Goal: Task Accomplishment & Management: Manage account settings

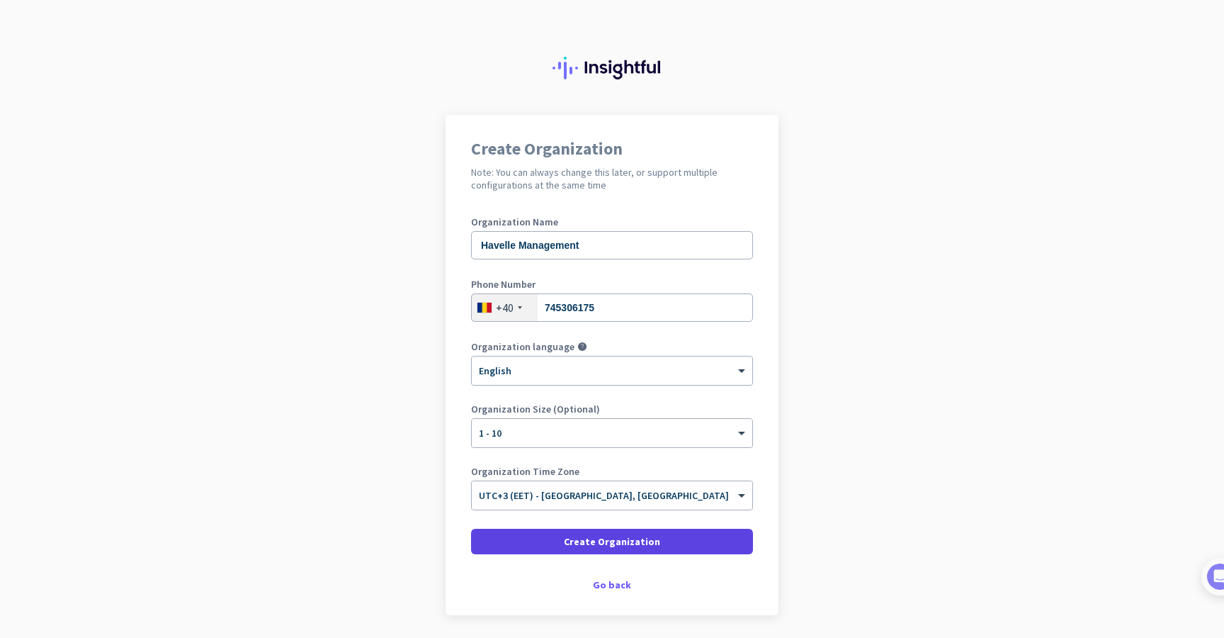
click at [556, 544] on span at bounding box center [612, 541] width 282 height 34
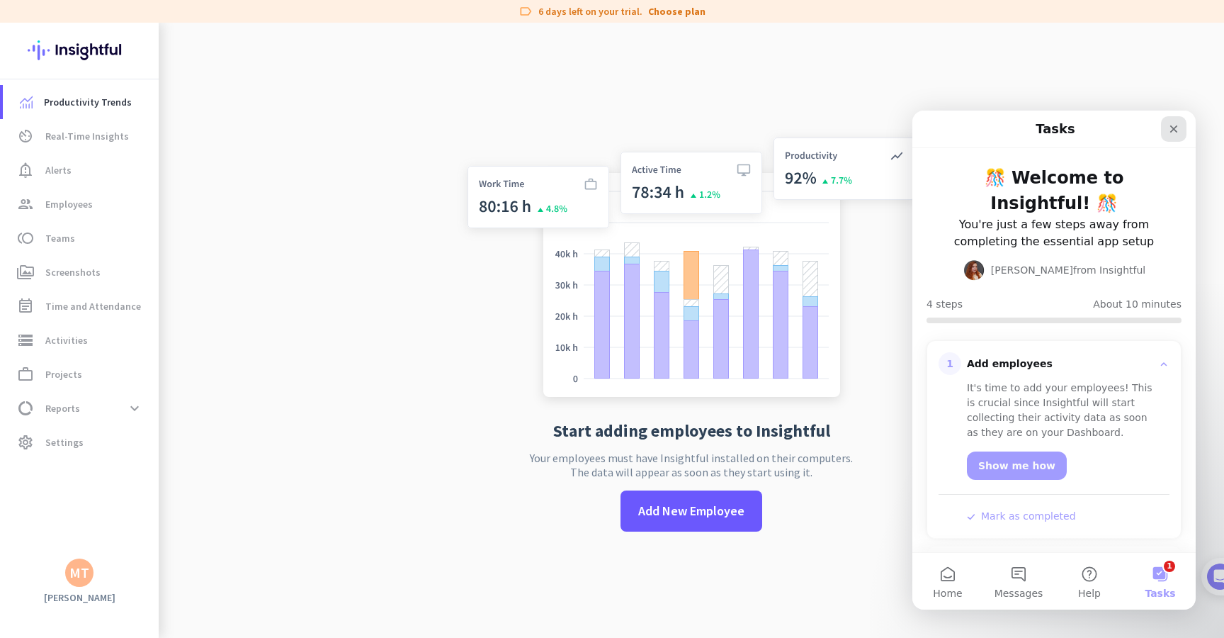
click at [1178, 134] on icon "Close" at bounding box center [1173, 128] width 11 height 11
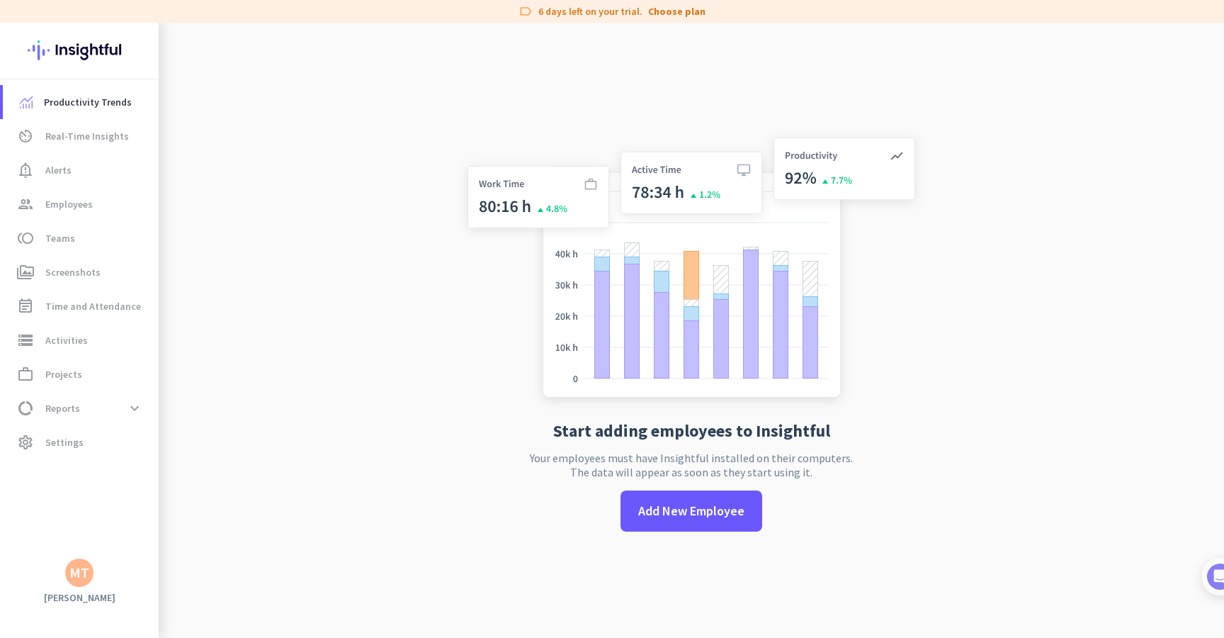
click at [72, 558] on app-letter-avatar "MT" at bounding box center [79, 572] width 28 height 28
click at [129, 473] on span "Personal Settings" at bounding box center [155, 469] width 86 height 13
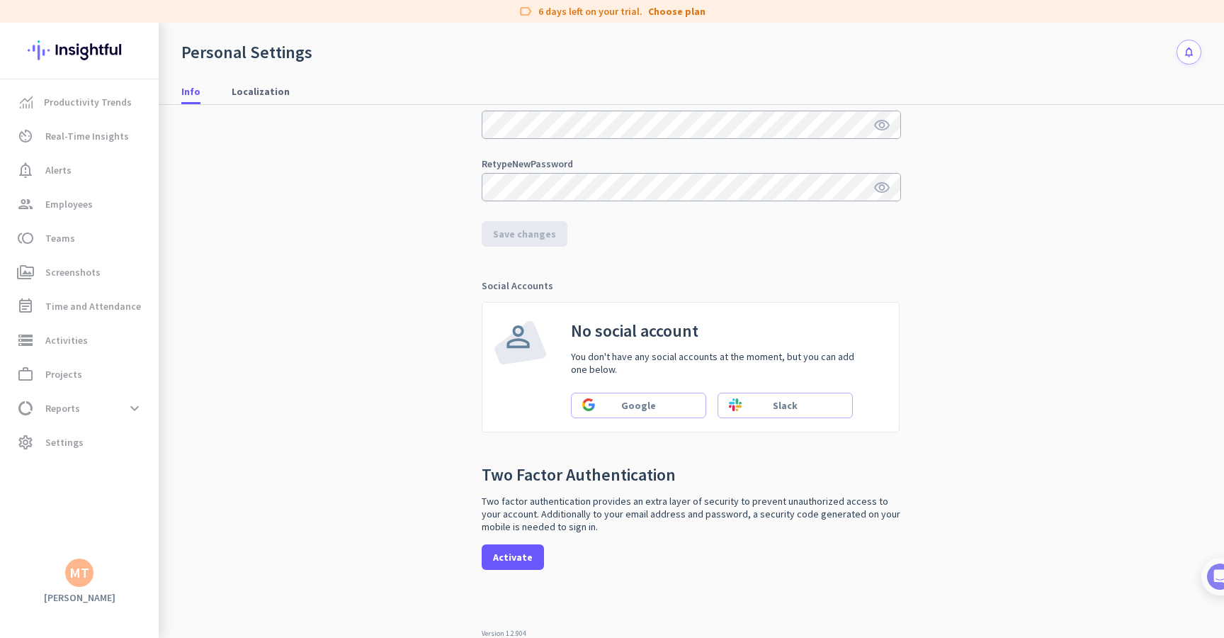
scroll to position [264, 0]
click at [108, 128] on span "Real-Time Insights" at bounding box center [87, 136] width 84 height 17
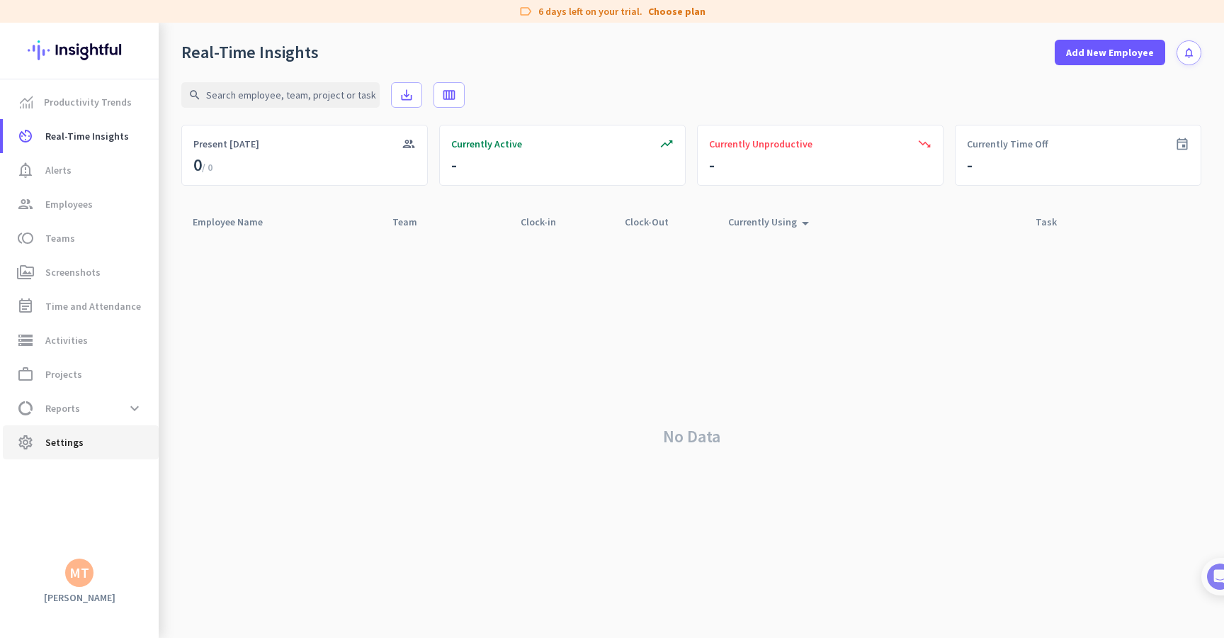
click at [86, 433] on link "settings Settings" at bounding box center [81, 442] width 156 height 34
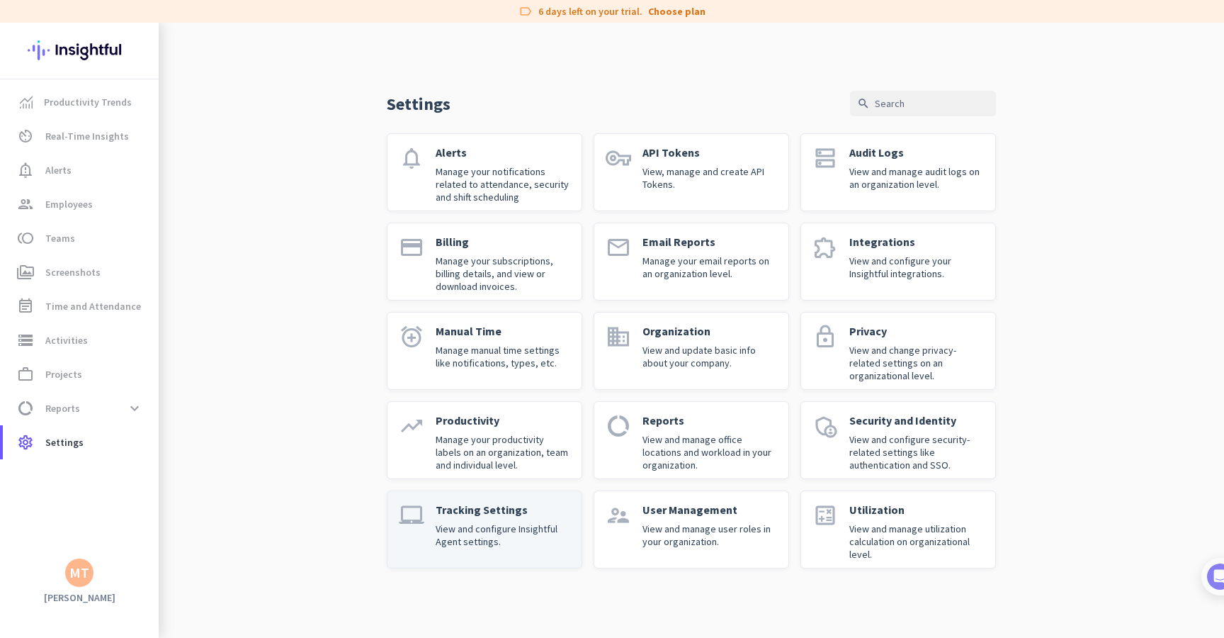
click at [538, 529] on p "View and configure Insightful Agent settings." at bounding box center [503, 535] width 135 height 26
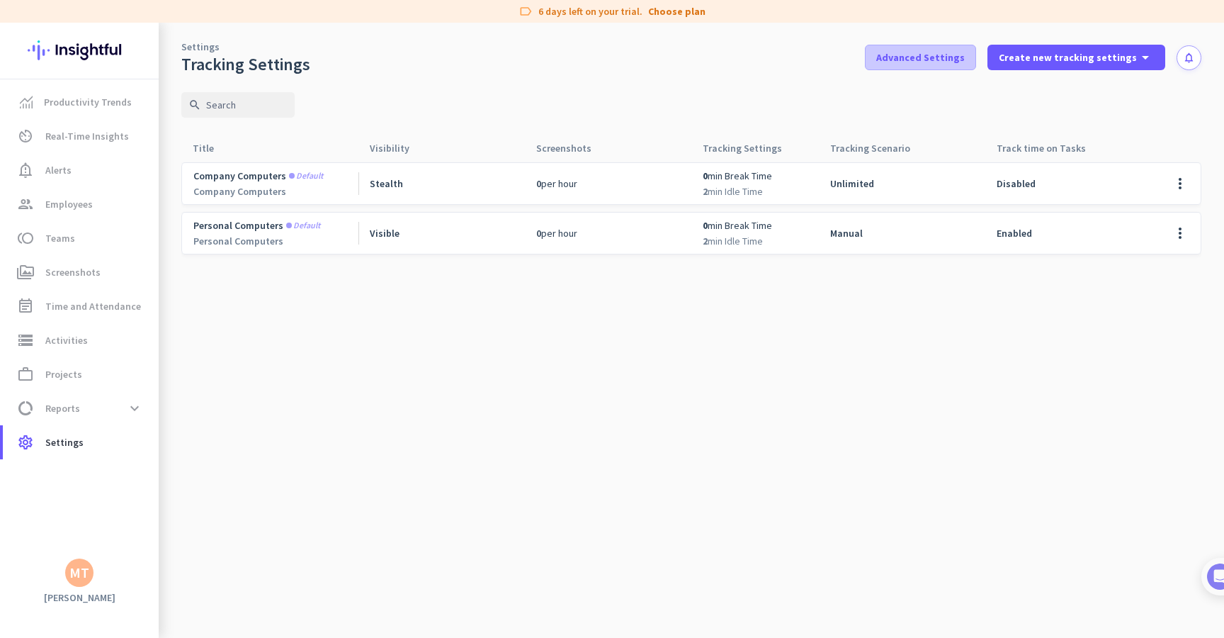
click at [953, 47] on span at bounding box center [921, 57] width 110 height 34
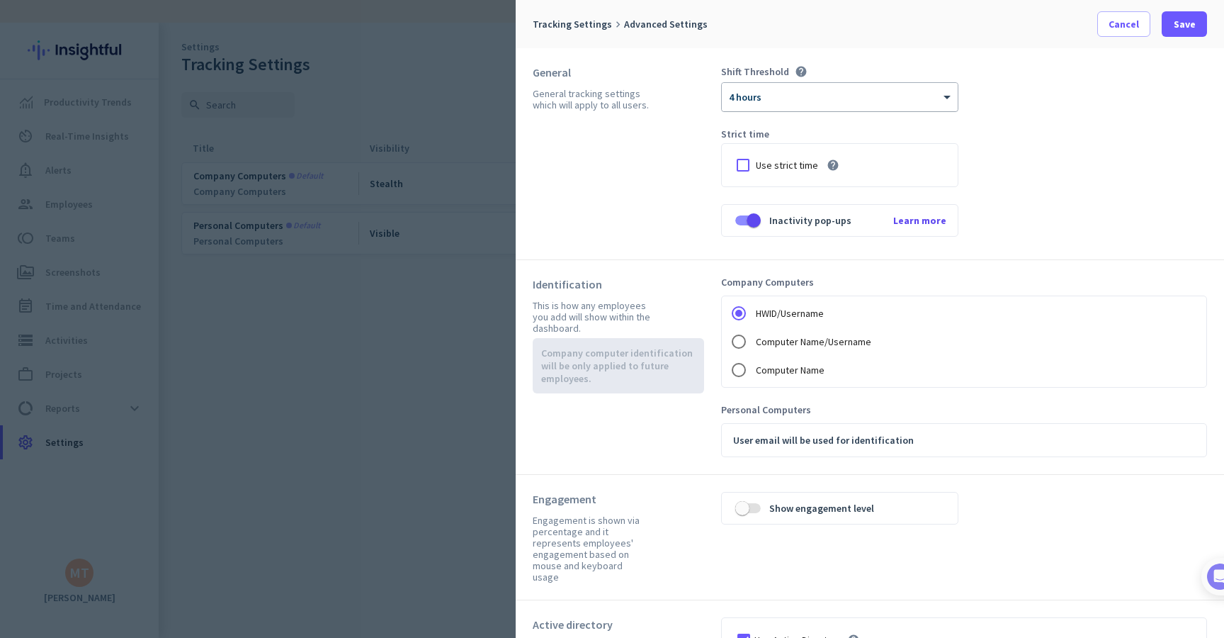
click at [817, 87] on div at bounding box center [840, 92] width 236 height 12
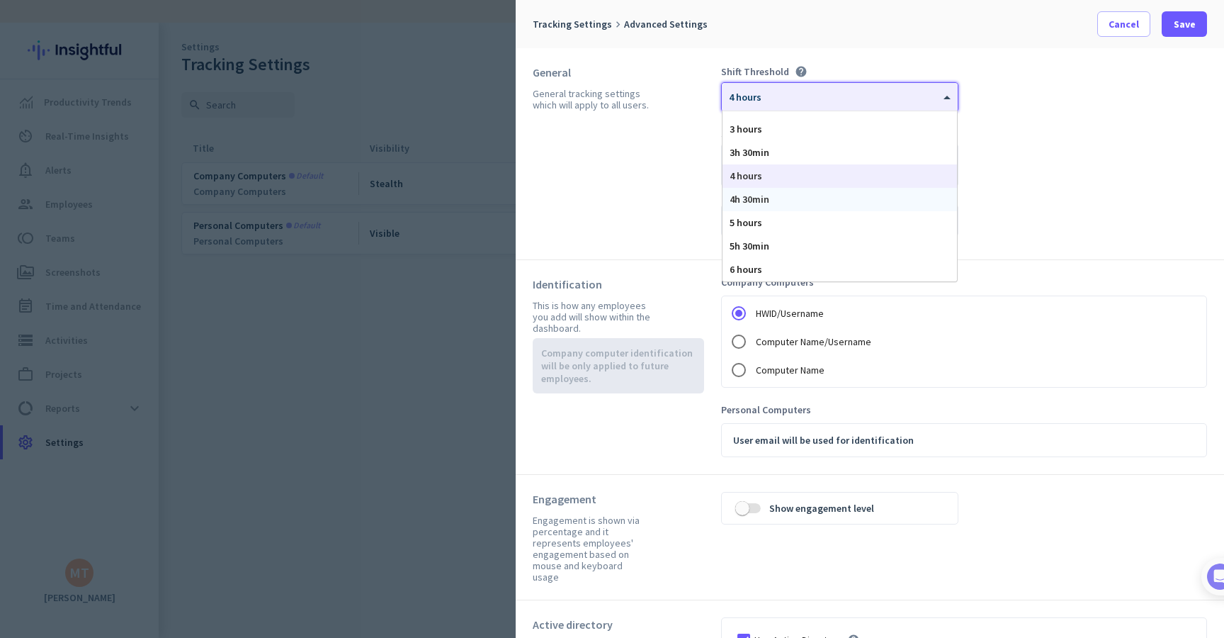
scroll to position [40, 0]
click at [646, 172] on div "General General tracking settings which will apply to all users." at bounding box center [627, 153] width 188 height 177
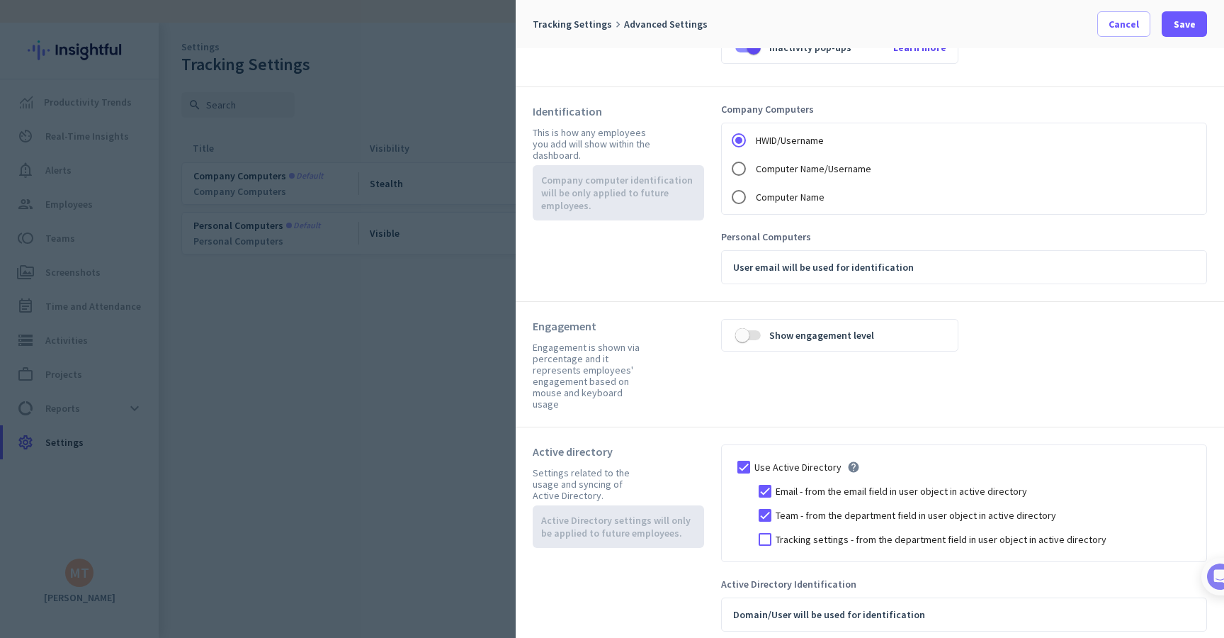
click at [411, 372] on div at bounding box center [612, 319] width 1224 height 638
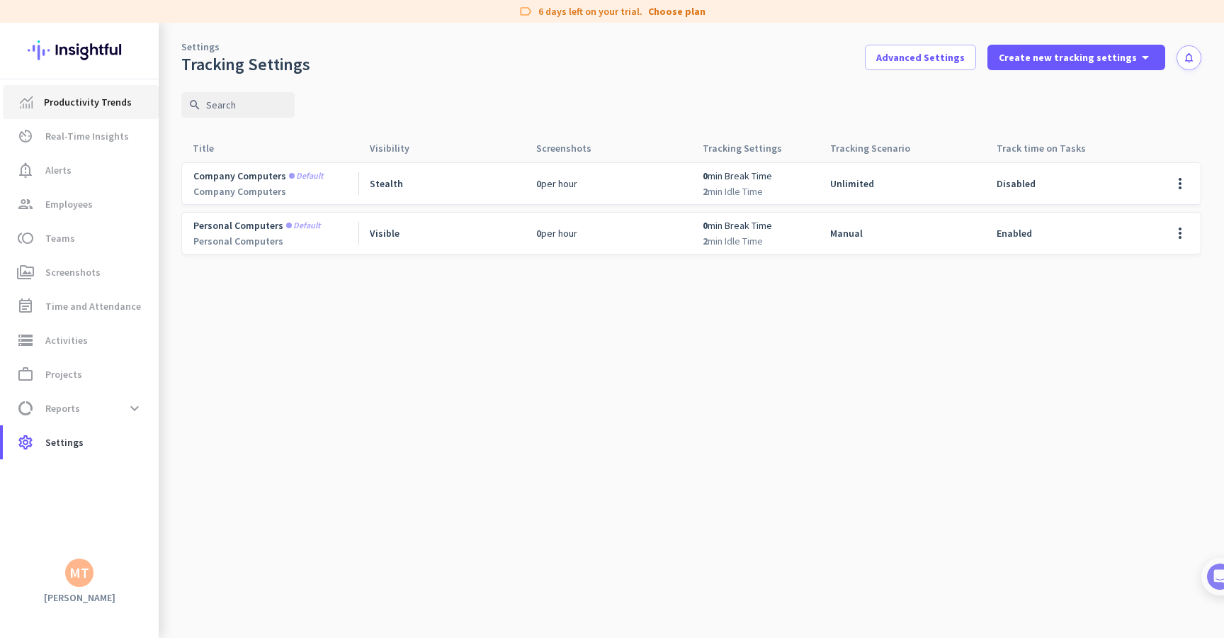
click at [111, 100] on span "Productivity Trends" at bounding box center [88, 102] width 88 height 17
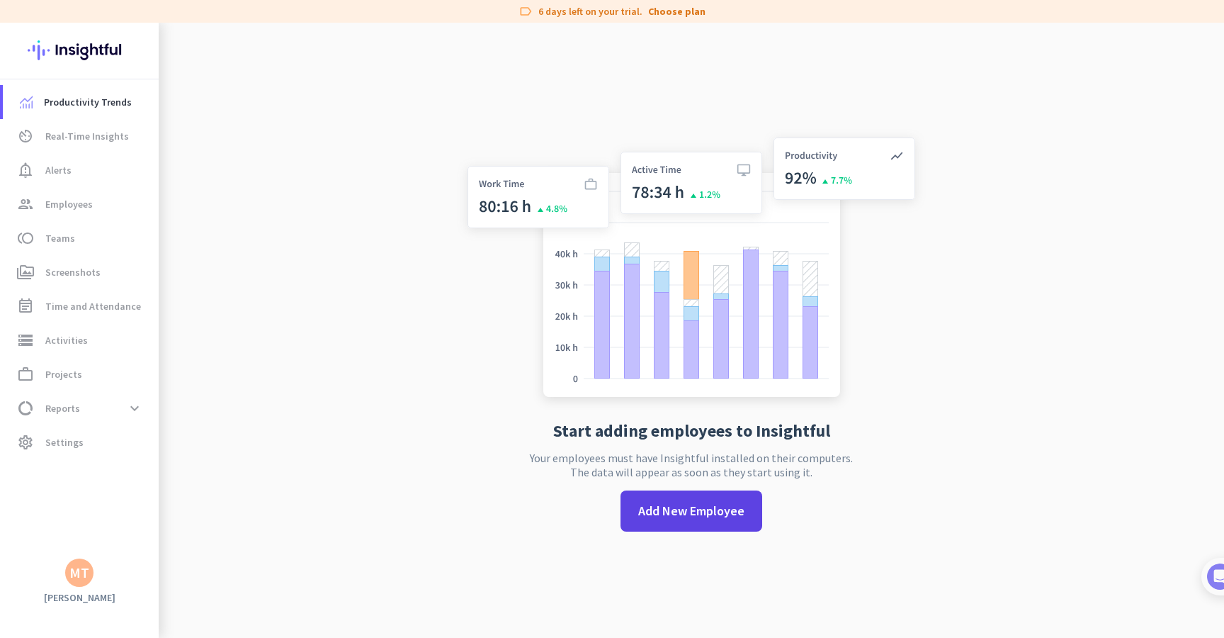
click at [648, 495] on span at bounding box center [692, 511] width 142 height 34
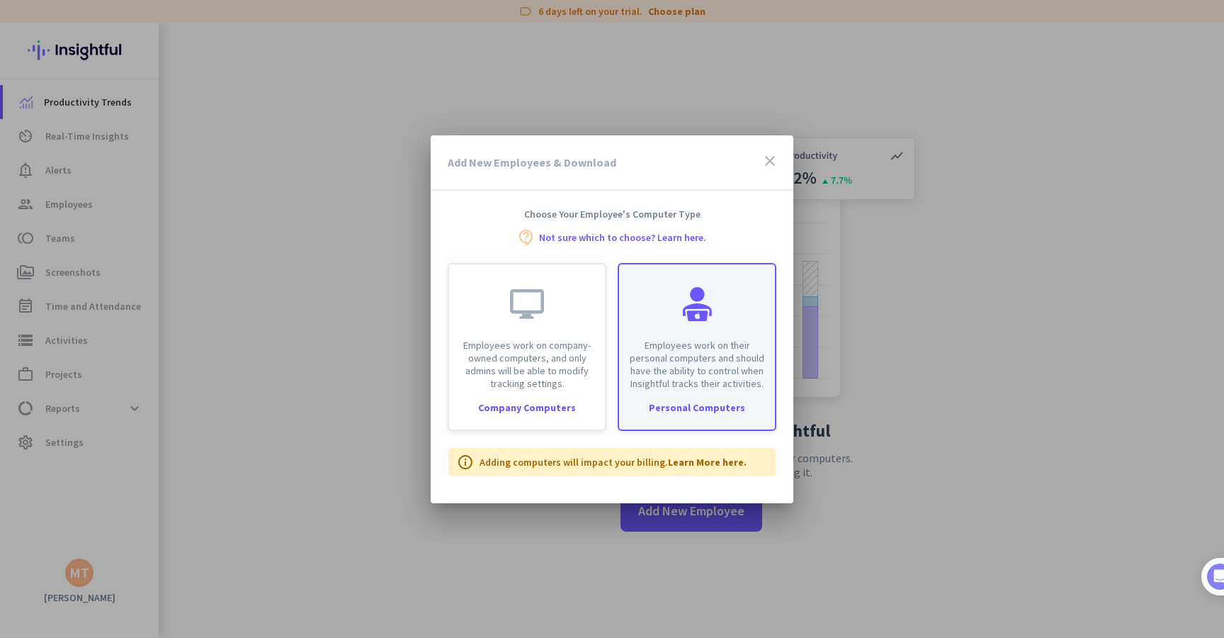
click at [723, 342] on p "Employees work on their personal computers and should have the ability to contr…" at bounding box center [697, 364] width 139 height 51
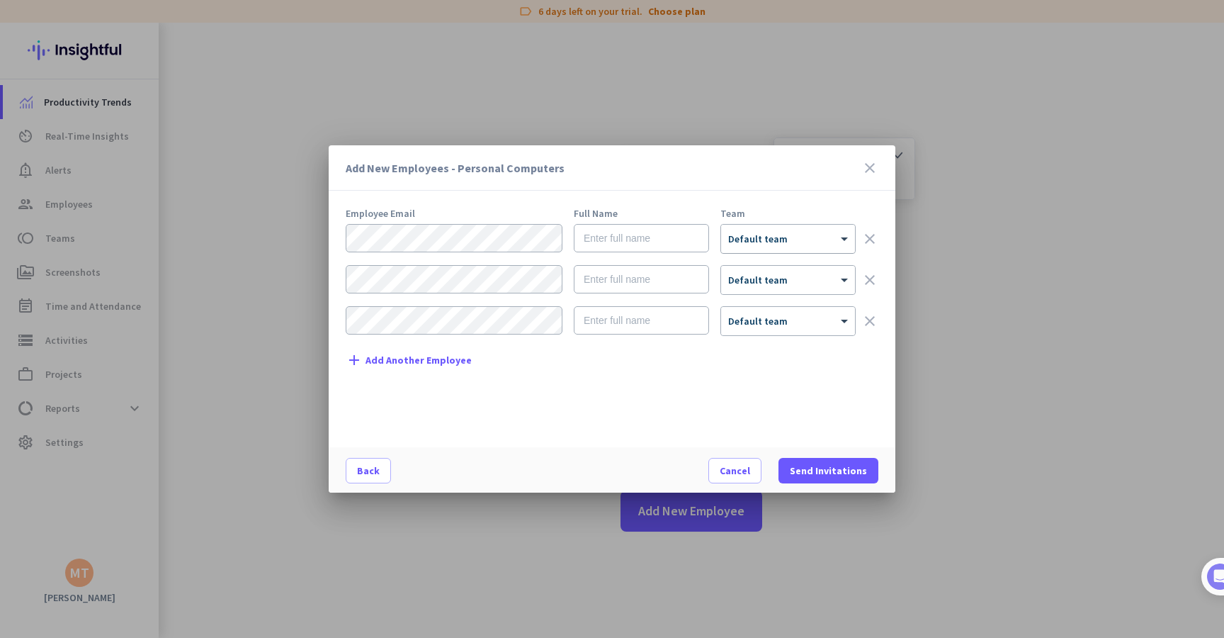
click at [759, 237] on div at bounding box center [788, 234] width 134 height 12
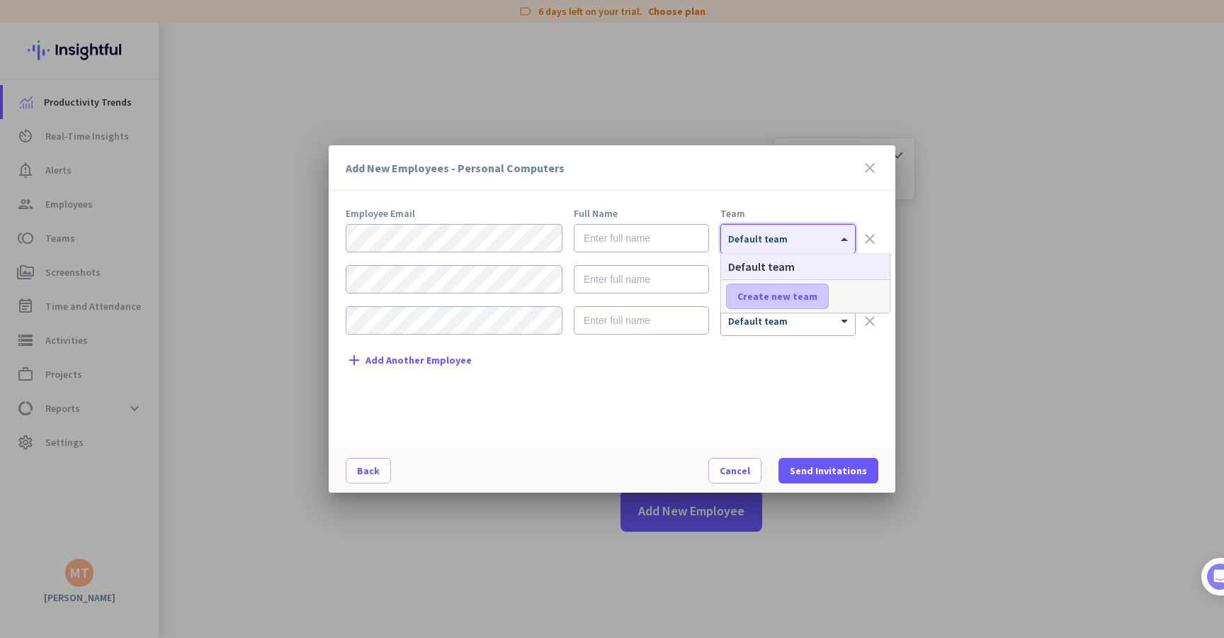
click at [778, 294] on span "Create new team" at bounding box center [778, 296] width 80 height 14
click at [782, 294] on input "text" at bounding box center [778, 296] width 105 height 26
type input "Havelle"
type input "Havelle - S"
type input "Havelle - Sales"
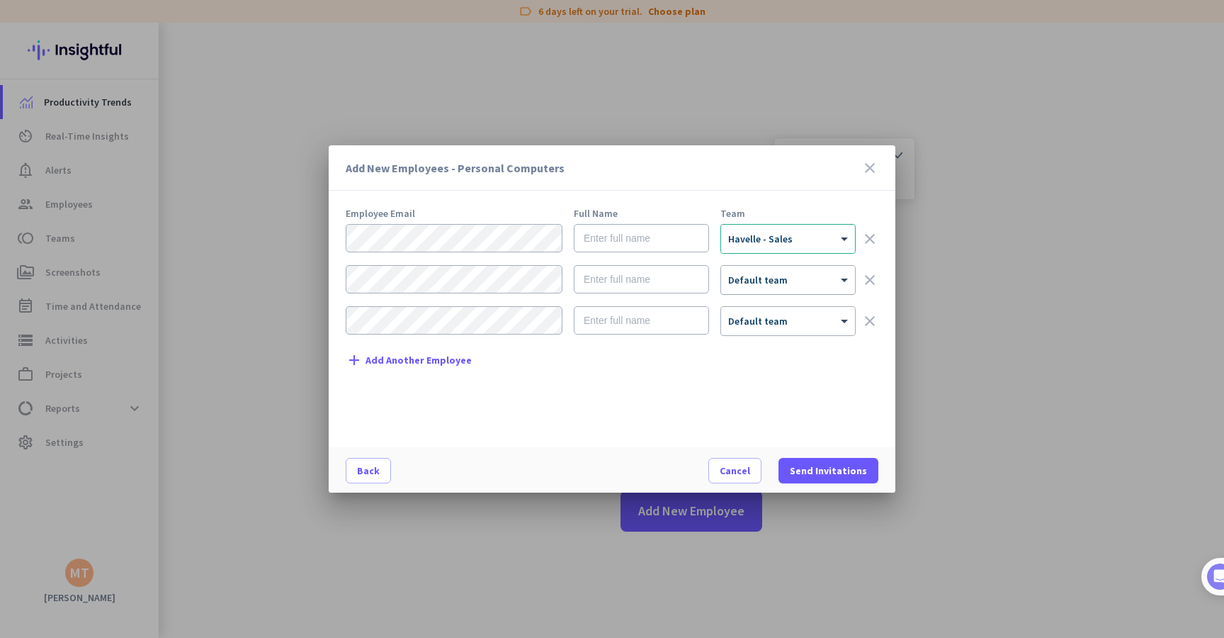
click at [801, 282] on div "× Default team" at bounding box center [779, 280] width 116 height 12
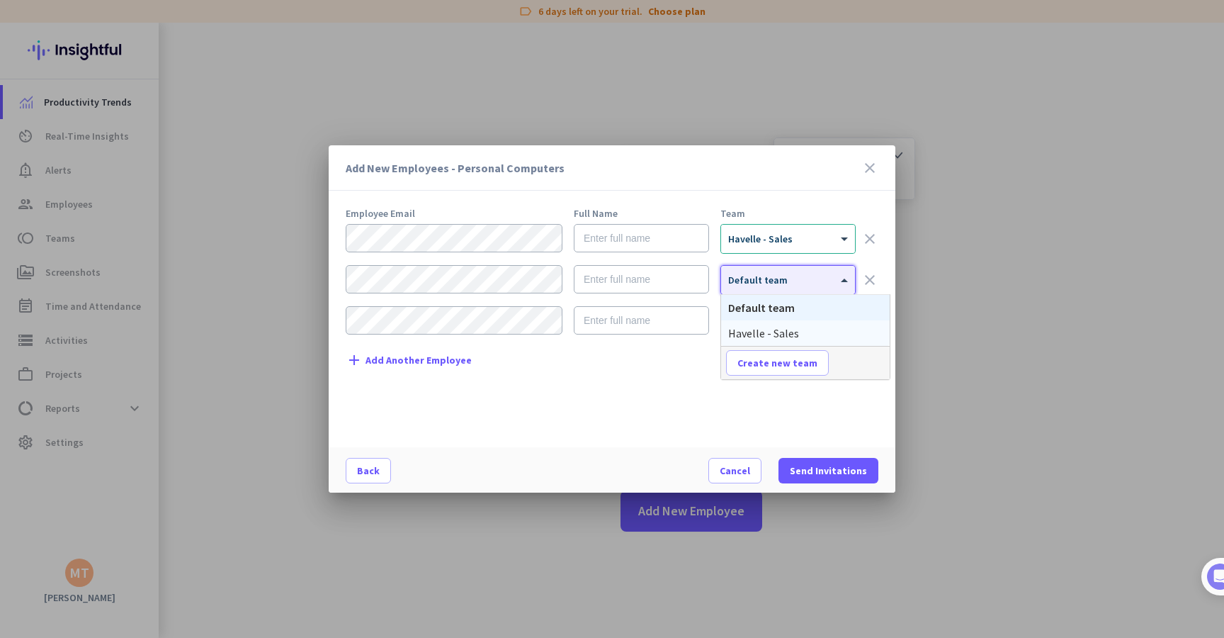
click at [641, 383] on div "Employee Email Full Name Team × Havelle - Sales clear × Default team clear × De…" at bounding box center [618, 320] width 544 height 225
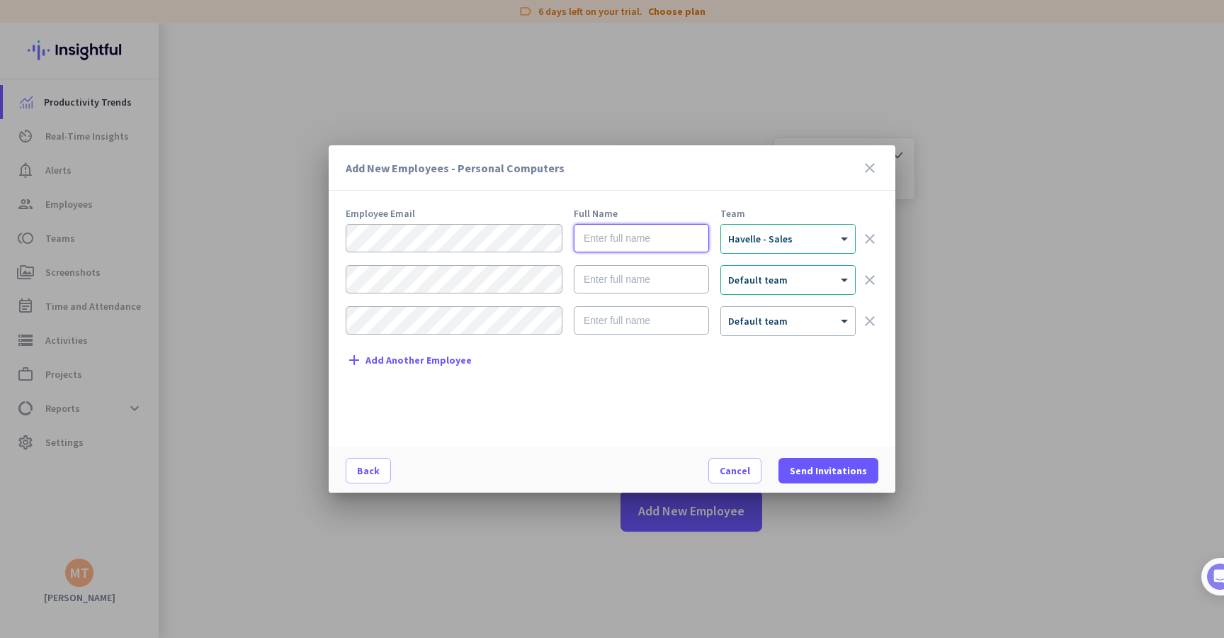
paste input "[EMAIL_ADDRESS][DOMAIN_NAME]"
type input "[EMAIL_ADDRESS][DOMAIN_NAME]"
click at [626, 230] on input "text" at bounding box center [641, 238] width 135 height 28
paste input "[PERSON_NAME]"
type input "[PERSON_NAME] [PERSON_NAME]"
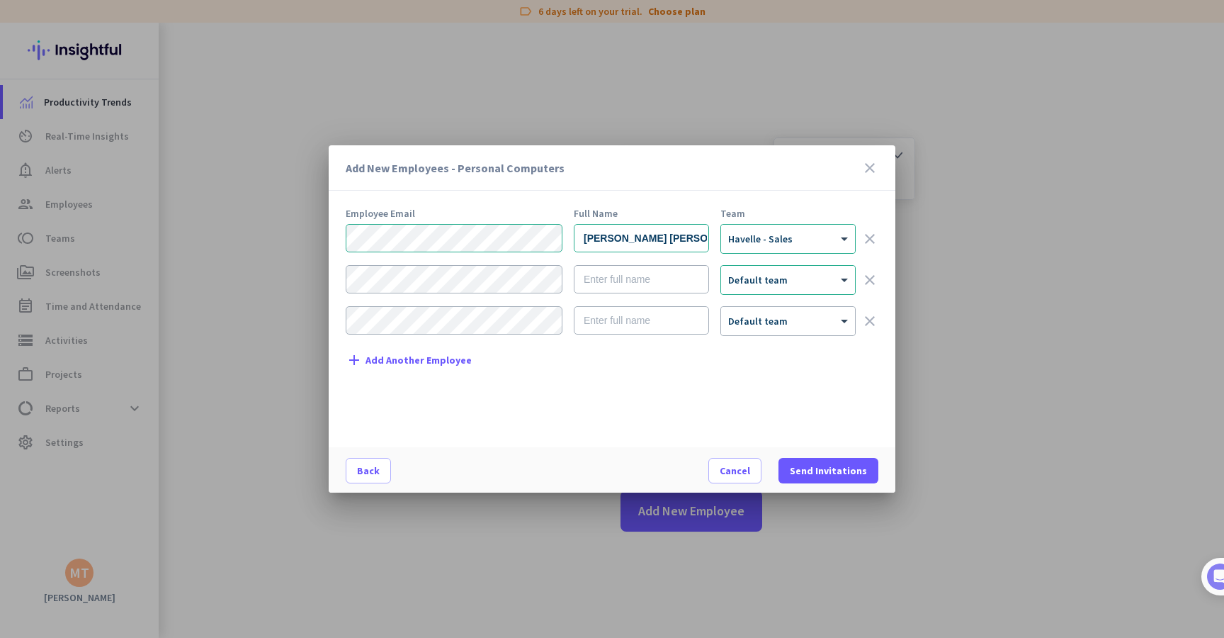
click at [616, 515] on div at bounding box center [612, 319] width 1224 height 638
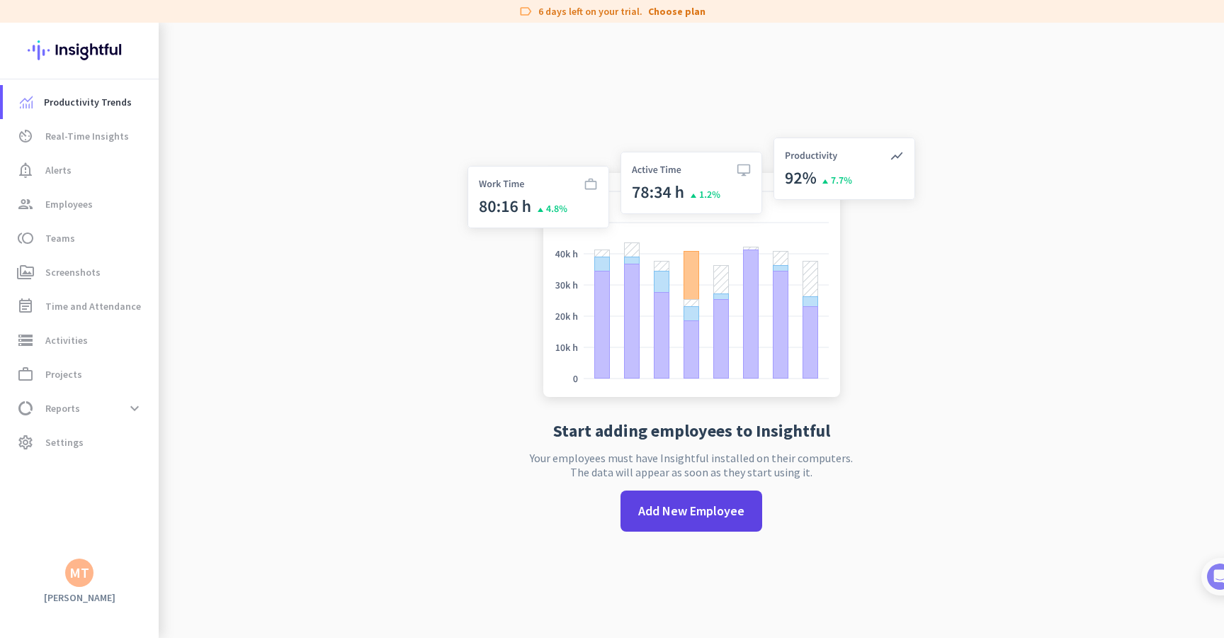
click at [687, 531] on div "Start adding employees to Insightful Your employees must have Insightful instal…" at bounding box center [691, 342] width 469 height 638
click at [687, 528] on span at bounding box center [692, 510] width 142 height 41
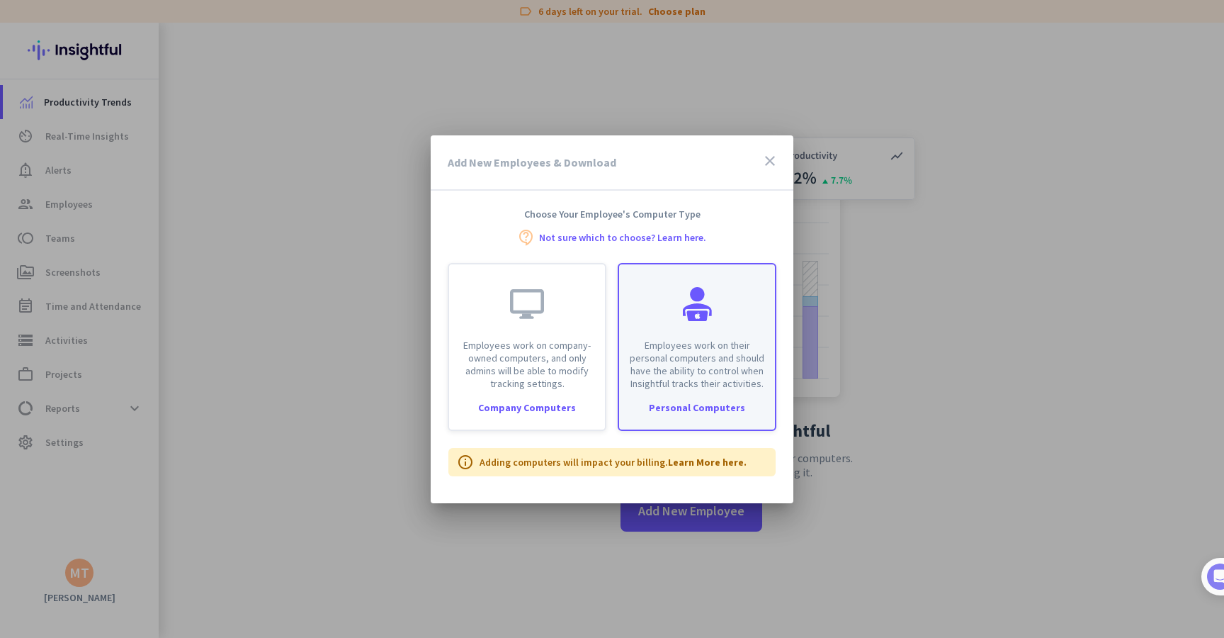
click at [684, 342] on p "Employees work on their personal computers and should have the ability to contr…" at bounding box center [697, 364] width 139 height 51
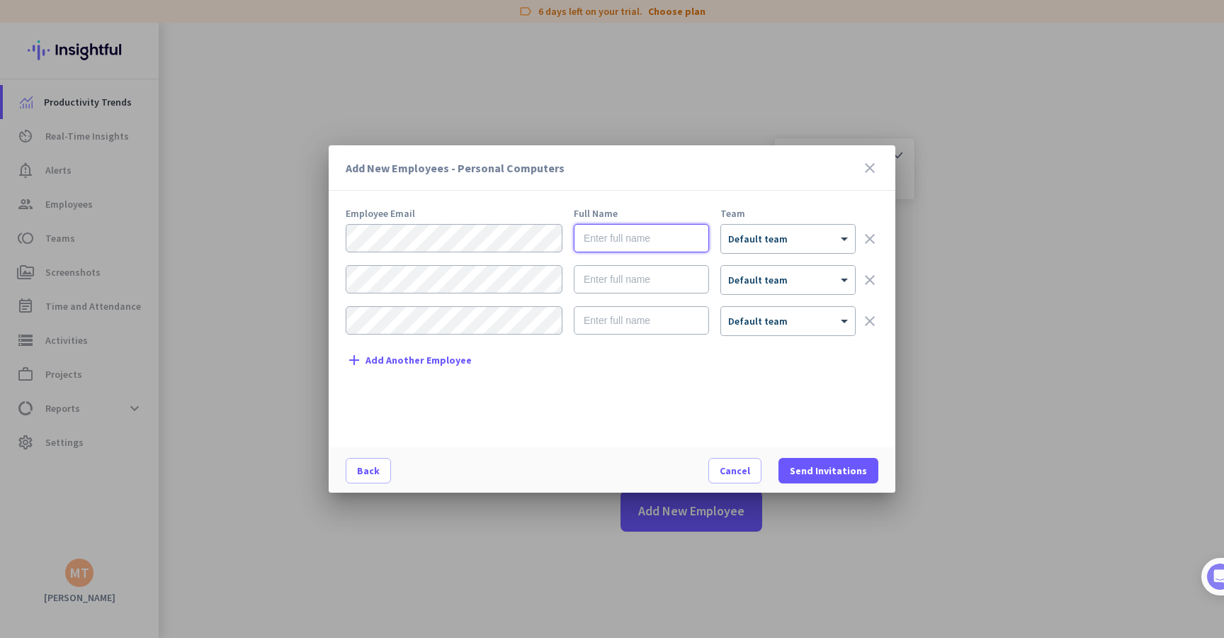
paste input "[PERSON_NAME] [PERSON_NAME]"
type input "[PERSON_NAME] [PERSON_NAME]"
click at [799, 220] on div "Employee Email Full Name Team [PERSON_NAME] [PERSON_NAME] × Default team clear …" at bounding box center [618, 320] width 544 height 225
click at [789, 230] on div at bounding box center [788, 234] width 134 height 12
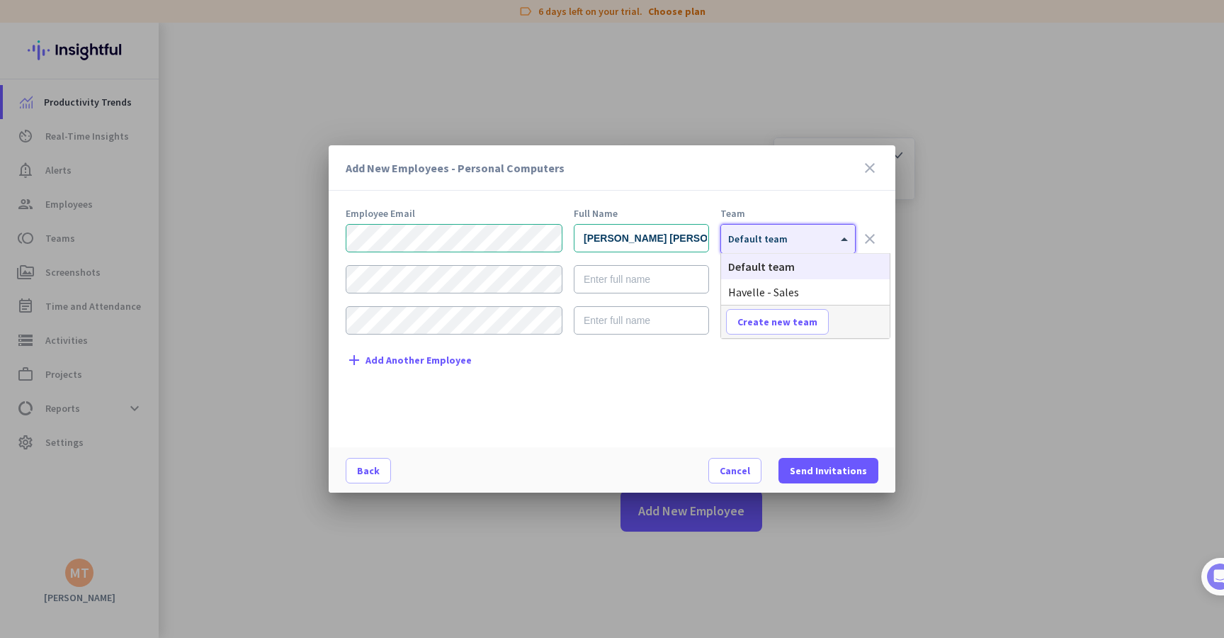
click at [774, 291] on span "Havelle - Sales" at bounding box center [763, 292] width 71 height 14
click at [814, 461] on span at bounding box center [829, 470] width 100 height 34
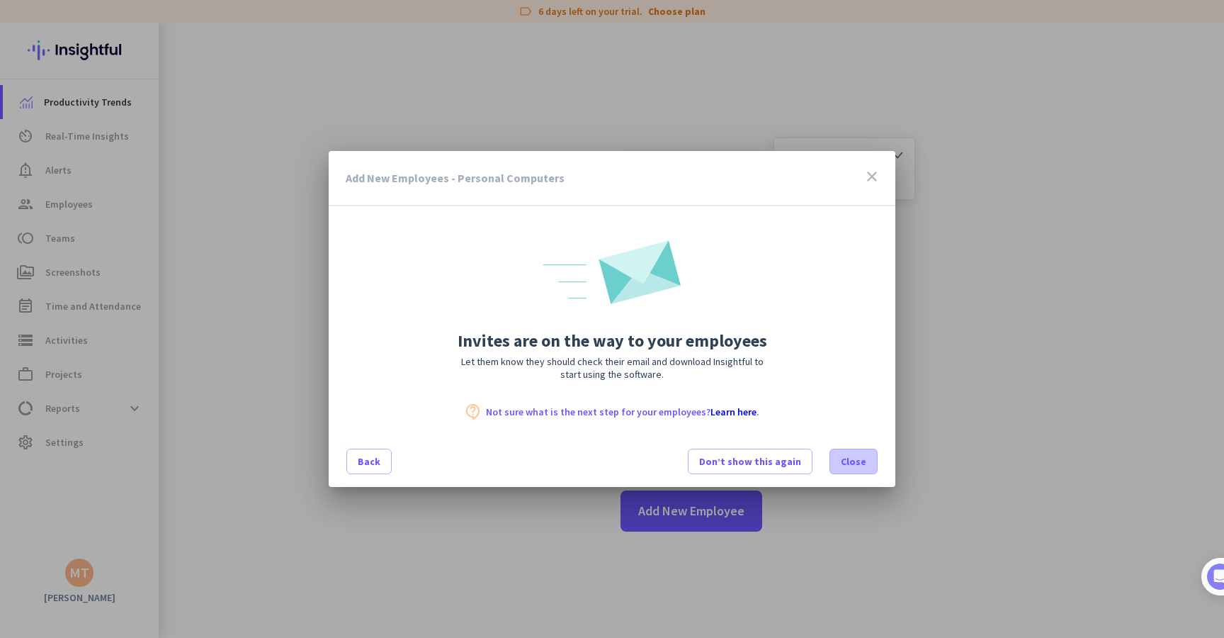
click at [846, 456] on span "Close" at bounding box center [854, 461] width 26 height 14
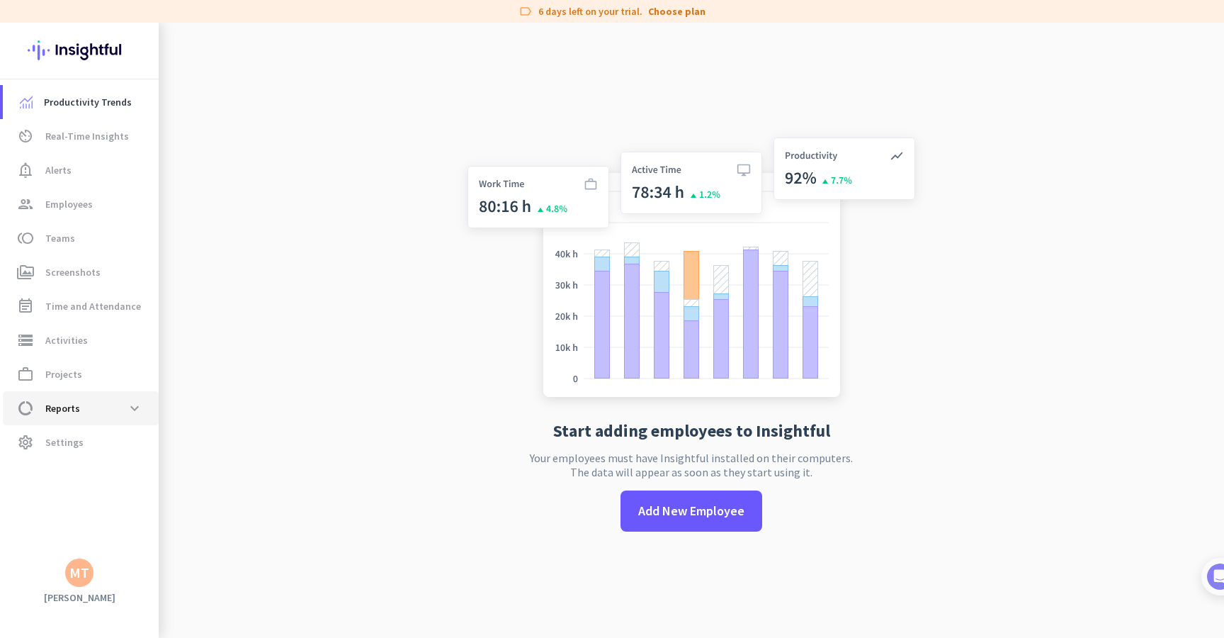
click at [93, 424] on link "data_usage Reports expand_more" at bounding box center [81, 408] width 156 height 34
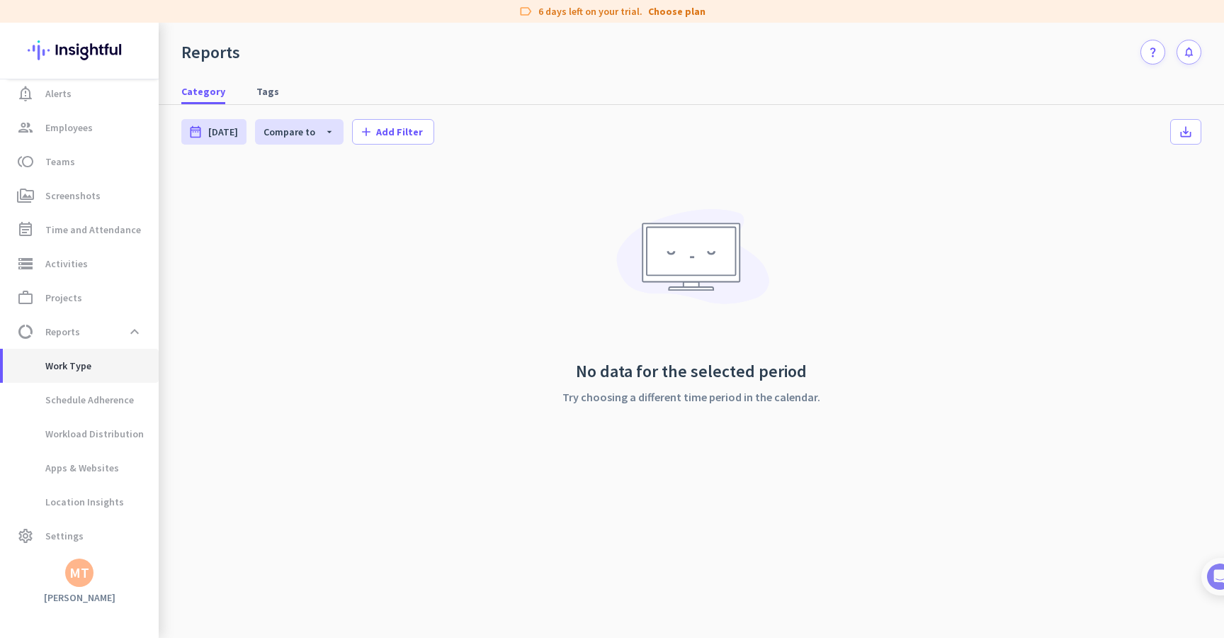
scroll to position [77, 0]
click at [99, 374] on span "Work Type" at bounding box center [80, 366] width 133 height 34
click at [98, 407] on span "Schedule Adherence" at bounding box center [74, 400] width 120 height 34
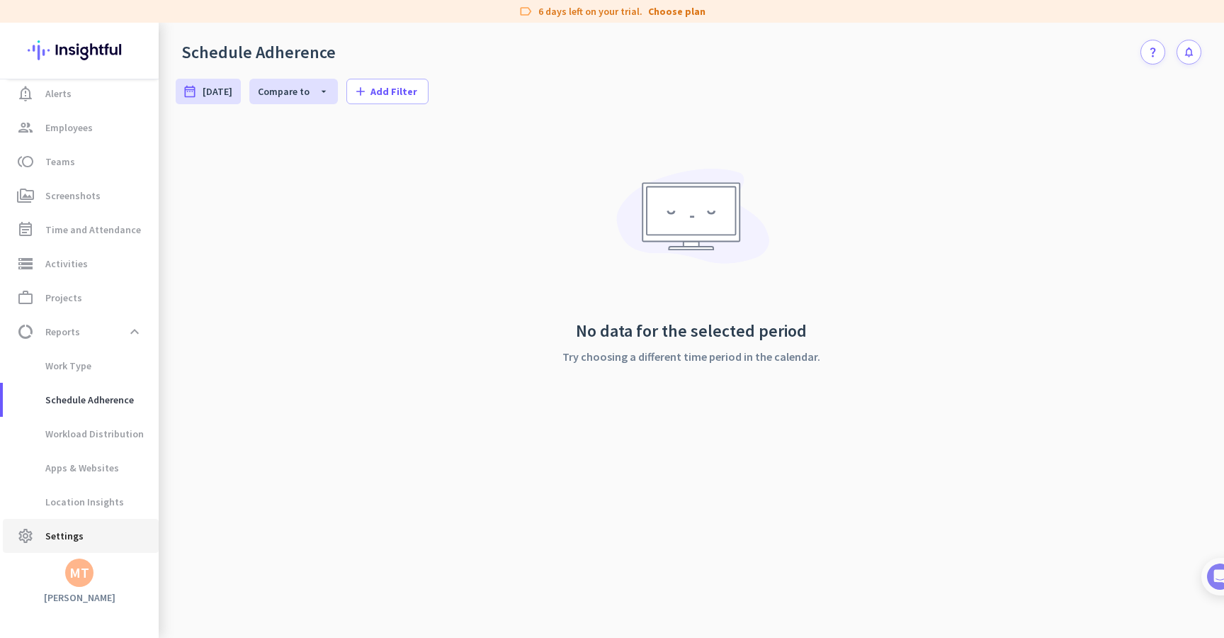
click at [96, 523] on link "settings Settings" at bounding box center [81, 536] width 156 height 34
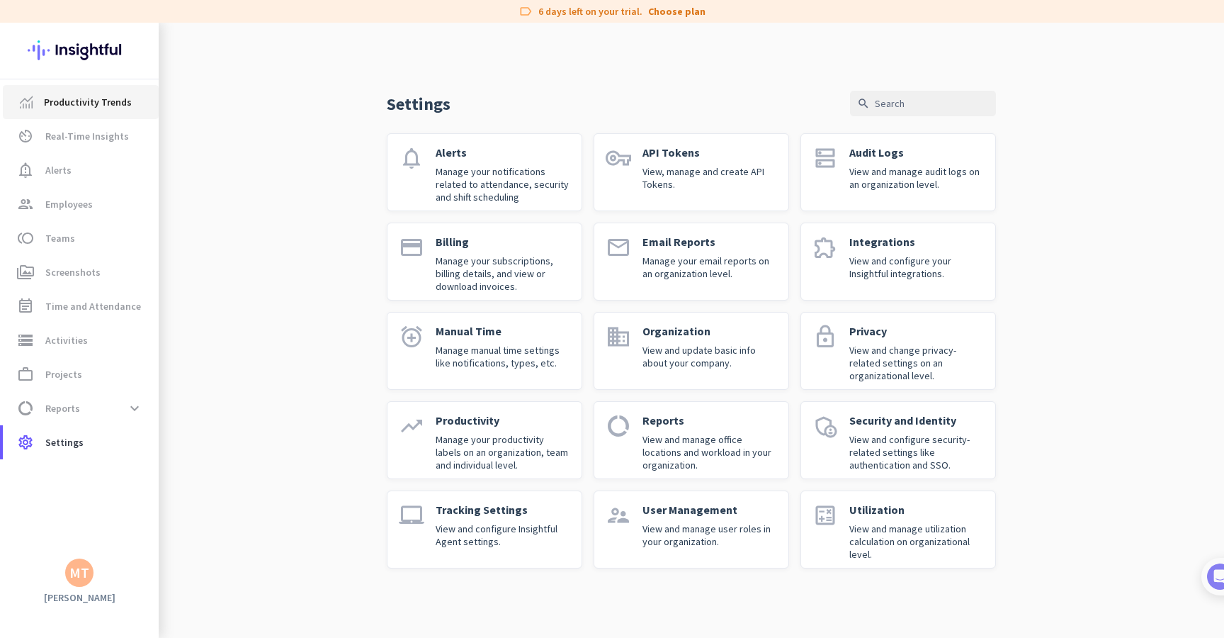
click at [64, 98] on span "Productivity Trends" at bounding box center [88, 102] width 88 height 17
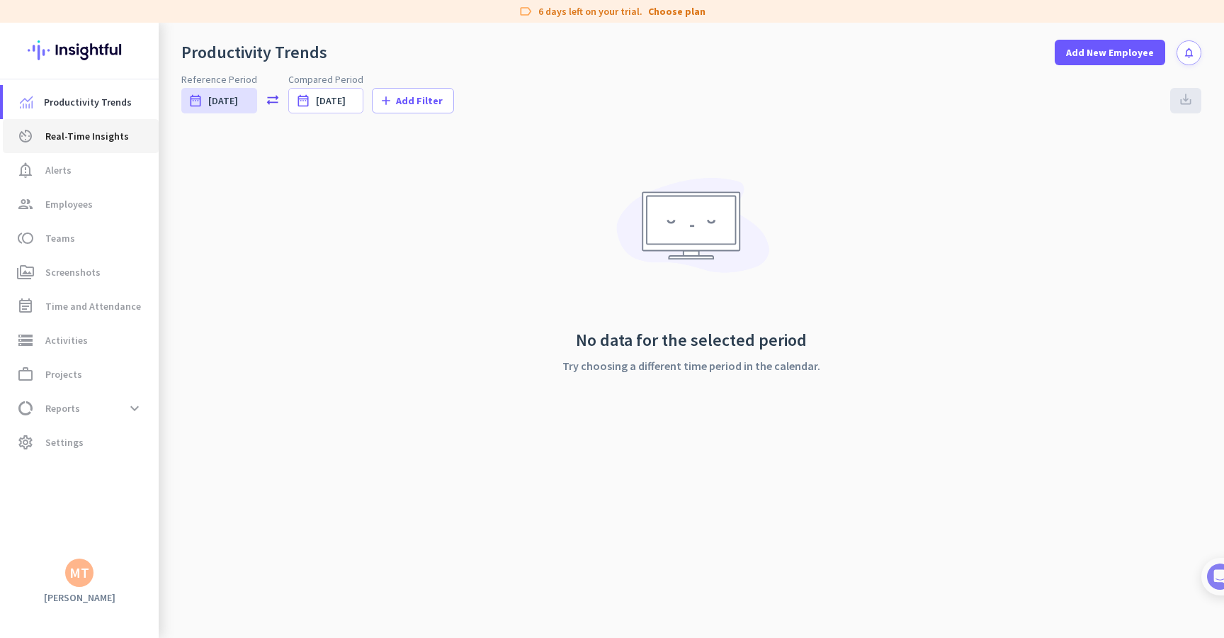
click at [68, 142] on span "Real-Time Insights" at bounding box center [87, 136] width 84 height 17
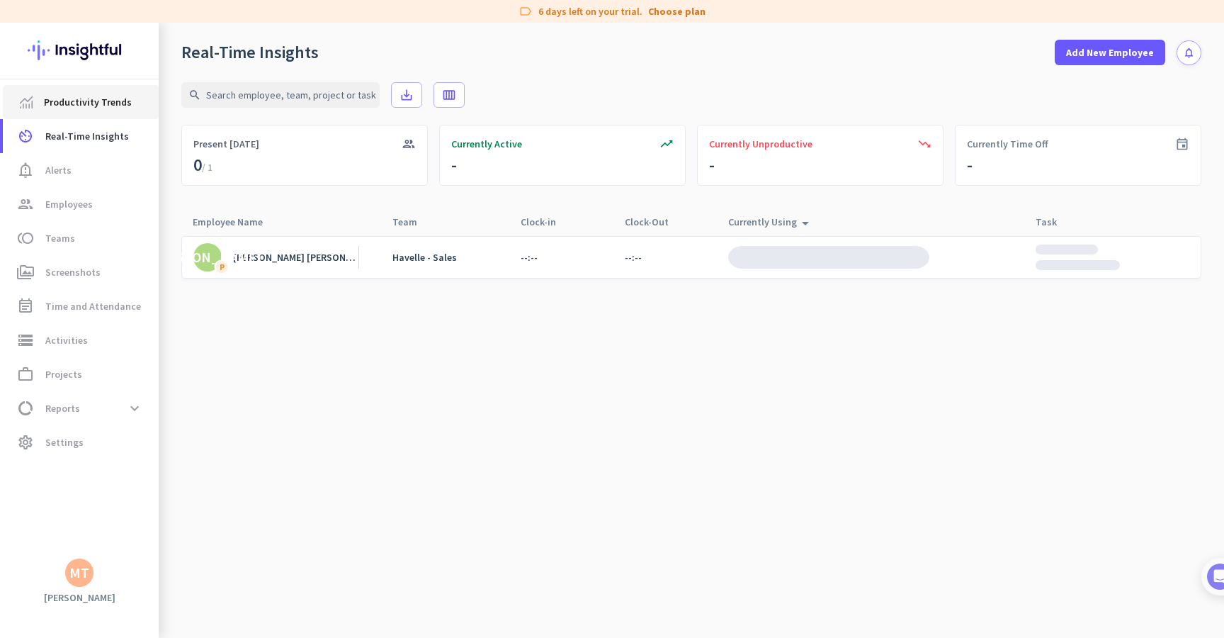
click at [72, 108] on span "Productivity Trends" at bounding box center [88, 102] width 88 height 17
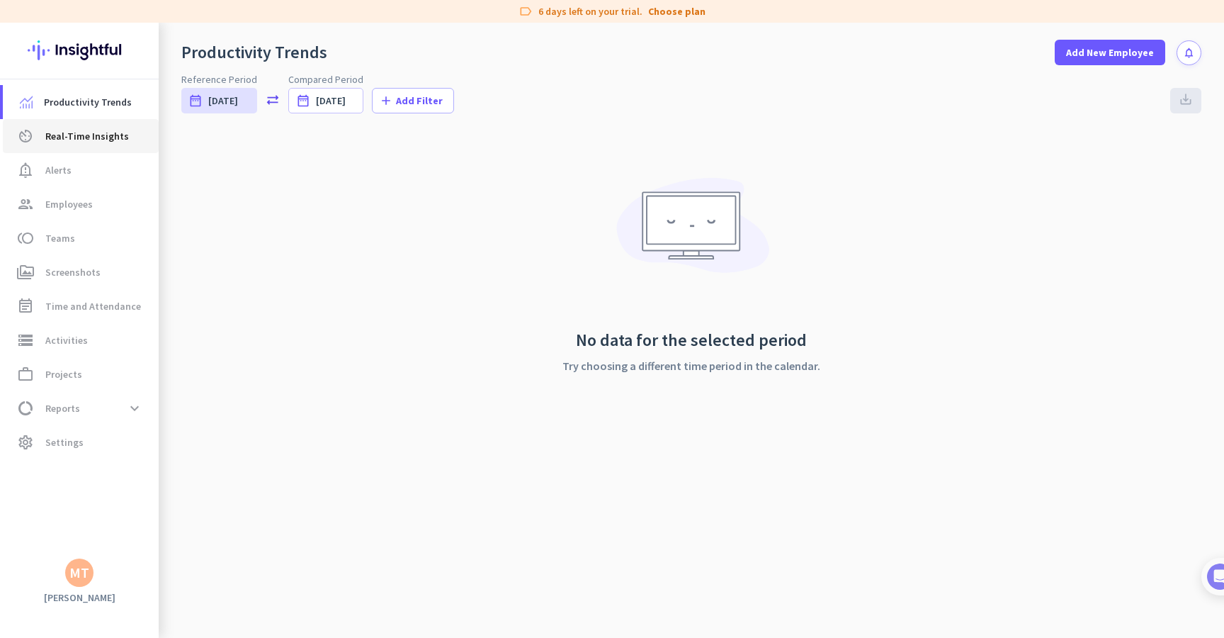
click at [117, 133] on span "Real-Time Insights" at bounding box center [87, 136] width 84 height 17
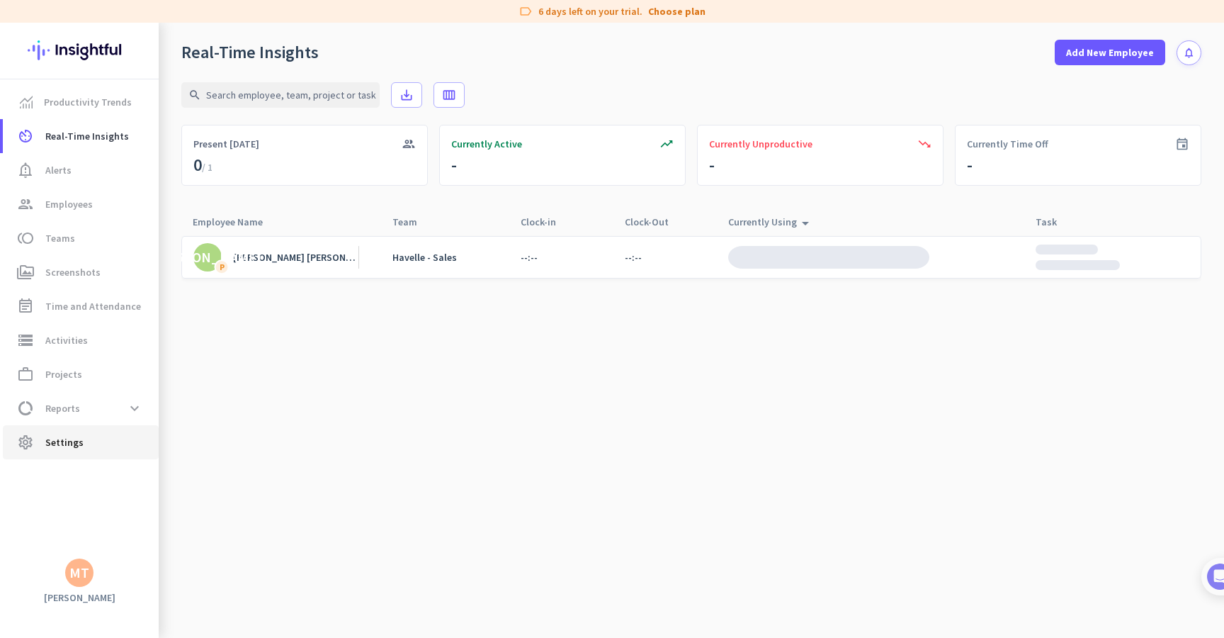
click at [72, 447] on span "Settings" at bounding box center [64, 442] width 38 height 17
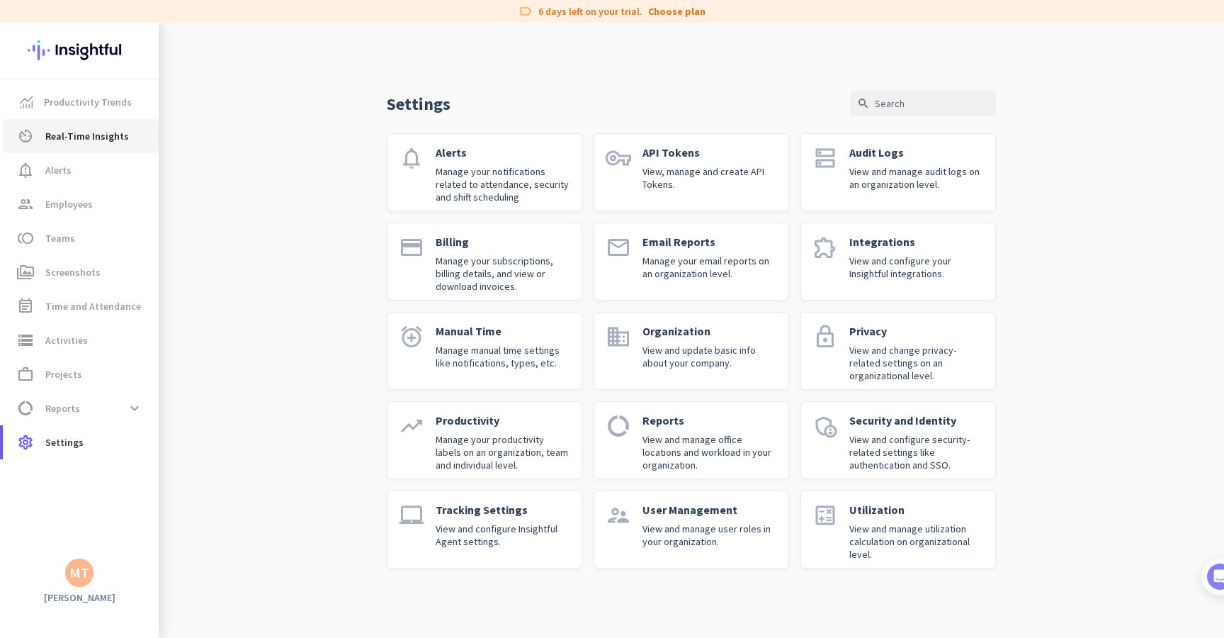
click at [89, 140] on span "Real-Time Insights" at bounding box center [87, 136] width 84 height 17
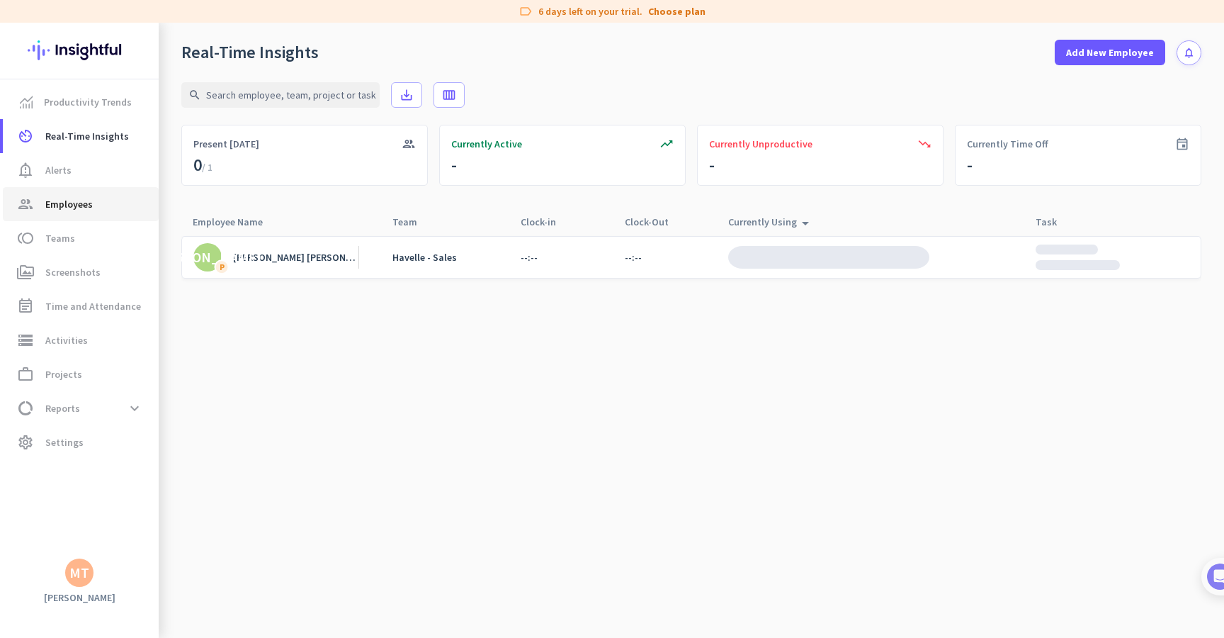
click at [78, 191] on link "group Employees" at bounding box center [81, 204] width 156 height 34
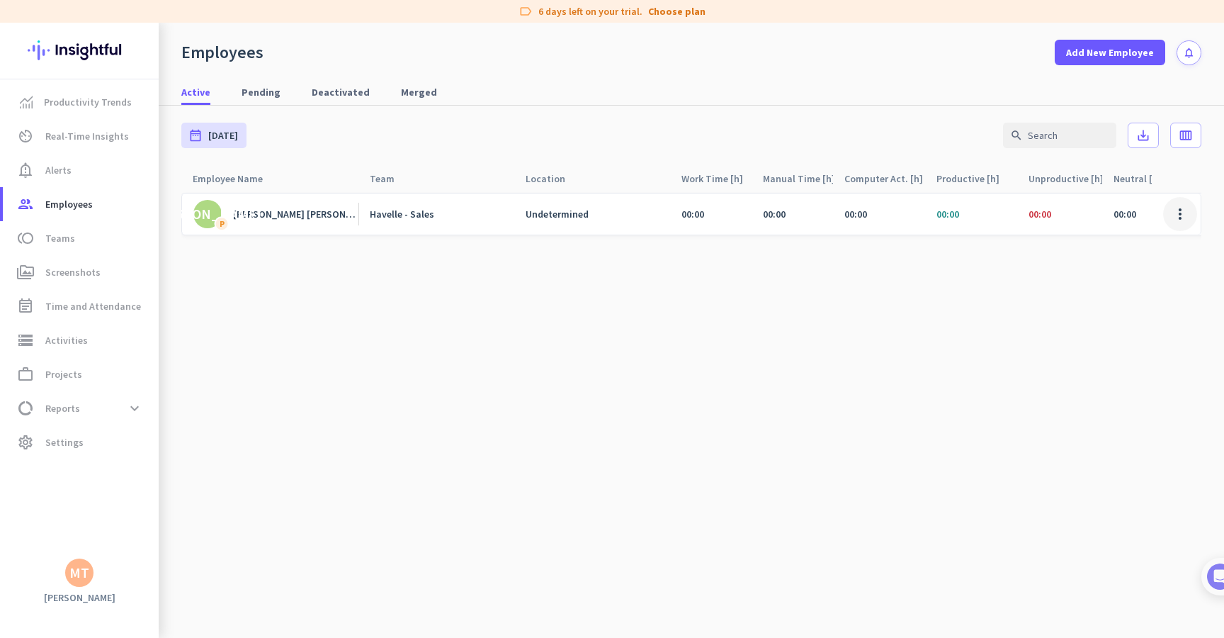
click at [1183, 213] on span at bounding box center [1180, 214] width 34 height 34
click at [1155, 251] on div "Edit" at bounding box center [1139, 244] width 116 height 26
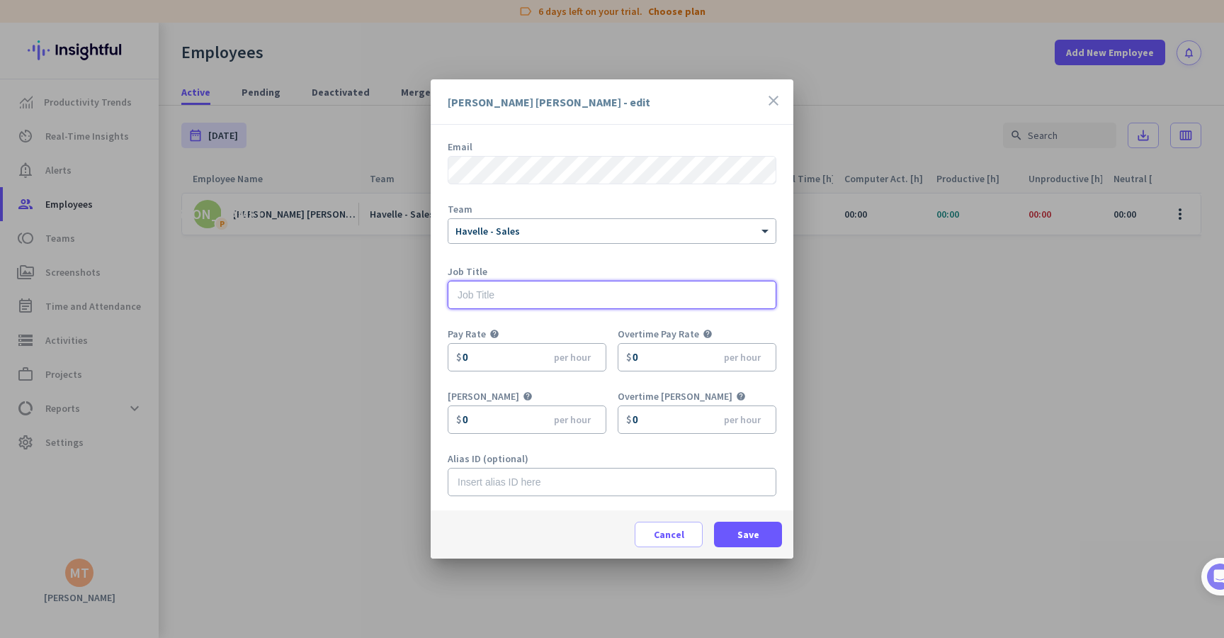
scroll to position [62, 0]
click at [521, 354] on input "0" at bounding box center [527, 357] width 159 height 28
type input "2"
click at [584, 385] on div "Pay Rate help 2 $ per hour" at bounding box center [533, 357] width 170 height 57
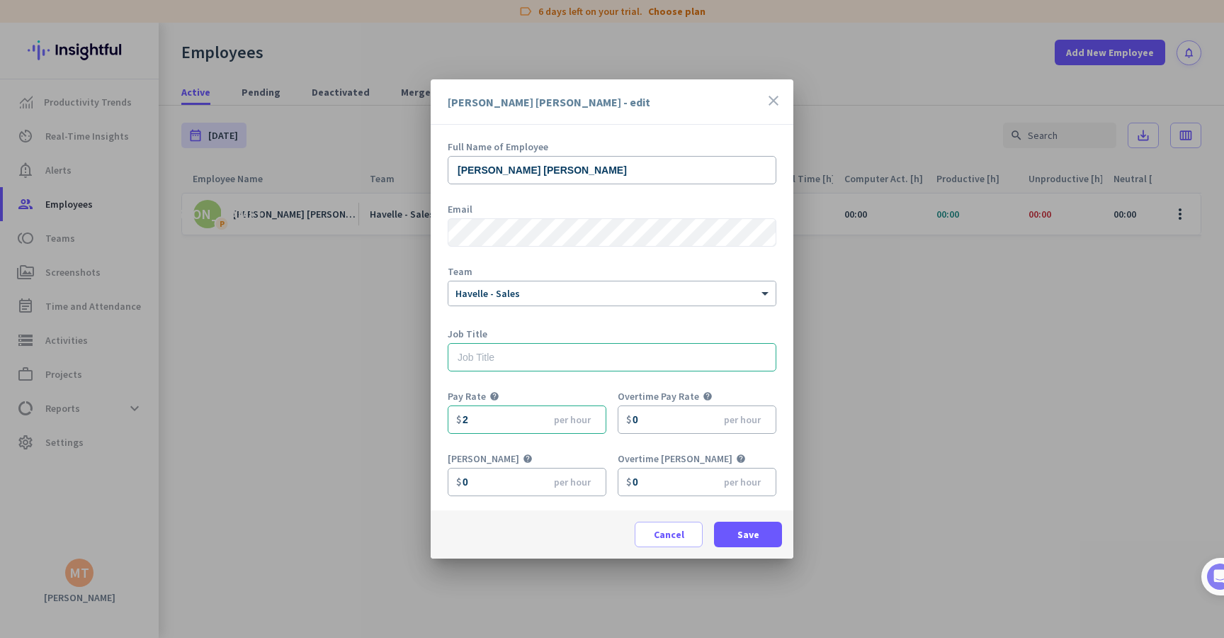
scroll to position [0, 0]
click at [760, 548] on span at bounding box center [748, 534] width 68 height 34
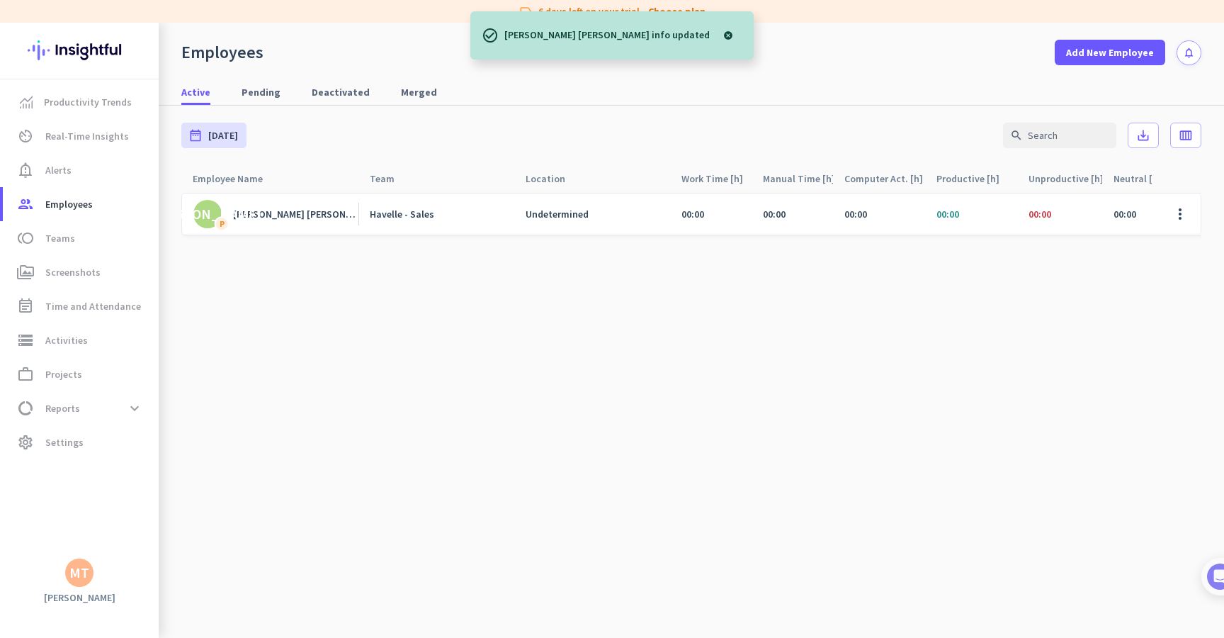
click at [759, 534] on cdk-virtual-scroll-viewport "JA P [PERSON_NAME] [PERSON_NAME] Havelle - Sales Undetermined 00:00 00:00 00:00…" at bounding box center [691, 415] width 1020 height 446
click at [1180, 212] on span at bounding box center [1180, 214] width 34 height 34
click at [1150, 239] on span "Edit" at bounding box center [1140, 244] width 94 height 14
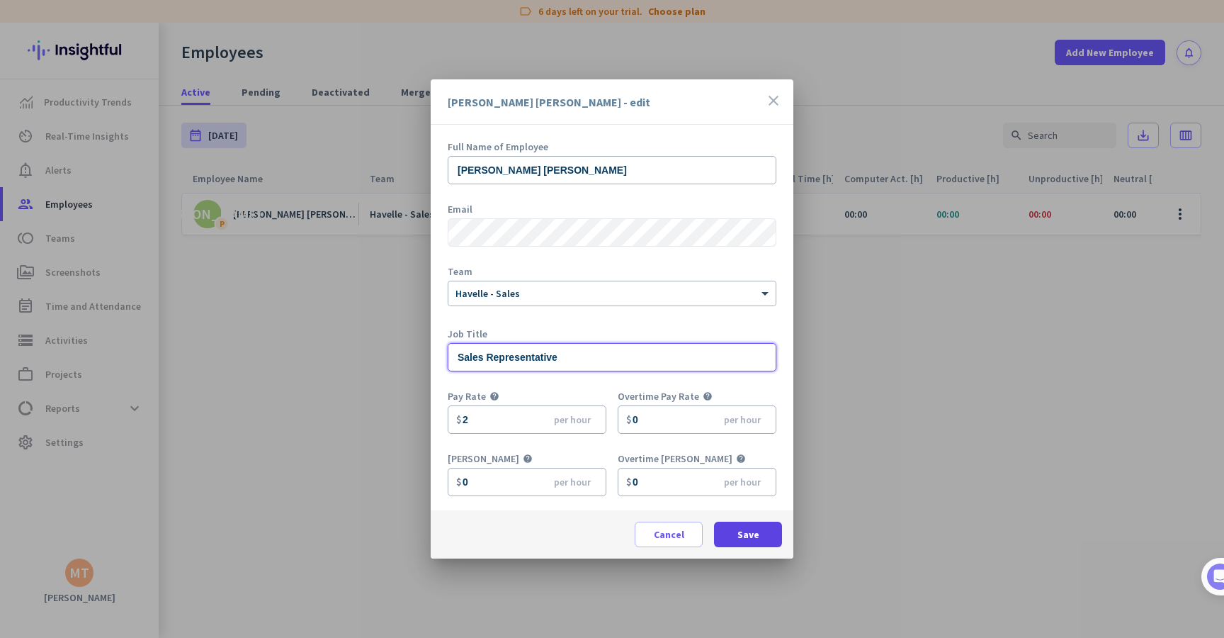
type input "Sales Representative"
click at [750, 529] on span "Save" at bounding box center [749, 534] width 22 height 14
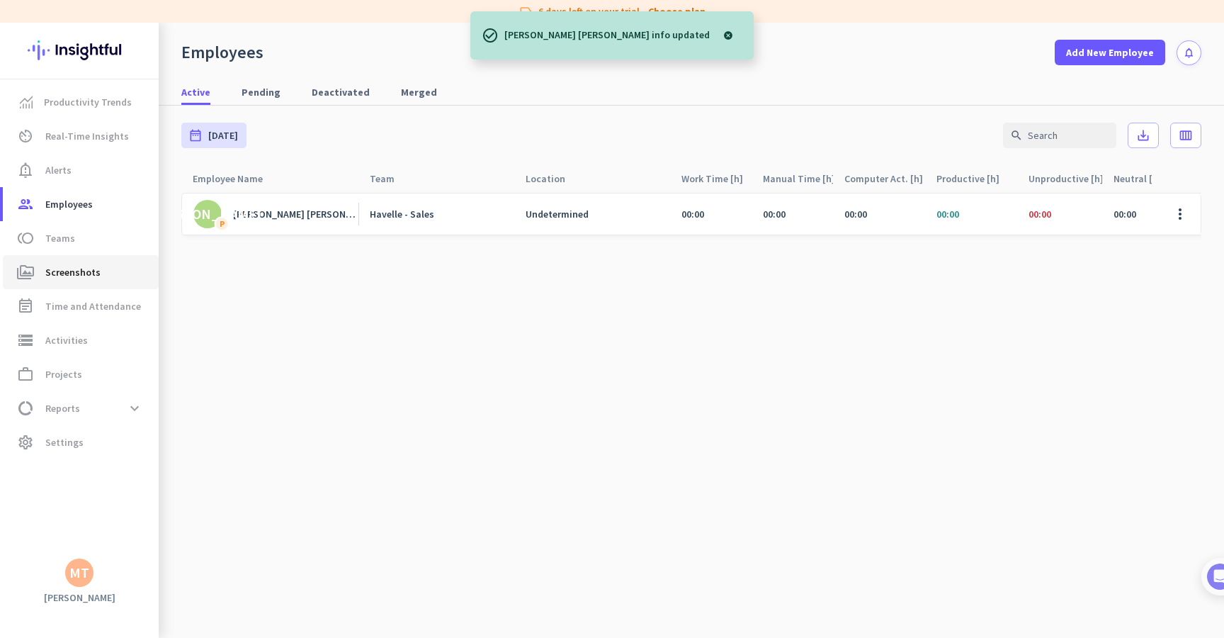
click at [86, 276] on span "Screenshots" at bounding box center [72, 272] width 55 height 17
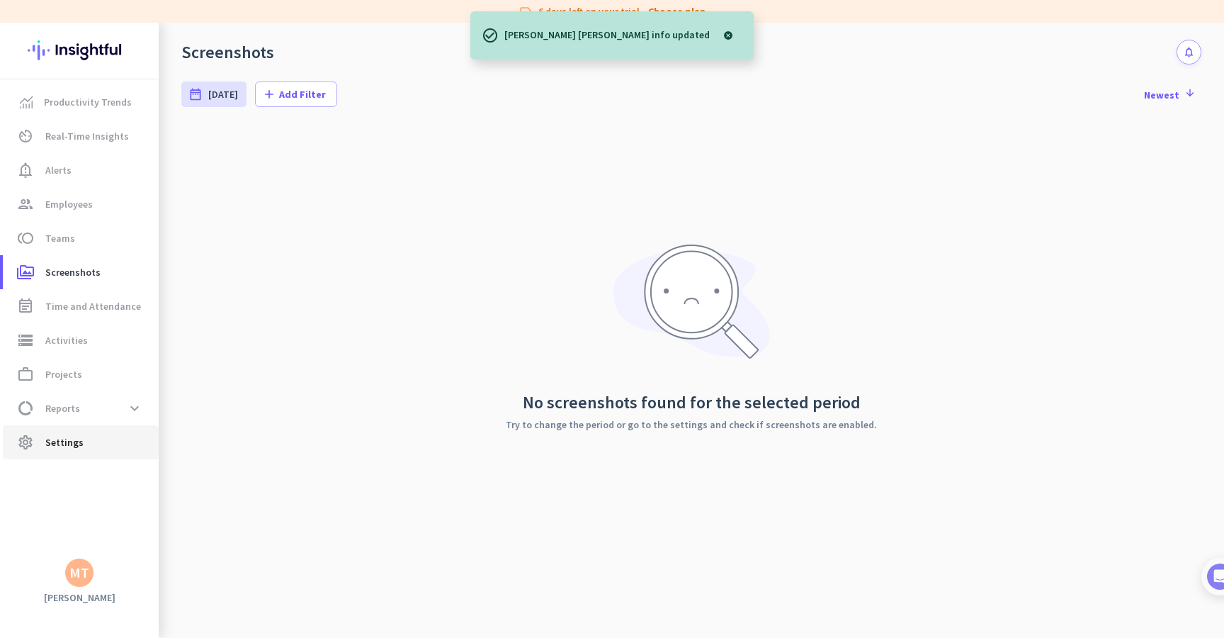
click at [45, 443] on span "settings Settings" at bounding box center [80, 442] width 133 height 17
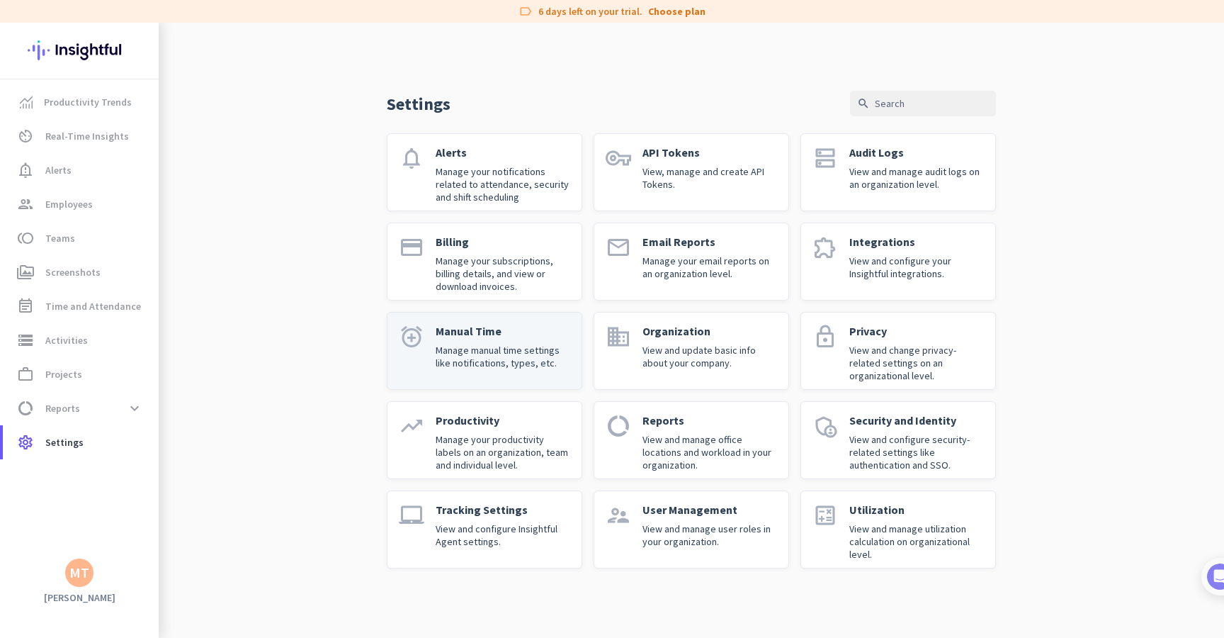
click at [530, 371] on div "Manual Time Manage manual time settings like notifications, types, etc." at bounding box center [503, 351] width 135 height 54
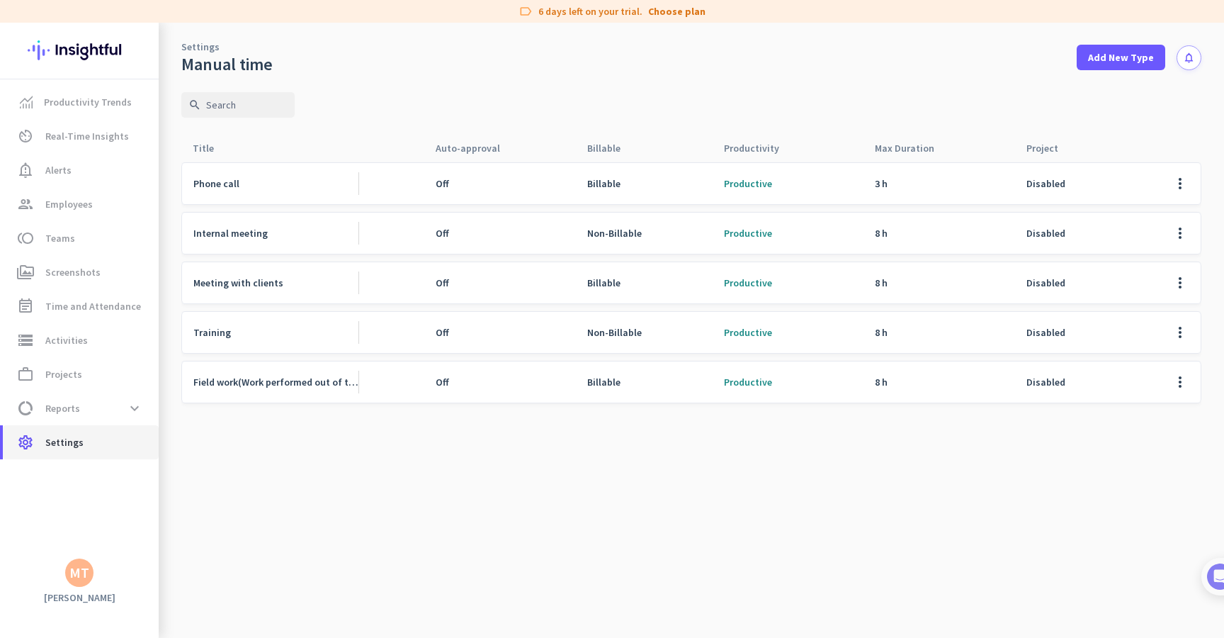
click at [60, 436] on span "Settings" at bounding box center [64, 442] width 38 height 17
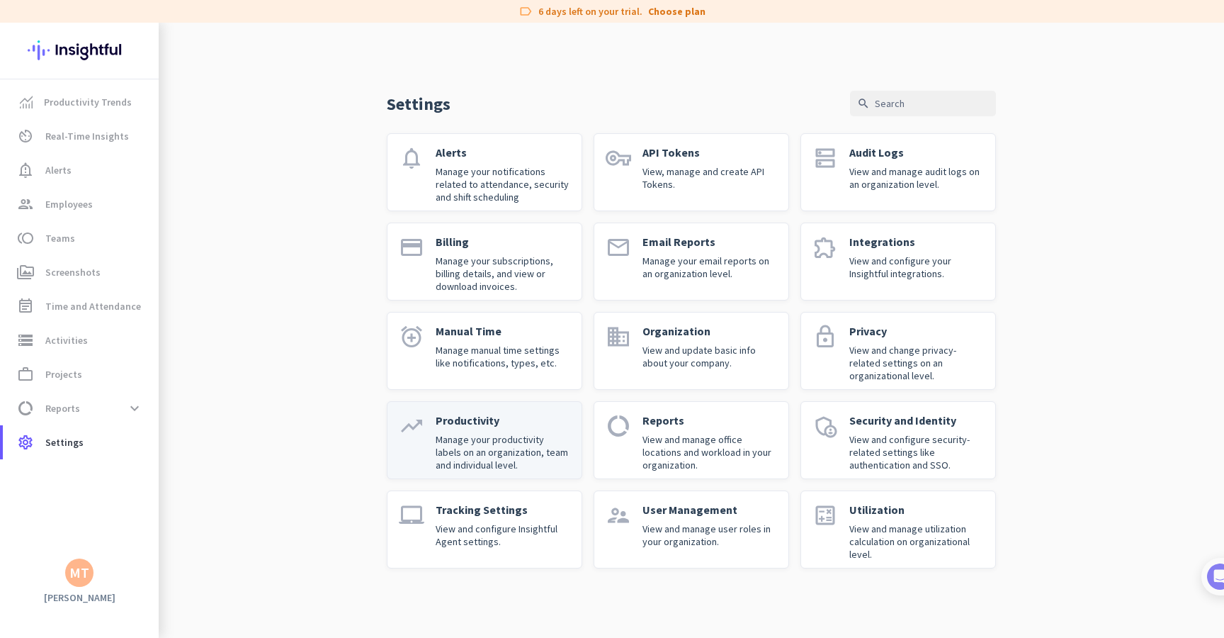
click at [510, 461] on p "Manage your productivity labels on an organization, team and individual level." at bounding box center [503, 452] width 135 height 38
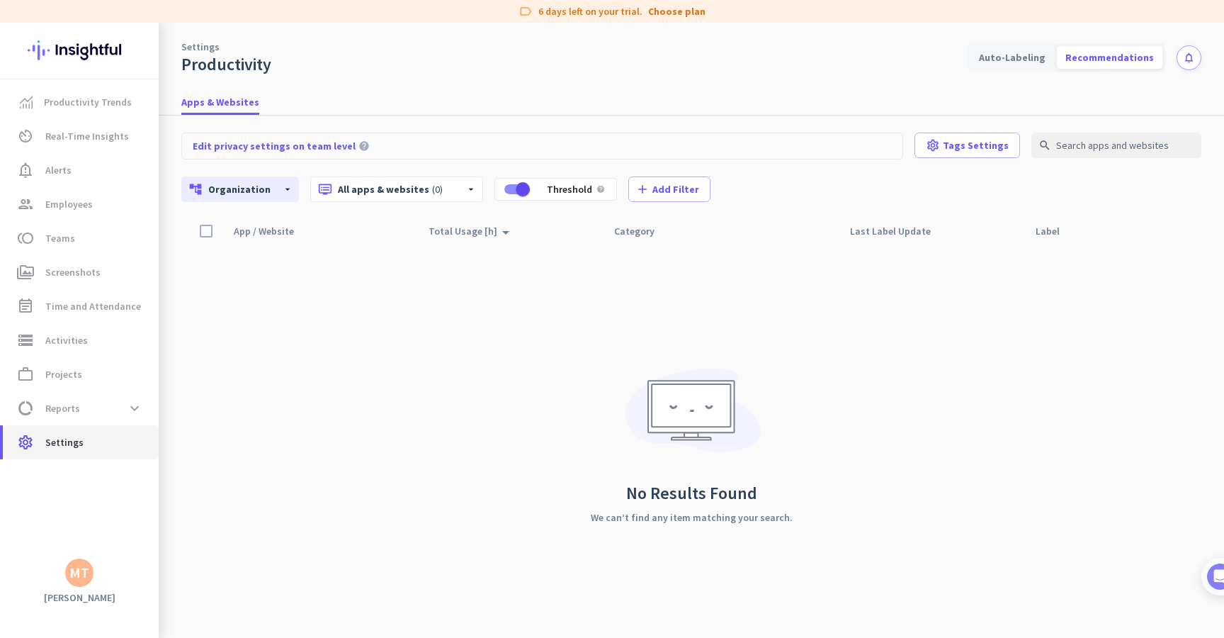
click at [114, 434] on span "settings Settings" at bounding box center [80, 442] width 133 height 17
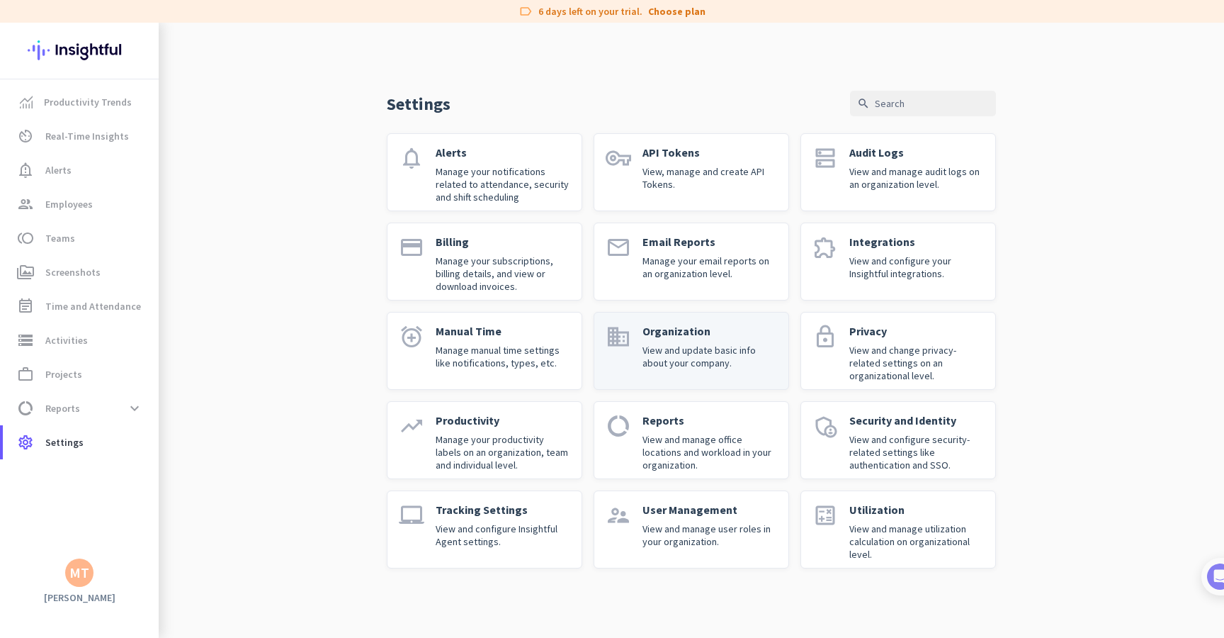
click at [717, 328] on p "Organization" at bounding box center [710, 331] width 135 height 14
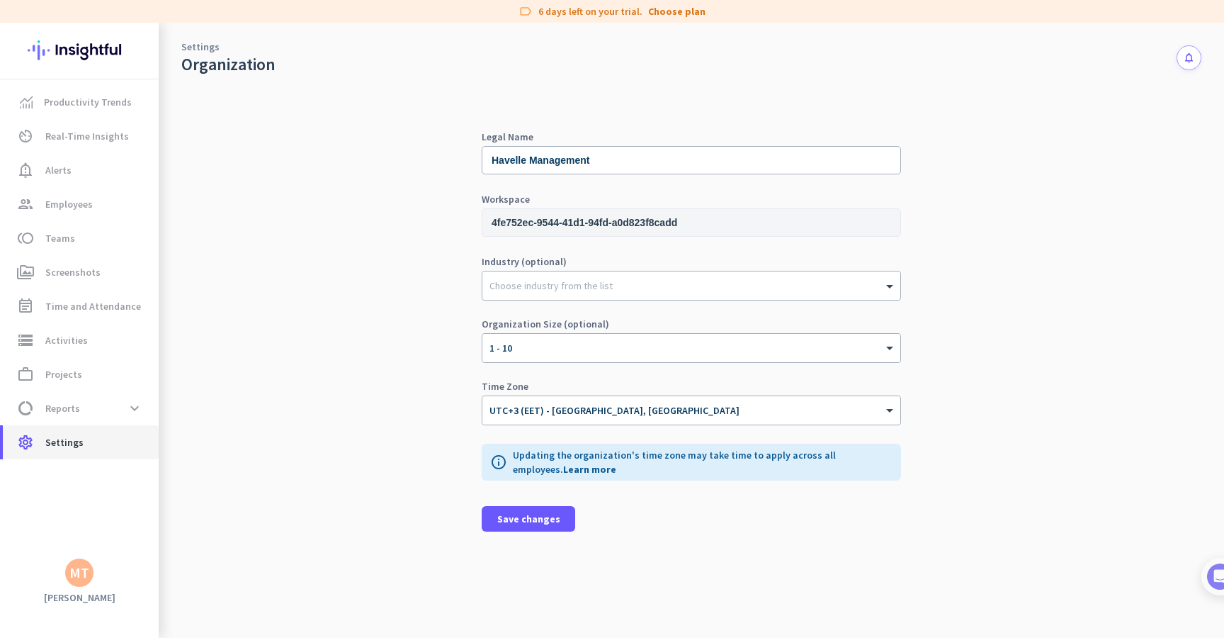
click at [61, 445] on span "Settings" at bounding box center [64, 442] width 38 height 17
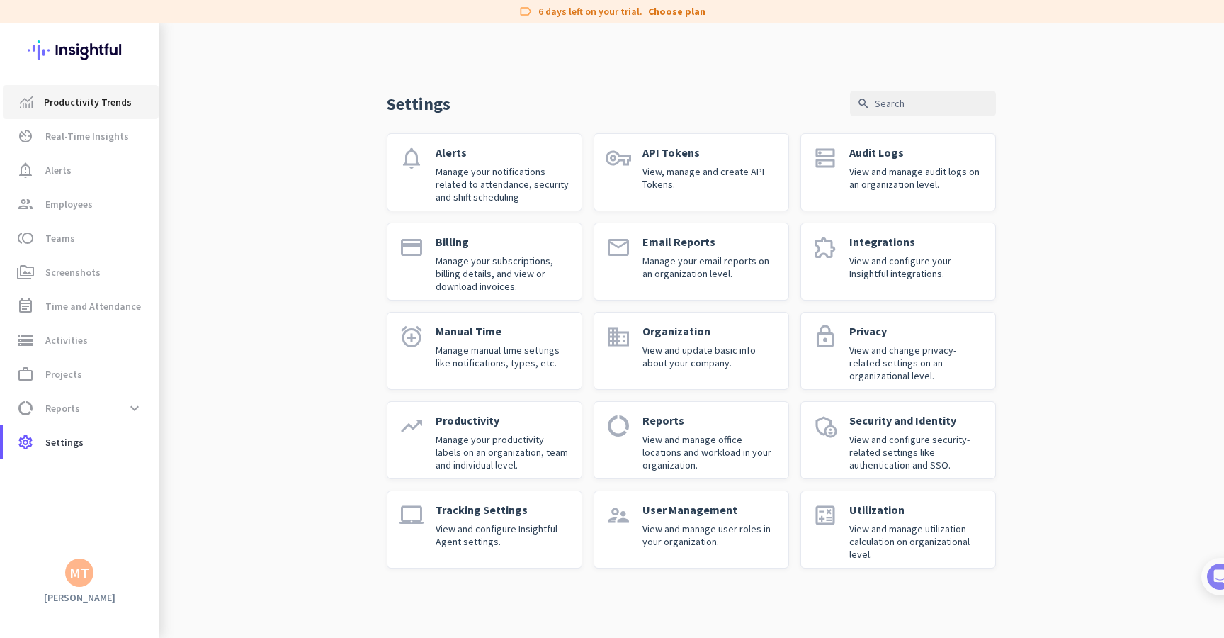
click at [108, 103] on span "Productivity Trends" at bounding box center [88, 102] width 88 height 17
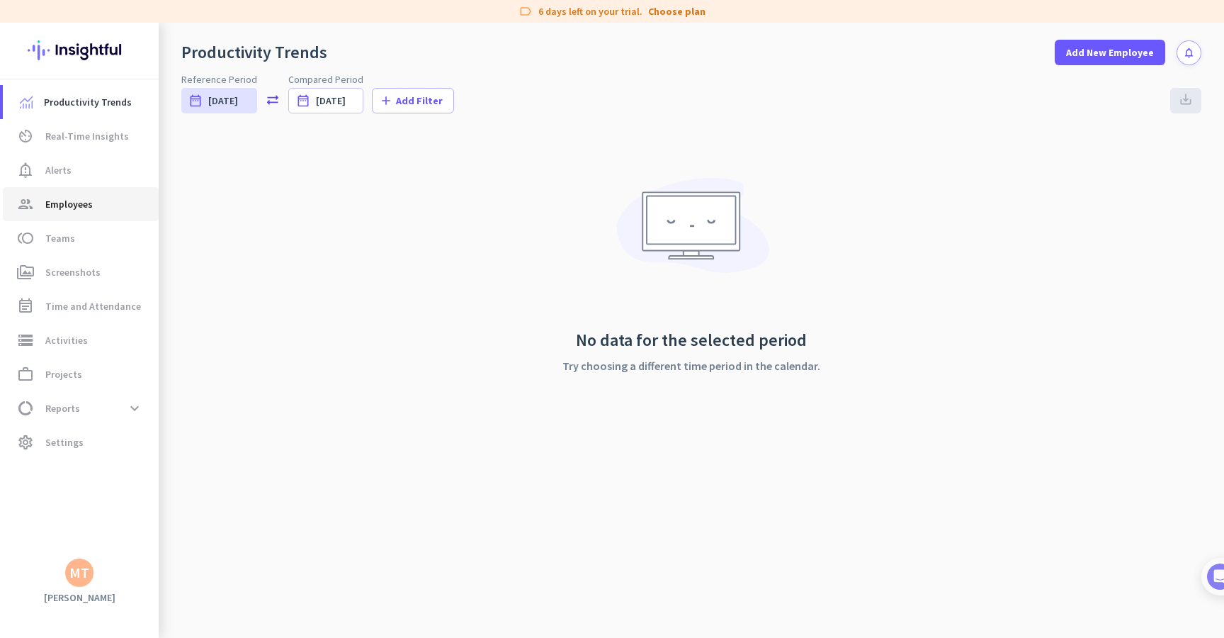
click at [95, 212] on span "group Employees" at bounding box center [80, 204] width 133 height 17
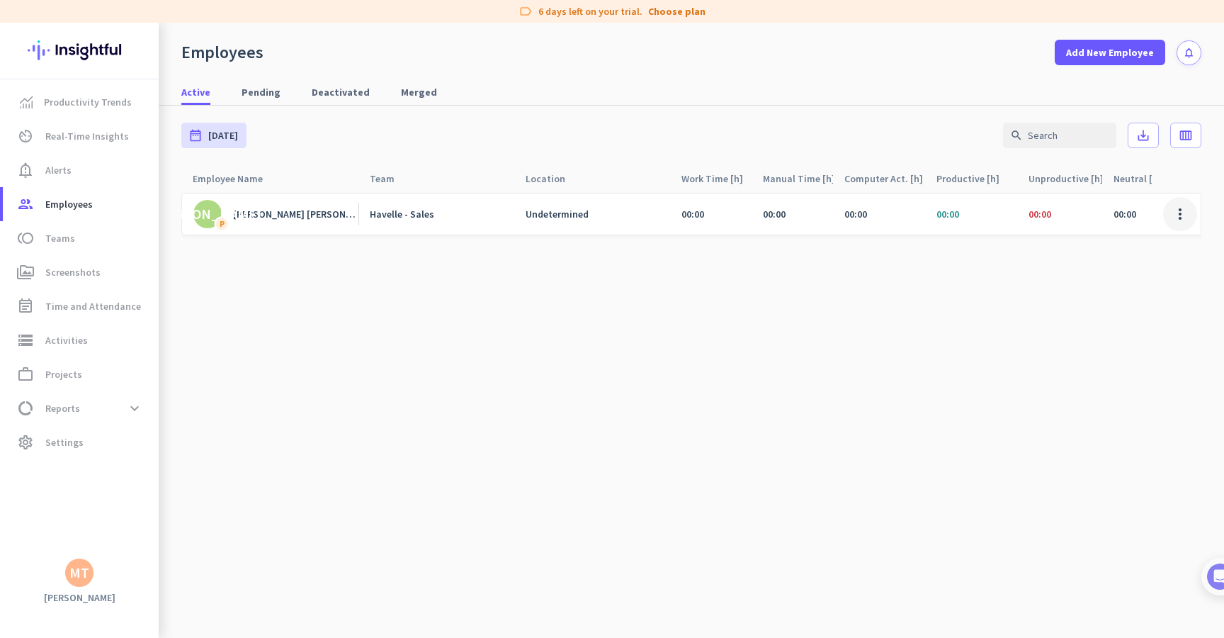
click at [1189, 218] on span at bounding box center [1180, 214] width 34 height 34
click at [1151, 250] on span "Edit" at bounding box center [1140, 244] width 94 height 14
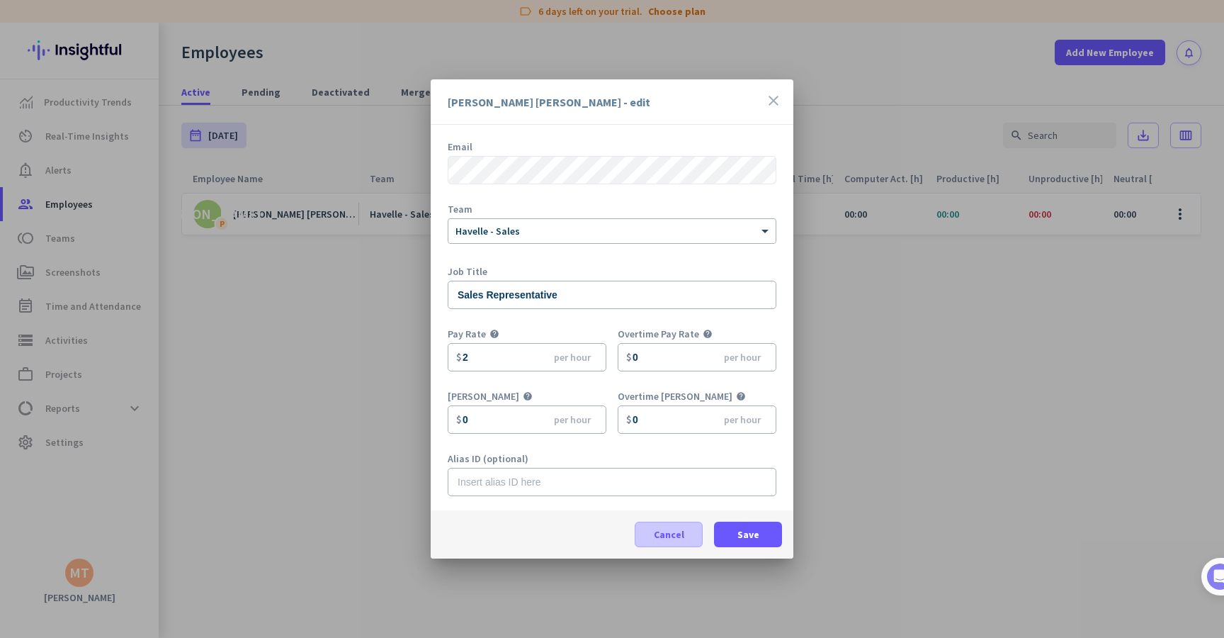
scroll to position [62, 0]
click at [669, 524] on span at bounding box center [669, 534] width 67 height 34
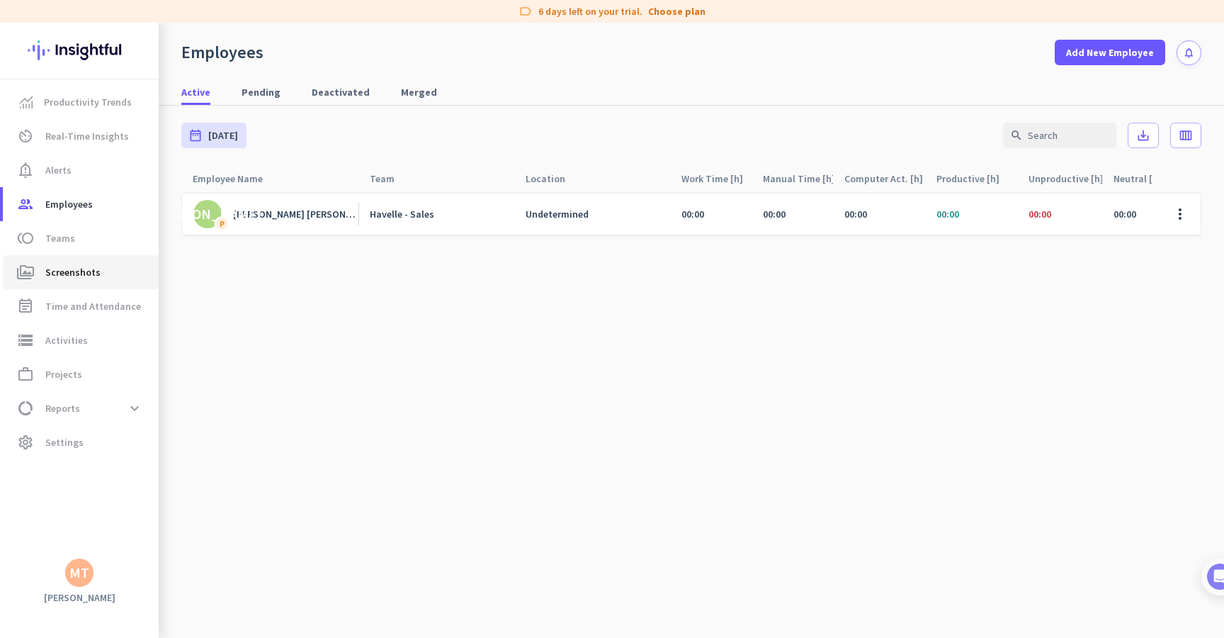
click at [57, 286] on link "perm_media Screenshots" at bounding box center [81, 272] width 156 height 34
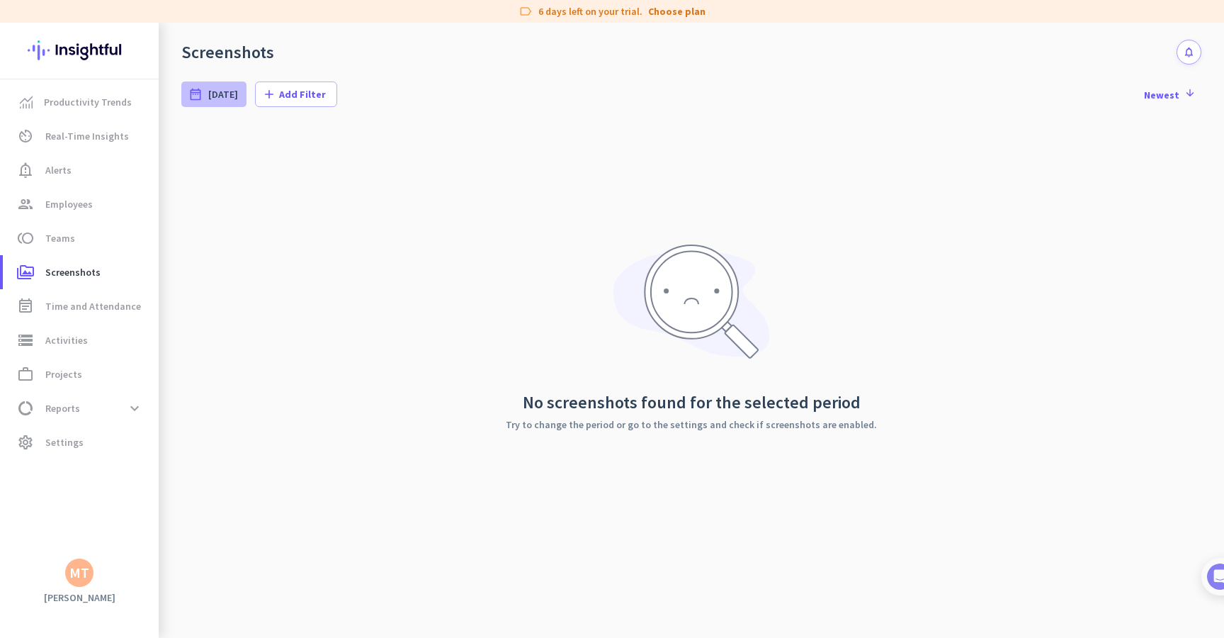
click at [202, 100] on icon "date_range" at bounding box center [195, 94] width 14 height 14
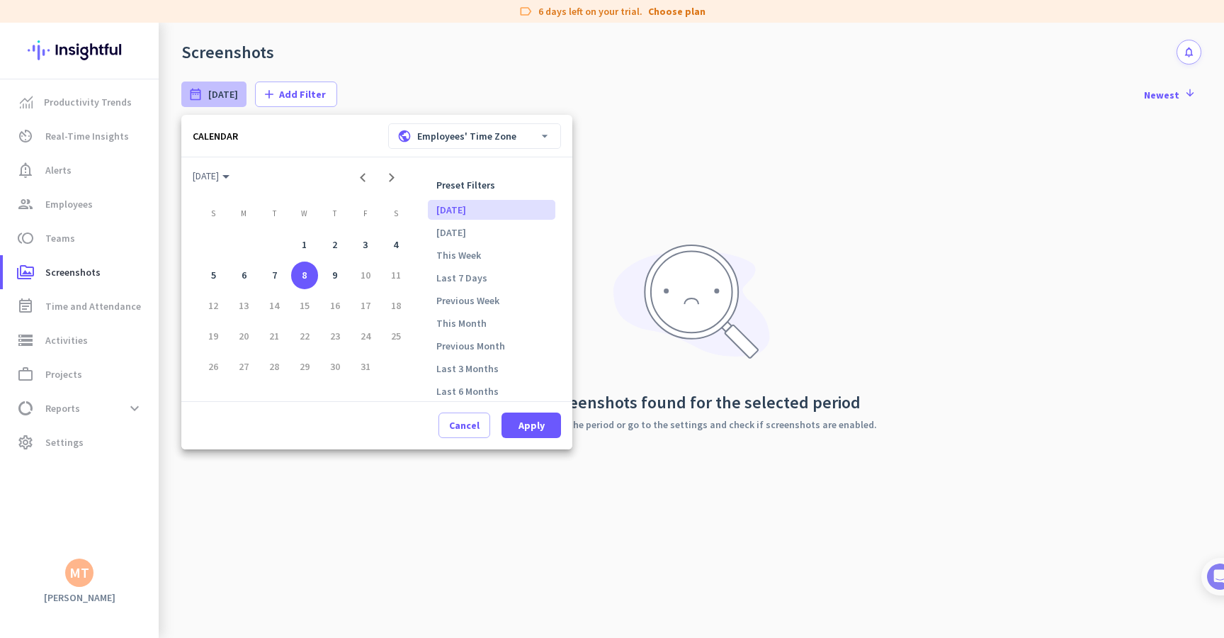
click at [394, 87] on div at bounding box center [612, 319] width 1224 height 638
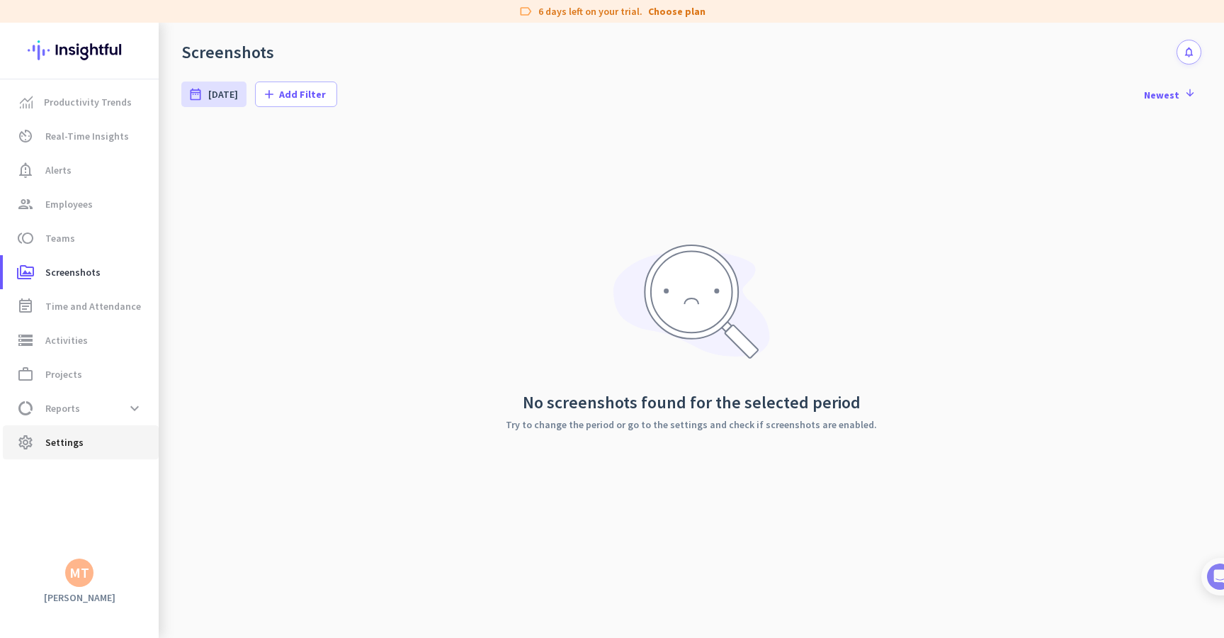
click at [68, 452] on link "settings Settings" at bounding box center [81, 442] width 156 height 34
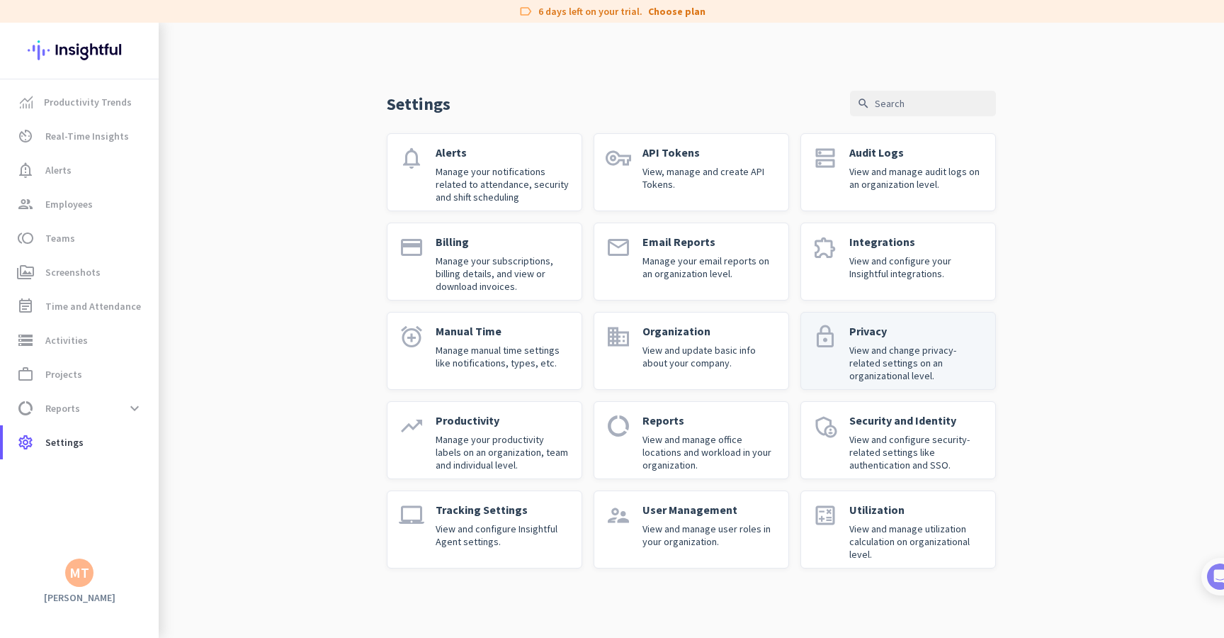
click at [893, 366] on p "View and change privacy-related settings on an organizational level." at bounding box center [917, 363] width 135 height 38
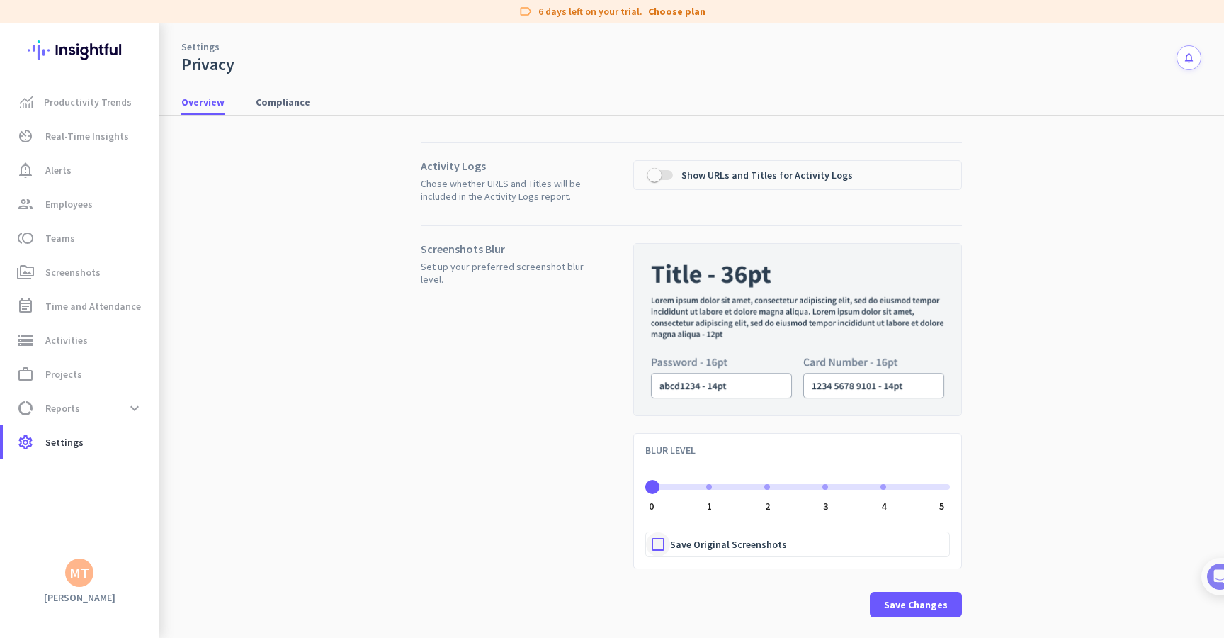
click at [649, 544] on div at bounding box center [658, 544] width 24 height 24
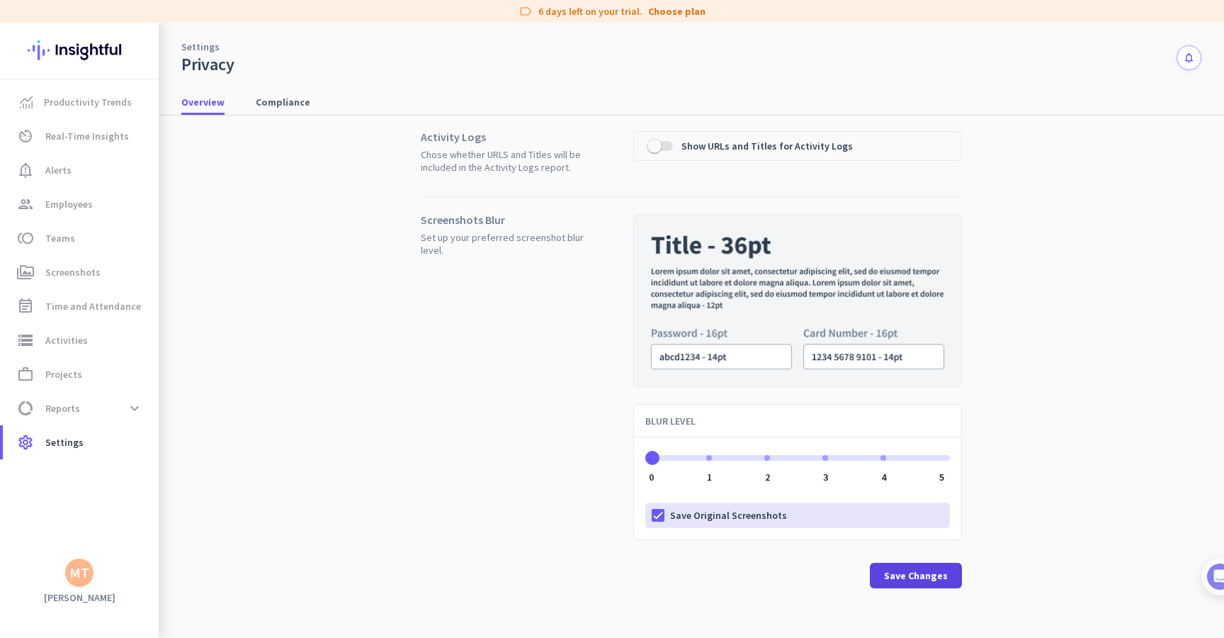
scroll to position [29, 0]
click at [276, 98] on span "Compliance" at bounding box center [283, 102] width 55 height 14
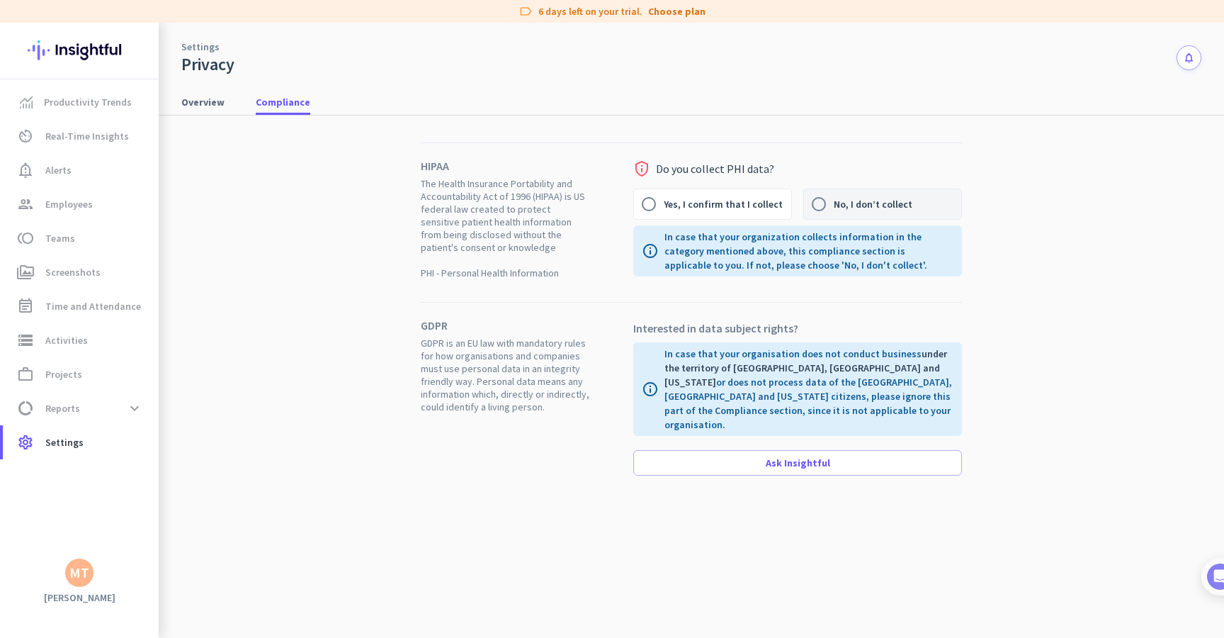
click at [874, 213] on label "No, I don’t collect" at bounding box center [898, 204] width 128 height 30
click at [834, 213] on input "No, I don’t collect" at bounding box center [819, 204] width 30 height 30
radio input "true"
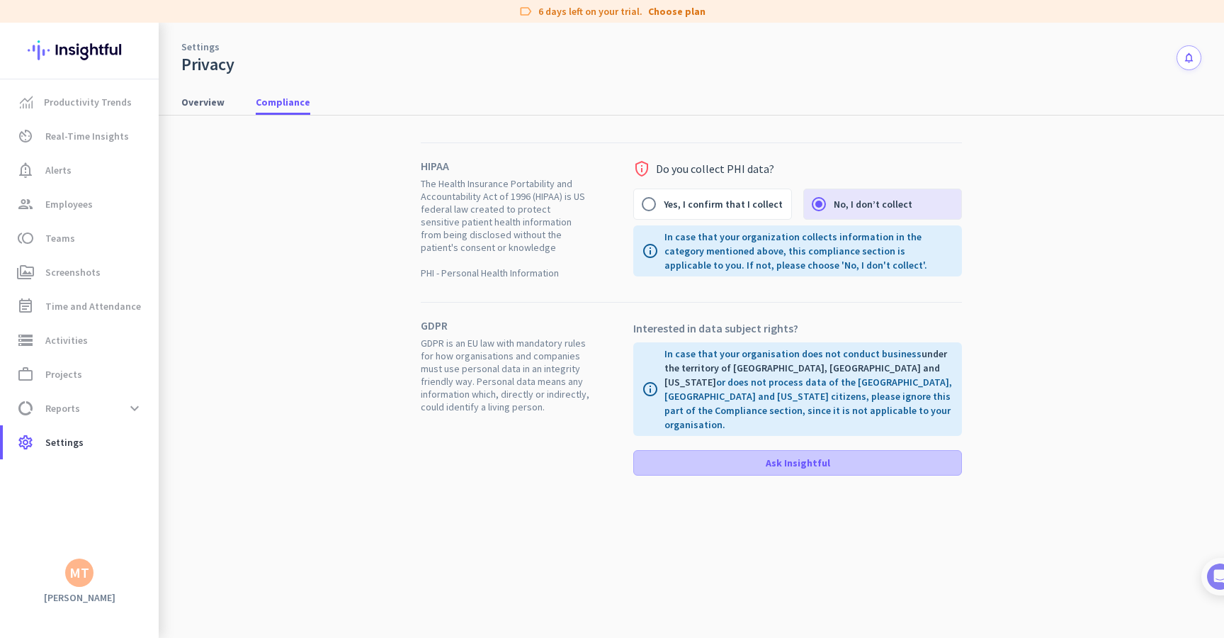
click at [716, 446] on span at bounding box center [797, 463] width 327 height 34
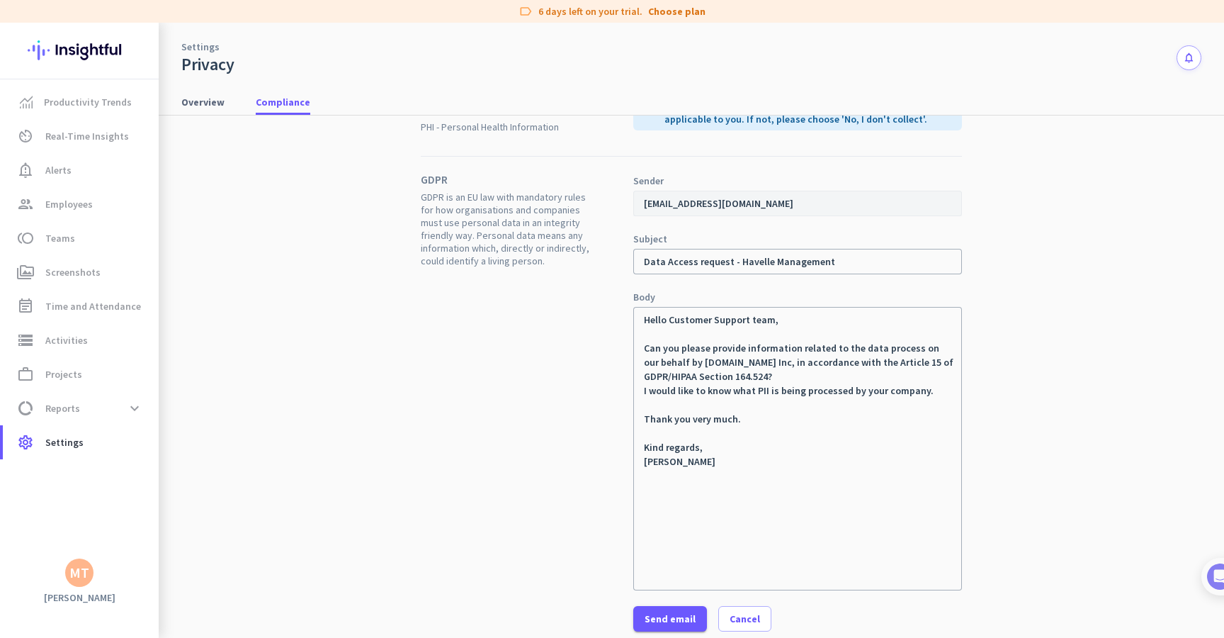
scroll to position [179, 0]
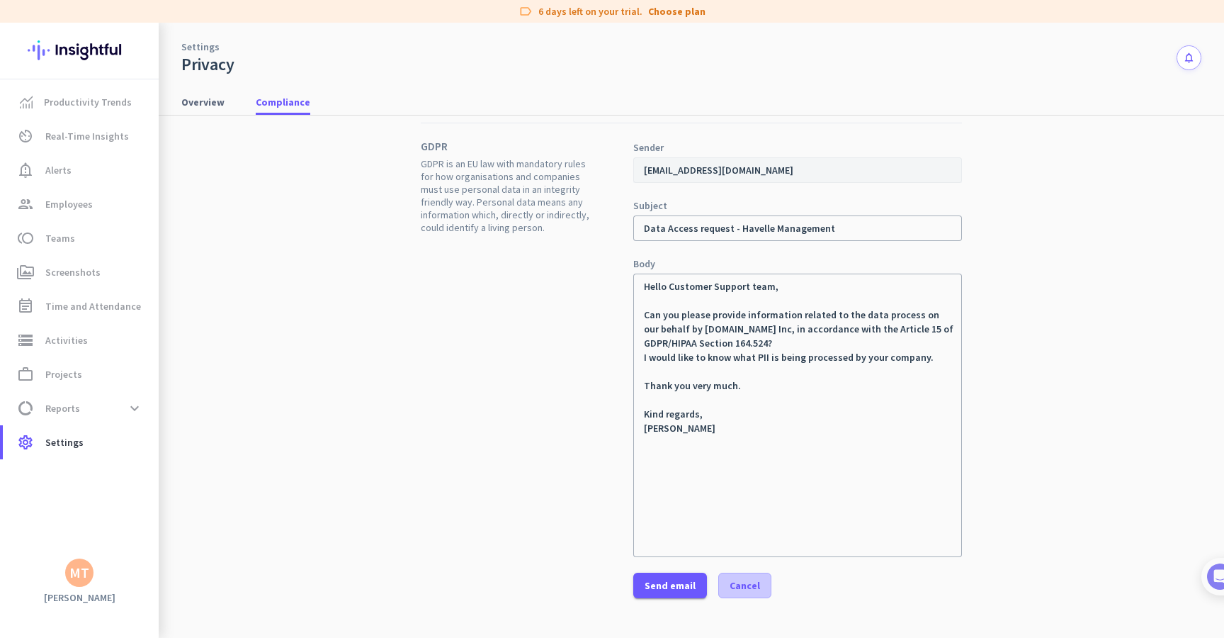
click at [726, 594] on span "button" at bounding box center [745, 585] width 52 height 34
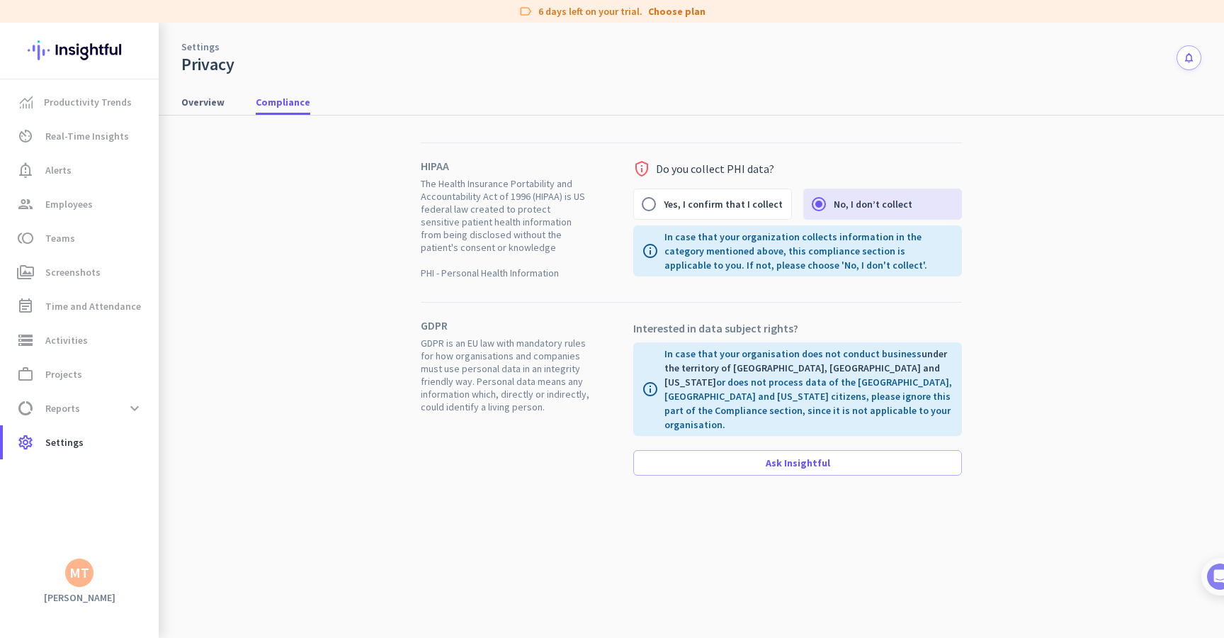
scroll to position [0, 0]
click at [204, 96] on span "Overview" at bounding box center [202, 102] width 43 height 14
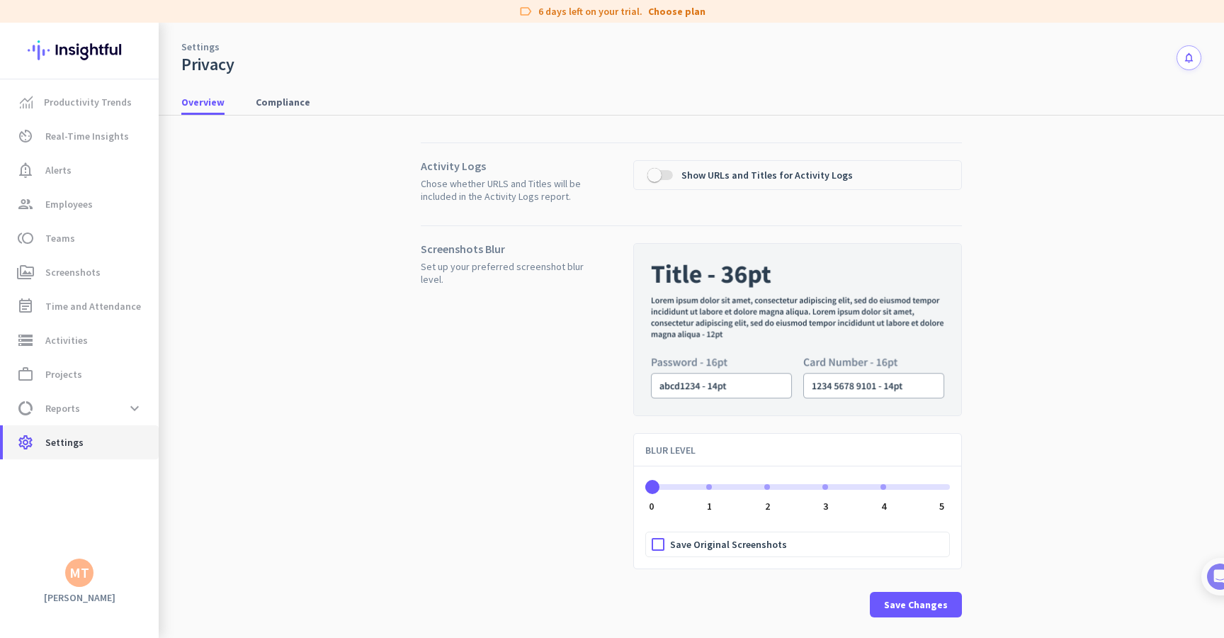
click at [74, 450] on span "Settings" at bounding box center [64, 442] width 38 height 17
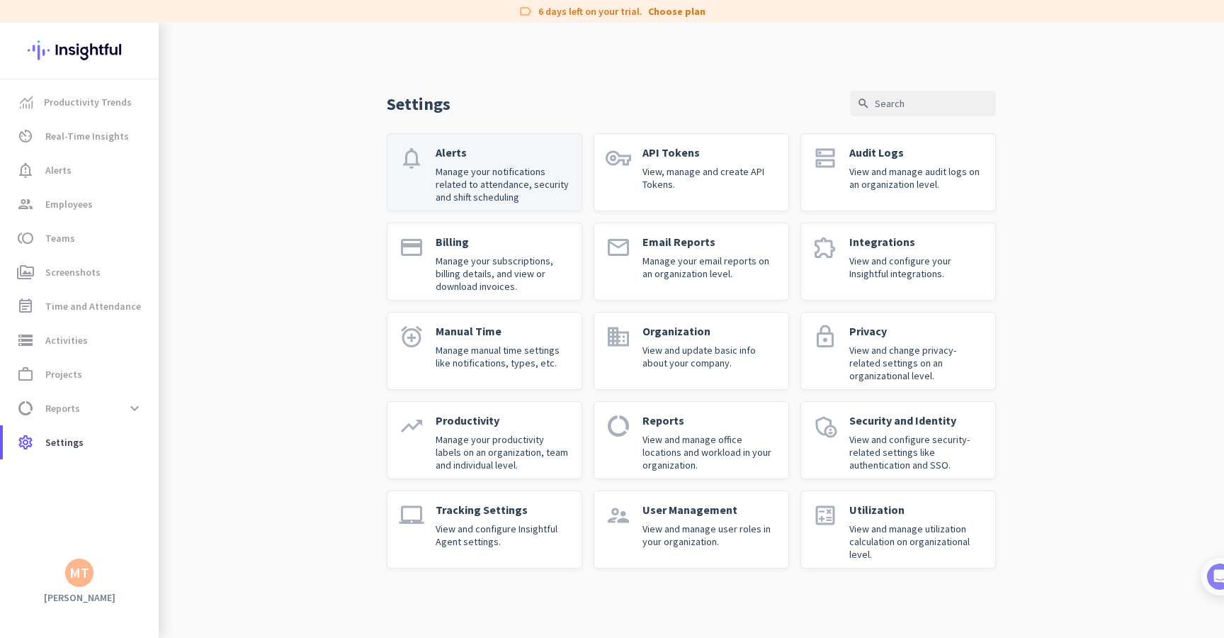
click at [529, 194] on p "Manage your notifications related to attendance, security and shift scheduling" at bounding box center [503, 184] width 135 height 38
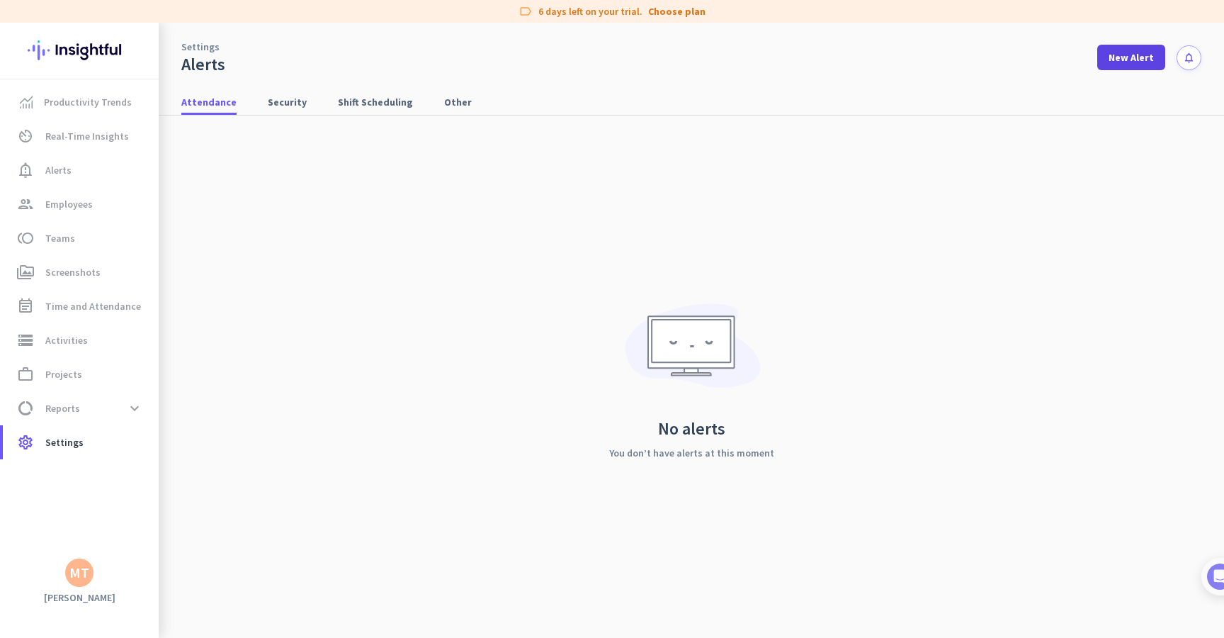
click at [1137, 54] on span "New Alert" at bounding box center [1131, 57] width 45 height 14
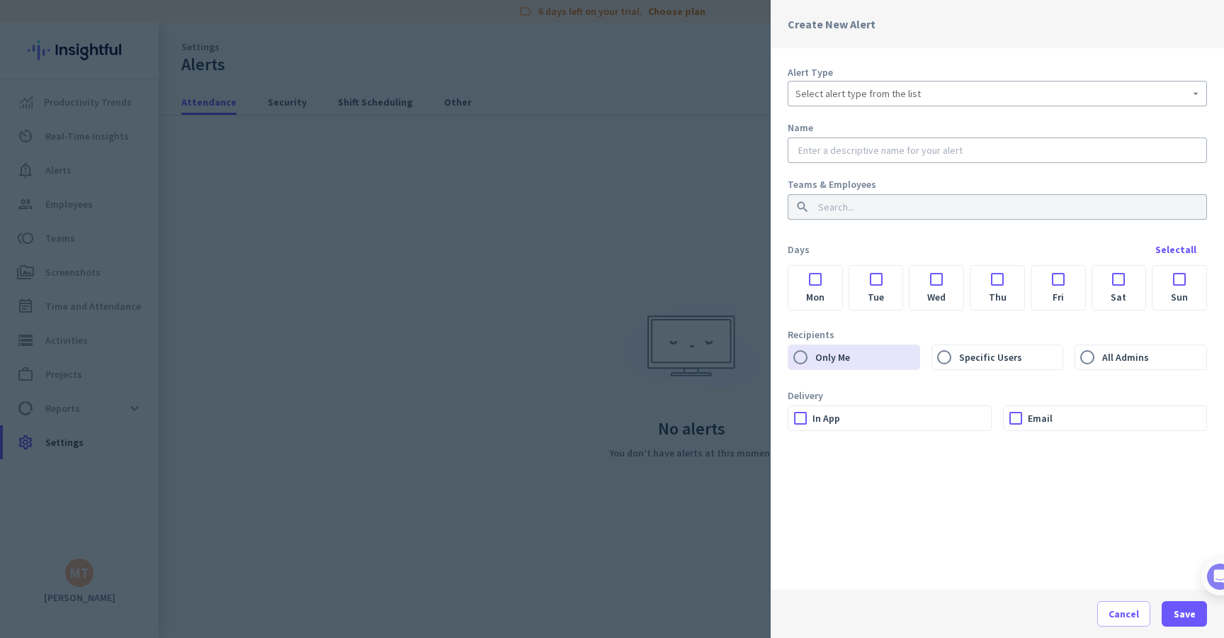
click at [849, 85] on div "Select alert type from the list" at bounding box center [998, 93] width 404 height 17
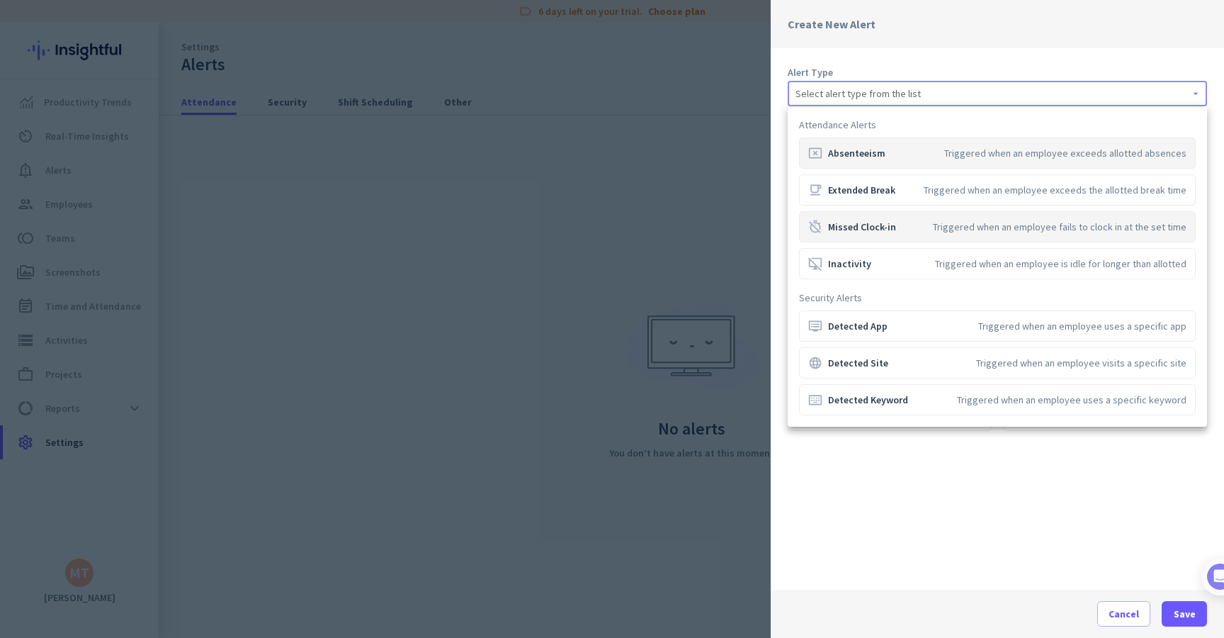
click at [896, 231] on div "timer_off Missed Clock-in Triggered when an employee fails to clock in at the s…" at bounding box center [997, 227] width 378 height 14
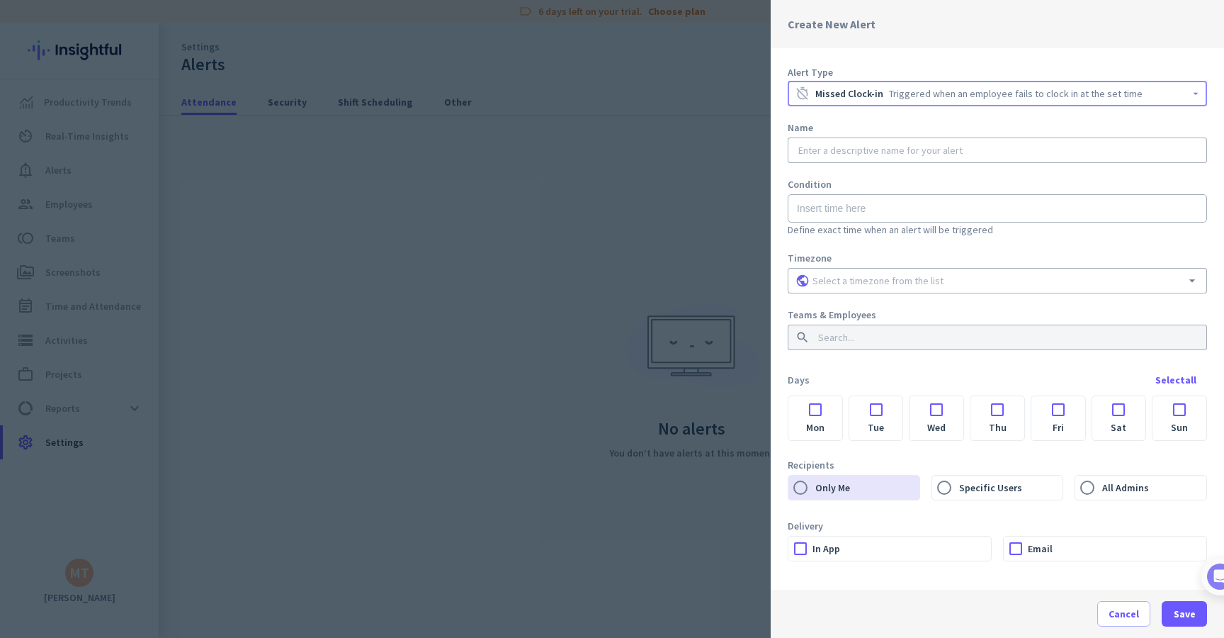
click at [917, 156] on input "text" at bounding box center [998, 150] width 404 height 14
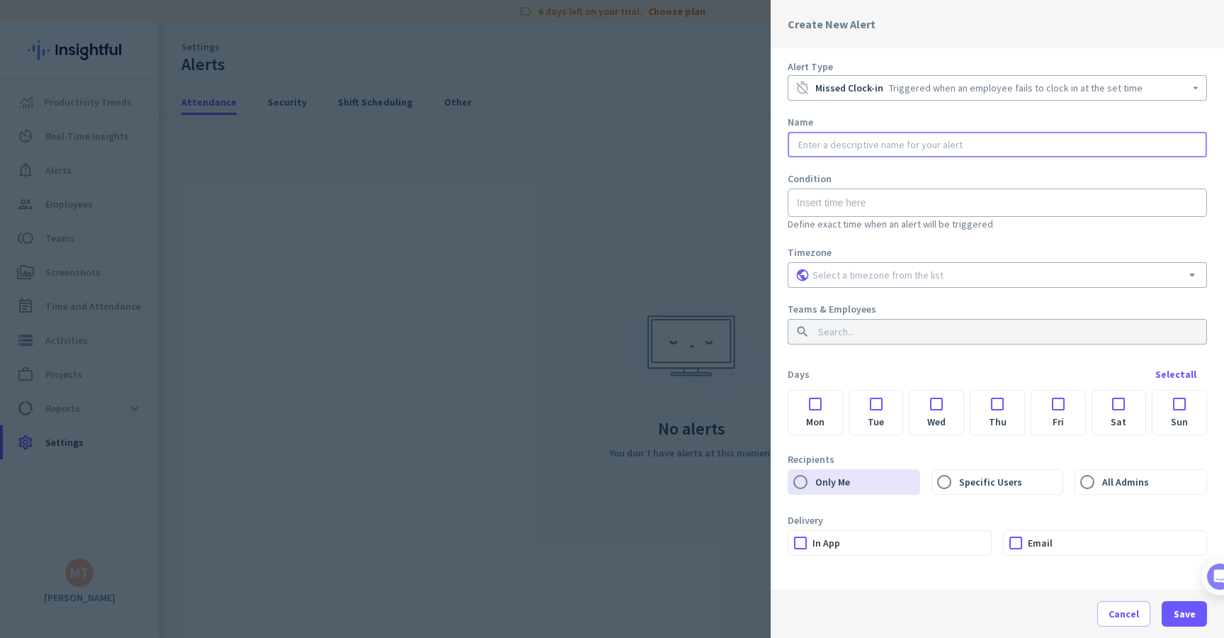
scroll to position [6, 0]
click at [869, 547] on label "In App" at bounding box center [902, 543] width 179 height 24
click at [0, 0] on input "In App" at bounding box center [0, 0] width 0 height 0
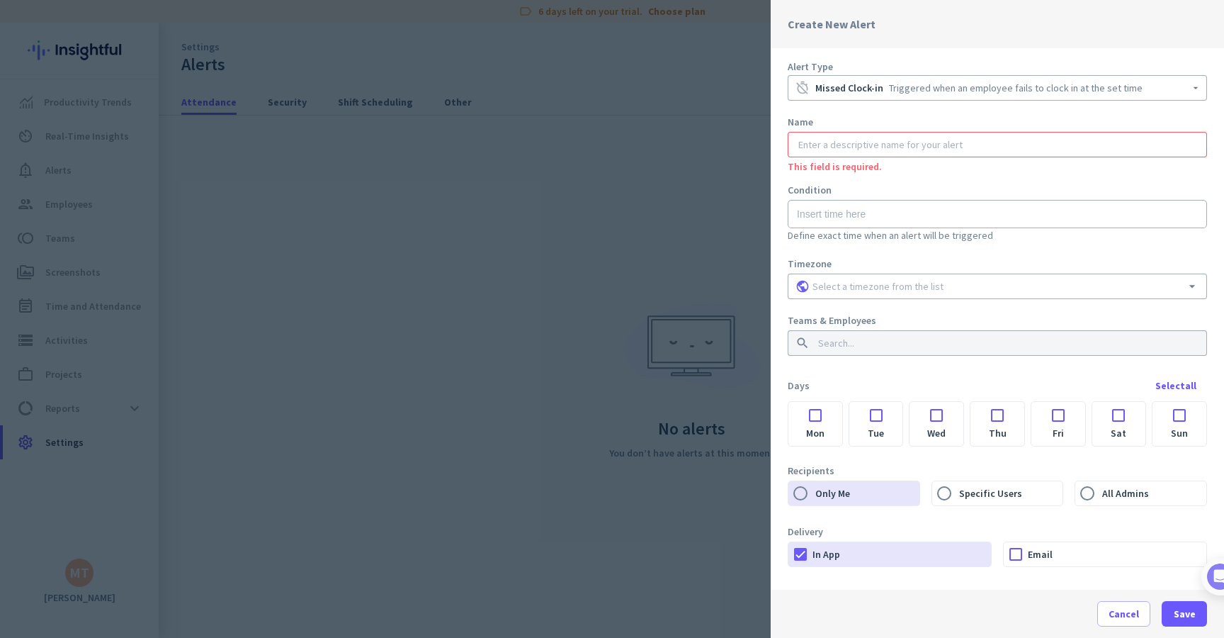
click at [1086, 559] on label "Email" at bounding box center [1117, 554] width 179 height 24
click at [0, 0] on input "Email" at bounding box center [0, 0] width 0 height 0
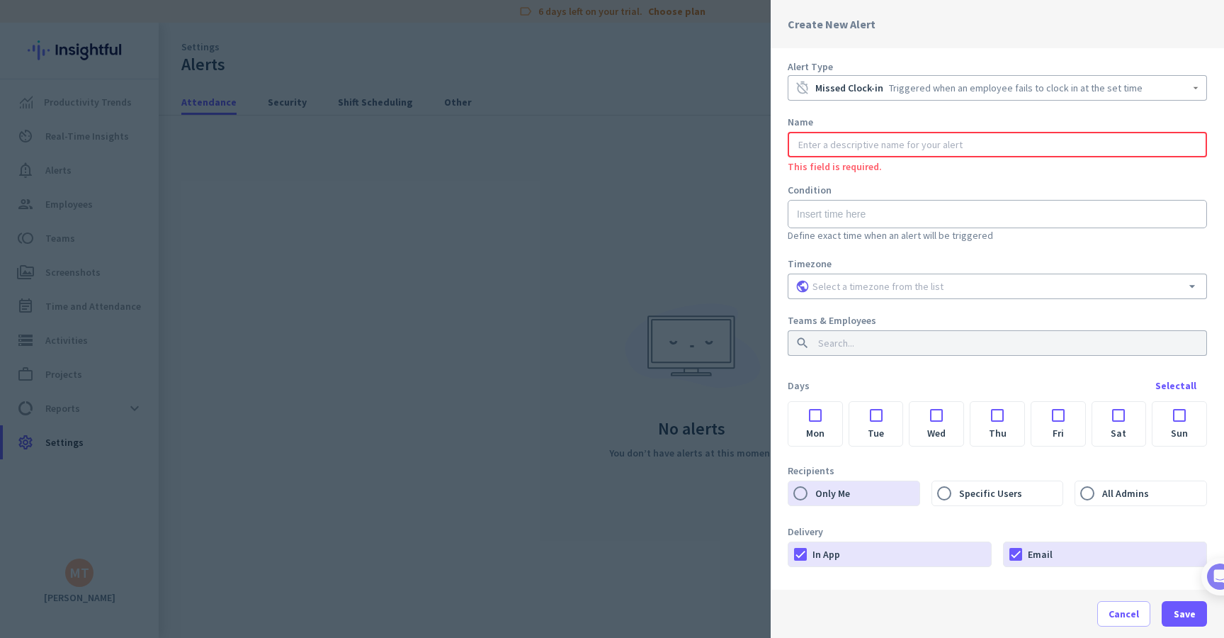
click at [930, 144] on input "text" at bounding box center [998, 144] width 404 height 14
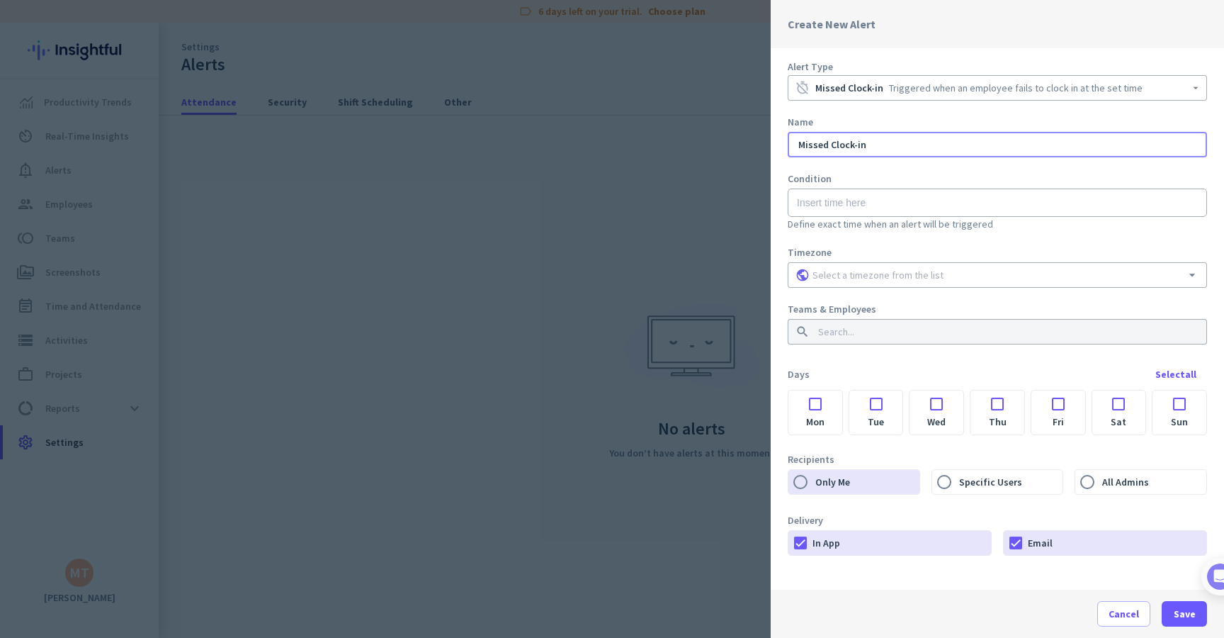
click at [860, 145] on input "Missed Clock-in" at bounding box center [998, 144] width 404 height 14
type input "Missed clock in"
click at [872, 203] on input "text" at bounding box center [997, 202] width 419 height 28
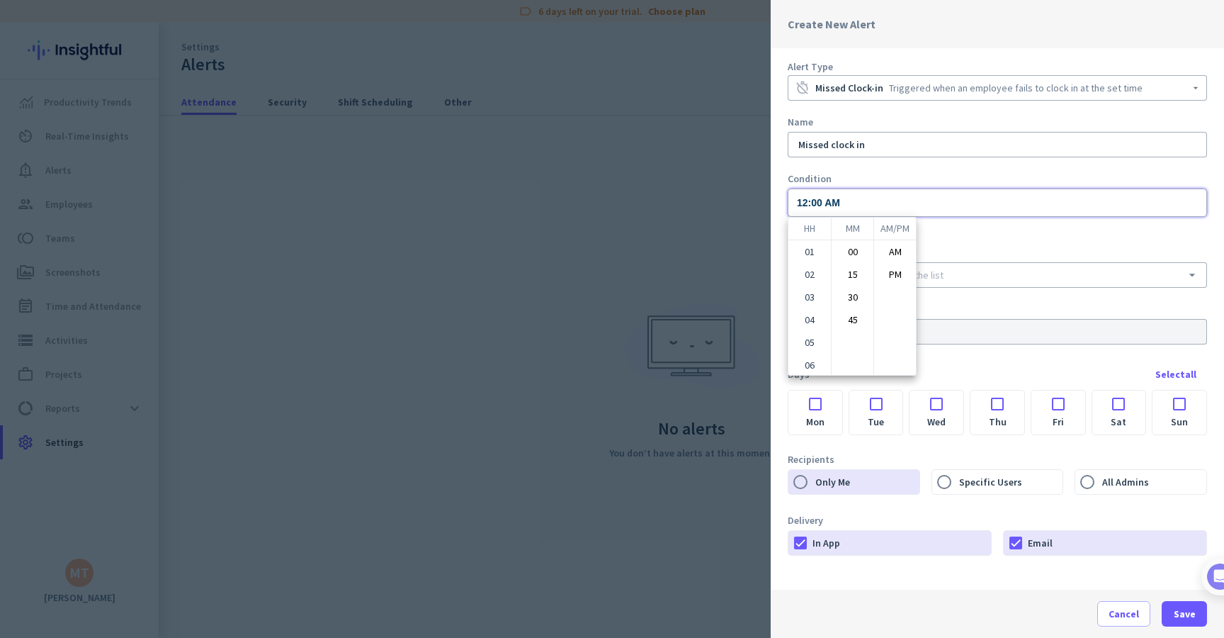
scroll to position [137, 0]
click at [981, 248] on div at bounding box center [612, 319] width 1224 height 638
click at [934, 267] on div "public_black arrow_drop_down" at bounding box center [998, 275] width 404 height 26
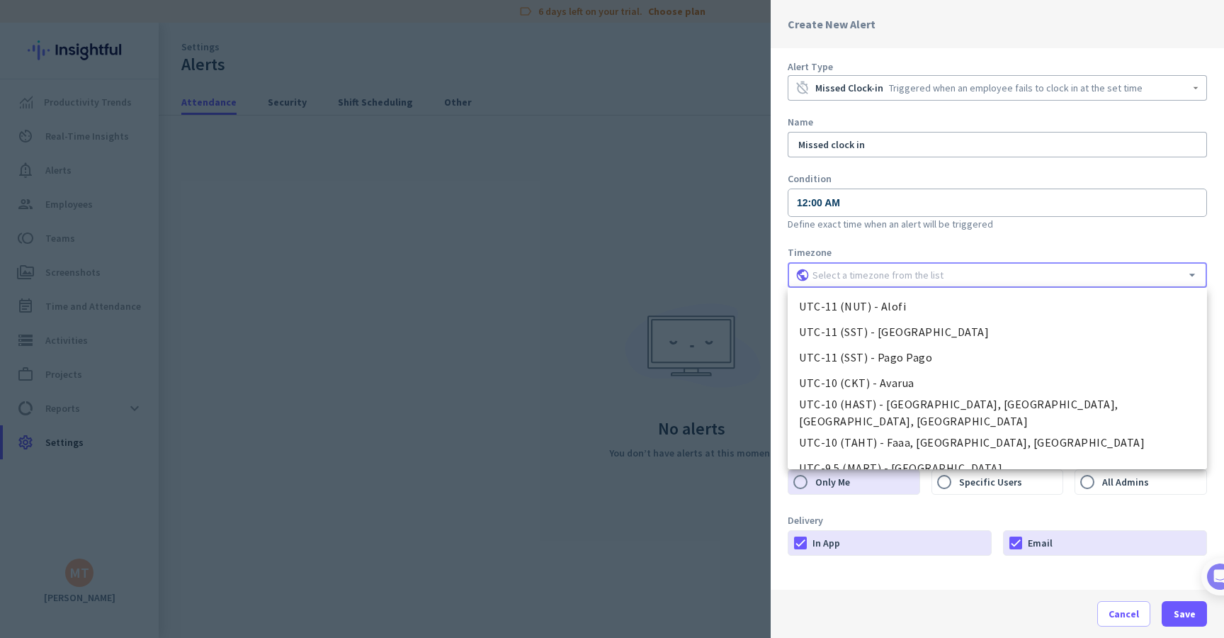
click at [920, 246] on label "Timezone" at bounding box center [997, 252] width 419 height 14
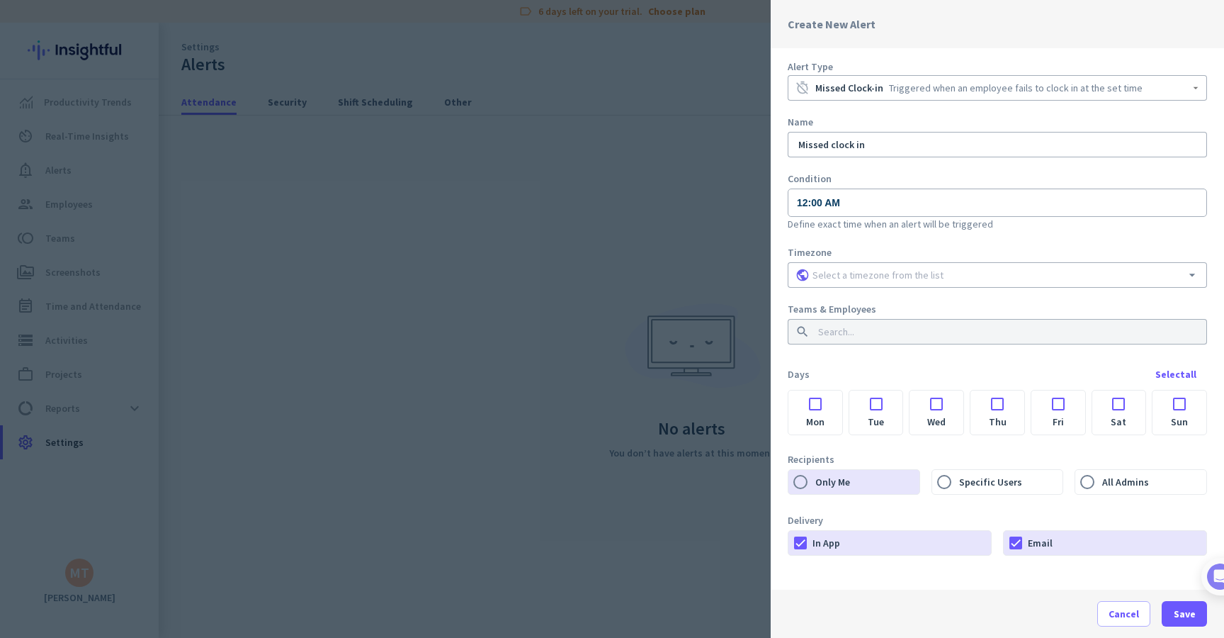
click at [886, 329] on input at bounding box center [994, 332] width 356 height 14
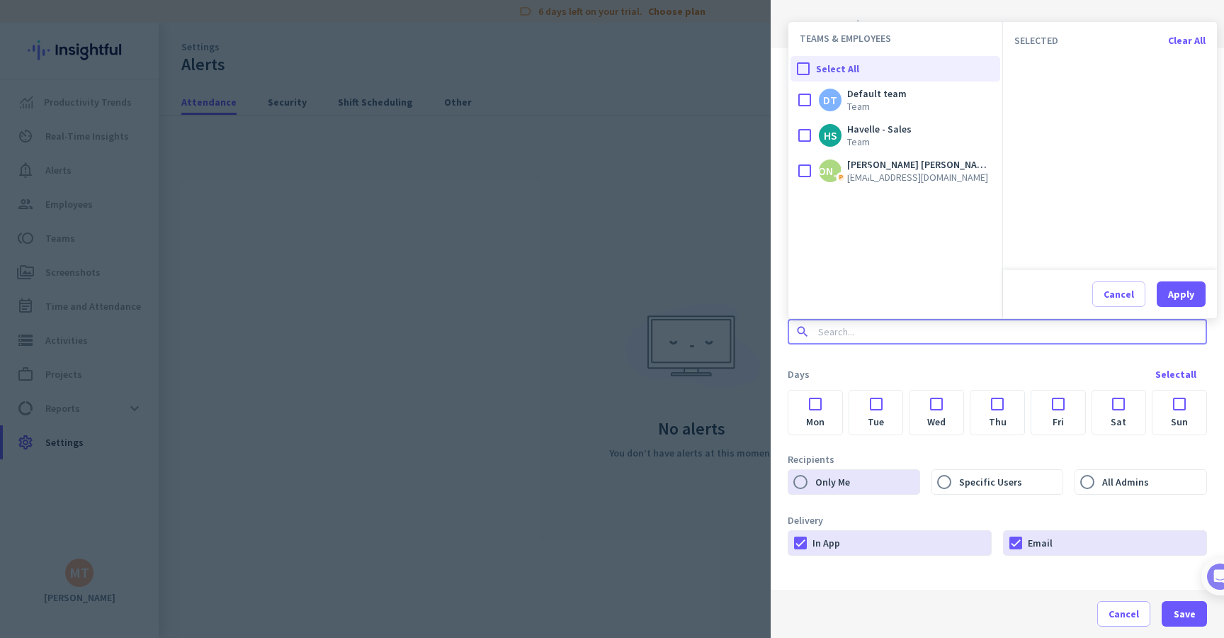
click at [891, 346] on div "Teams & Employees search" at bounding box center [997, 324] width 419 height 45
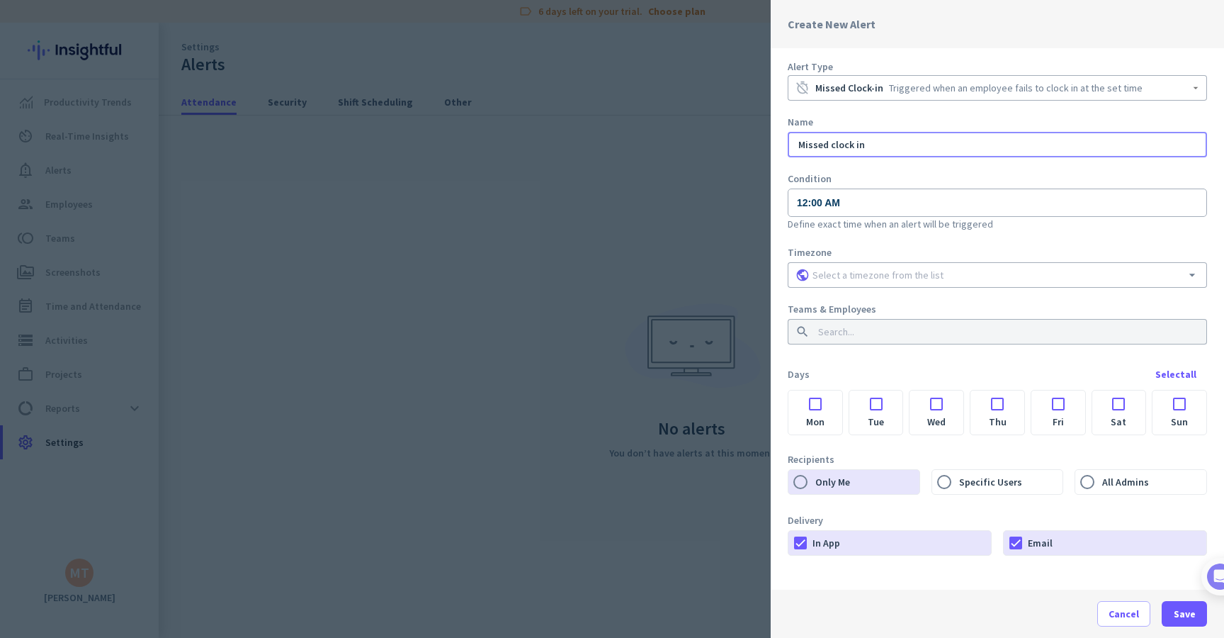
click at [889, 145] on input "Missed clock in" at bounding box center [998, 144] width 404 height 14
click at [870, 200] on input "12:00 AM" at bounding box center [997, 202] width 419 height 28
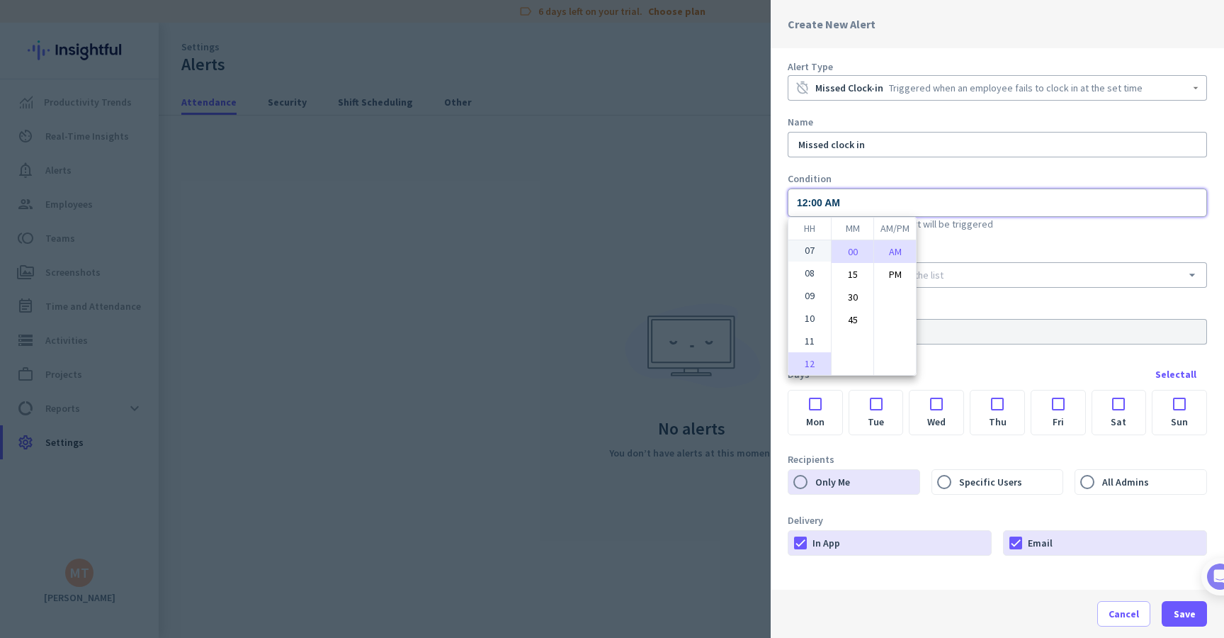
click at [815, 249] on li "07" at bounding box center [810, 250] width 43 height 23
click at [814, 254] on li "01" at bounding box center [810, 251] width 43 height 23
type input "01:00 AM"
click at [811, 254] on li "01" at bounding box center [810, 251] width 43 height 23
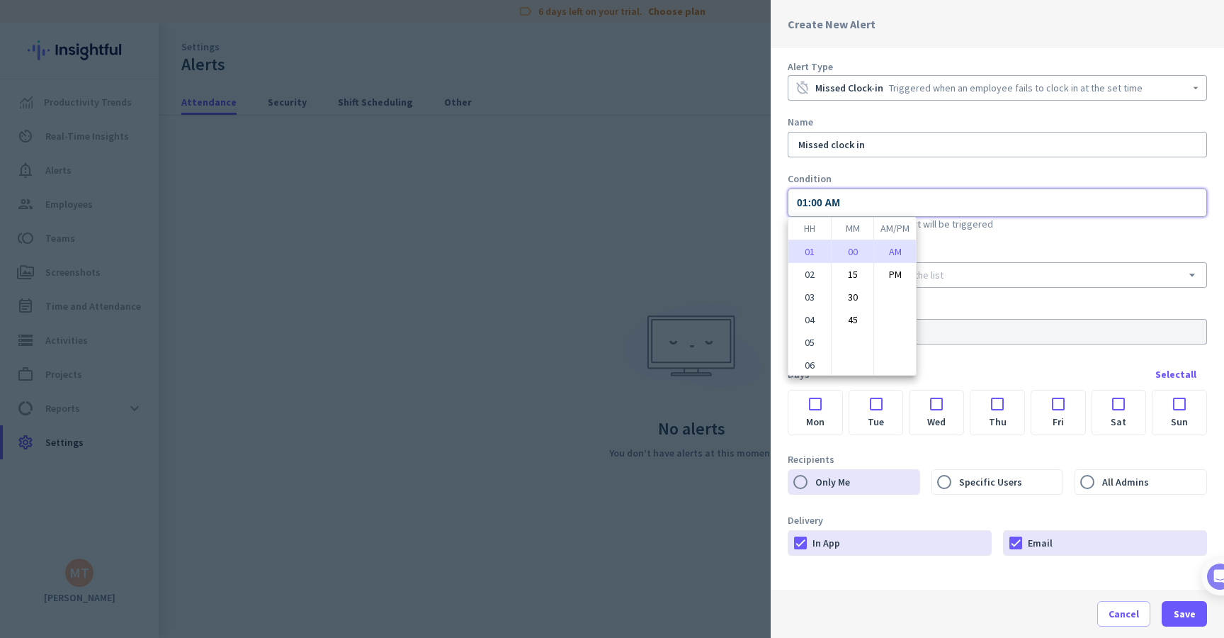
click at [957, 224] on div at bounding box center [612, 319] width 1224 height 638
click at [665, 215] on div at bounding box center [612, 319] width 1224 height 638
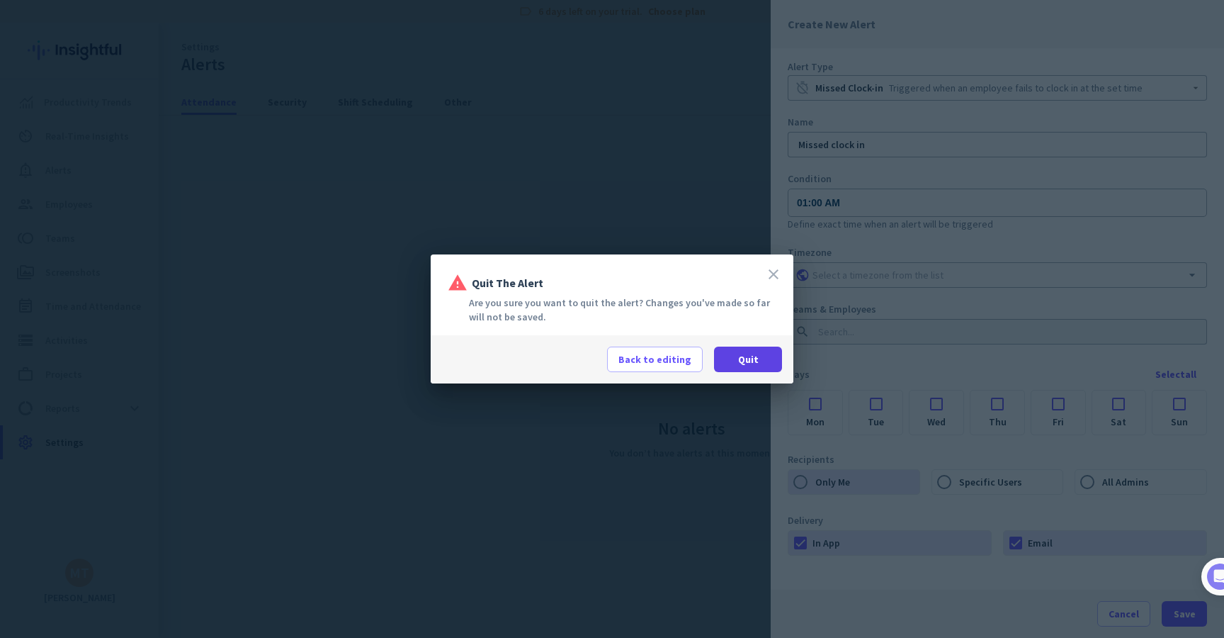
click at [730, 354] on span at bounding box center [748, 359] width 68 height 34
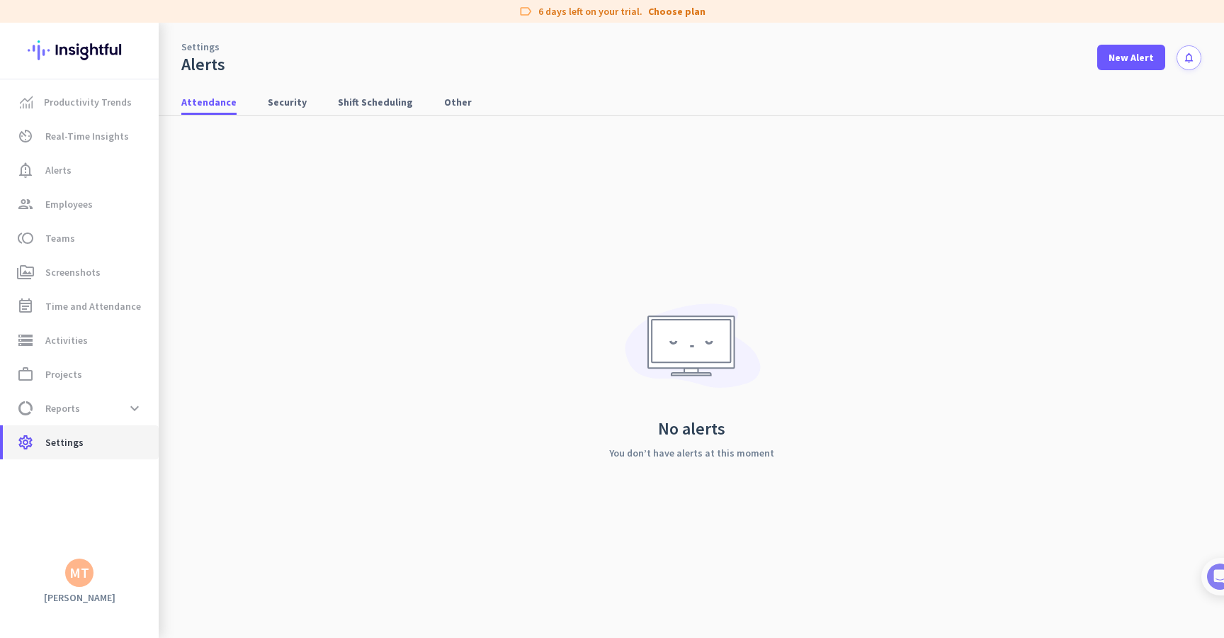
click at [69, 427] on link "settings Settings" at bounding box center [81, 442] width 156 height 34
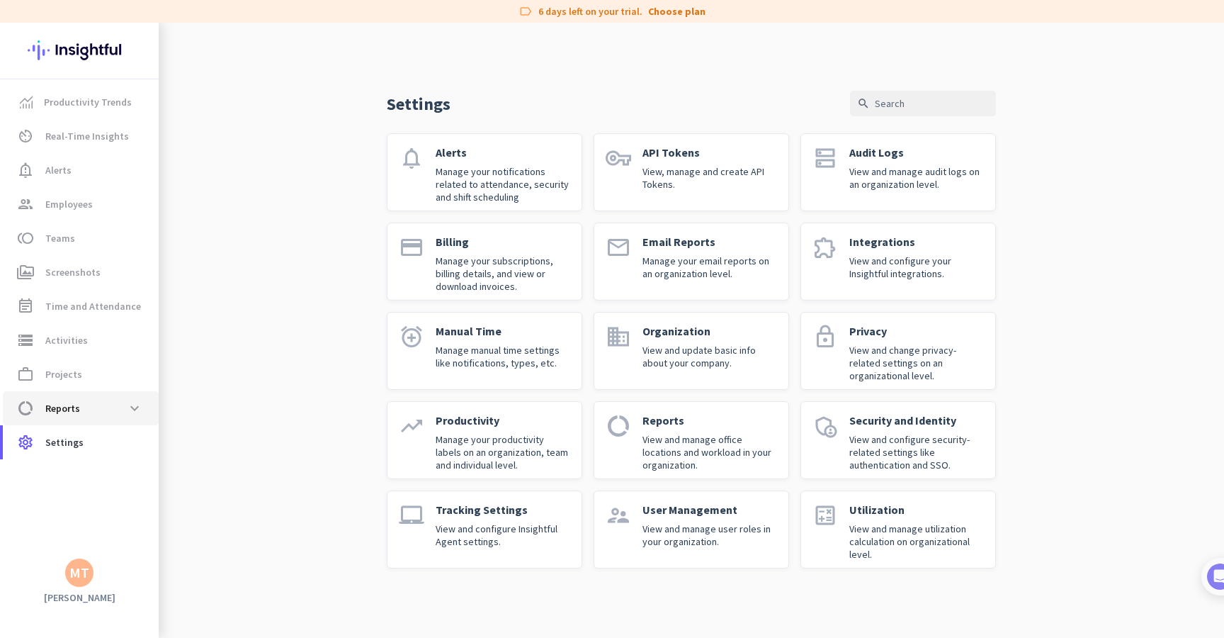
click at [71, 416] on span "Reports" at bounding box center [62, 408] width 35 height 17
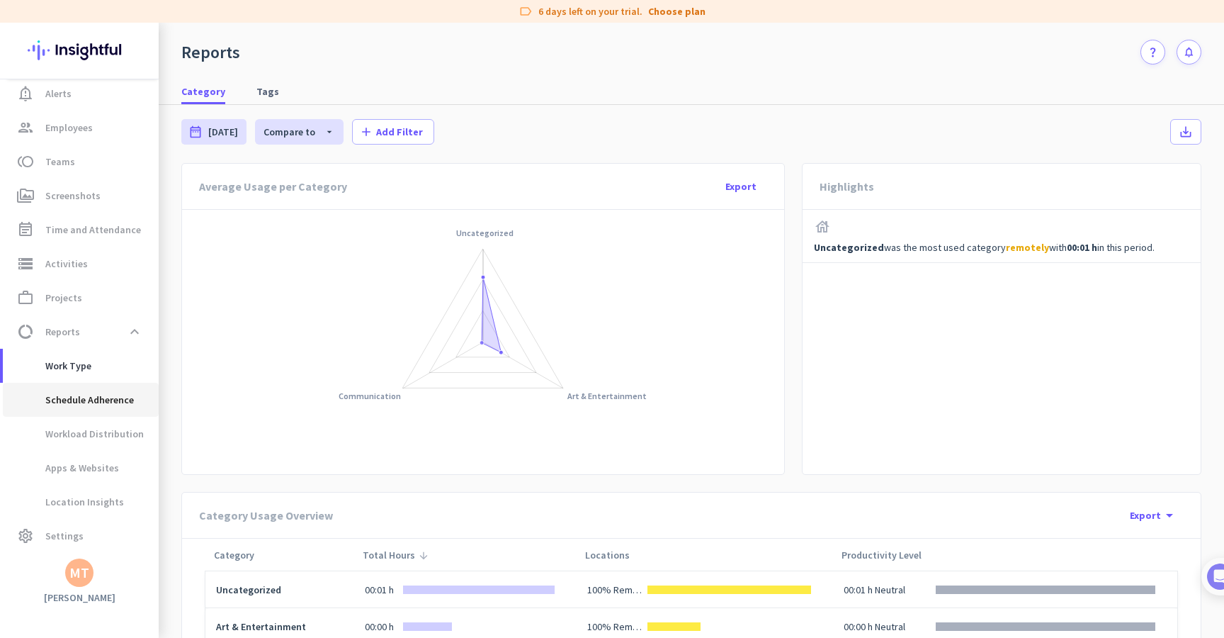
scroll to position [77, 0]
click at [90, 376] on span "Work Type" at bounding box center [52, 366] width 77 height 34
click at [90, 393] on span "Schedule Adherence" at bounding box center [74, 400] width 120 height 34
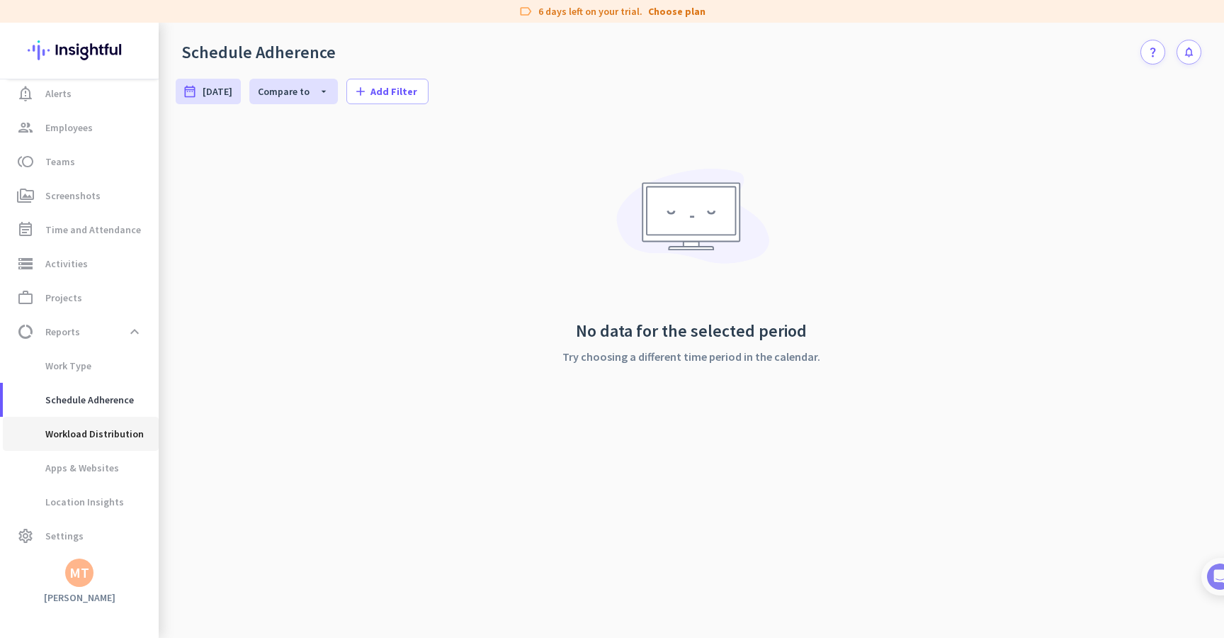
click at [91, 428] on span "Workload Distribution" at bounding box center [79, 434] width 130 height 34
click at [72, 405] on span "Schedule Adherence" at bounding box center [74, 400] width 120 height 34
click at [394, 96] on span "Add Filter" at bounding box center [394, 91] width 47 height 14
click at [410, 140] on button "Employees" at bounding box center [429, 150] width 137 height 34
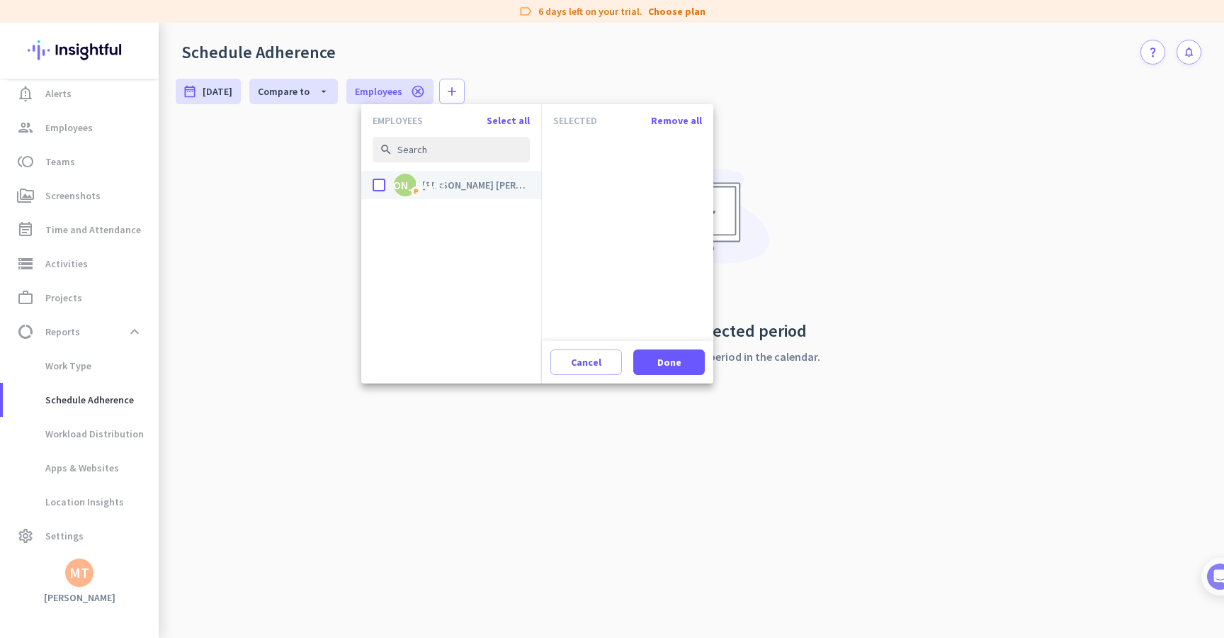
click at [417, 179] on div "JA P [PERSON_NAME] [PERSON_NAME]" at bounding box center [462, 185] width 136 height 23
click at [0, 0] on input "done JA P [PERSON_NAME] [PERSON_NAME]" at bounding box center [0, 0] width 0 height 0
click at [662, 350] on span at bounding box center [669, 362] width 72 height 34
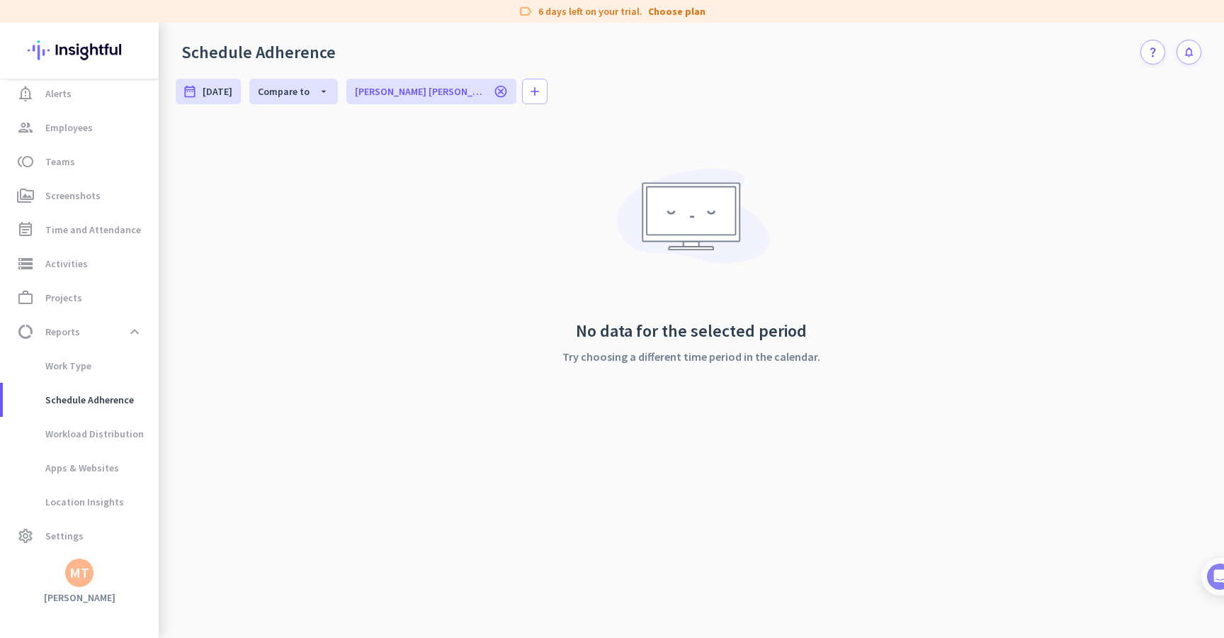
click at [494, 95] on icon "cancel" at bounding box center [501, 91] width 14 height 14
click at [47, 362] on span "Work Type" at bounding box center [52, 366] width 77 height 34
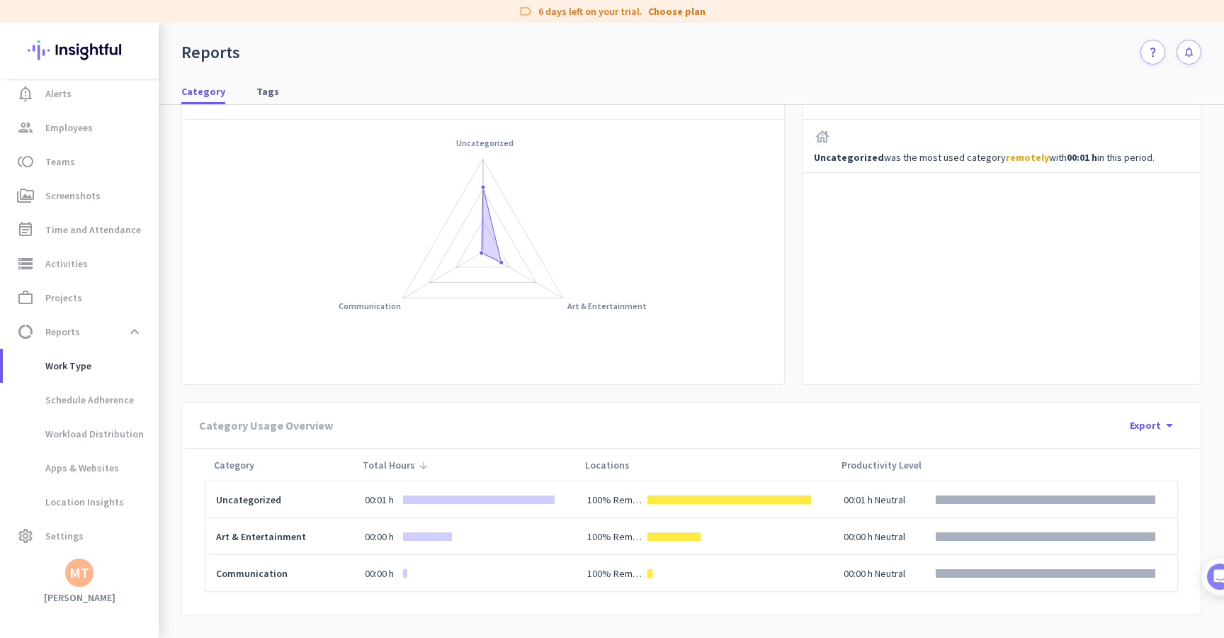
scroll to position [90, 0]
click at [96, 294] on span "work_outline Projects" at bounding box center [80, 297] width 133 height 17
click at [101, 269] on span "storage Activities" at bounding box center [80, 263] width 133 height 17
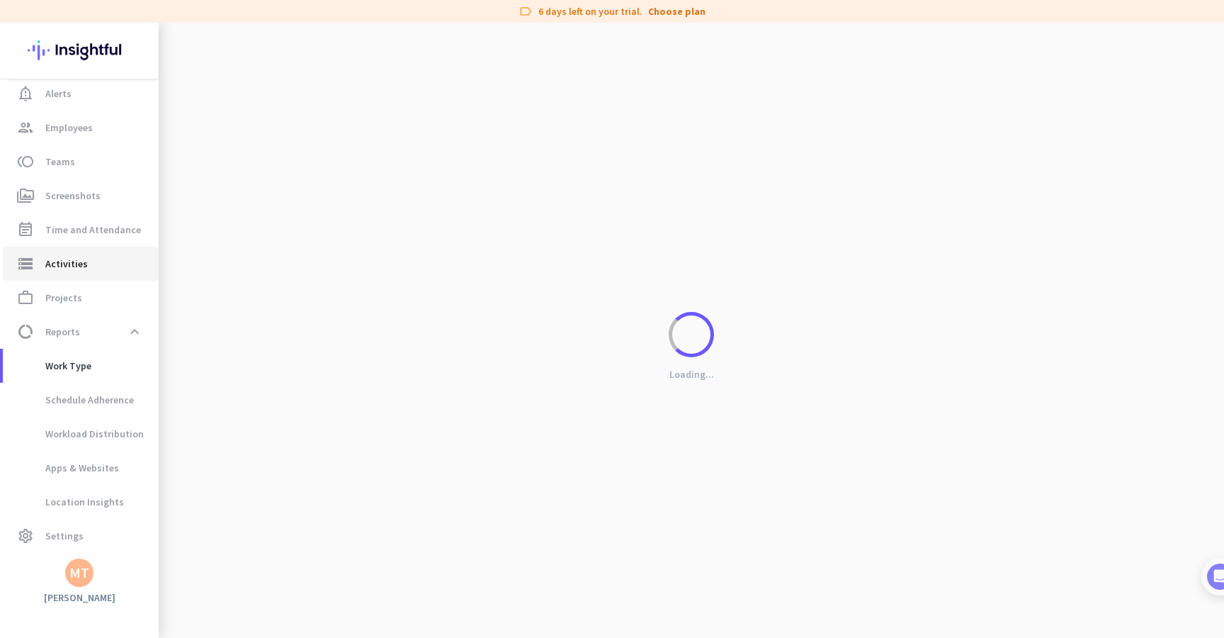
click at [106, 259] on span "storage Activities" at bounding box center [80, 263] width 133 height 17
click at [108, 243] on link "event_note Time and Attendance" at bounding box center [81, 230] width 156 height 34
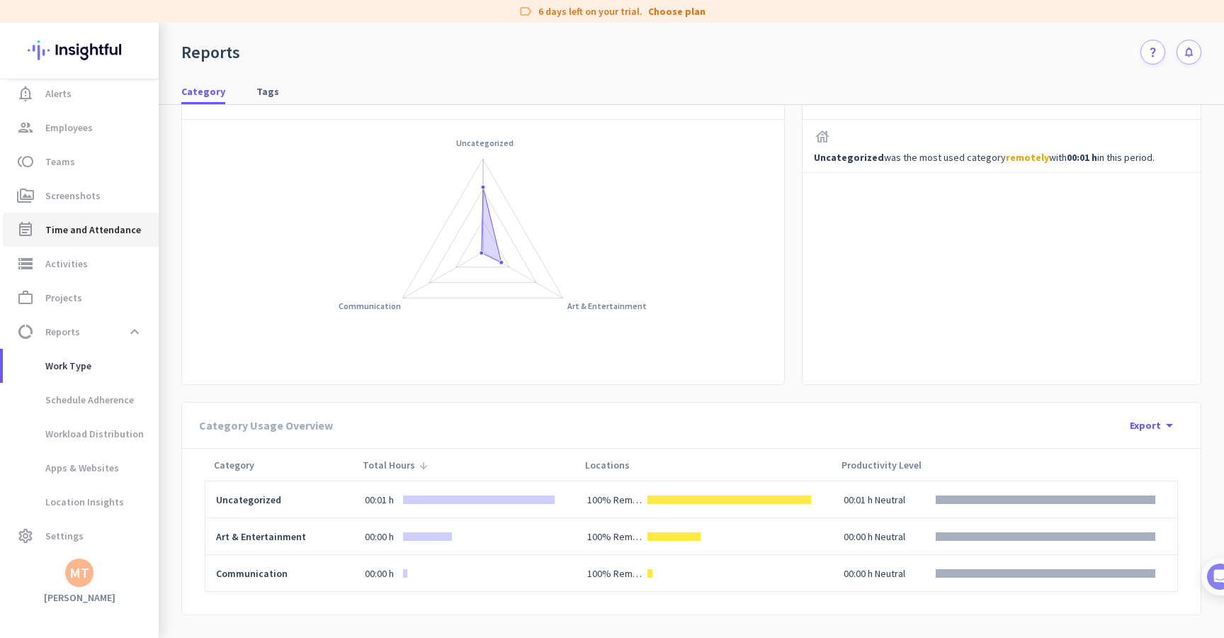
type input "[DATE] - [DATE]"
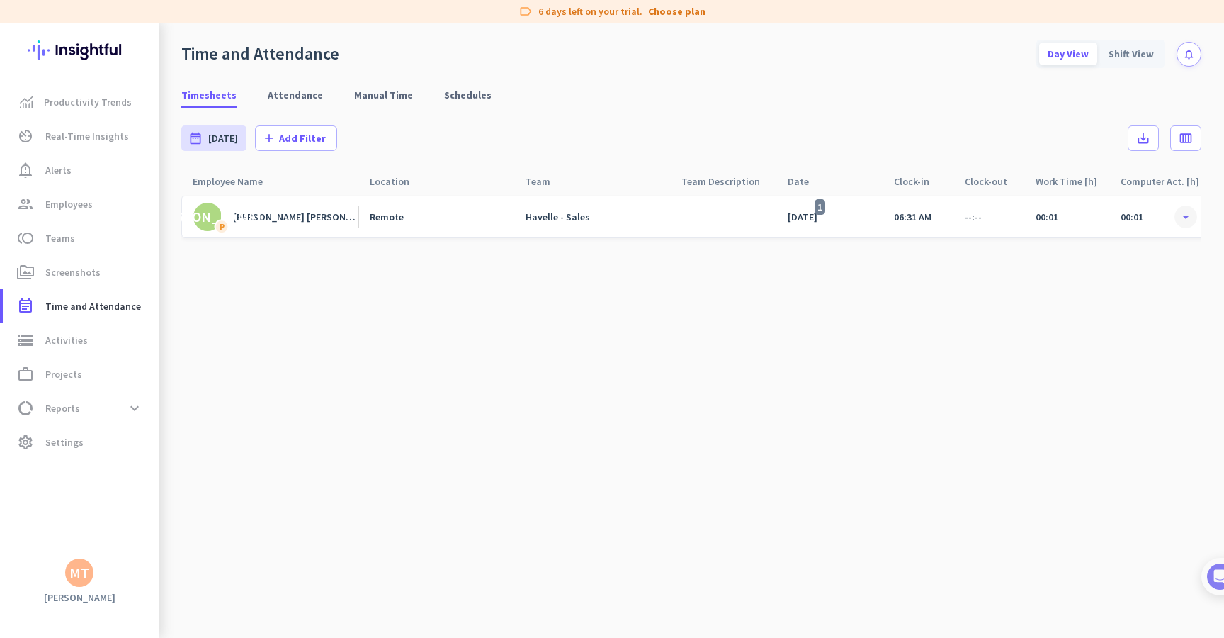
click at [1188, 216] on span at bounding box center [1186, 217] width 26 height 26
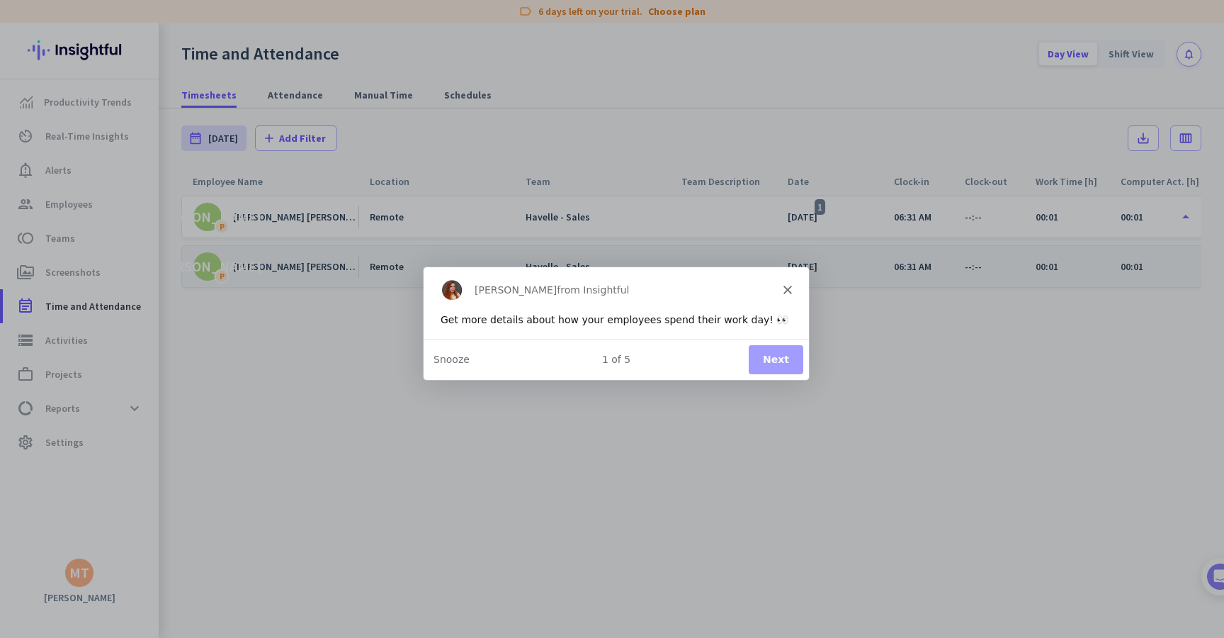
click at [741, 371] on div "1 of 5 Next Snooze" at bounding box center [615, 357] width 385 height 41
click at [762, 347] on button "Next" at bounding box center [775, 358] width 55 height 29
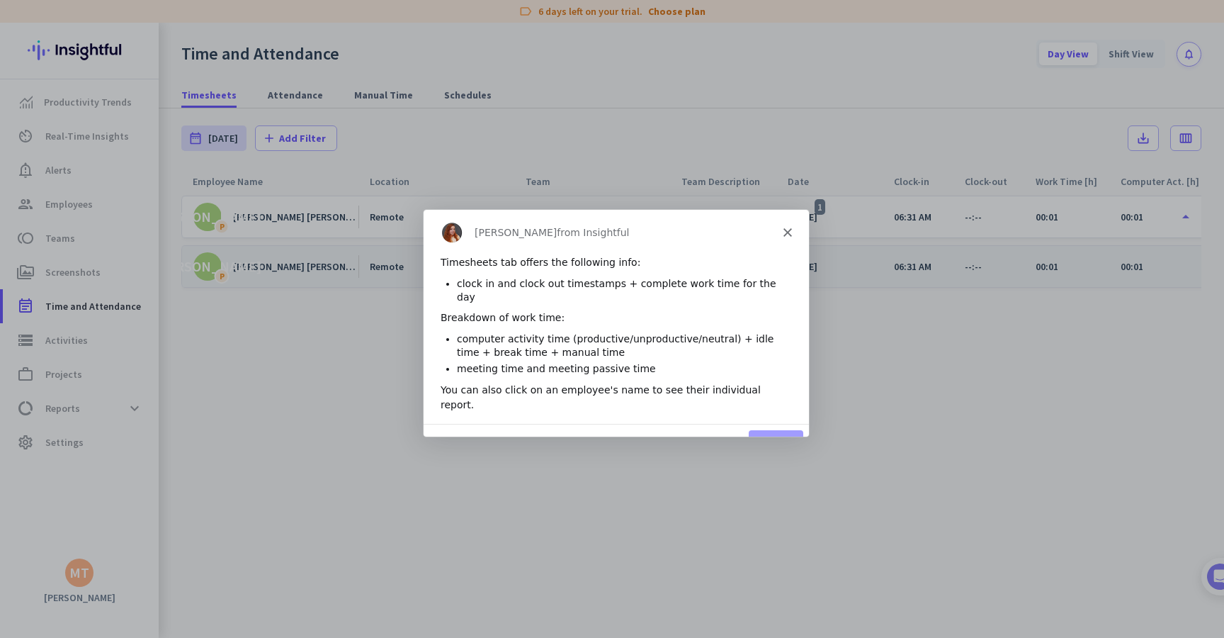
click at [745, 390] on div "Timesheets tab offers the following info: clock in and clock out timestamps + c…" at bounding box center [615, 338] width 385 height 169
click at [794, 229] on div "[PERSON_NAME] from Insightful" at bounding box center [615, 231] width 385 height 45
click at [787, 229] on icon "Close" at bounding box center [787, 231] width 9 height 9
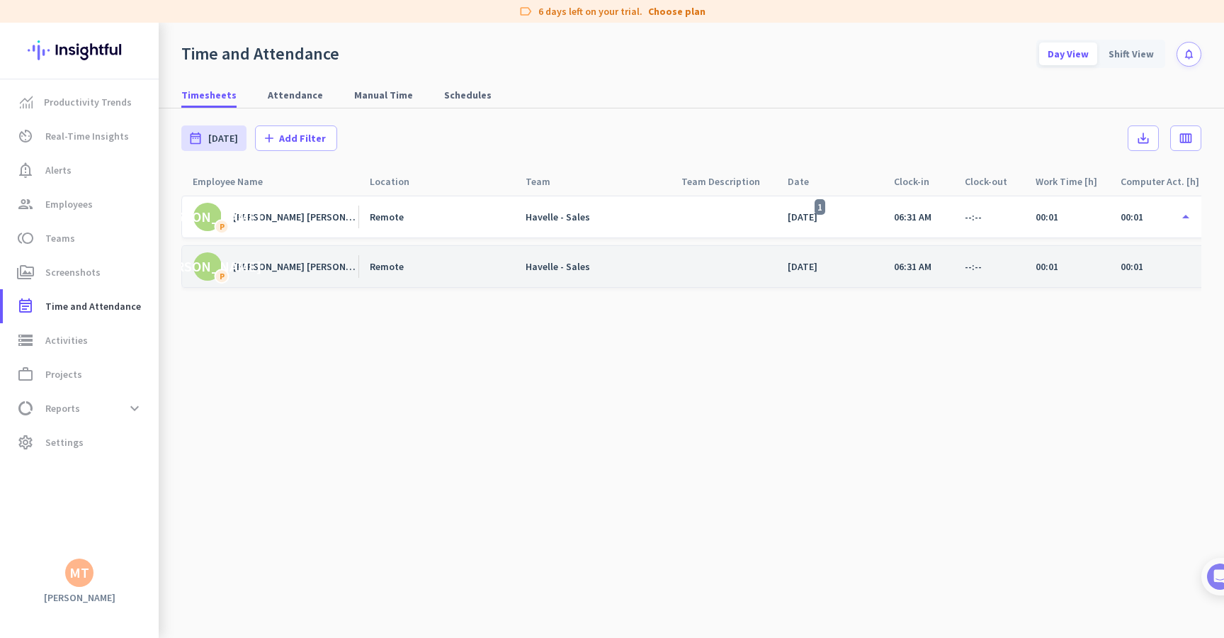
click at [106, 460] on mat-nav-list "Productivity Trends av_timer Real-Time Insights notification_important Alerts g…" at bounding box center [79, 271] width 159 height 385
click at [101, 446] on span "settings Settings" at bounding box center [80, 442] width 133 height 17
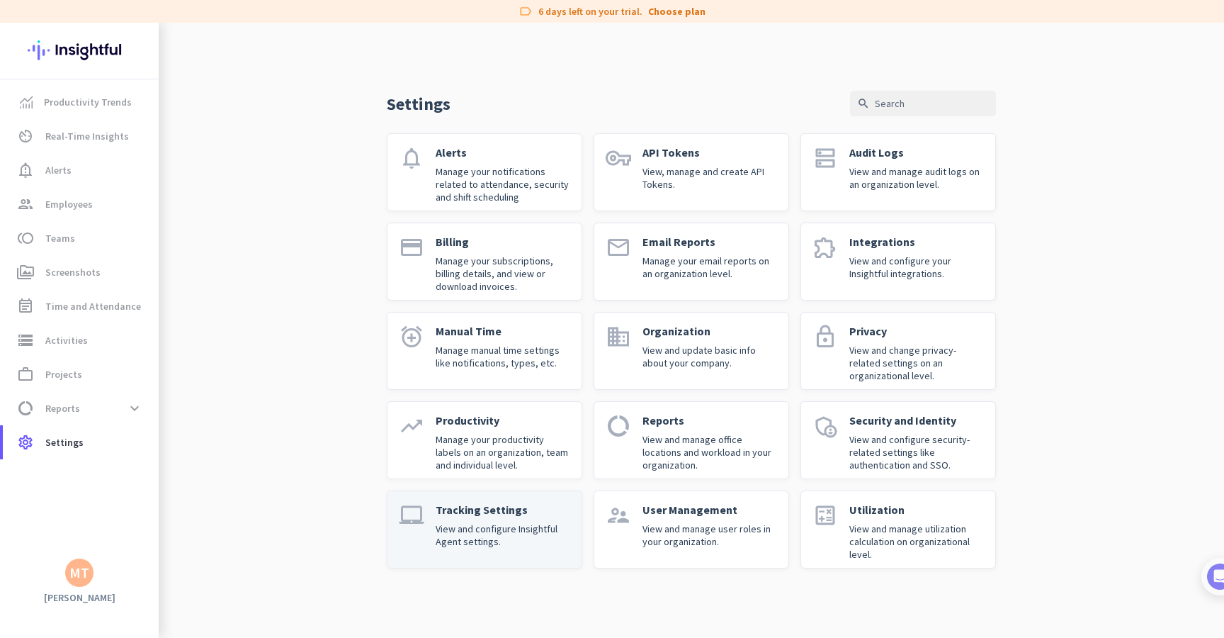
click at [534, 505] on p "Tracking Settings" at bounding box center [503, 509] width 135 height 14
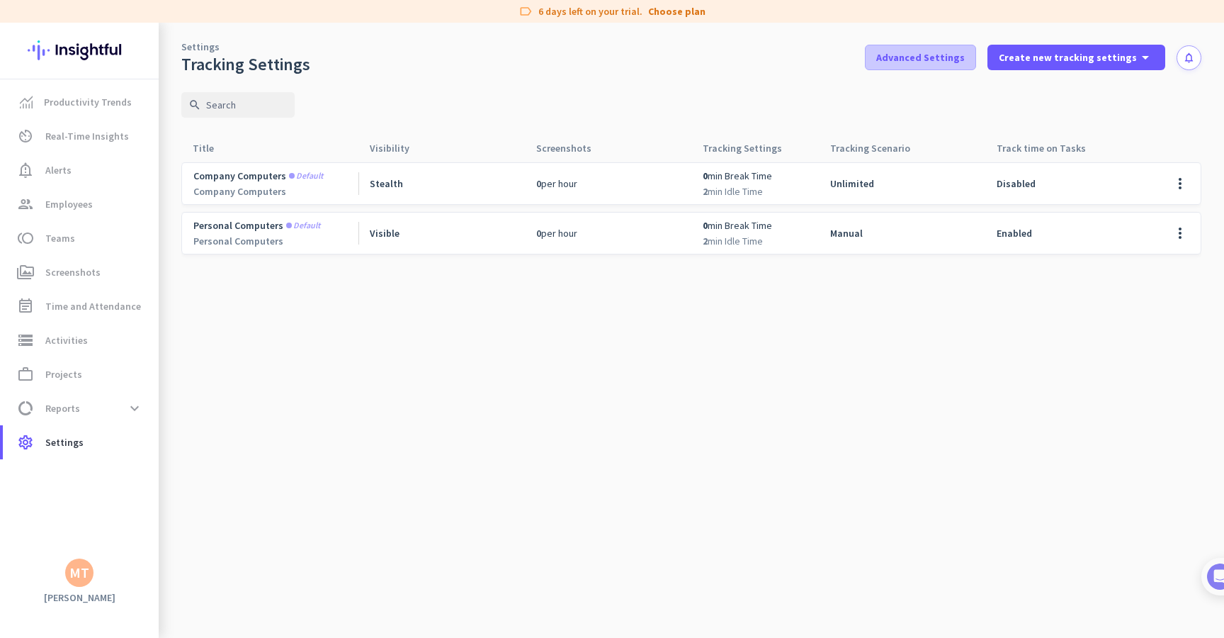
click at [964, 65] on span at bounding box center [921, 57] width 110 height 34
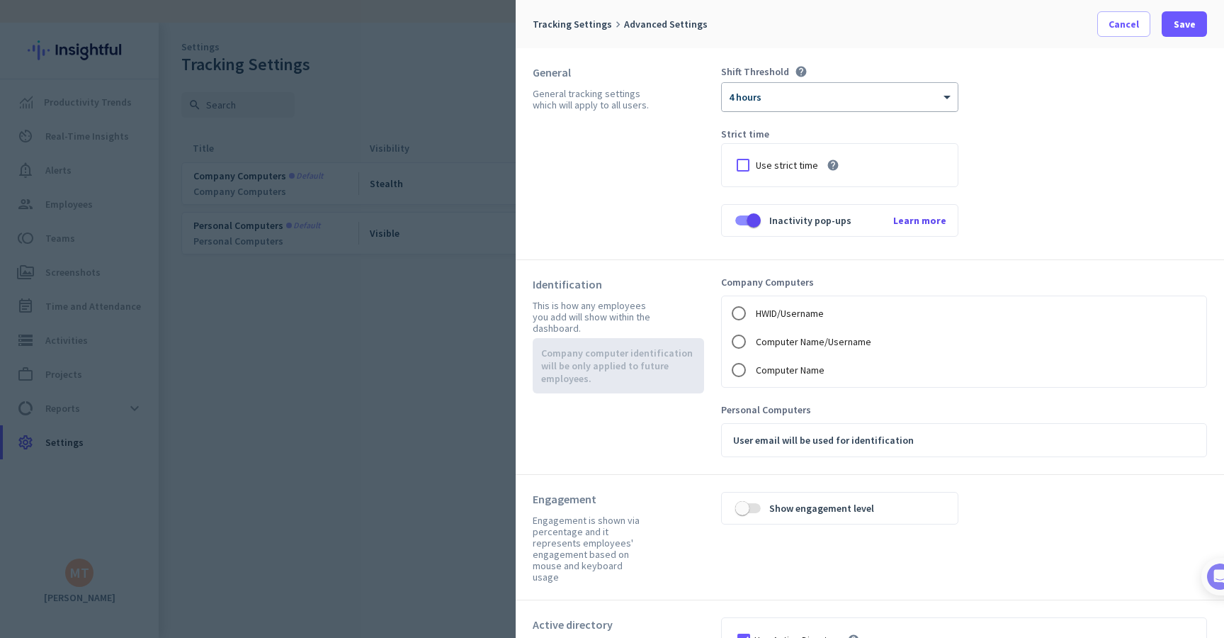
click at [820, 97] on div at bounding box center [840, 92] width 236 height 12
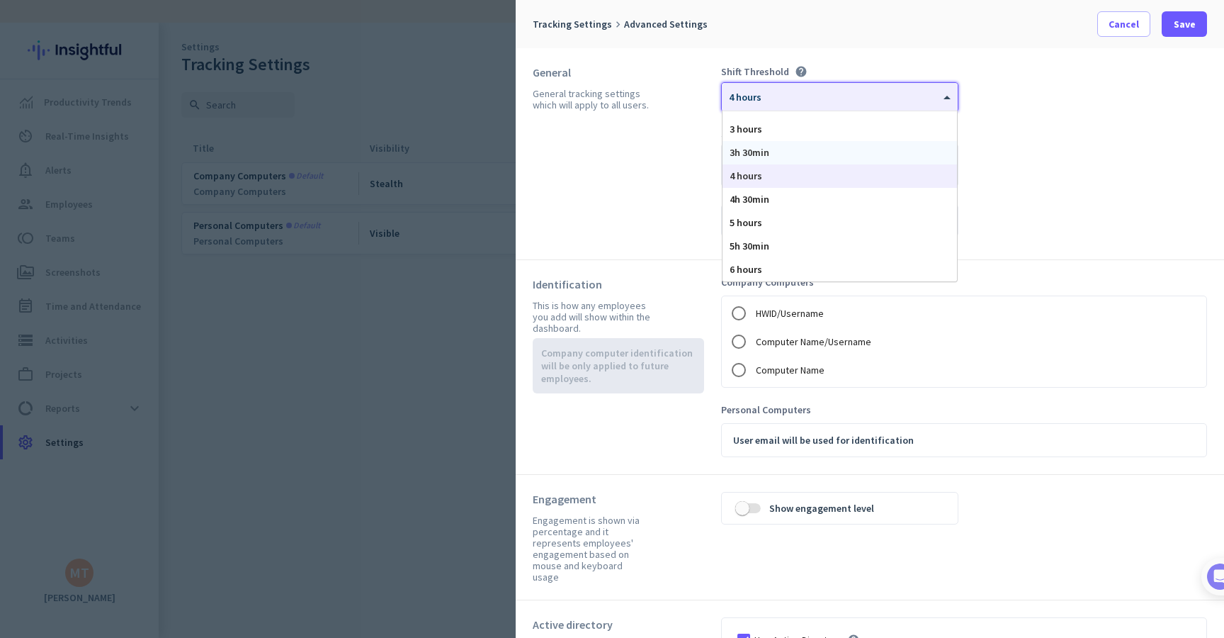
scroll to position [40, 0]
click at [670, 137] on div "General General tracking settings which will apply to all users." at bounding box center [627, 153] width 188 height 177
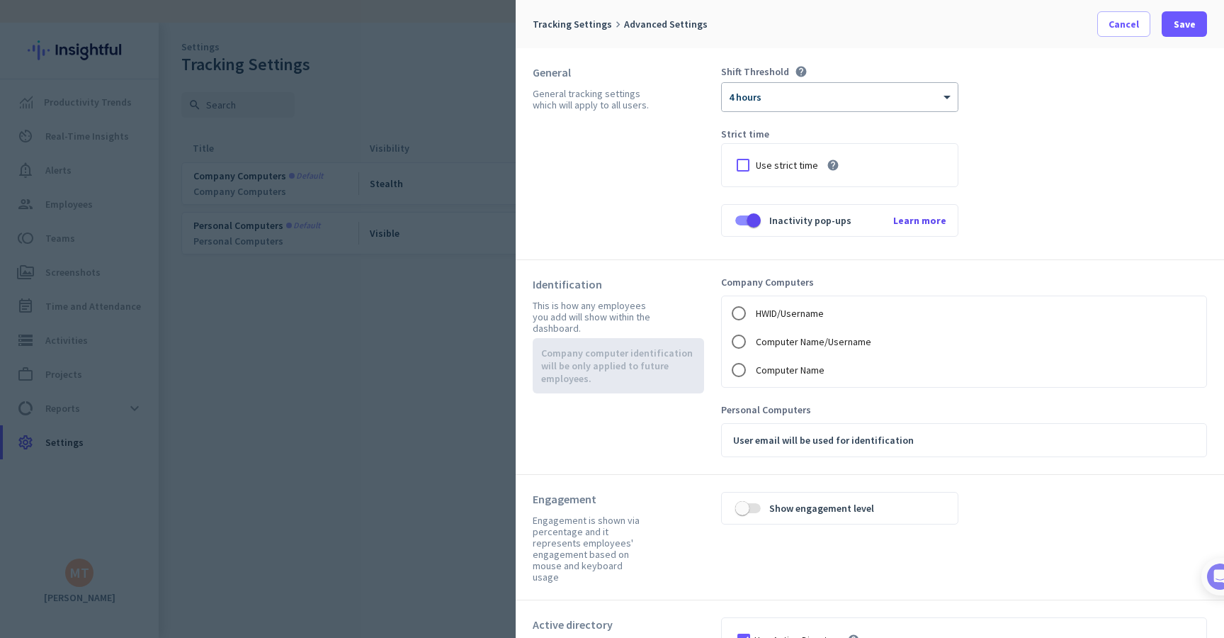
click at [757, 117] on div "Shift Threshold help × 4 hours Strict time Use strict time help Inactivity pop-…" at bounding box center [839, 150] width 237 height 171
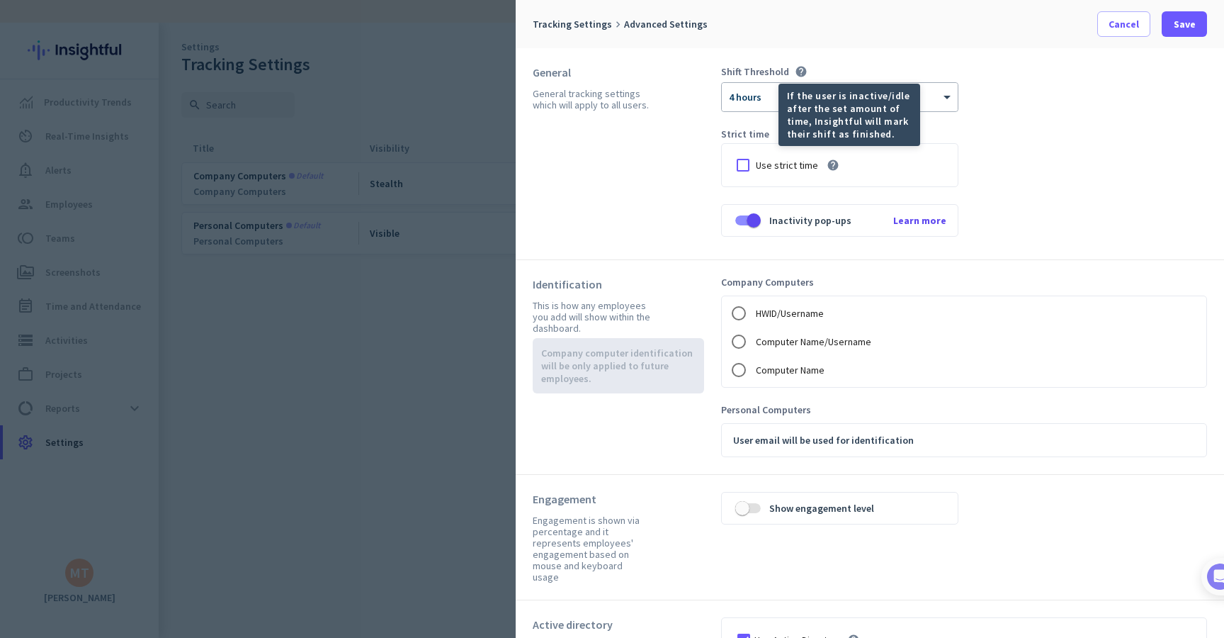
click at [796, 66] on icon "help" at bounding box center [801, 71] width 13 height 13
click at [784, 95] on div "If the user is inactive/idle after the set amount of time, Insightful will mark…" at bounding box center [850, 115] width 142 height 62
click at [769, 96] on mat-tooltip-component "If the user is inactive/idle after the set amount of time, Insightful will mark…" at bounding box center [799, 115] width 142 height 62
click at [762, 98] on mat-tooltip-component "If the user is inactive/idle after the set amount of time, Insightful will mark…" at bounding box center [799, 115] width 142 height 62
click at [668, 167] on div "General General tracking settings which will apply to all users." at bounding box center [627, 153] width 188 height 177
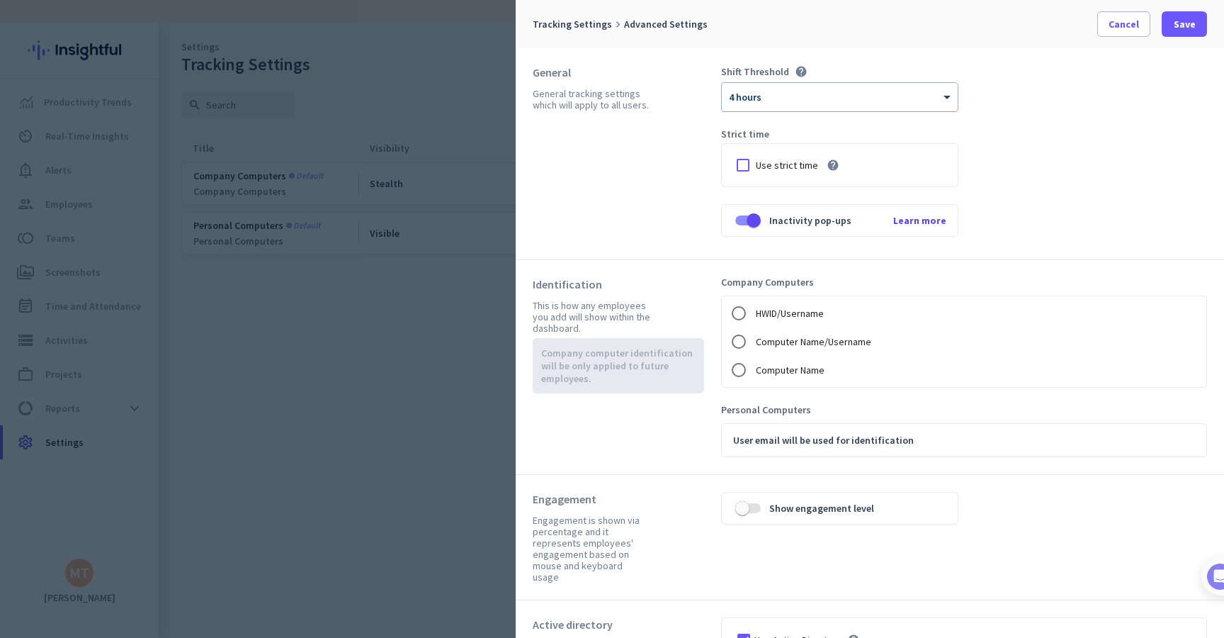
click at [791, 101] on div "× 4 hours" at bounding box center [831, 97] width 218 height 12
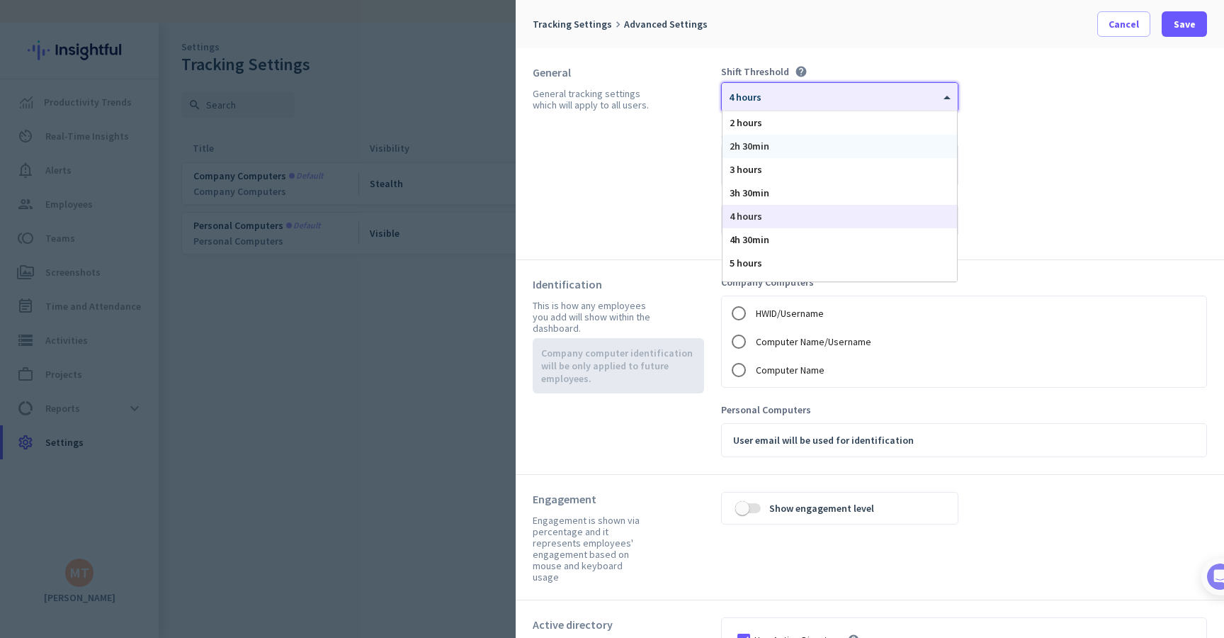
scroll to position [0, 0]
click at [767, 113] on div "2 hours" at bounding box center [840, 122] width 235 height 23
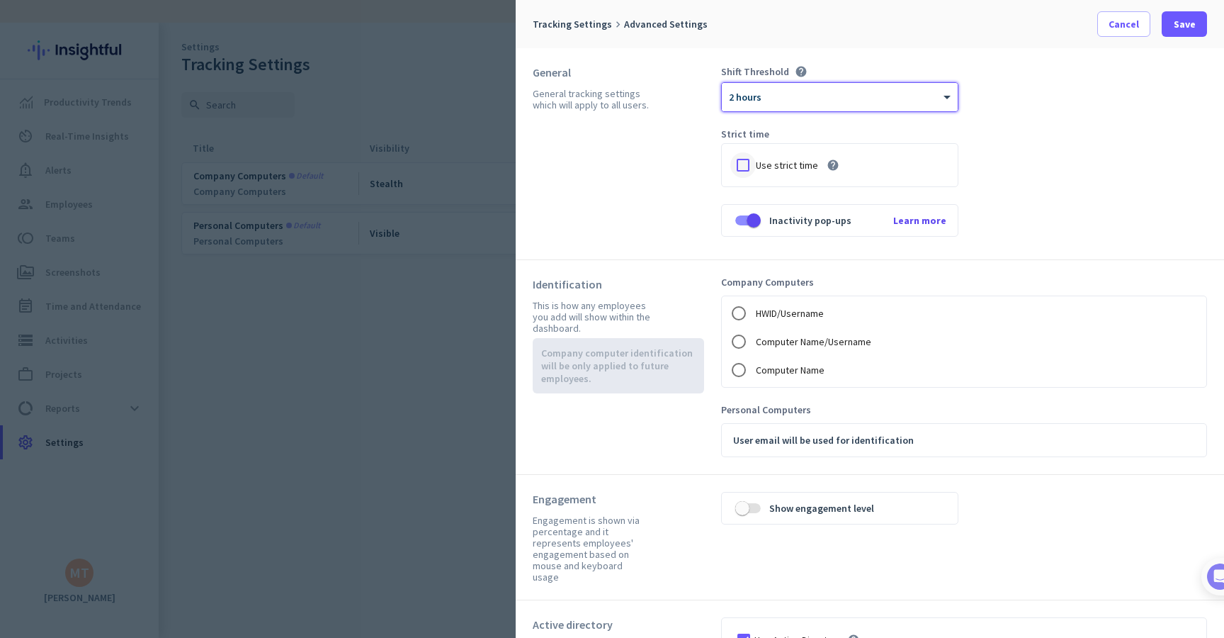
click at [749, 169] on div at bounding box center [744, 165] width 26 height 26
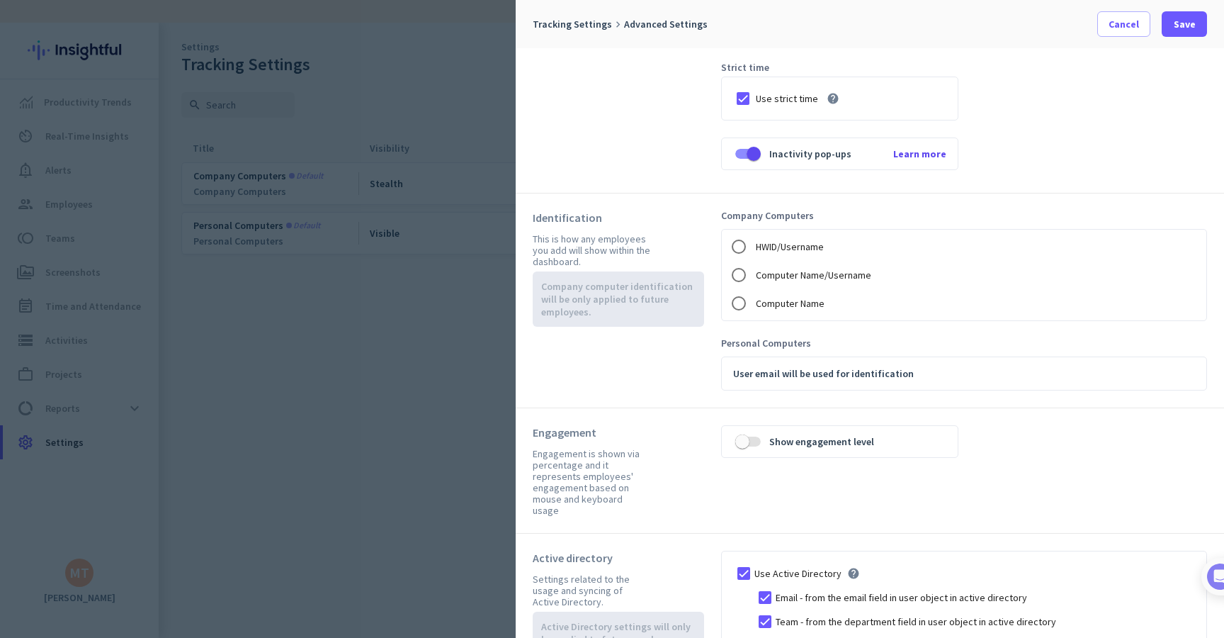
scroll to position [64, 0]
click at [736, 449] on span "button" at bounding box center [742, 443] width 28 height 28
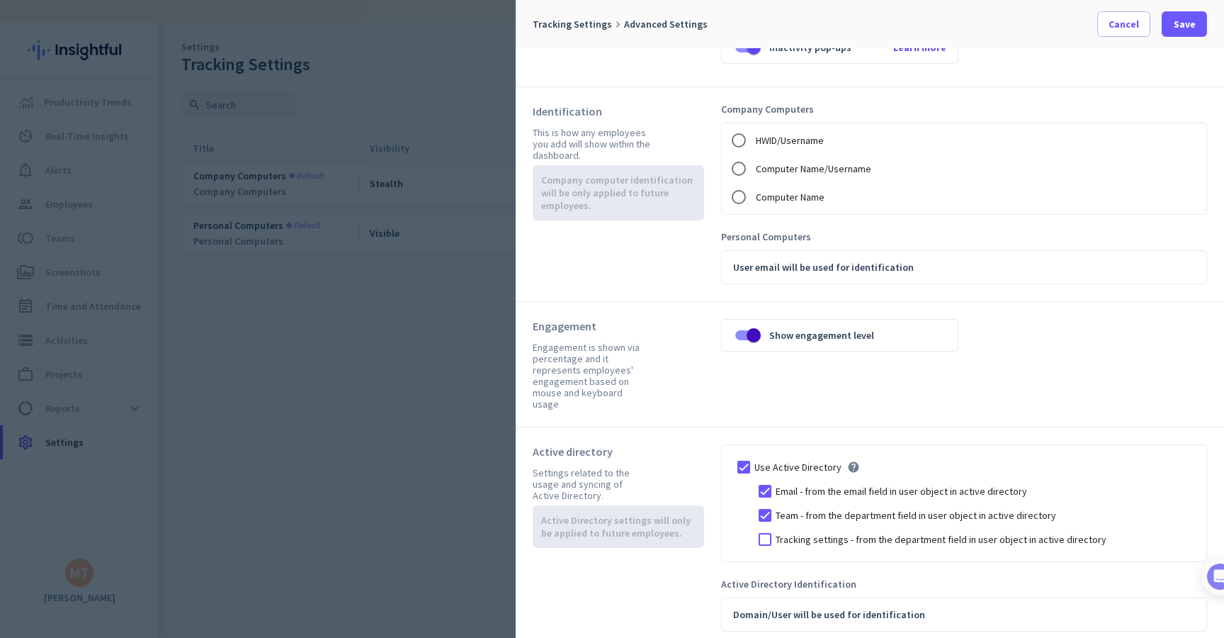
scroll to position [172, 0]
click at [1186, 19] on span "Save" at bounding box center [1185, 24] width 22 height 14
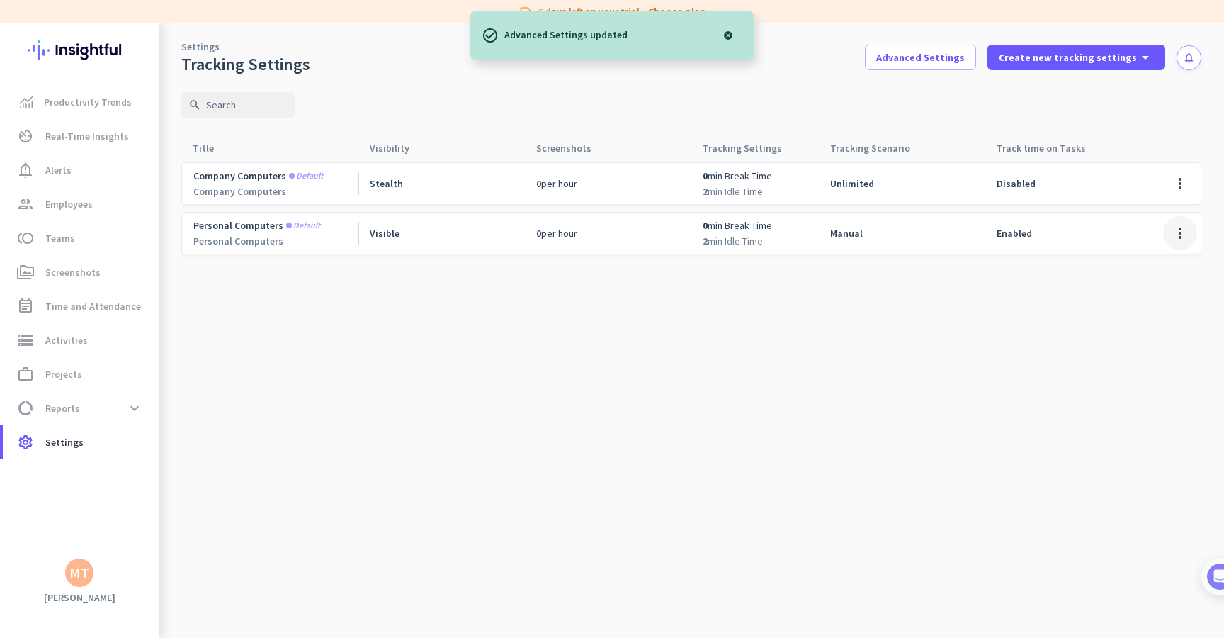
click at [1179, 225] on span at bounding box center [1180, 233] width 34 height 34
click at [1144, 265] on span "Edit" at bounding box center [1152, 263] width 68 height 14
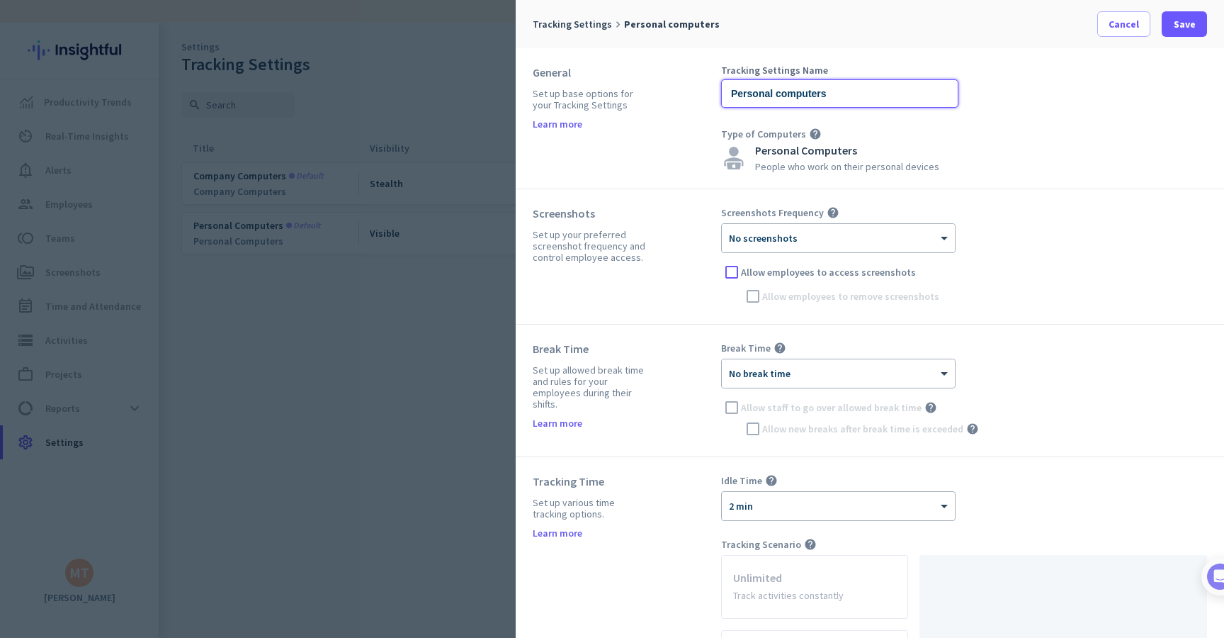
click at [834, 88] on input "Personal computers" at bounding box center [839, 93] width 237 height 28
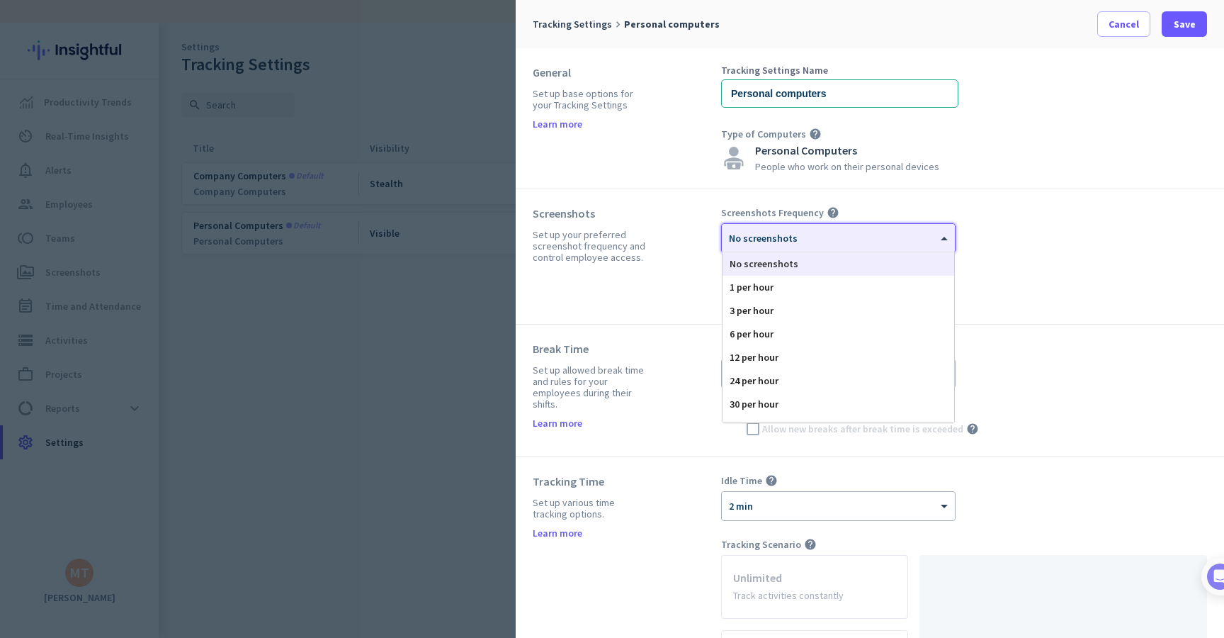
click at [816, 231] on div at bounding box center [838, 233] width 233 height 12
click at [756, 409] on div "120 per hour" at bounding box center [839, 410] width 232 height 23
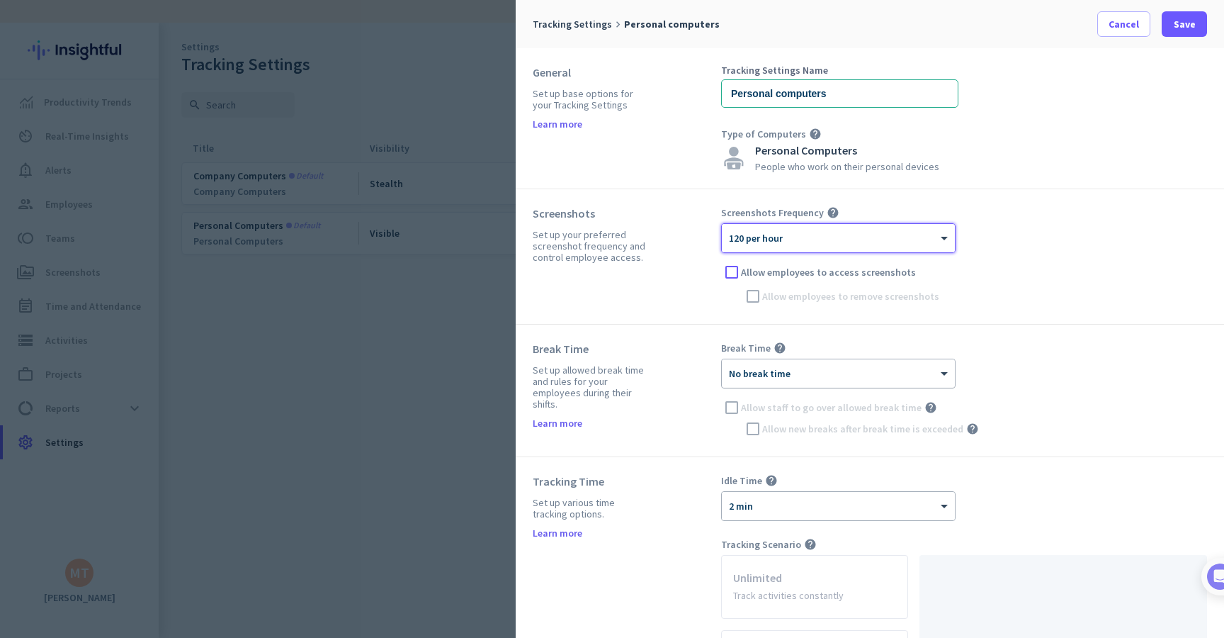
click at [765, 367] on div at bounding box center [838, 369] width 233 height 12
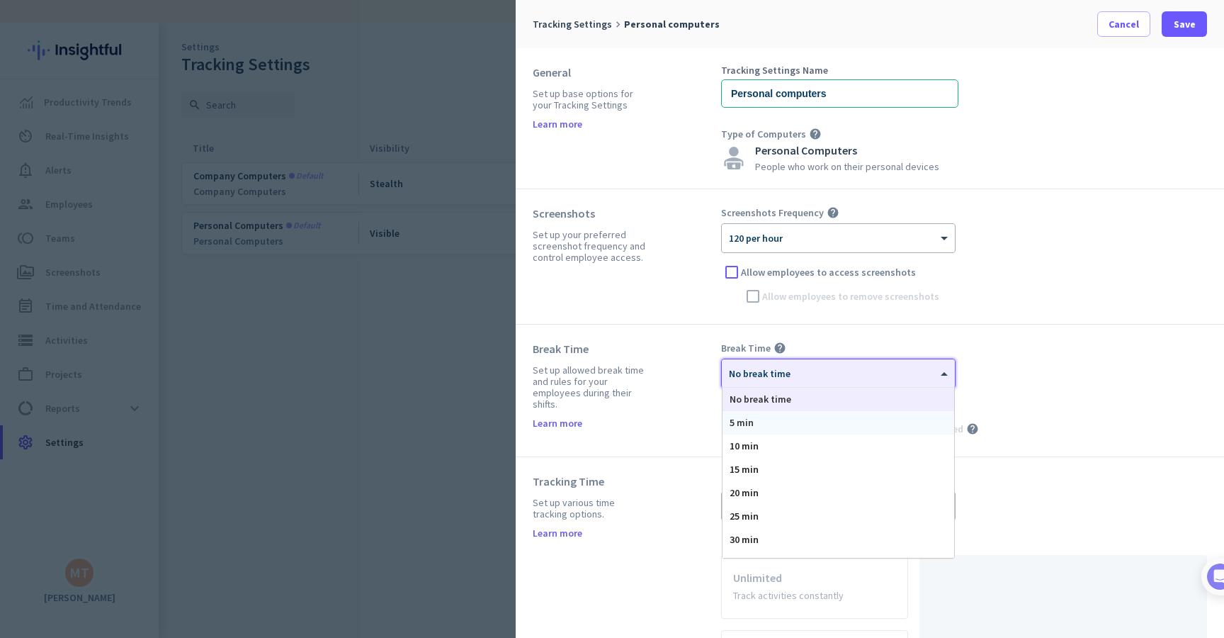
click at [652, 347] on div "Break Time Set up allowed break time and rules for your employees during their …" at bounding box center [627, 391] width 188 height 98
click at [773, 378] on span "No break time" at bounding box center [760, 373] width 62 height 13
click at [770, 420] on div "5 min" at bounding box center [839, 422] width 232 height 23
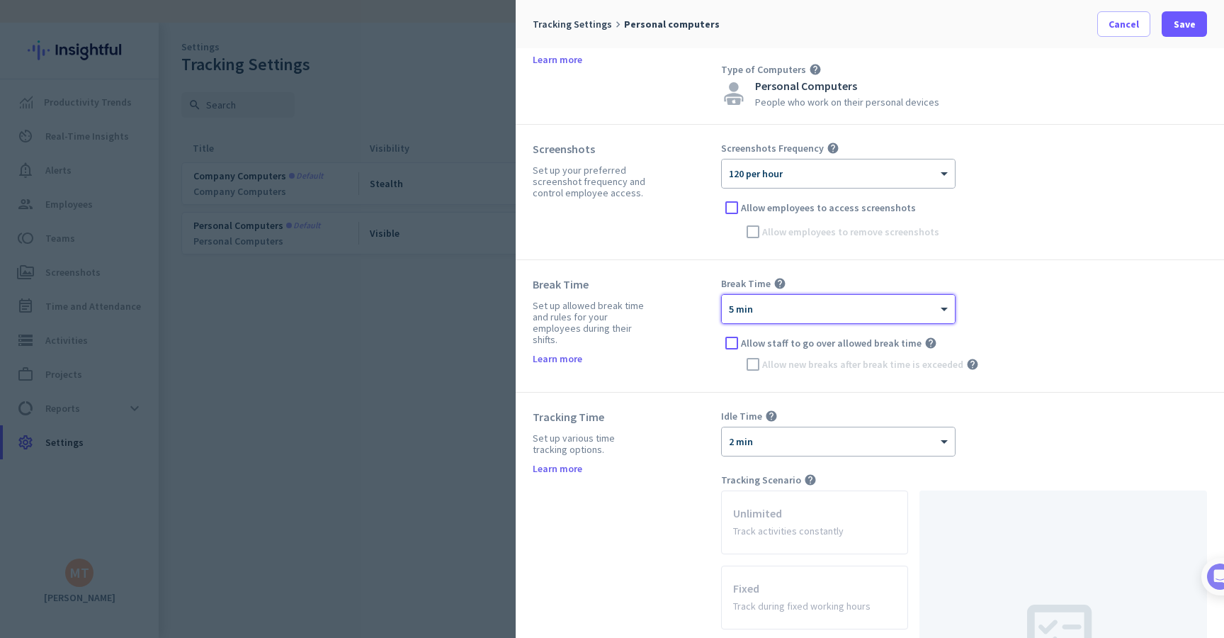
scroll to position [67, 0]
click at [749, 441] on span "2 min" at bounding box center [741, 439] width 24 height 13
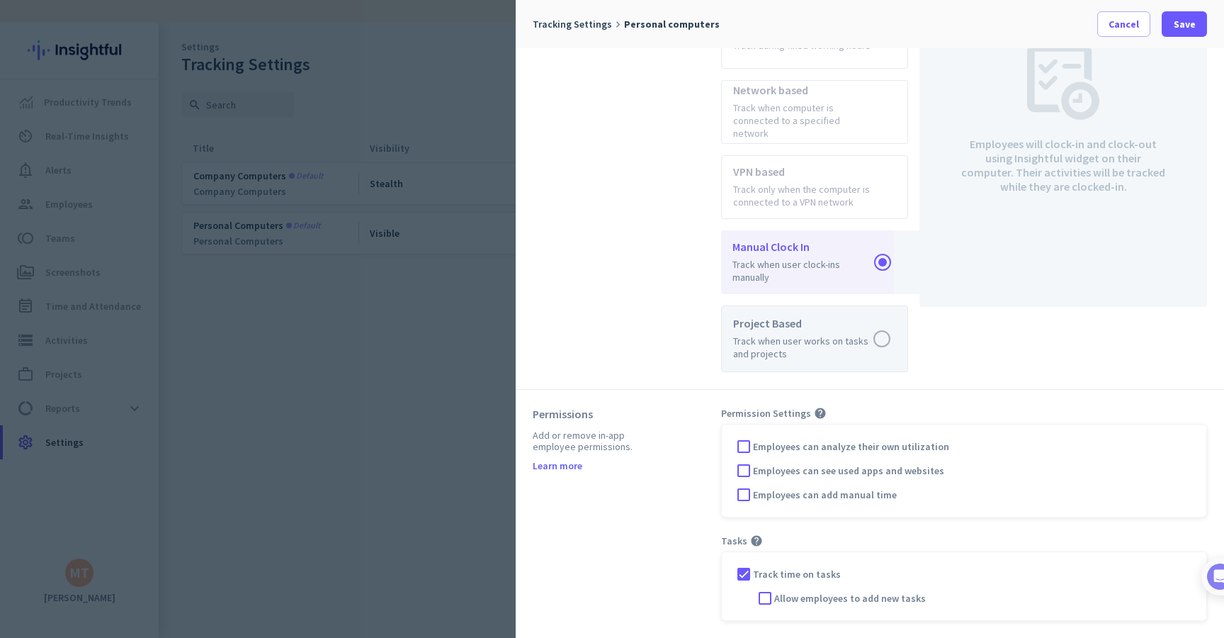
scroll to position [625, 0]
click at [748, 443] on div at bounding box center [743, 446] width 21 height 21
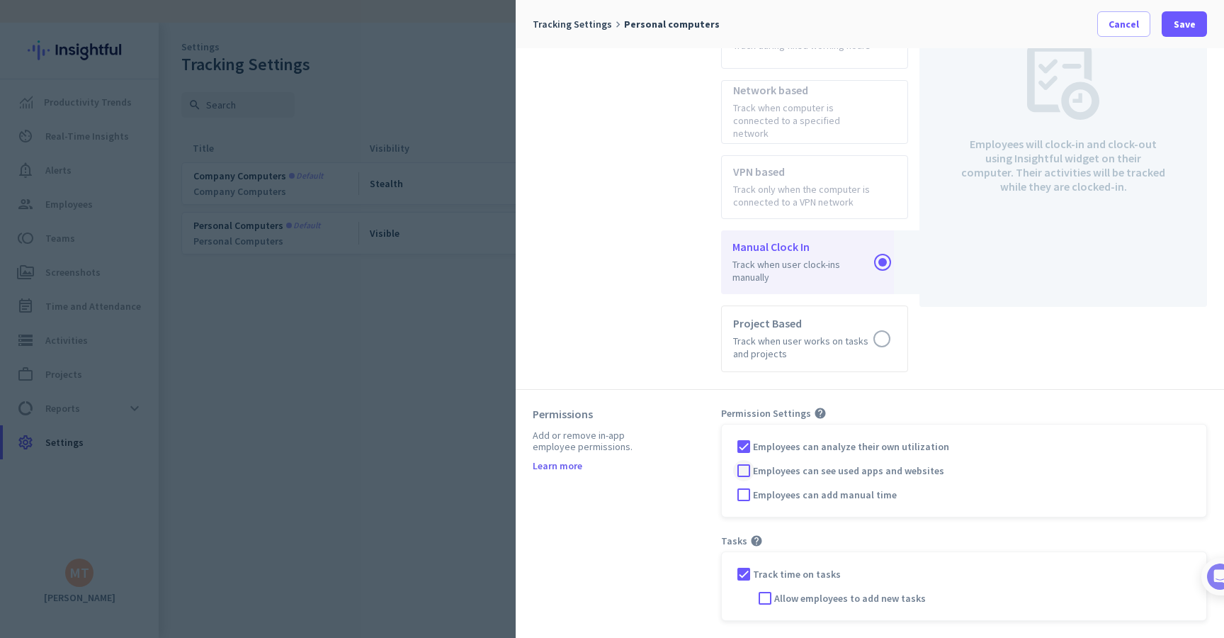
click at [748, 470] on div at bounding box center [743, 470] width 21 height 21
click at [752, 468] on div at bounding box center [743, 470] width 21 height 21
click at [748, 446] on div at bounding box center [743, 446] width 21 height 21
click at [746, 567] on div at bounding box center [743, 573] width 21 height 21
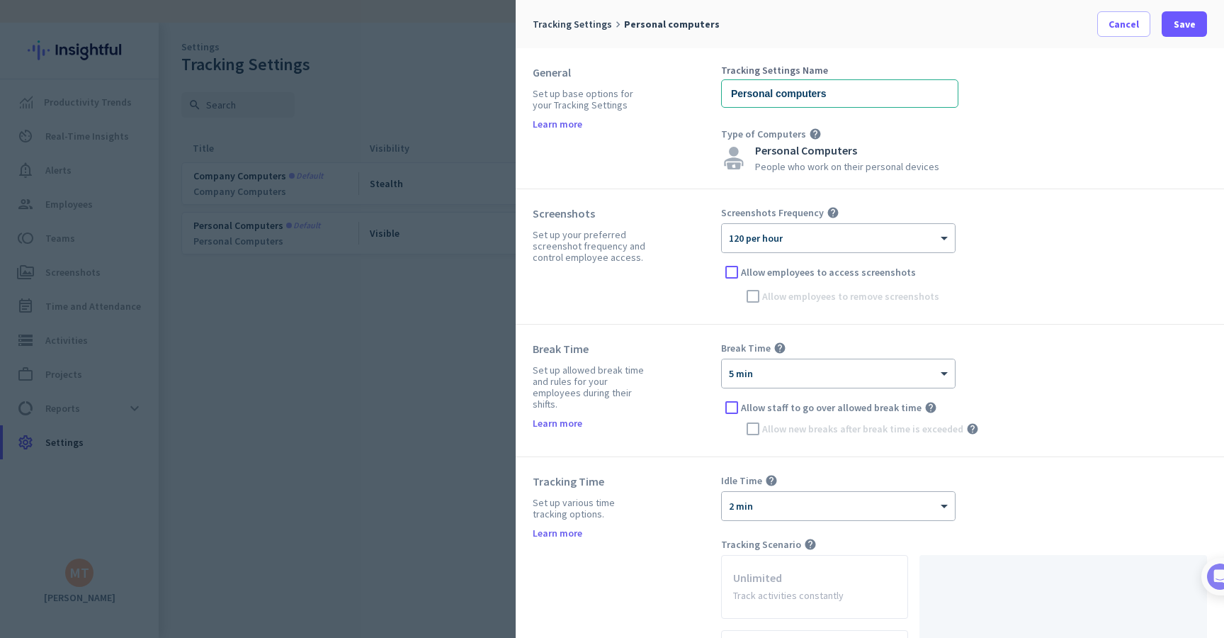
scroll to position [0, 0]
click at [1186, 33] on span at bounding box center [1184, 24] width 45 height 34
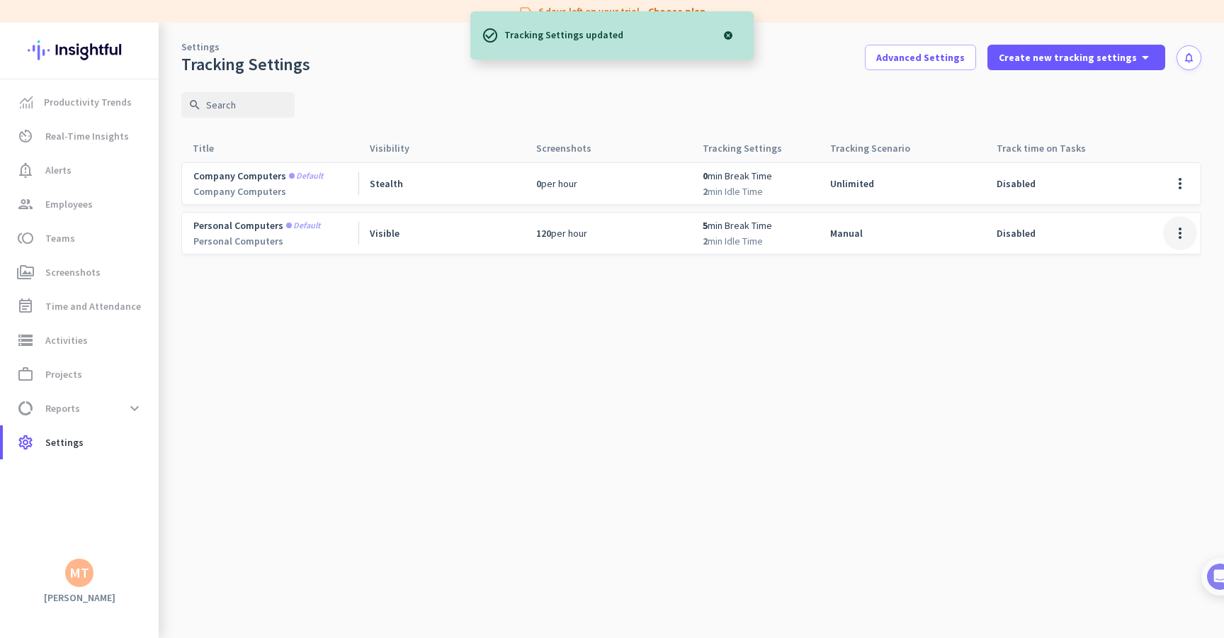
click at [1195, 230] on span at bounding box center [1180, 233] width 34 height 34
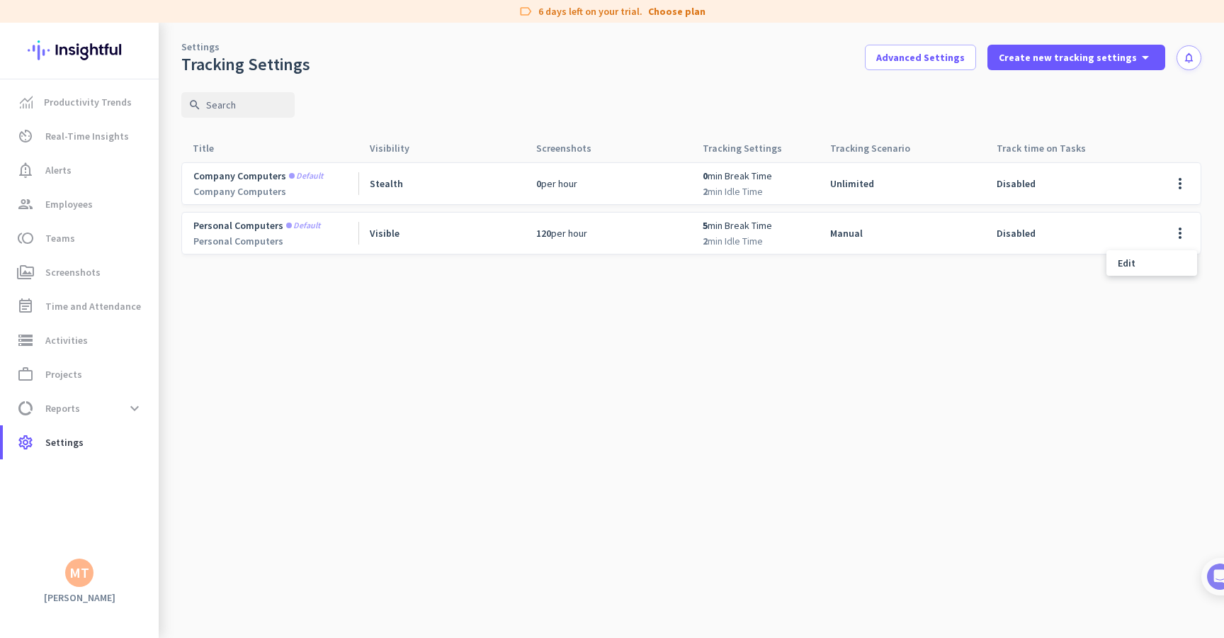
click at [936, 441] on div at bounding box center [612, 319] width 1224 height 638
click at [45, 98] on span "Productivity Trends" at bounding box center [88, 102] width 88 height 17
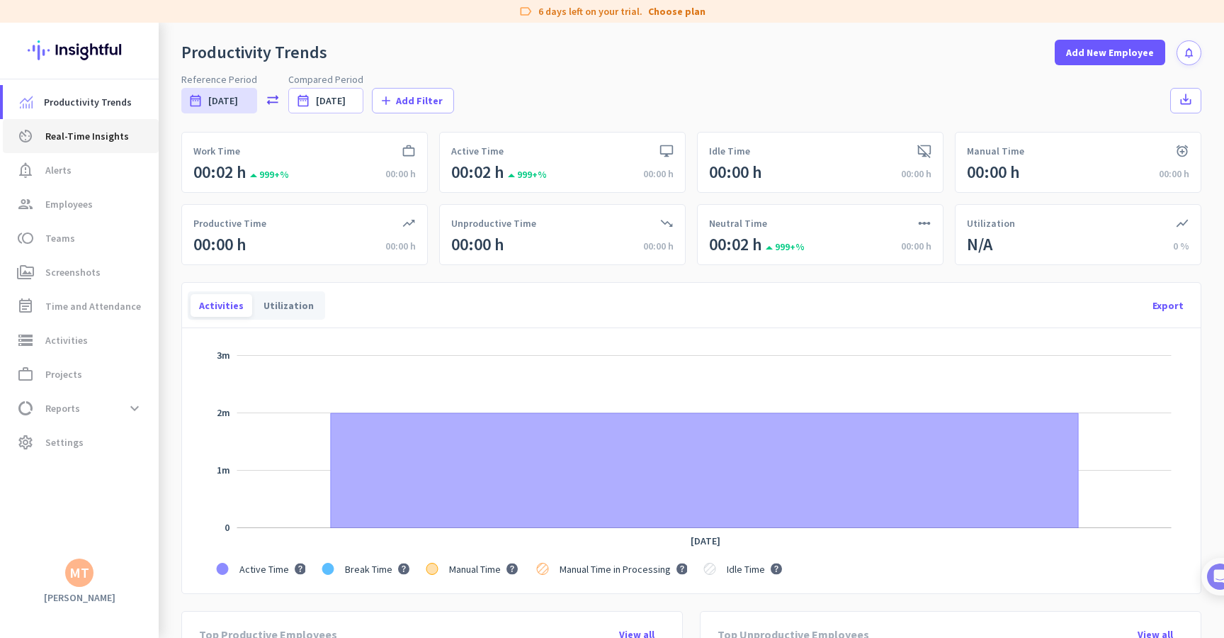
click at [111, 133] on span "Real-Time Insights" at bounding box center [87, 136] width 84 height 17
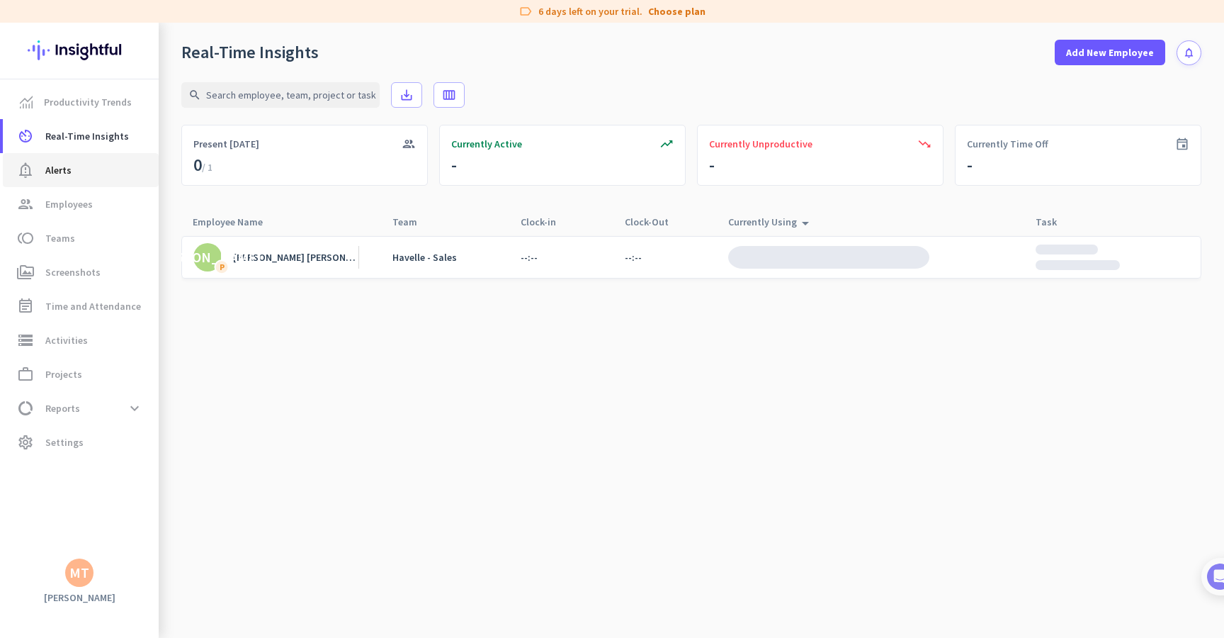
click at [108, 181] on link "notification_important Alerts" at bounding box center [81, 170] width 156 height 34
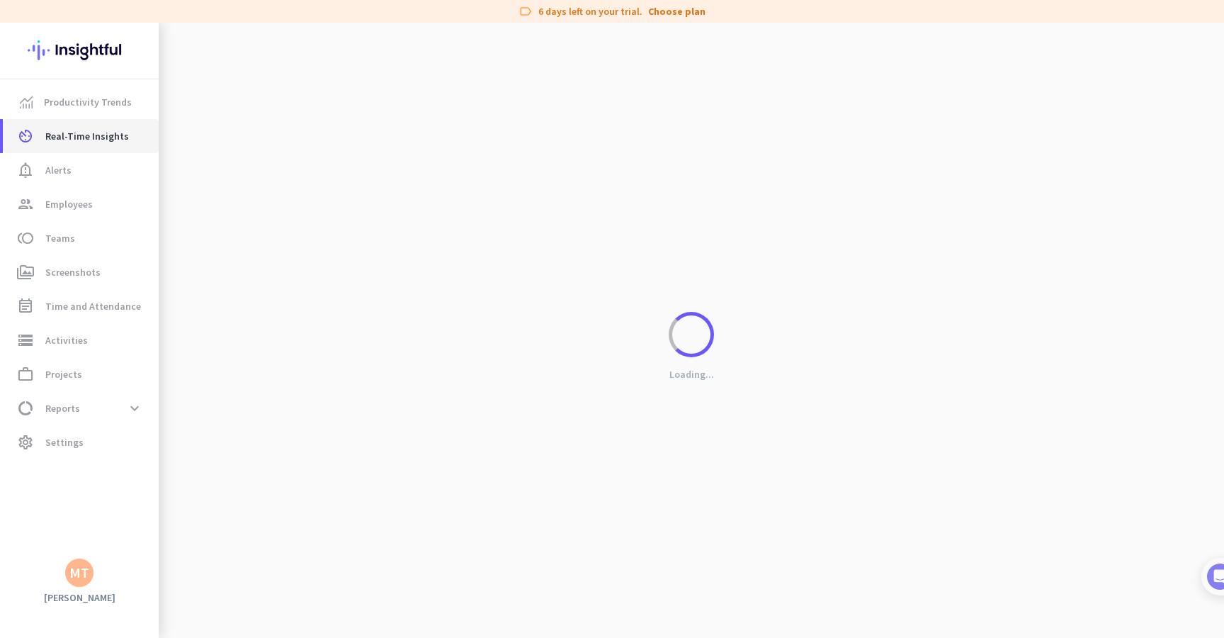
click at [96, 145] on link "av_timer Real-Time Insights" at bounding box center [81, 136] width 156 height 34
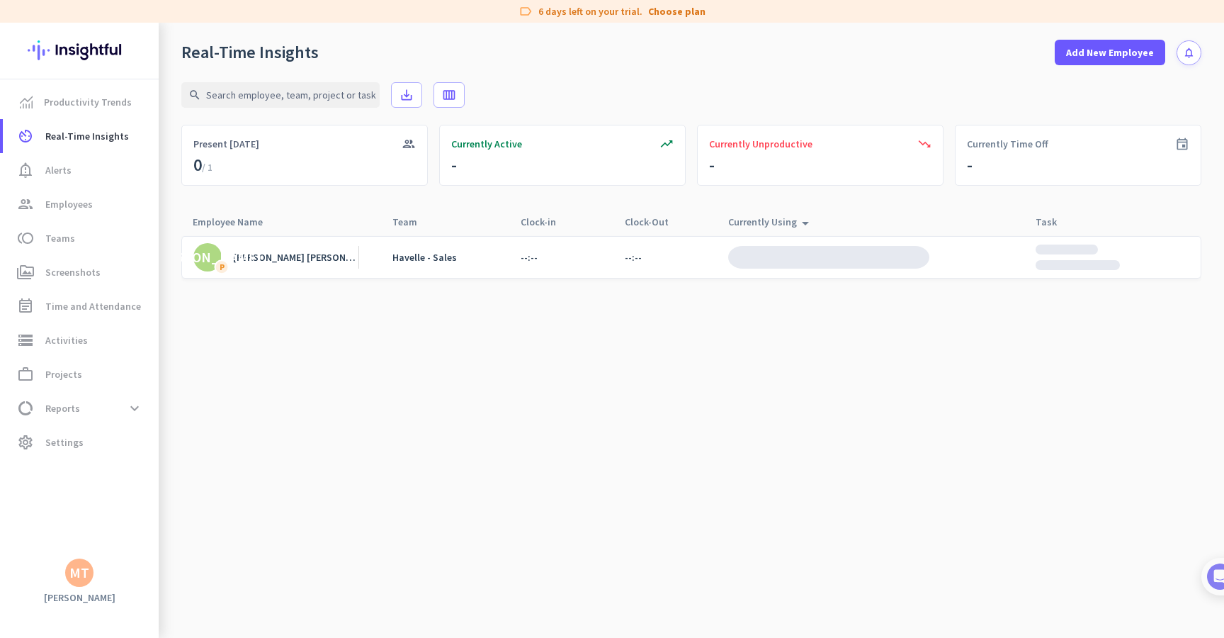
click at [891, 321] on cdk-virtual-scroll-viewport "JA P [PERSON_NAME] [PERSON_NAME] - Sales --:-- --:--" at bounding box center [691, 436] width 1020 height 402
click at [797, 222] on icon "arrow_drop_up" at bounding box center [805, 223] width 17 height 17
click at [797, 222] on icon "arrow_drop_up" at bounding box center [805, 220] width 17 height 17
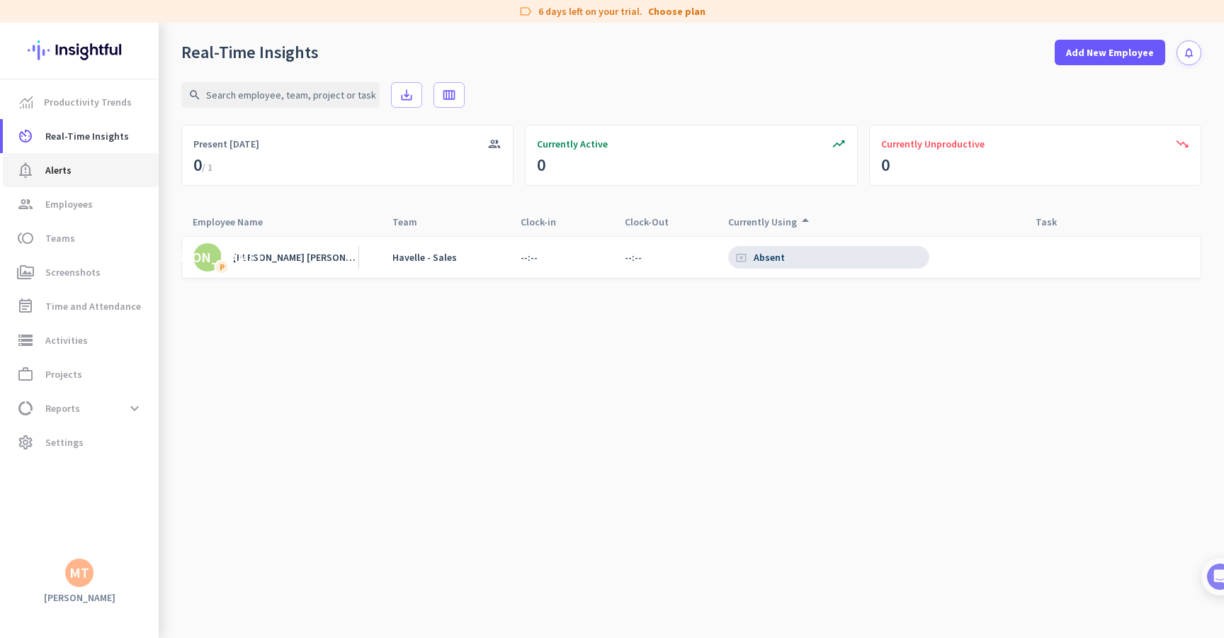
click at [130, 164] on span "notification_important Alerts" at bounding box center [80, 170] width 133 height 17
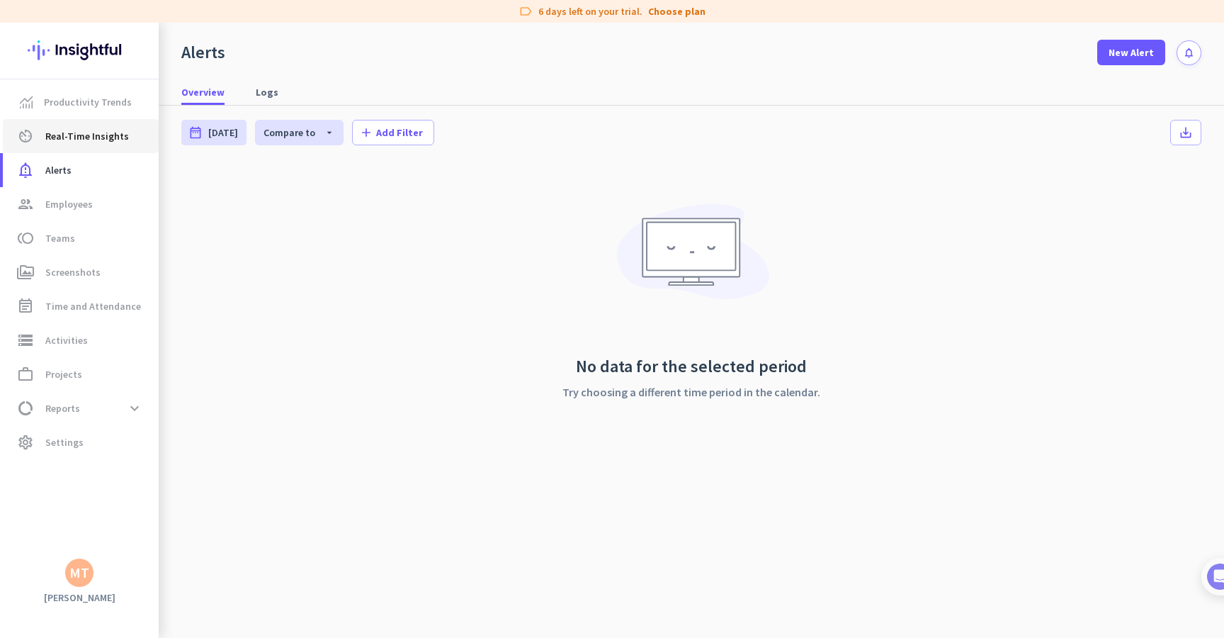
click at [118, 133] on span "Real-Time Insights" at bounding box center [87, 136] width 84 height 17
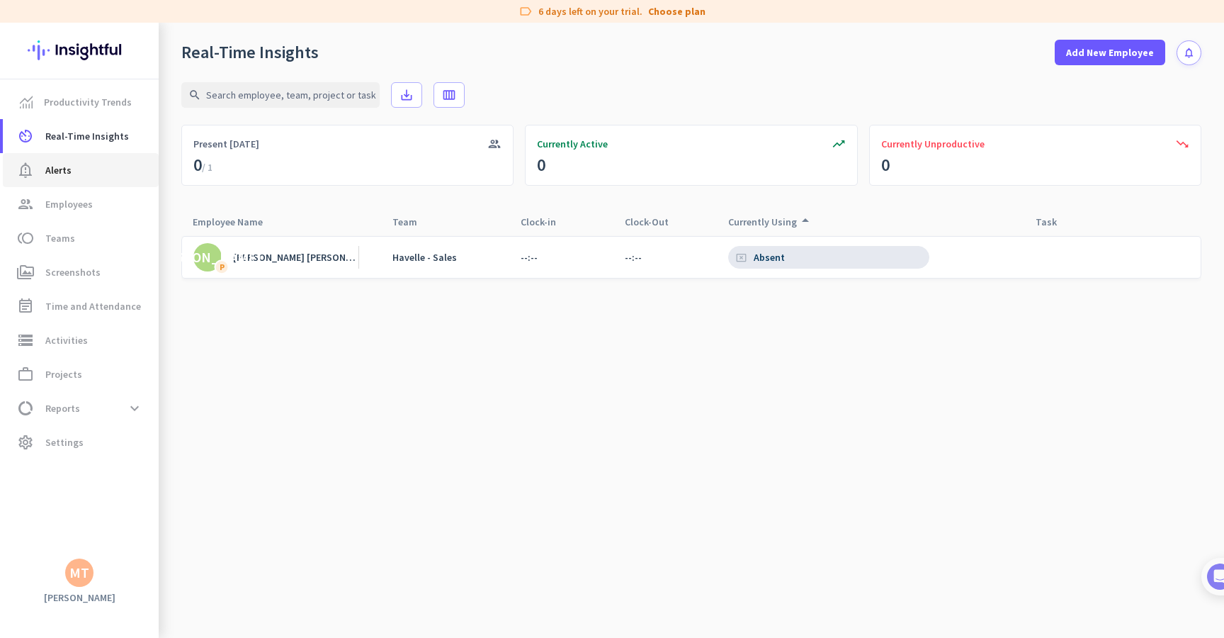
click at [54, 164] on span "Alerts" at bounding box center [58, 170] width 26 height 17
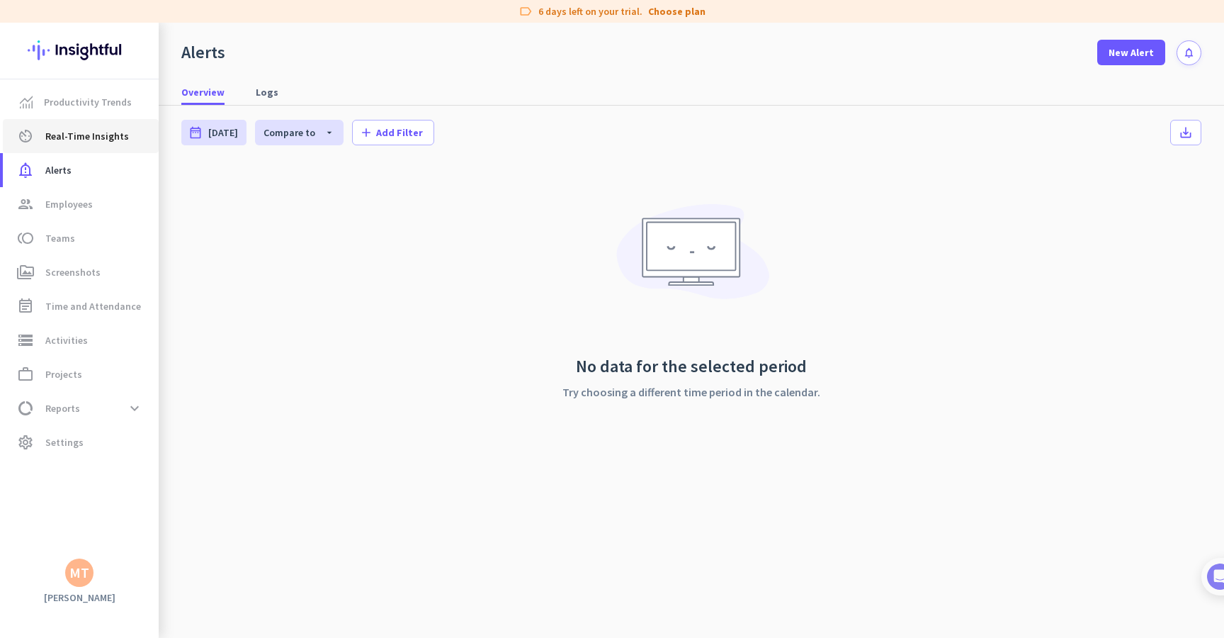
click at [72, 137] on span "Real-Time Insights" at bounding box center [87, 136] width 84 height 17
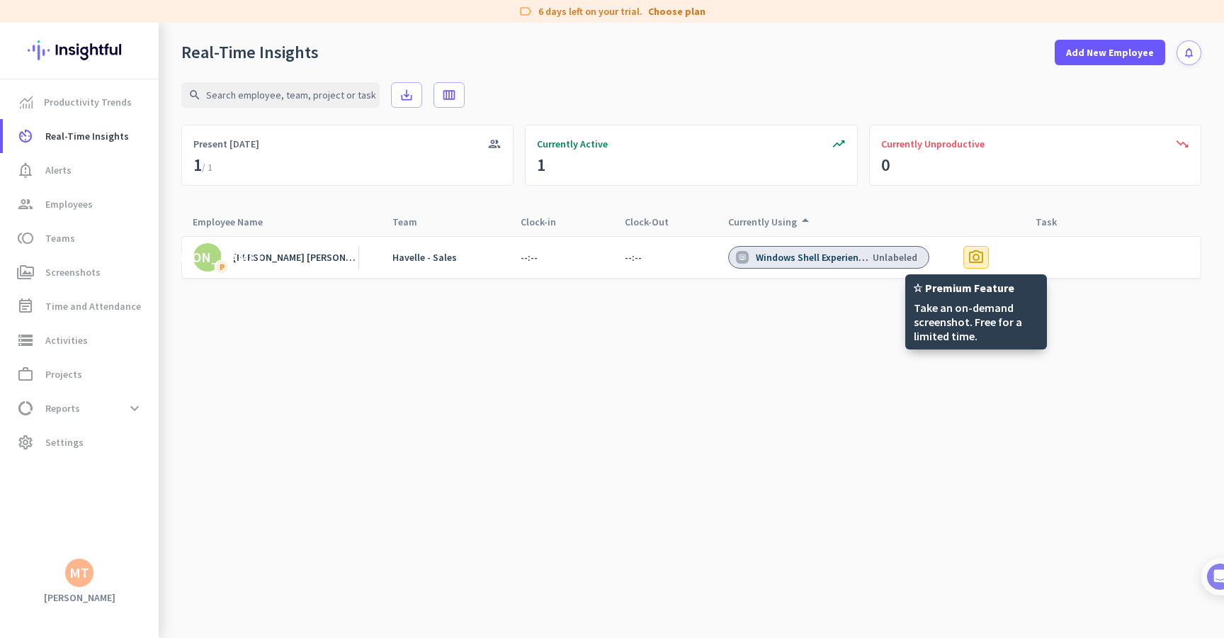
click at [982, 257] on span "photo_camera" at bounding box center [976, 257] width 17 height 17
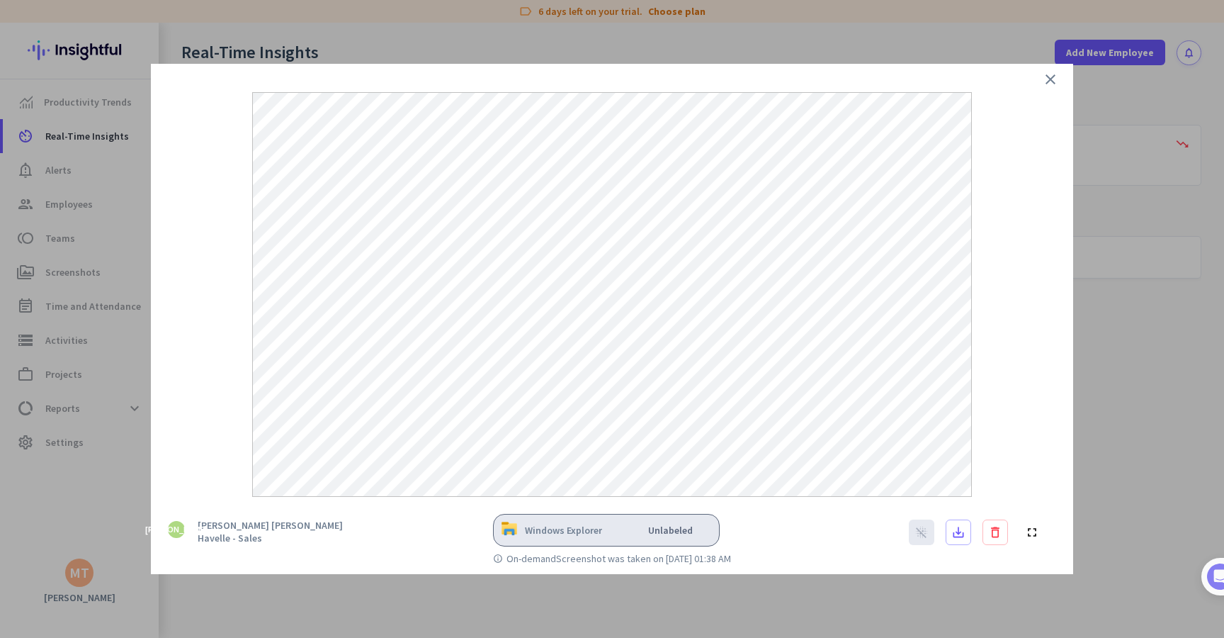
click at [145, 239] on div "close [PERSON_NAME] [PERSON_NAME] Havelle - Sales Windows Explorer unlabeled bl…" at bounding box center [612, 319] width 979 height 510
click at [1056, 81] on icon "close" at bounding box center [1050, 79] width 17 height 17
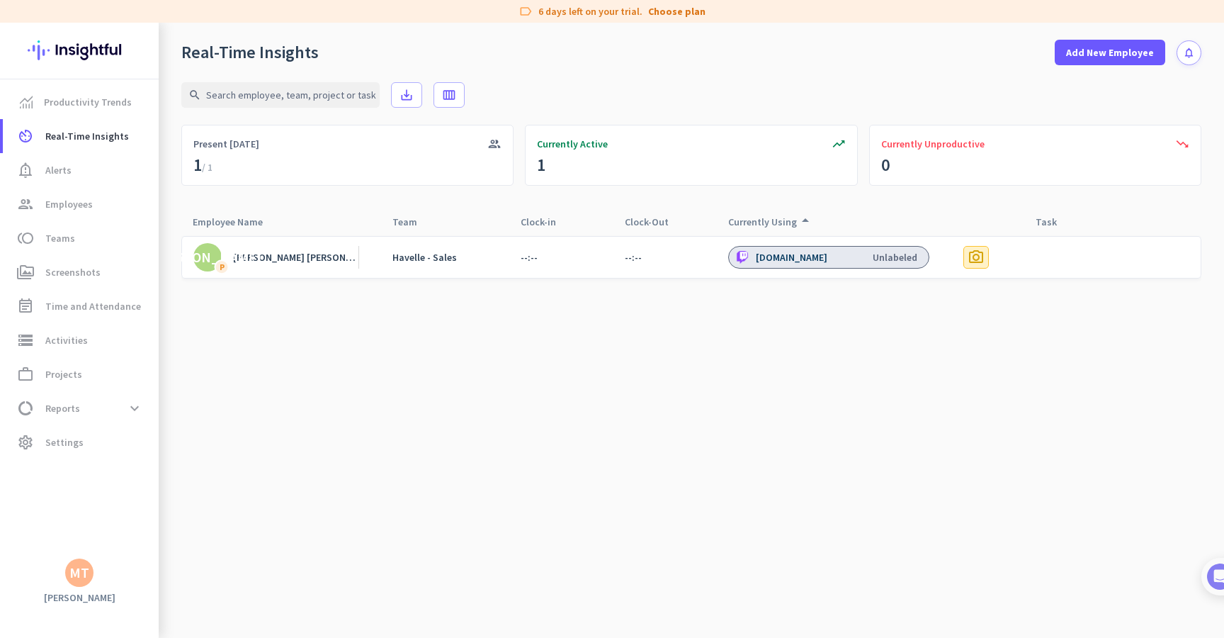
click at [988, 248] on div "photo_camera" at bounding box center [977, 257] width 26 height 23
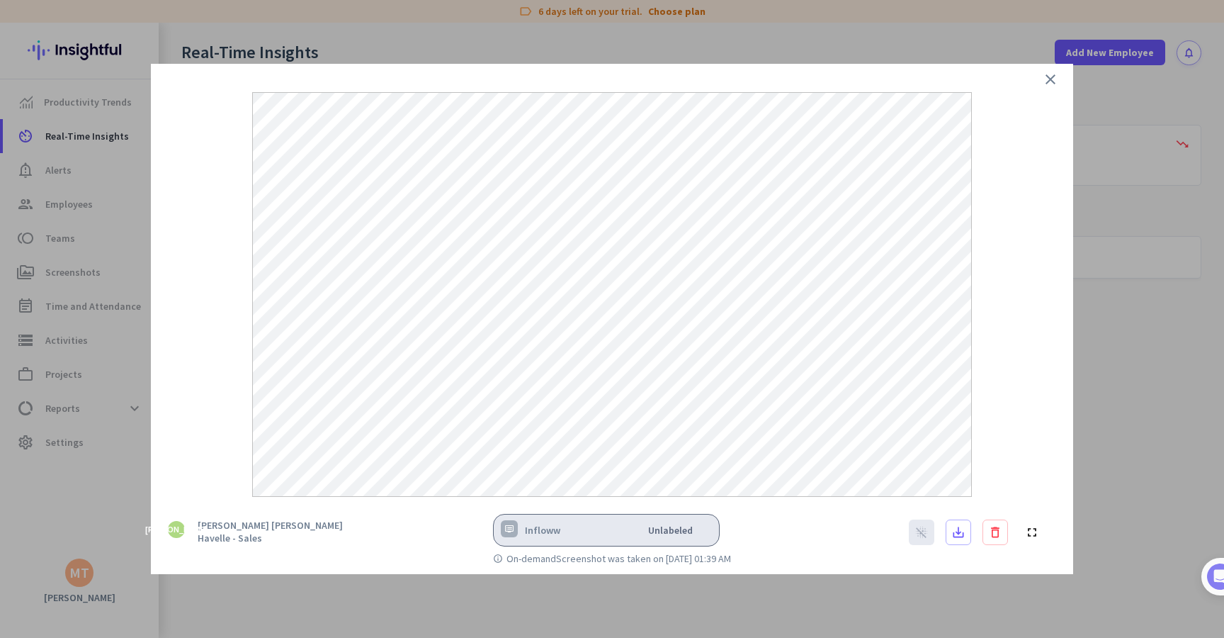
click at [1039, 81] on div at bounding box center [612, 280] width 923 height 433
click at [774, 607] on div at bounding box center [612, 319] width 1224 height 638
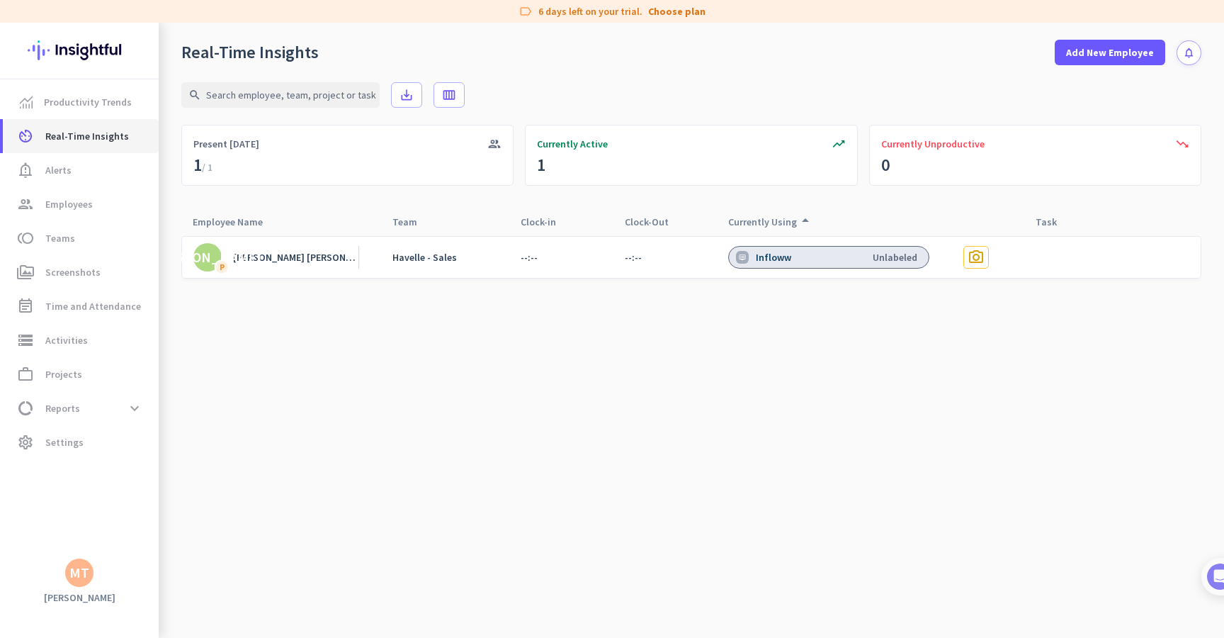
click at [89, 138] on span "Real-Time Insights" at bounding box center [87, 136] width 84 height 17
click at [89, 169] on span "notification_important Alerts" at bounding box center [80, 170] width 133 height 17
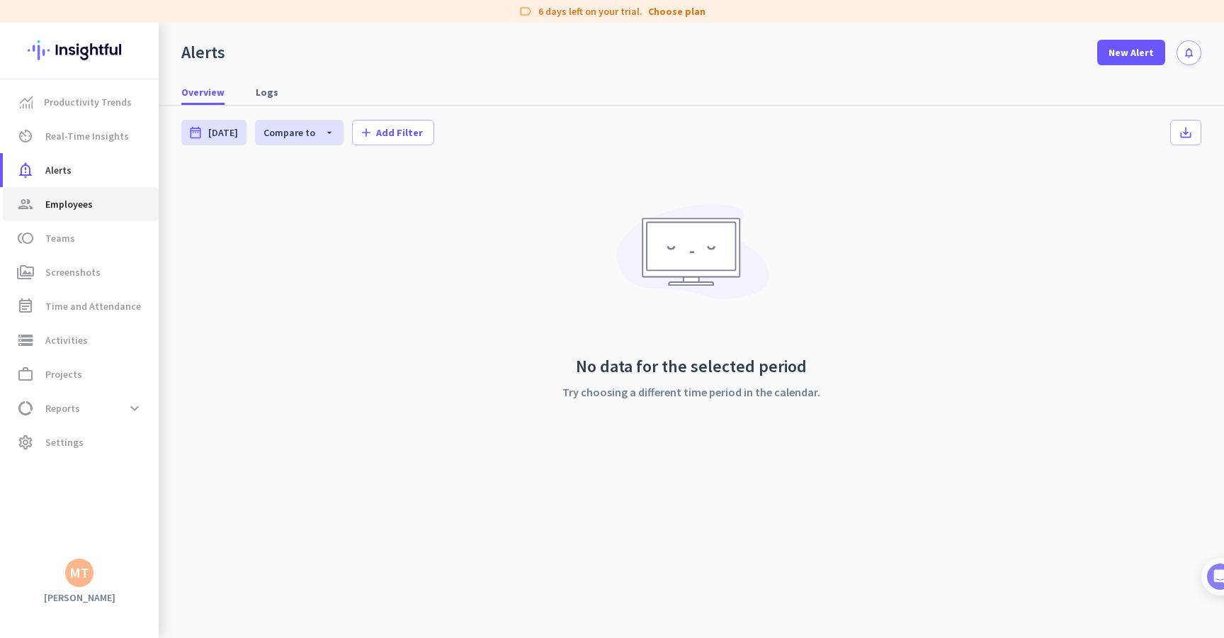
click at [104, 205] on span "group Employees" at bounding box center [80, 204] width 133 height 17
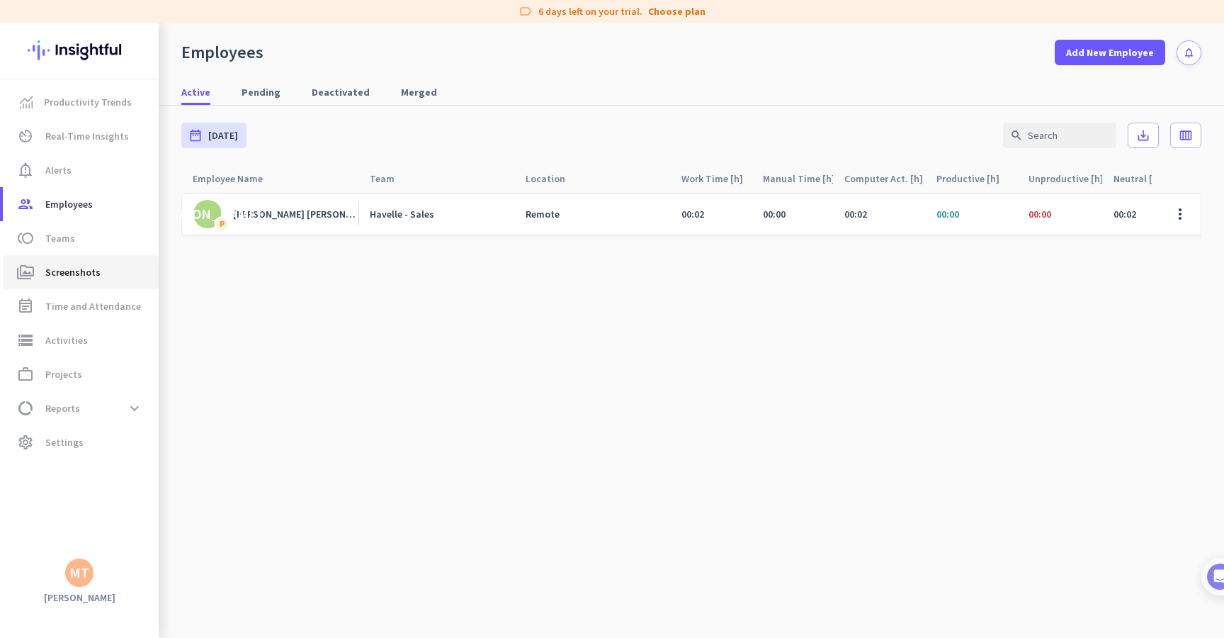
click at [75, 273] on span "Screenshots" at bounding box center [72, 272] width 55 height 17
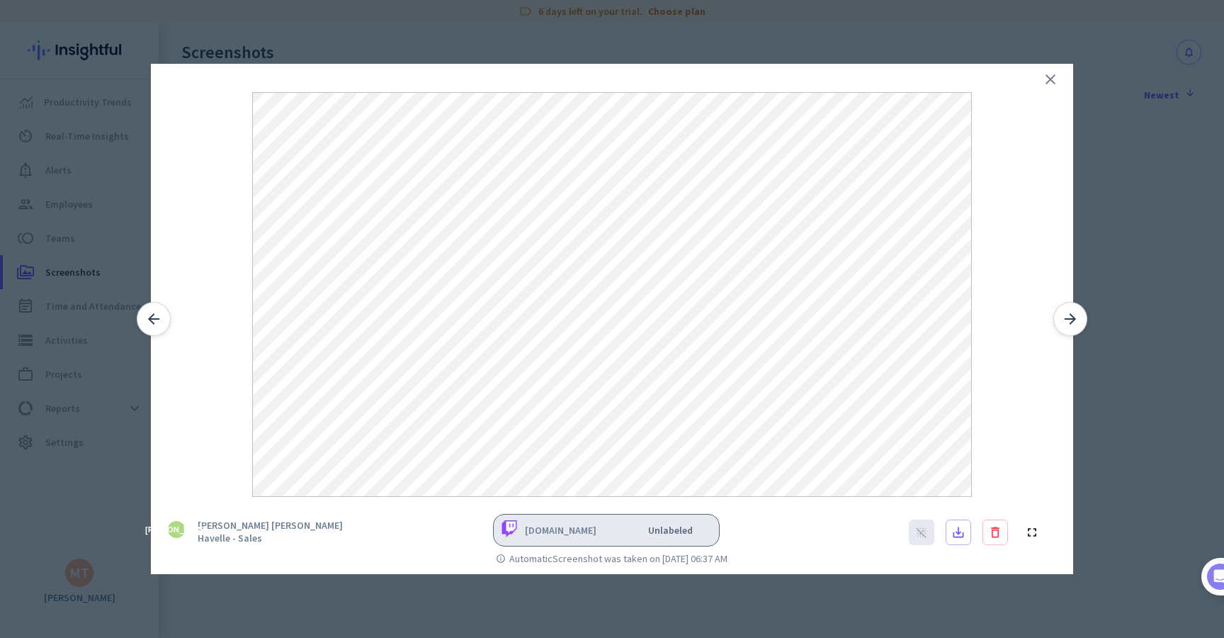
click at [121, 141] on div at bounding box center [612, 319] width 1224 height 638
click at [117, 171] on div at bounding box center [612, 319] width 1224 height 638
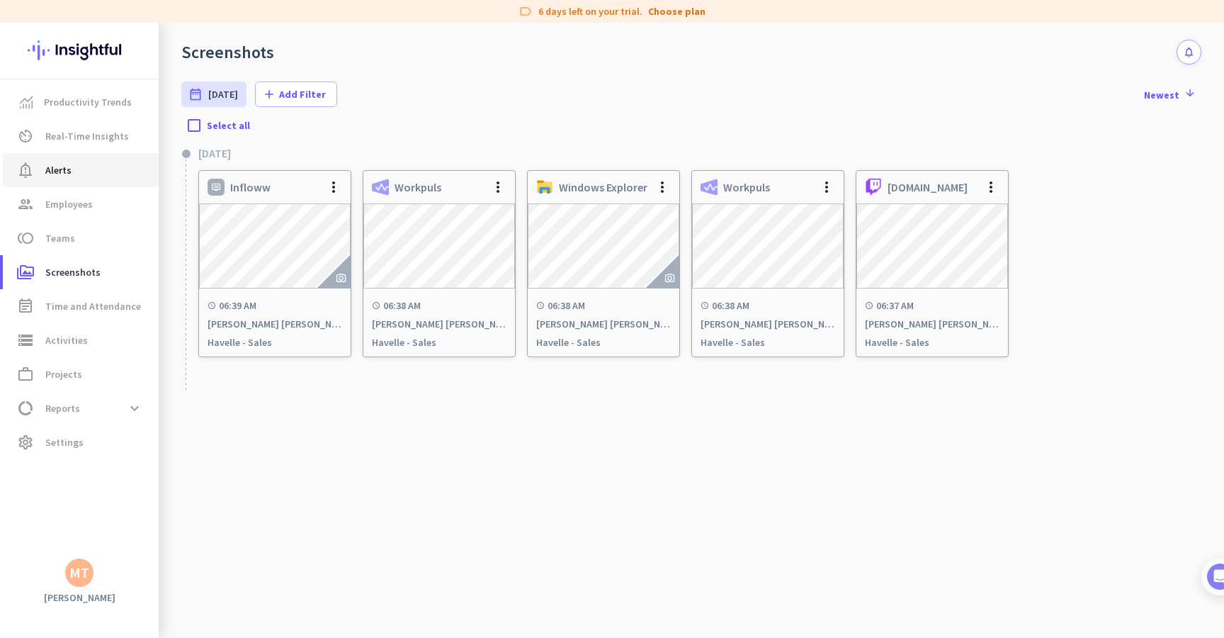
click at [86, 178] on span "notification_important Alerts" at bounding box center [80, 170] width 133 height 17
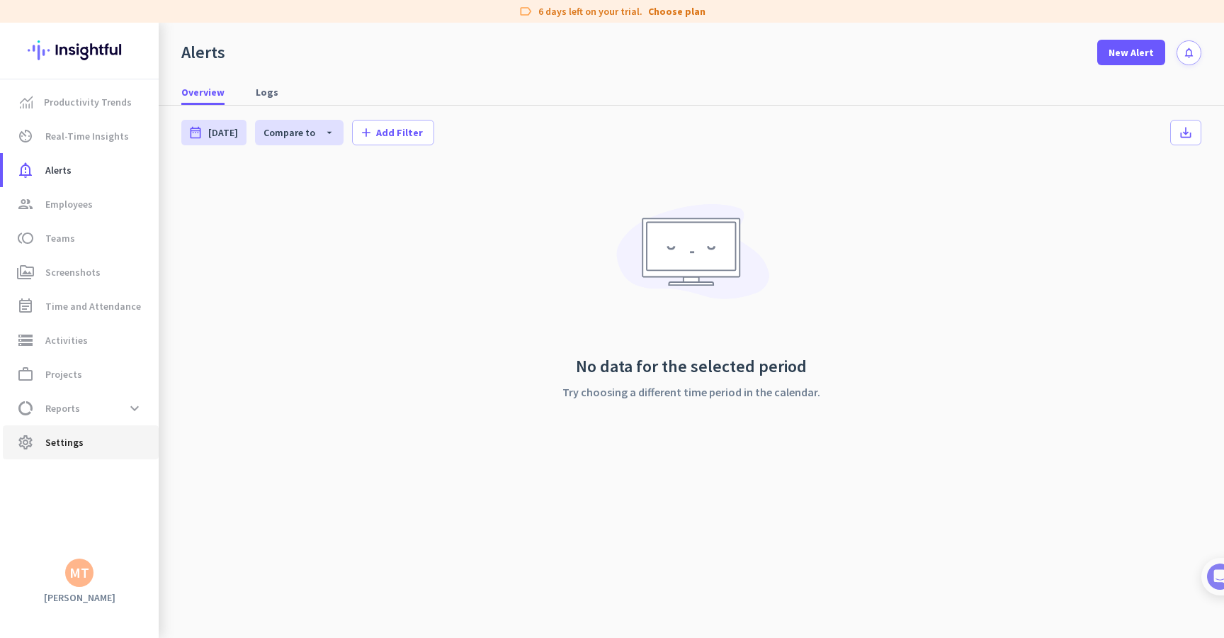
click at [96, 431] on link "settings Settings" at bounding box center [81, 442] width 156 height 34
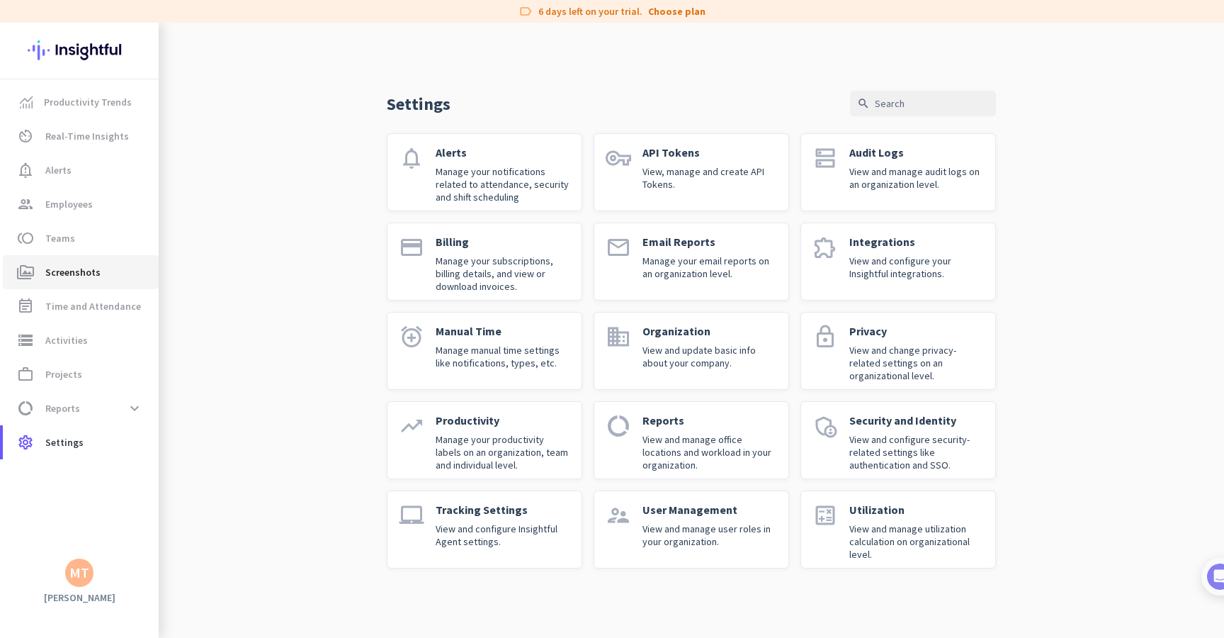
click at [62, 264] on span "Screenshots" at bounding box center [72, 272] width 55 height 17
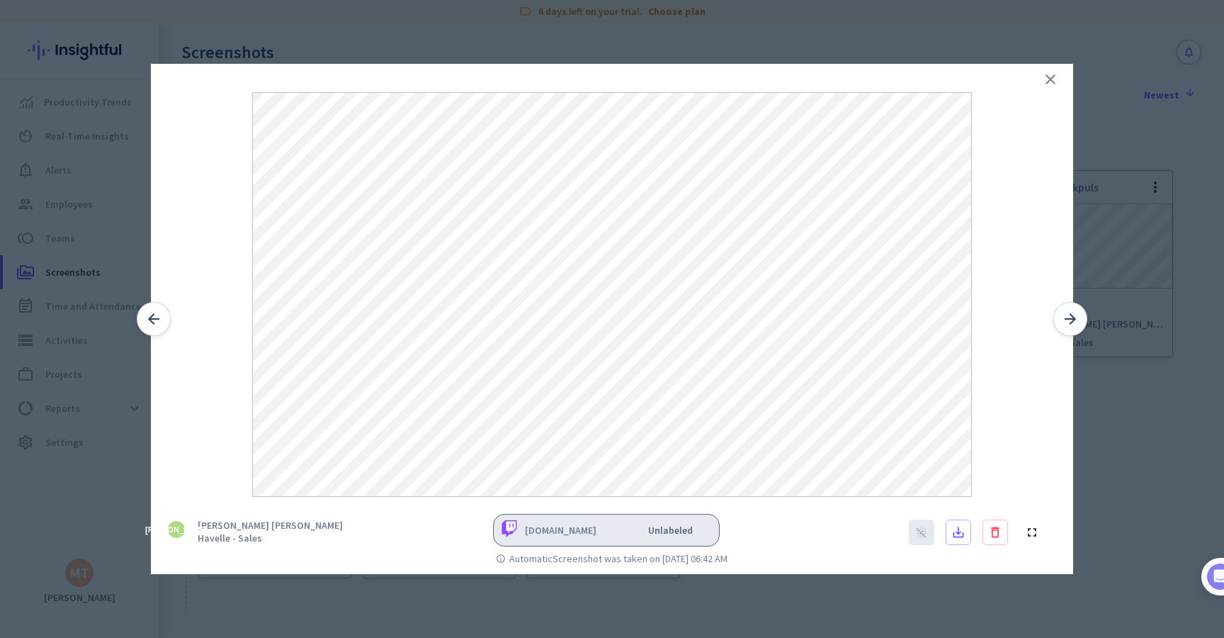
click at [424, 611] on div at bounding box center [612, 319] width 1224 height 638
click at [107, 227] on div at bounding box center [612, 319] width 1224 height 638
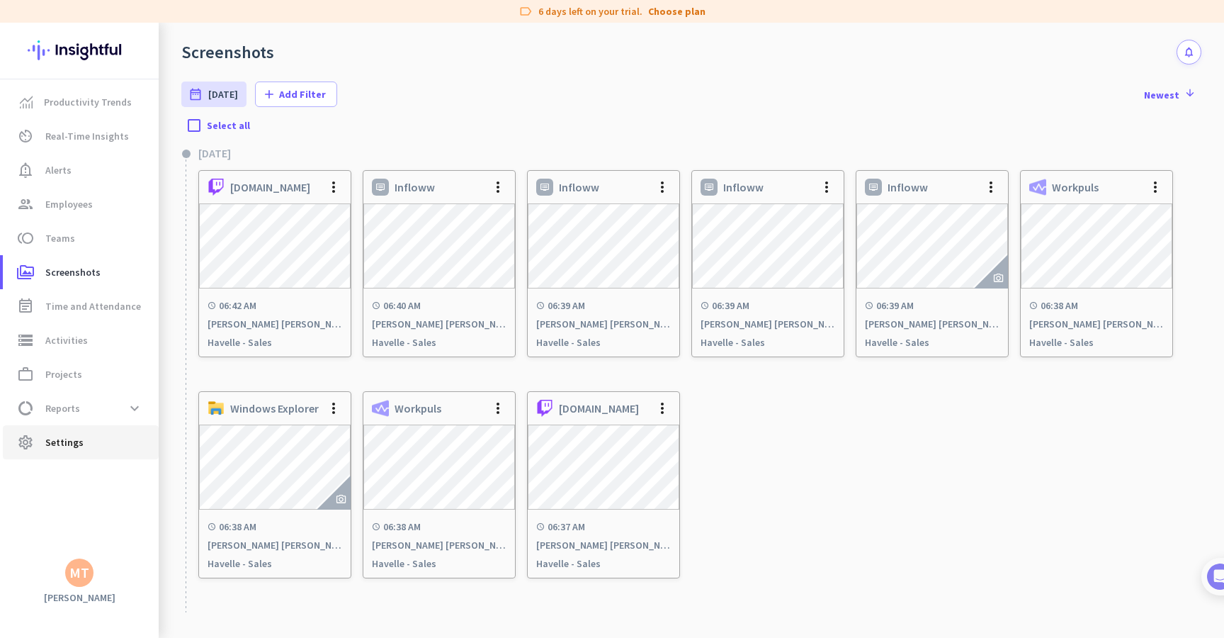
click at [78, 434] on span "Settings" at bounding box center [64, 442] width 38 height 17
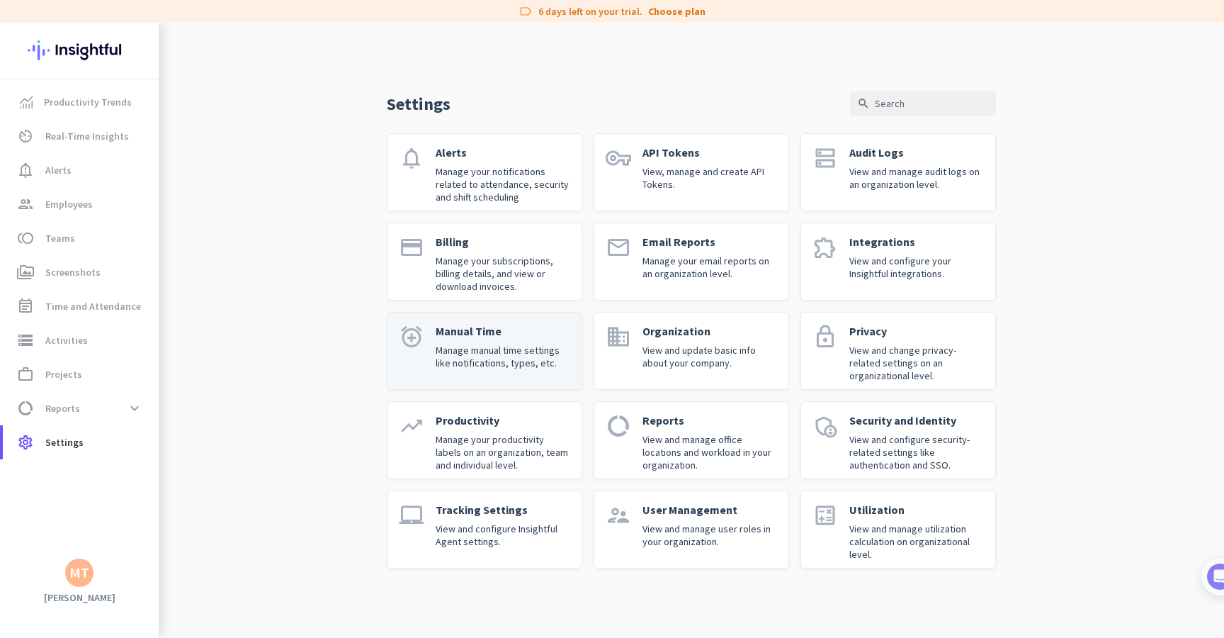
click at [539, 344] on p "Manage manual time settings like notifications, types, etc." at bounding box center [503, 357] width 135 height 26
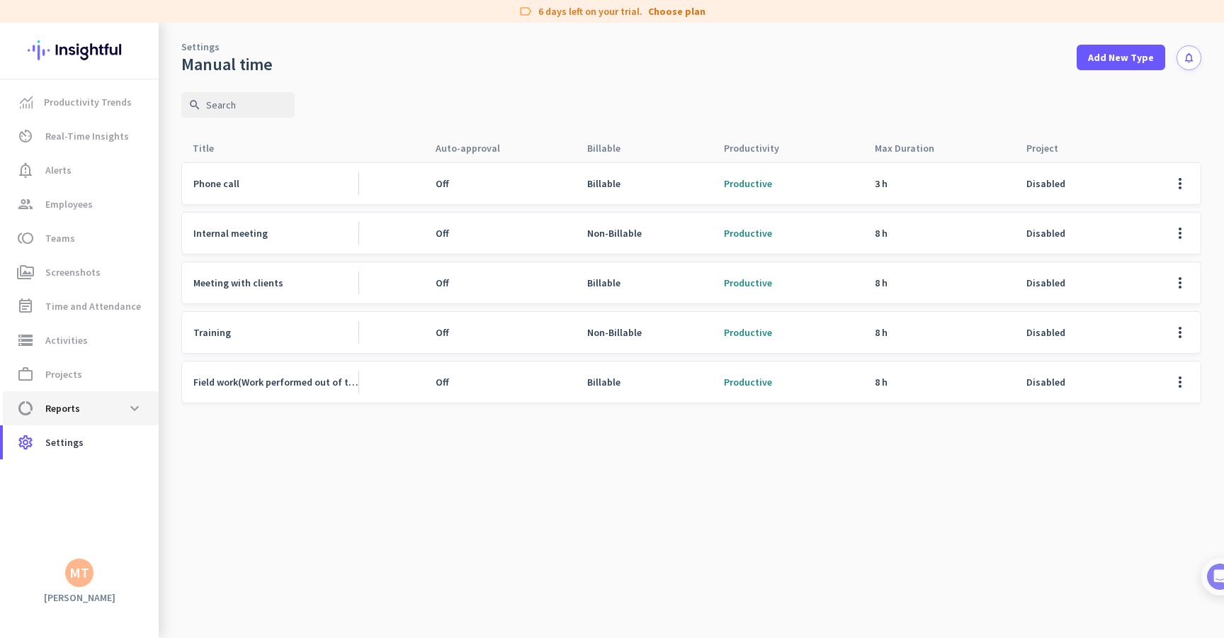
click at [50, 414] on span "Reports" at bounding box center [62, 408] width 35 height 17
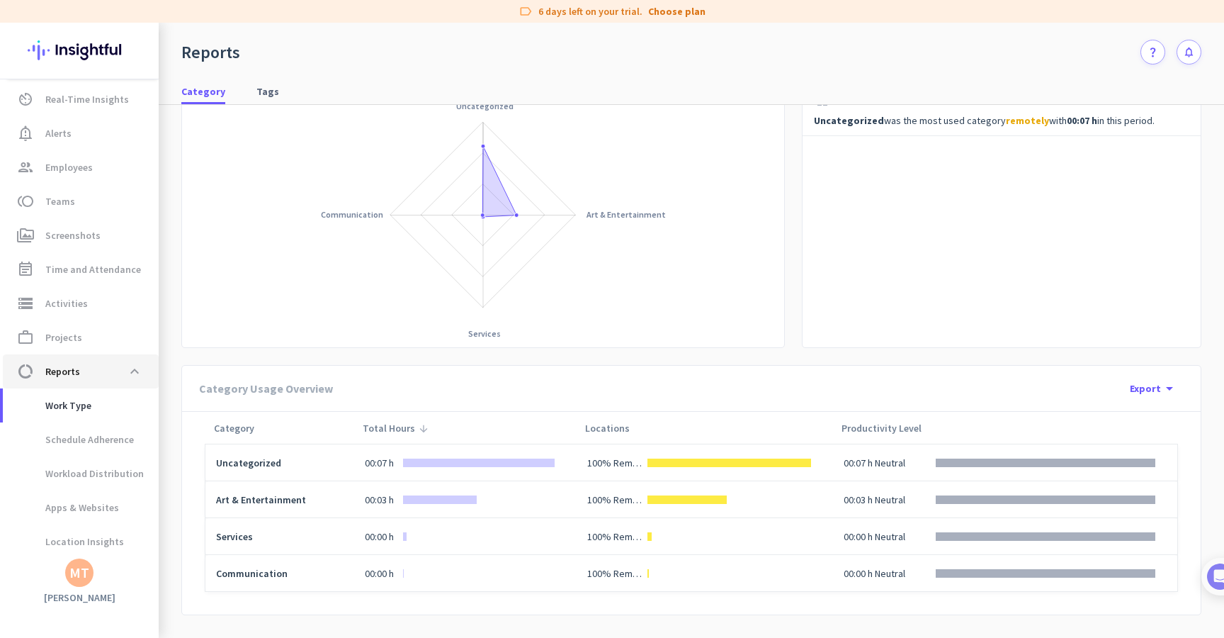
scroll to position [127, 0]
click at [100, 434] on span "Schedule Adherence" at bounding box center [74, 439] width 120 height 34
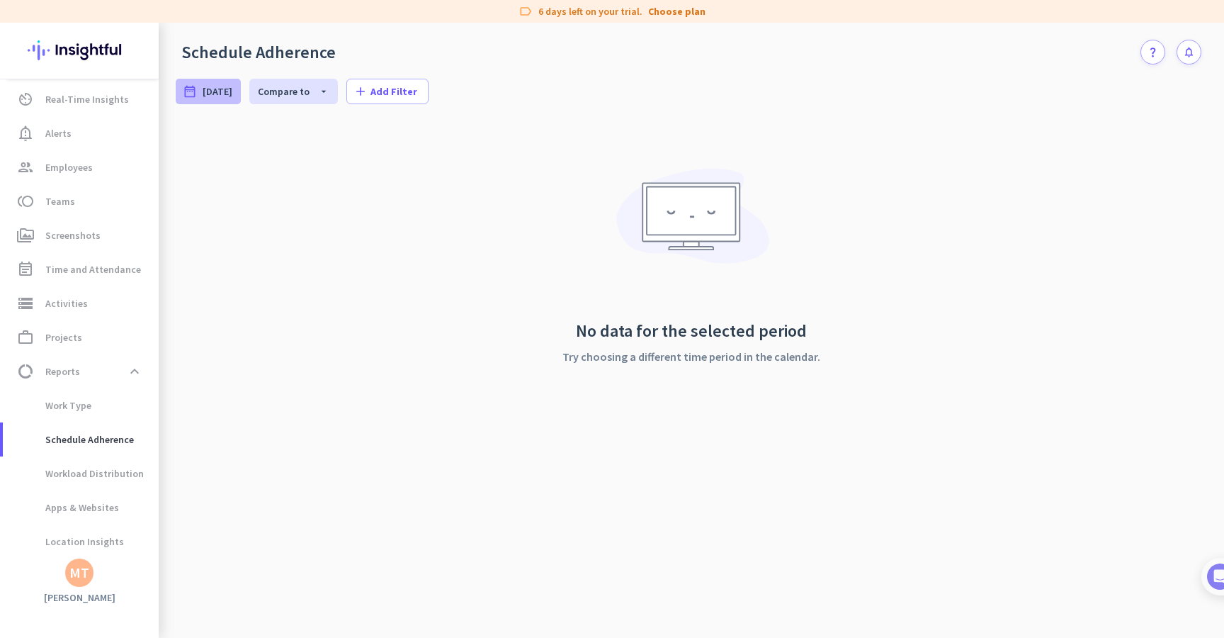
click at [229, 88] on span "[DATE]" at bounding box center [218, 91] width 30 height 14
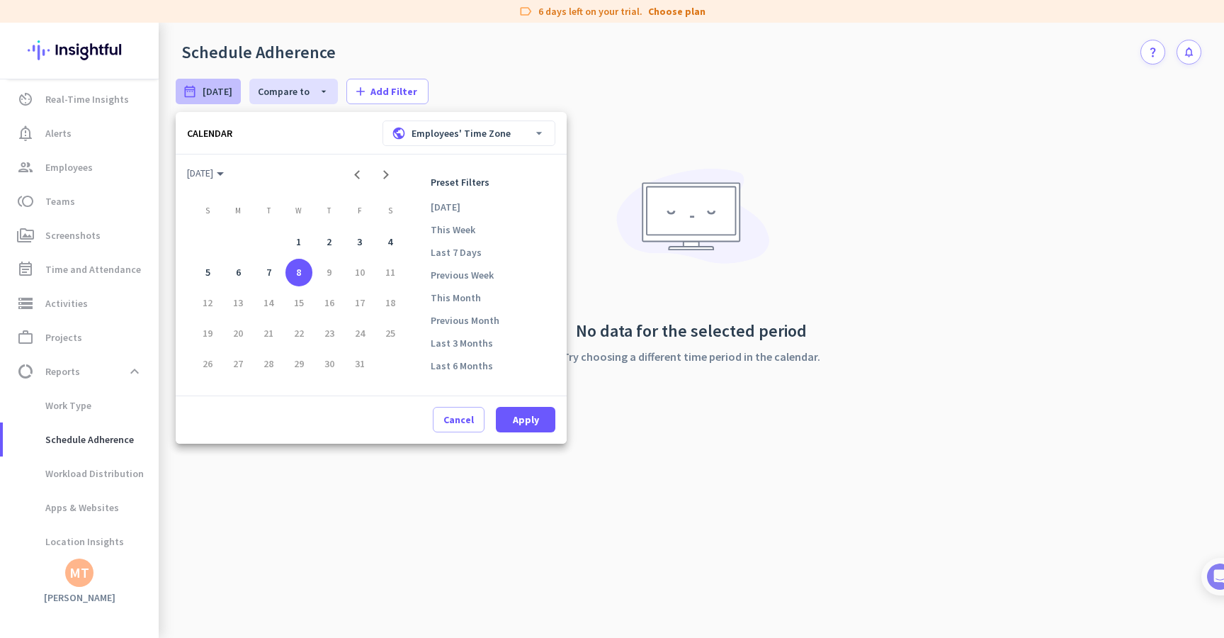
click at [702, 201] on div at bounding box center [612, 319] width 1224 height 638
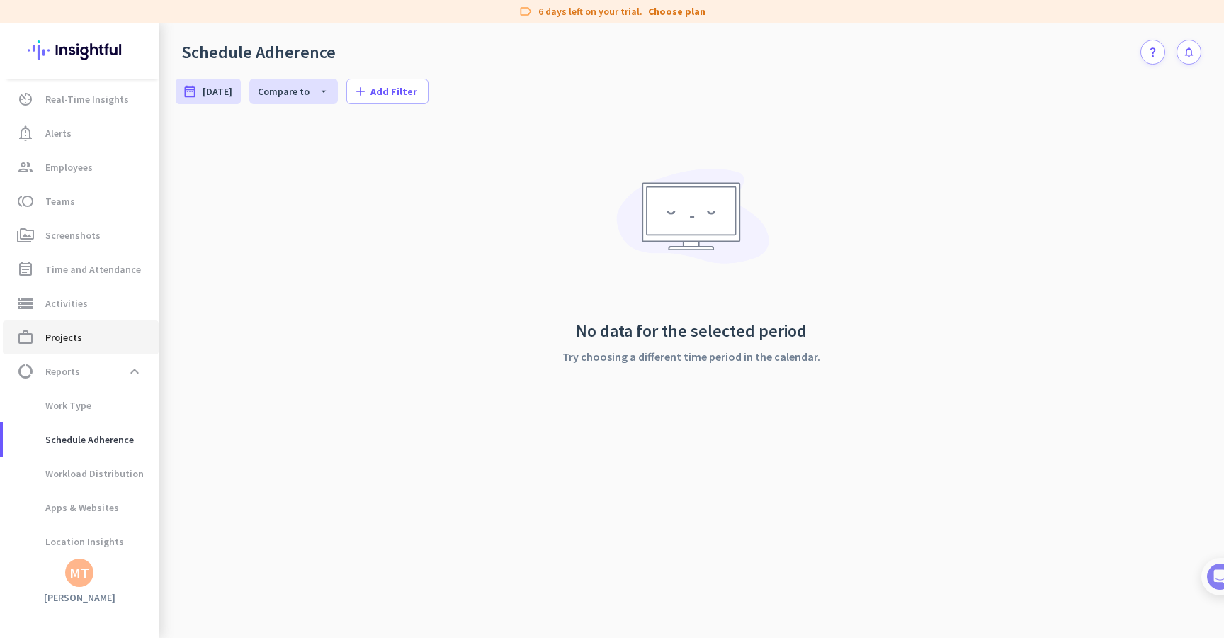
click at [67, 327] on link "work_outline Projects" at bounding box center [81, 337] width 156 height 34
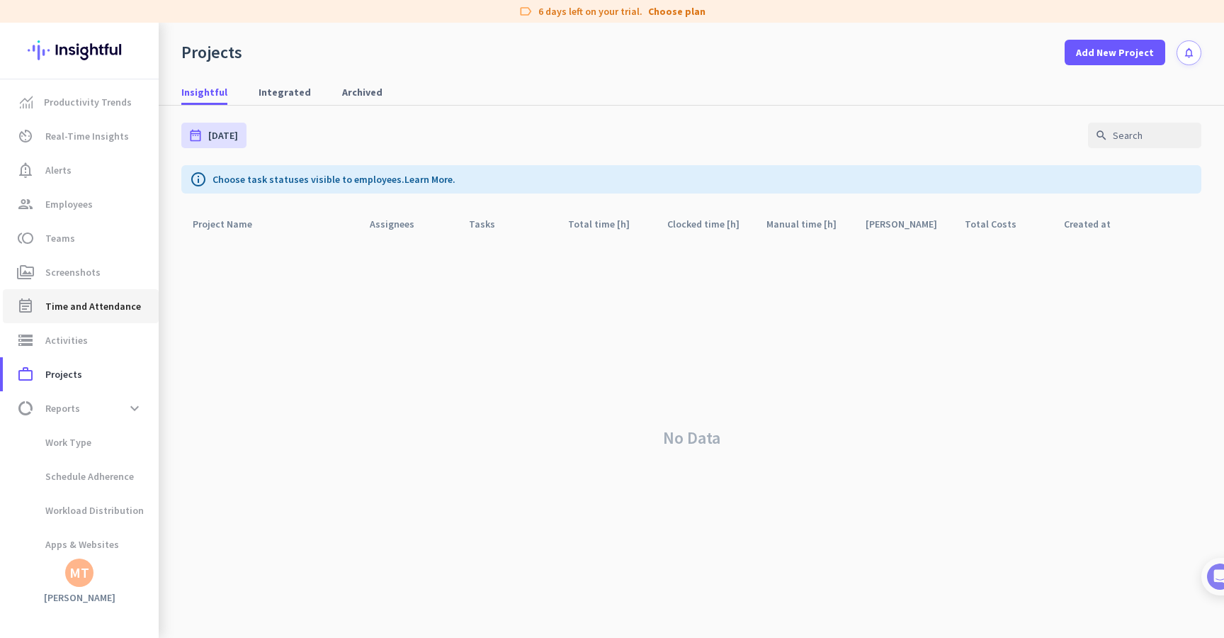
click at [92, 302] on span "Time and Attendance" at bounding box center [93, 306] width 96 height 17
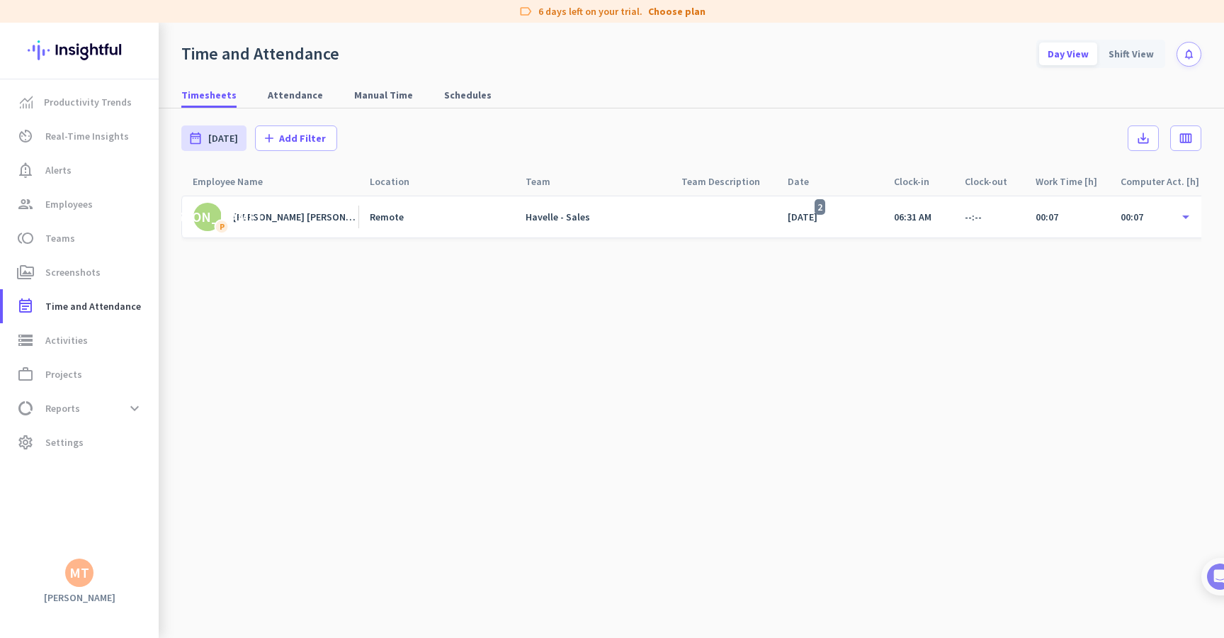
click at [914, 215] on div "06:31 AM" at bounding box center [913, 216] width 38 height 13
click at [279, 139] on span "Add Filter" at bounding box center [302, 138] width 47 height 14
click at [626, 415] on div at bounding box center [612, 319] width 1224 height 638
click at [464, 107] on span "Schedules" at bounding box center [467, 95] width 47 height 26
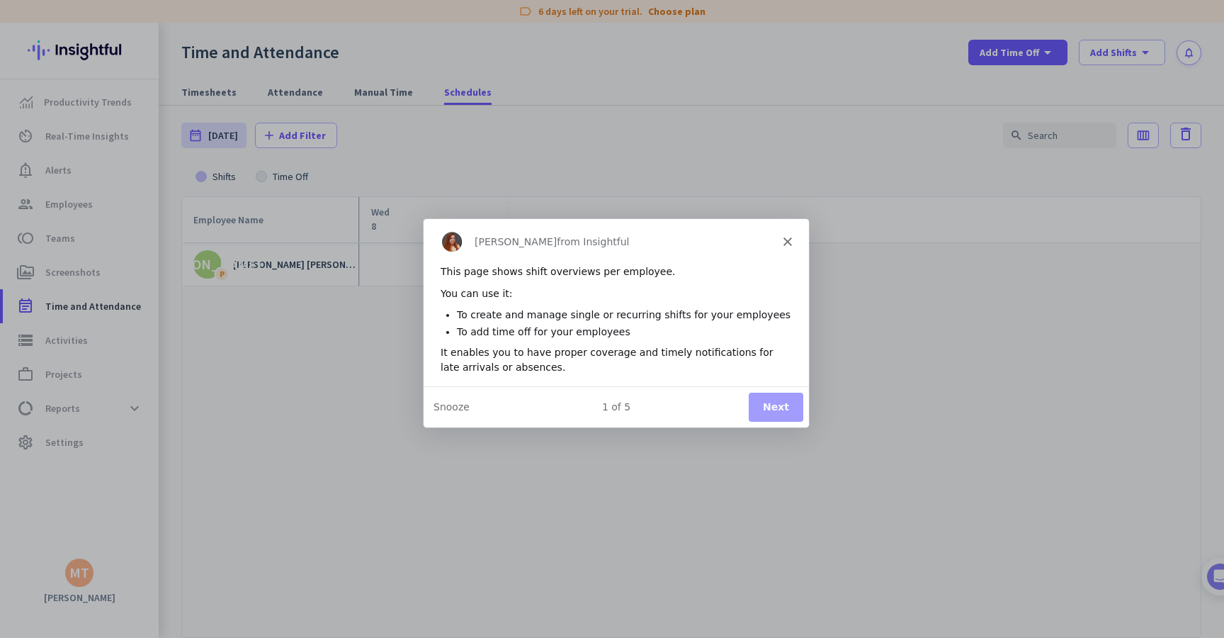
click at [780, 244] on div "[PERSON_NAME] from Insightful" at bounding box center [615, 240] width 385 height 45
click at [788, 241] on polygon "Close" at bounding box center [787, 240] width 9 height 9
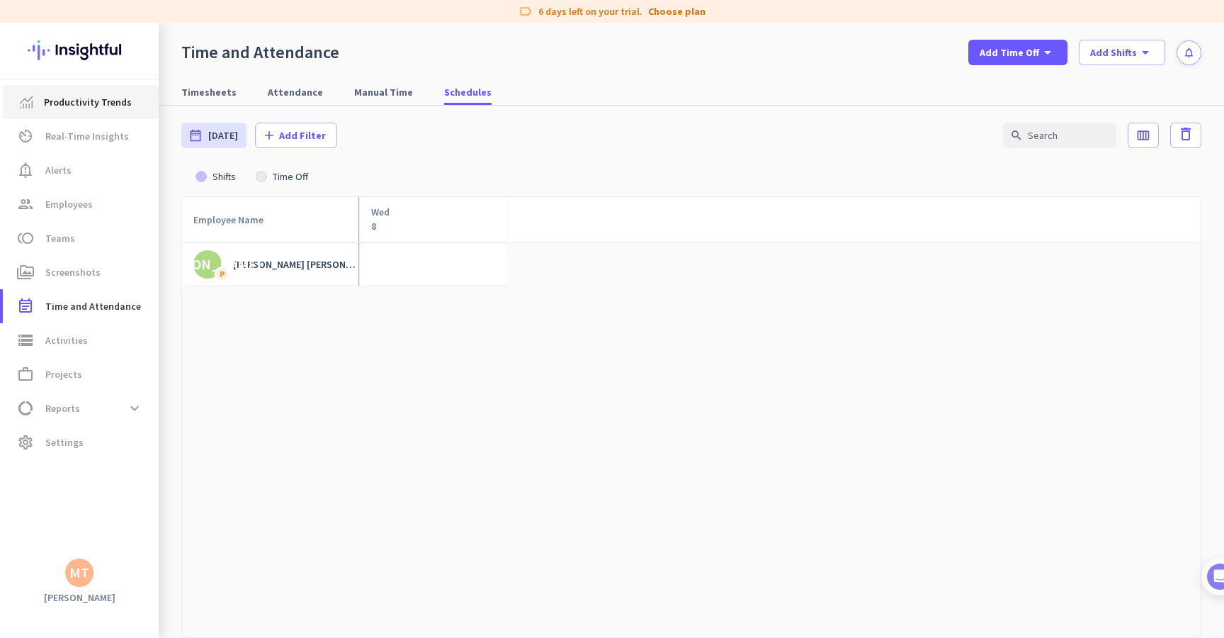
click at [71, 89] on link "Productivity Trends" at bounding box center [81, 102] width 156 height 34
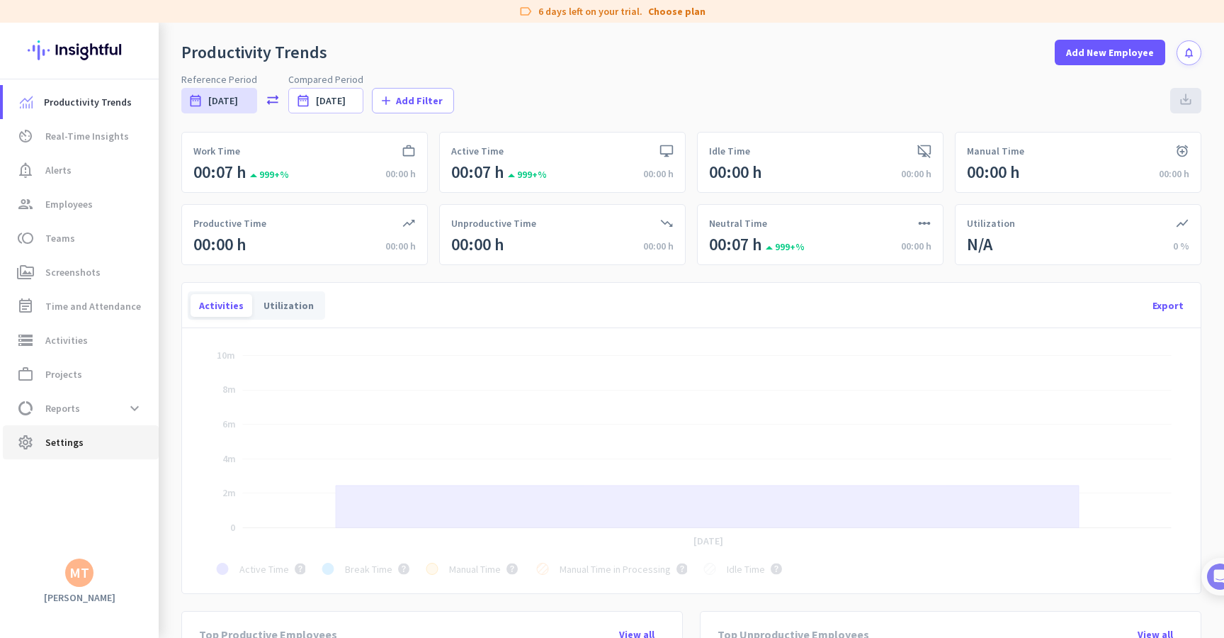
click at [77, 453] on link "settings Settings" at bounding box center [81, 442] width 156 height 34
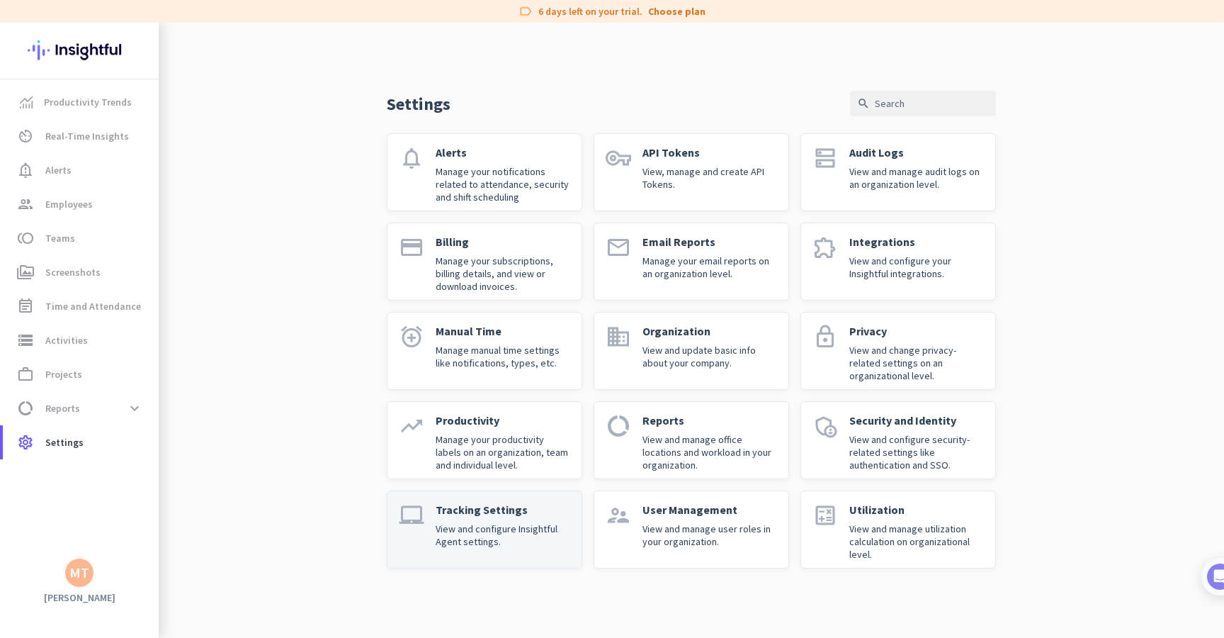
click at [490, 517] on div "Tracking Settings View and configure Insightful Agent settings." at bounding box center [503, 529] width 135 height 54
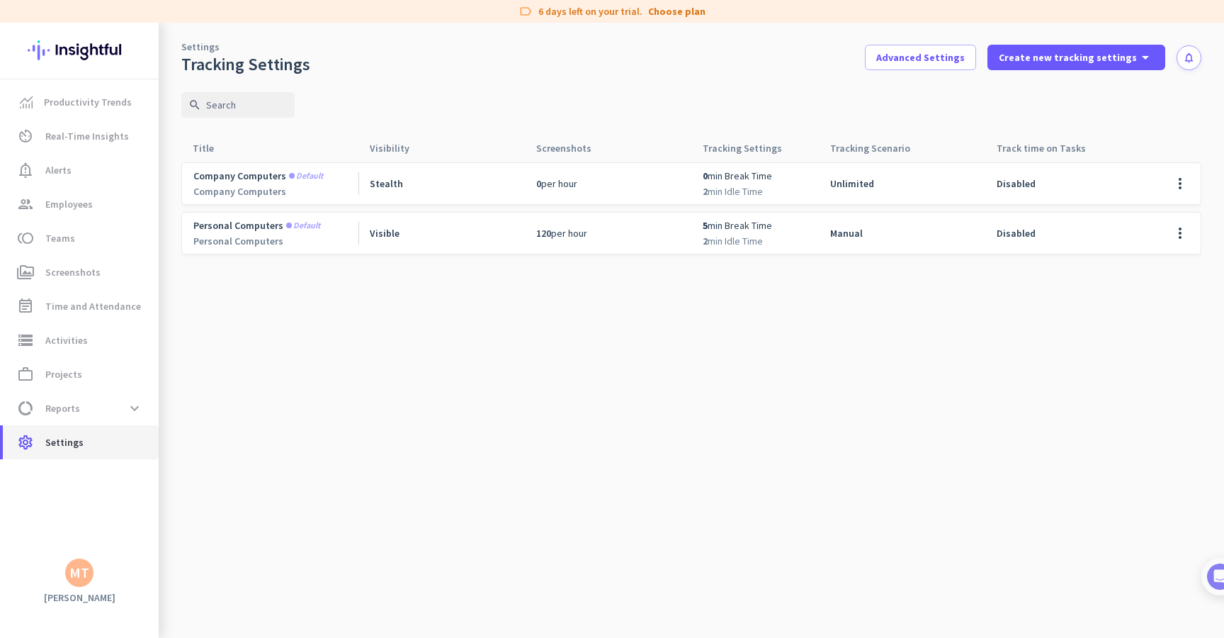
click at [78, 453] on link "settings Settings" at bounding box center [81, 442] width 156 height 34
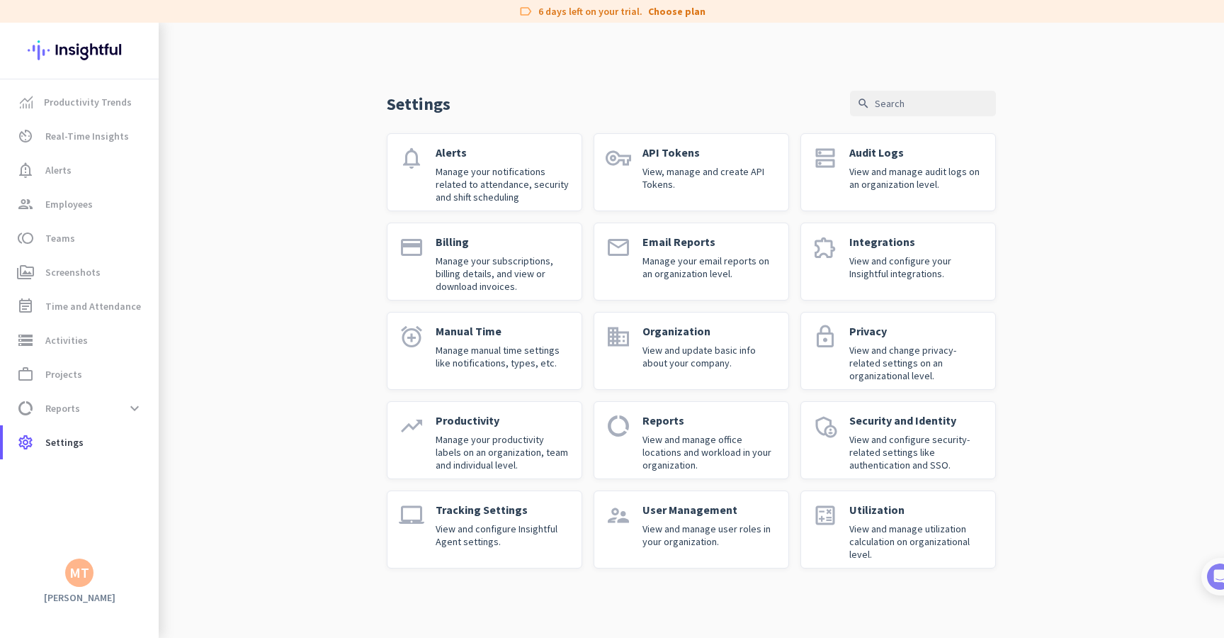
click at [925, 86] on div "Settings search notifications Alerts Manage your notifications related to atten…" at bounding box center [692, 307] width 1066 height 568
click at [925, 101] on input "text" at bounding box center [923, 104] width 146 height 26
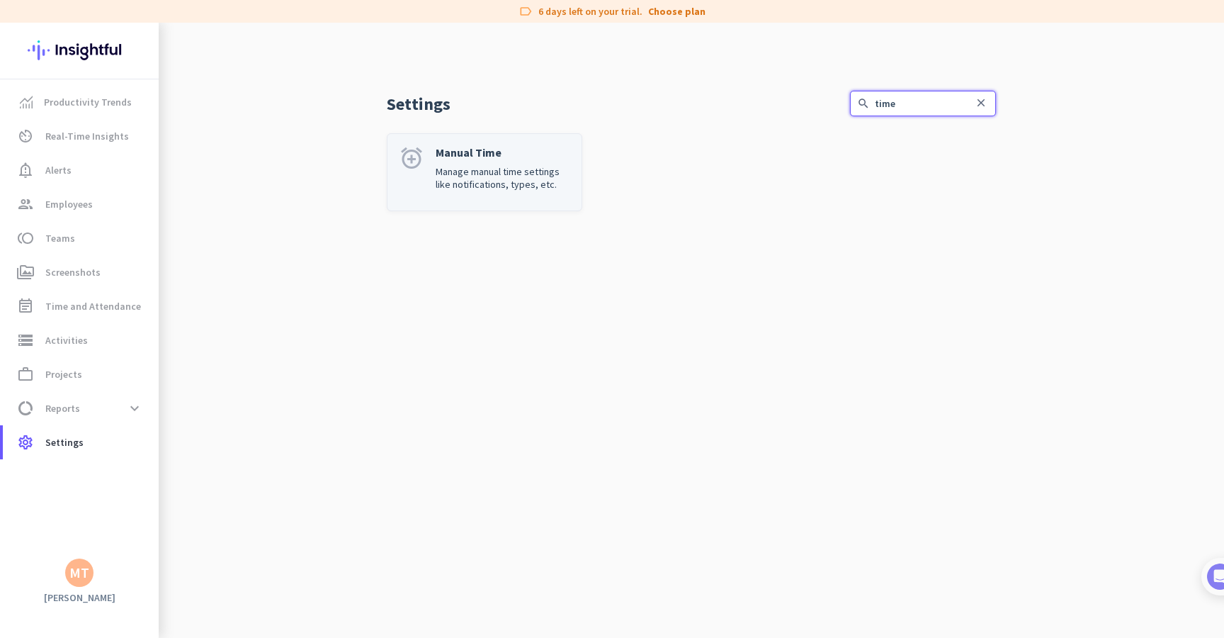
type input "time"
click at [565, 162] on div "Manual Time Manage manual time settings like notifications, types, etc." at bounding box center [503, 172] width 135 height 54
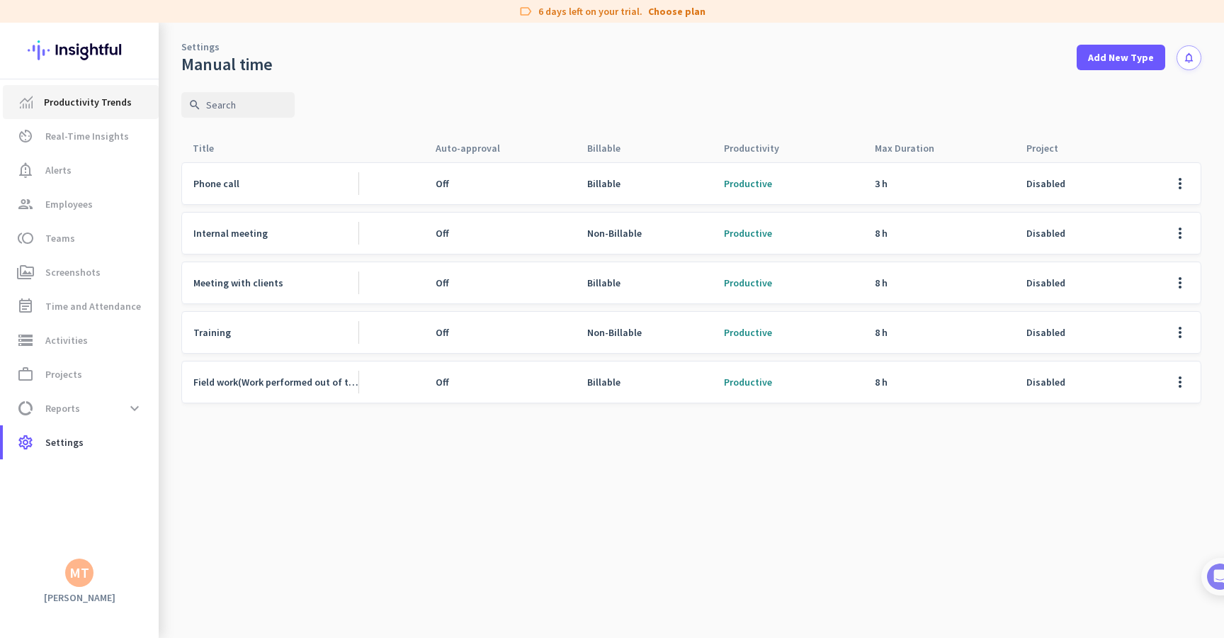
click at [68, 101] on span "Productivity Trends" at bounding box center [88, 102] width 88 height 17
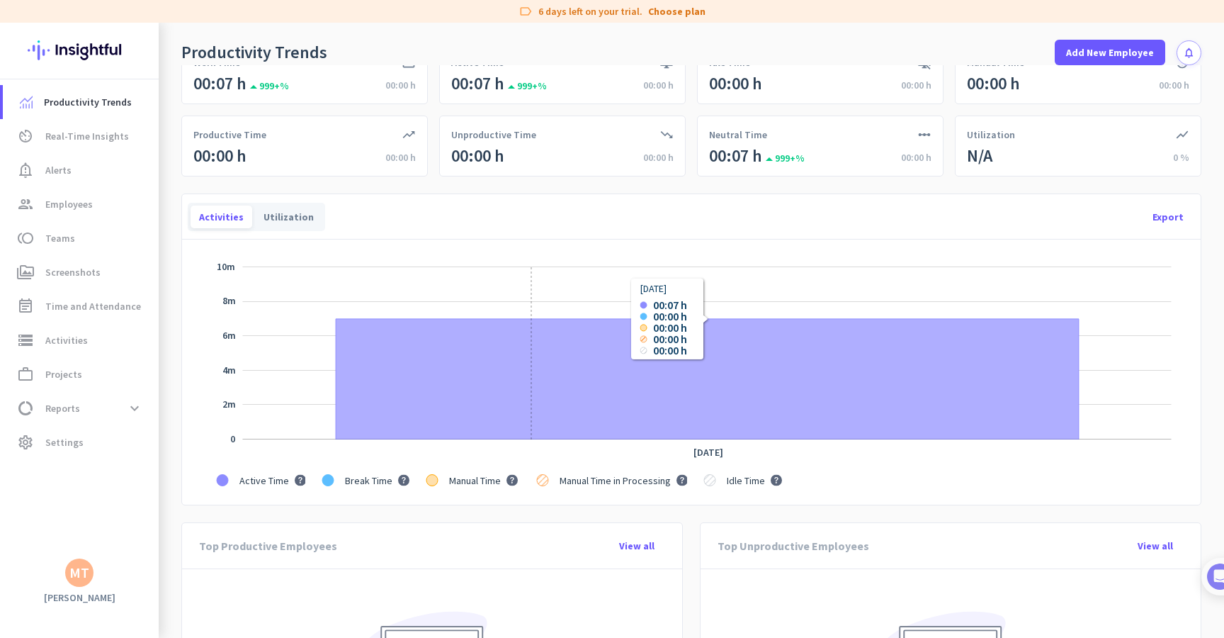
scroll to position [120, 0]
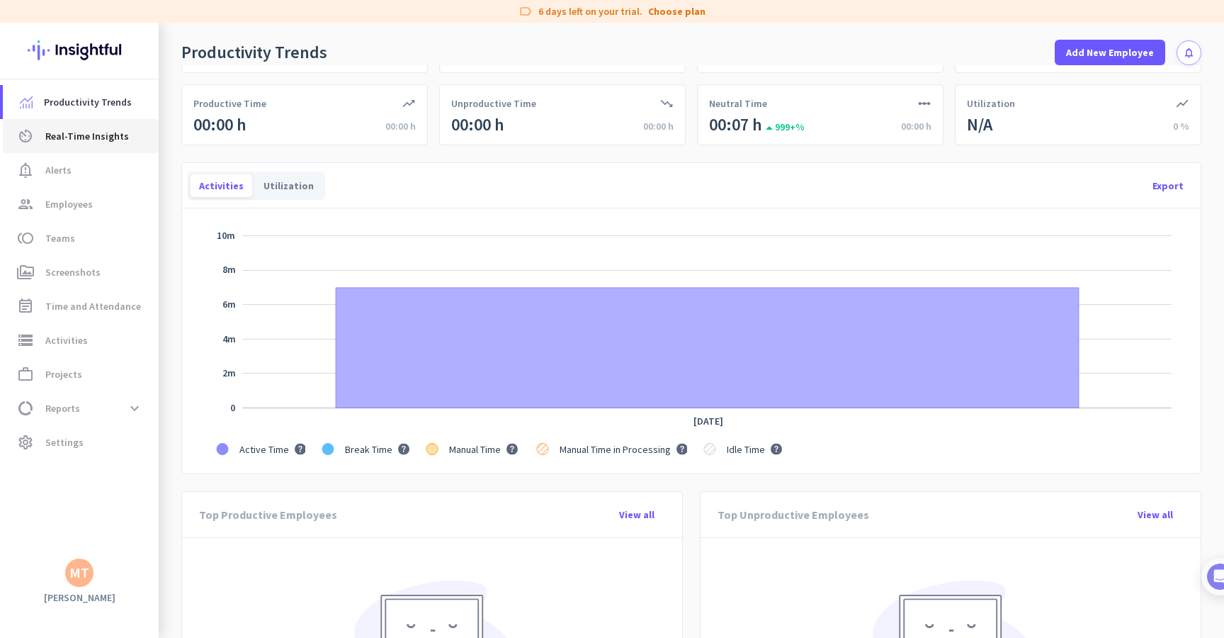
click at [99, 131] on span "Real-Time Insights" at bounding box center [87, 136] width 84 height 17
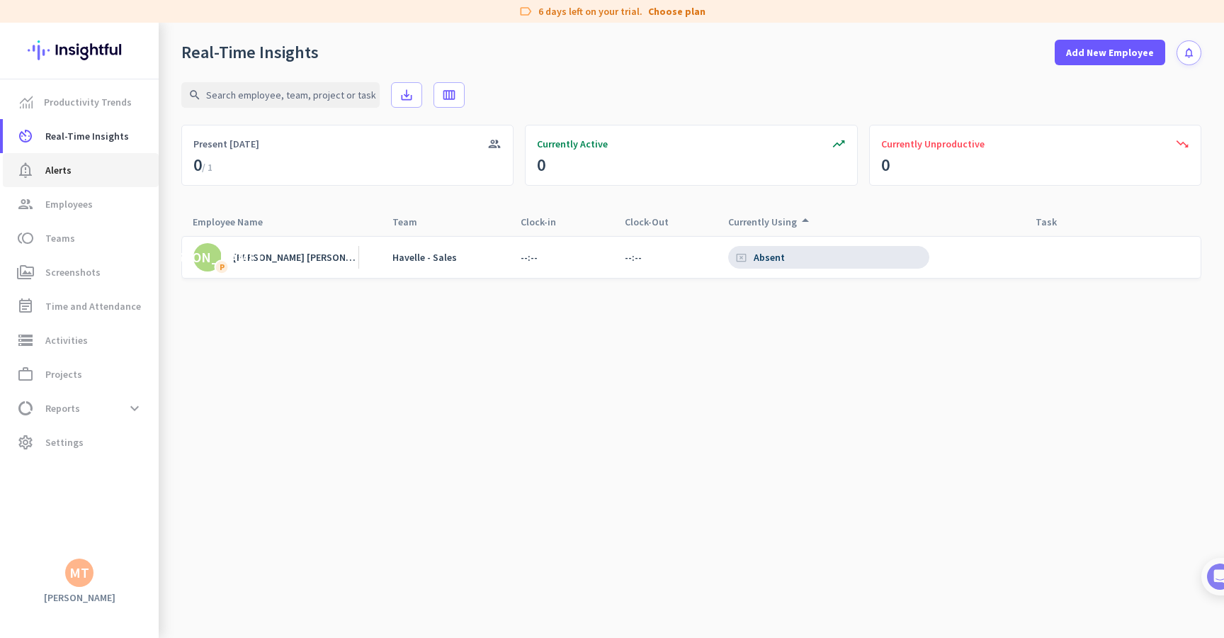
click at [74, 158] on link "notification_important Alerts" at bounding box center [81, 170] width 156 height 34
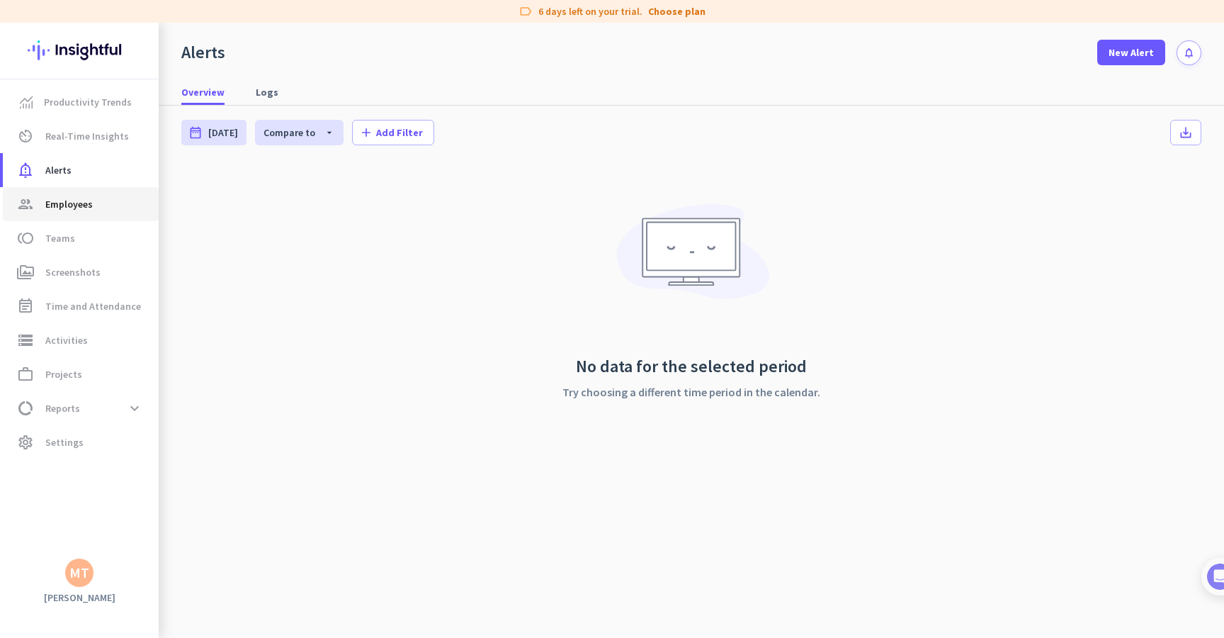
click at [128, 205] on span "group Employees" at bounding box center [80, 204] width 133 height 17
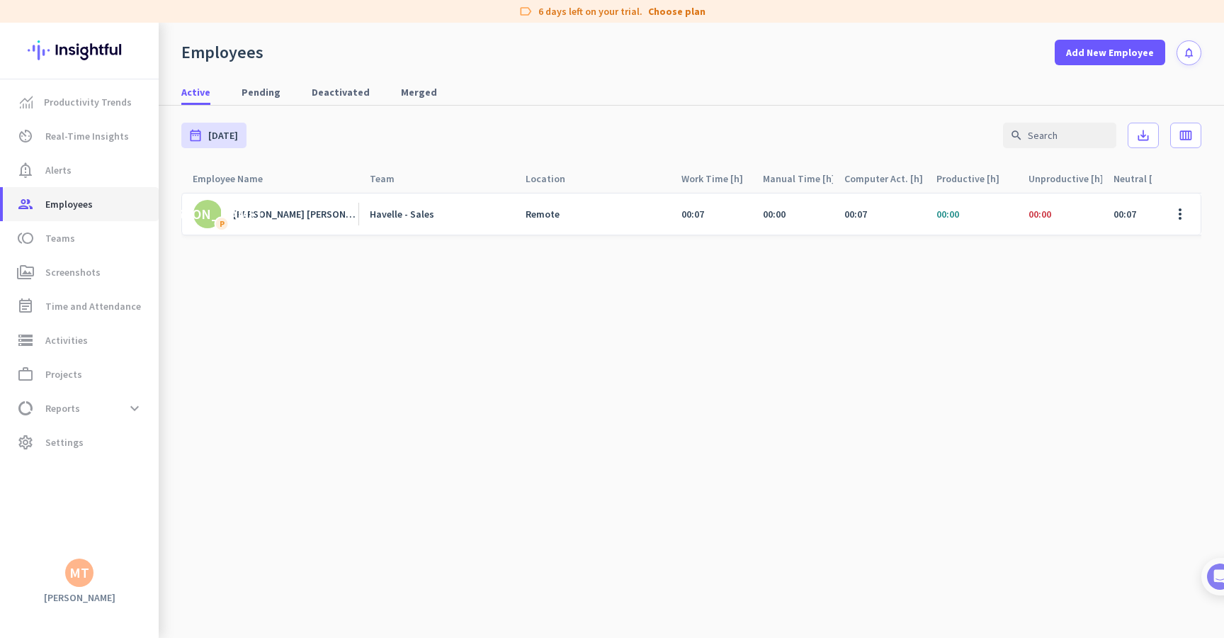
click at [128, 210] on span "group Employees" at bounding box center [80, 204] width 133 height 17
click at [126, 222] on link "toll Teams" at bounding box center [81, 238] width 156 height 34
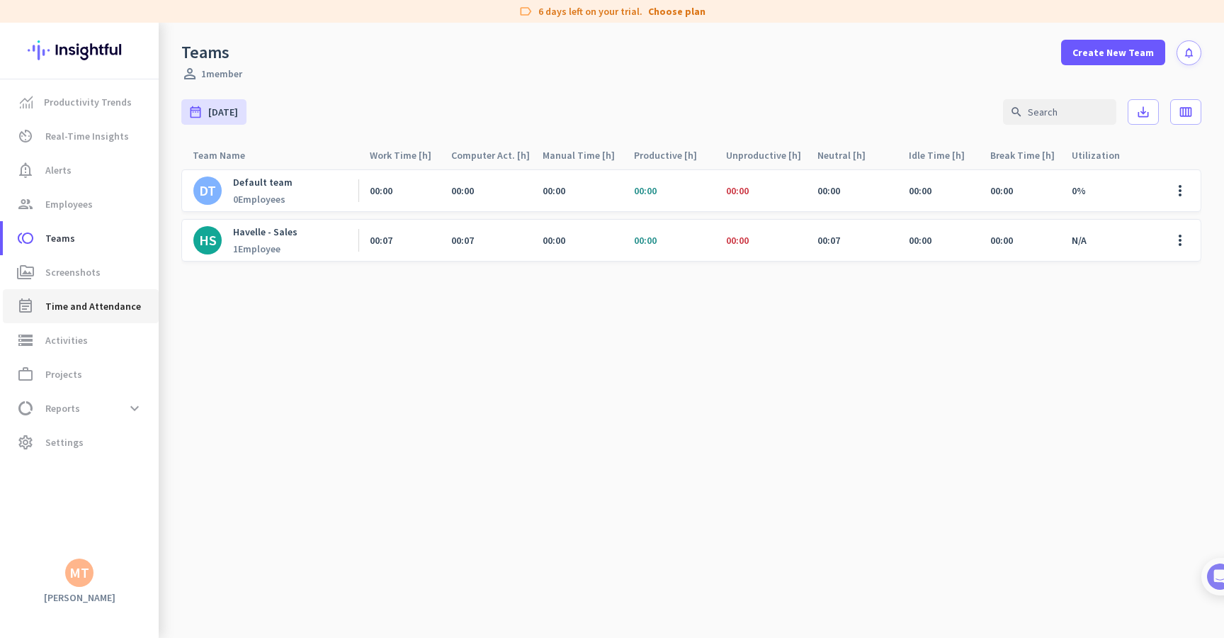
click at [125, 290] on link "event_note Time and Attendance" at bounding box center [81, 306] width 156 height 34
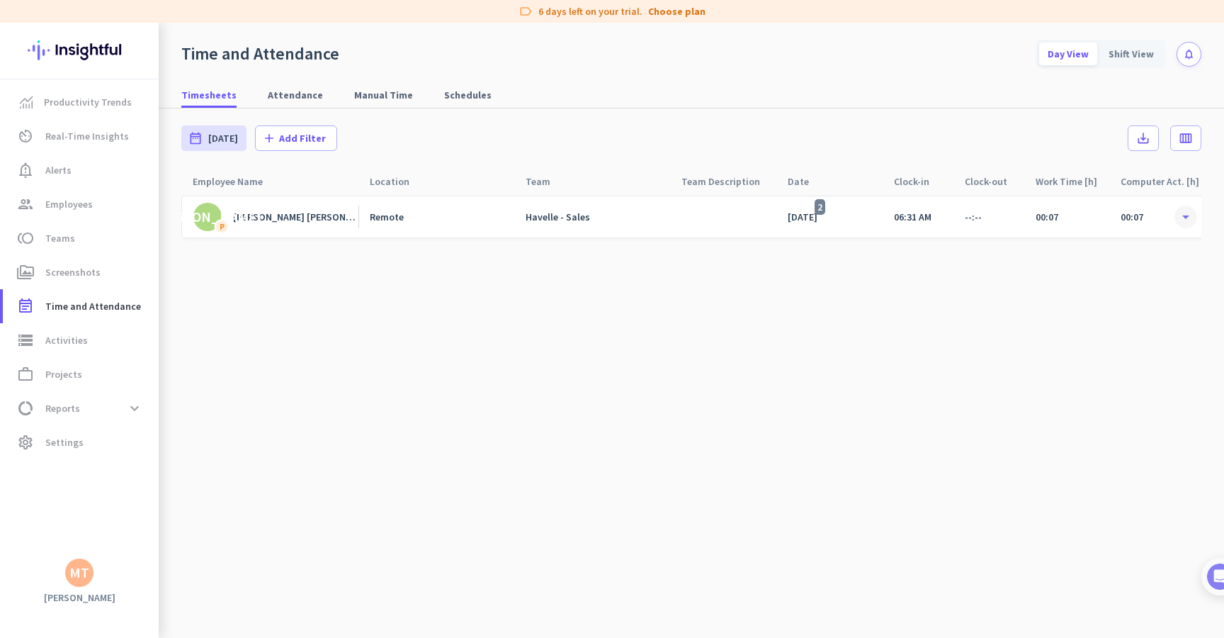
click at [1183, 223] on span at bounding box center [1186, 217] width 26 height 26
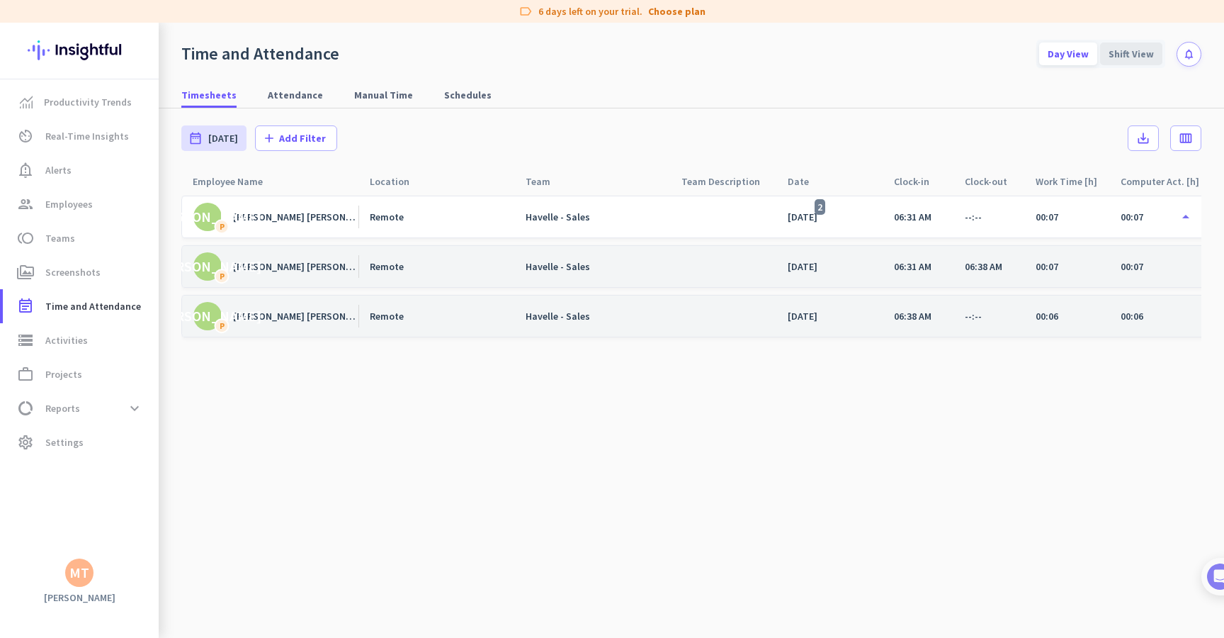
click at [1150, 50] on div "Shift View" at bounding box center [1131, 54] width 62 height 23
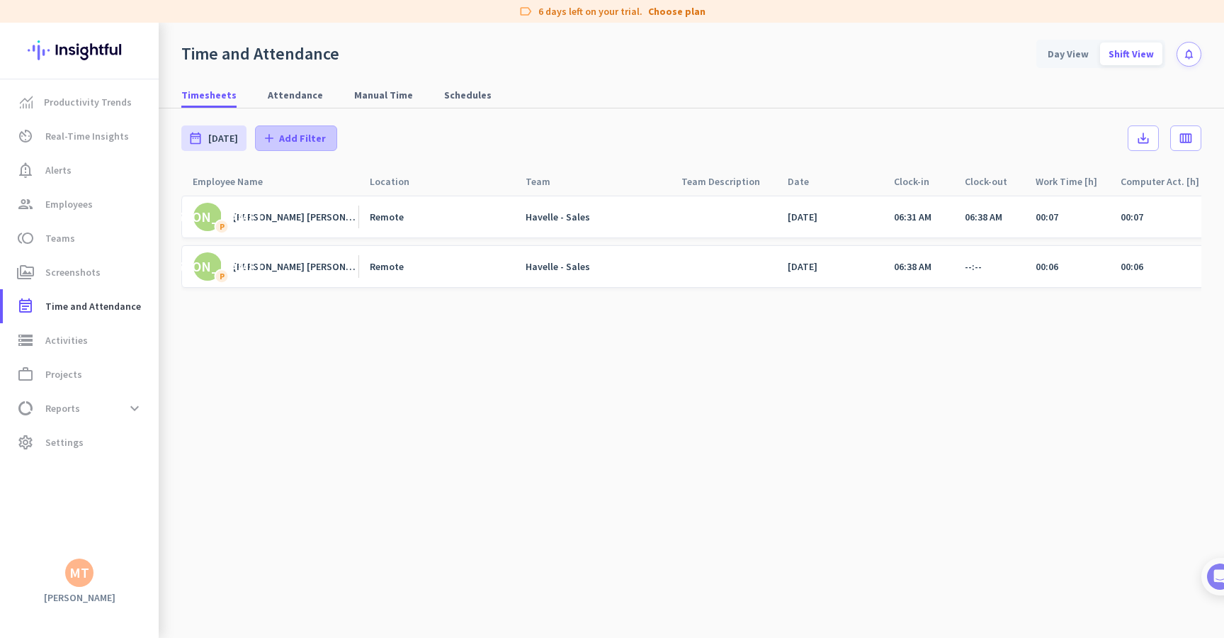
click at [276, 130] on span at bounding box center [296, 138] width 81 height 34
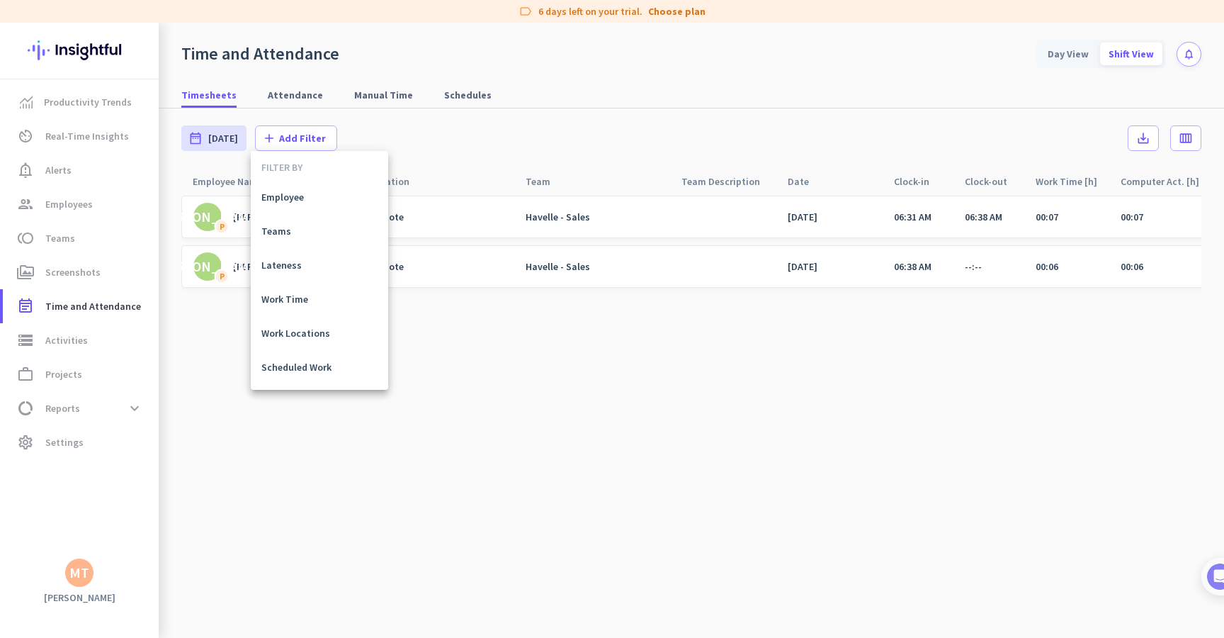
click at [203, 357] on div at bounding box center [612, 319] width 1224 height 638
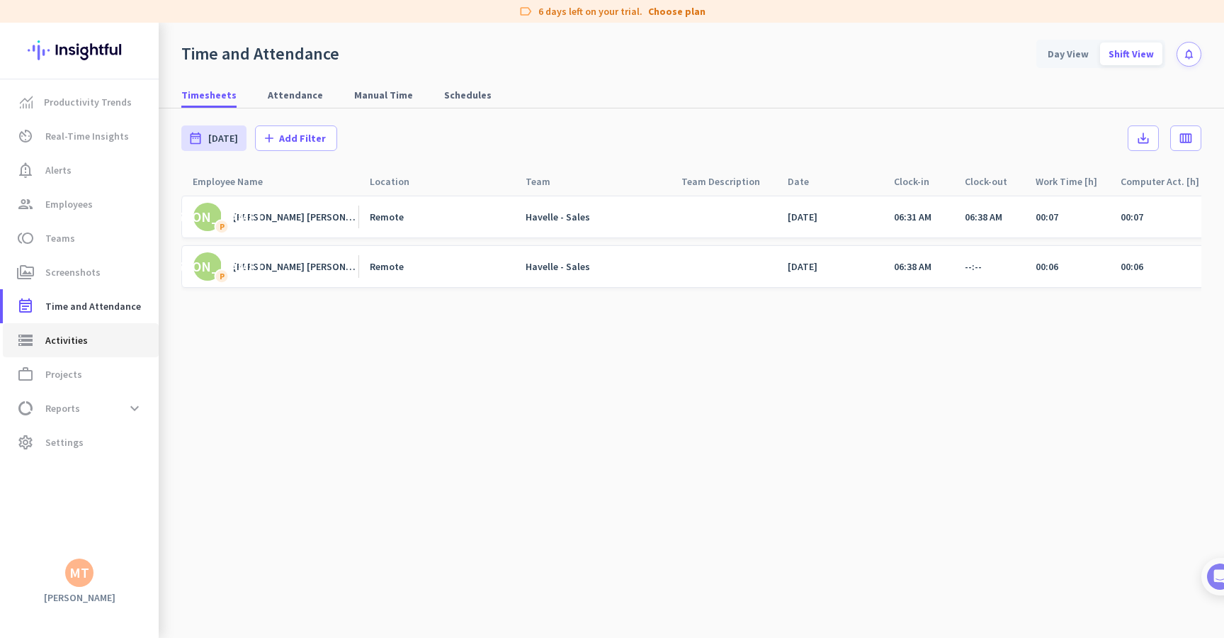
click at [70, 328] on link "storage Activities" at bounding box center [81, 340] width 156 height 34
type input "[DATE]"
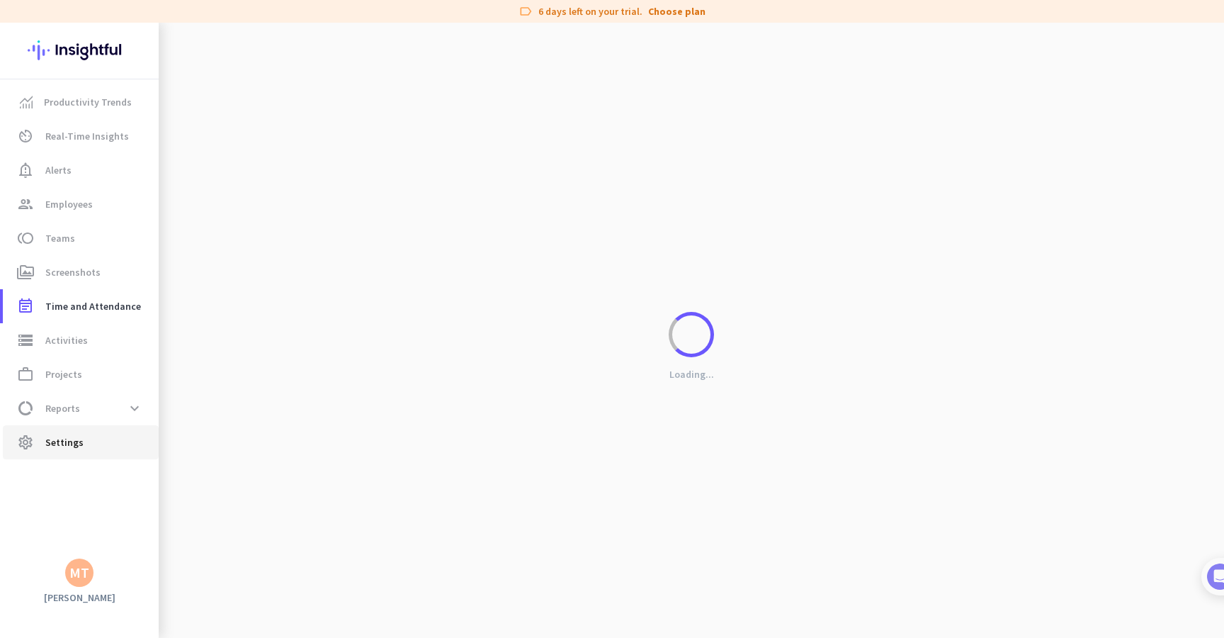
click at [98, 434] on span "settings Settings" at bounding box center [80, 442] width 133 height 17
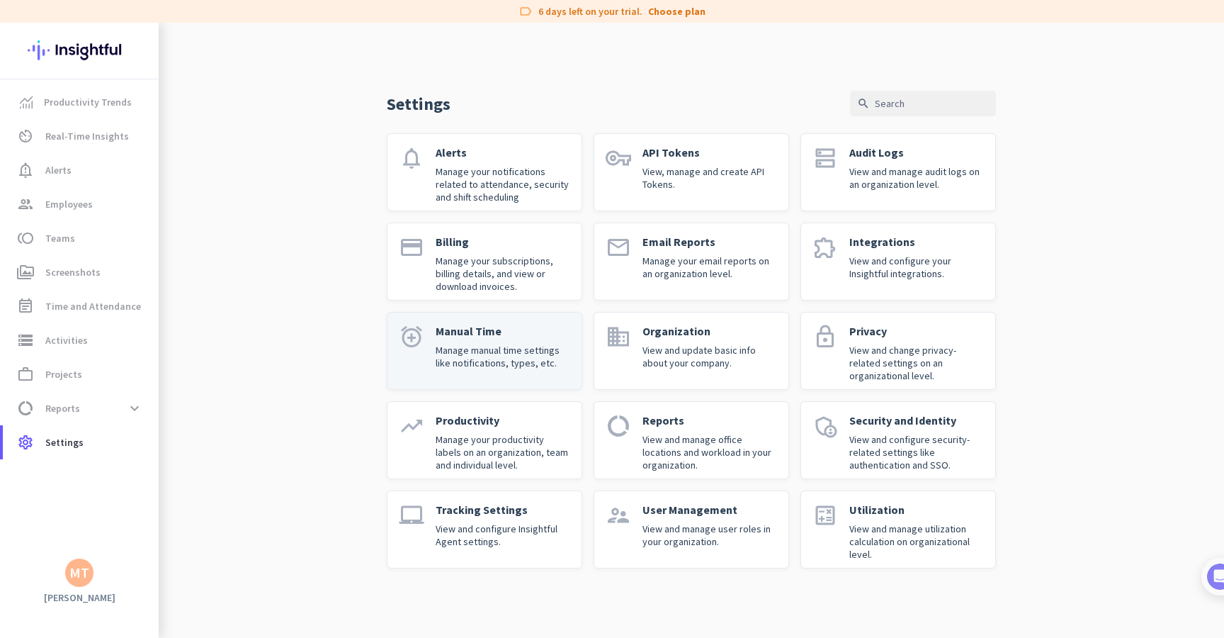
click at [482, 354] on p "Manage manual time settings like notifications, types, etc." at bounding box center [503, 357] width 135 height 26
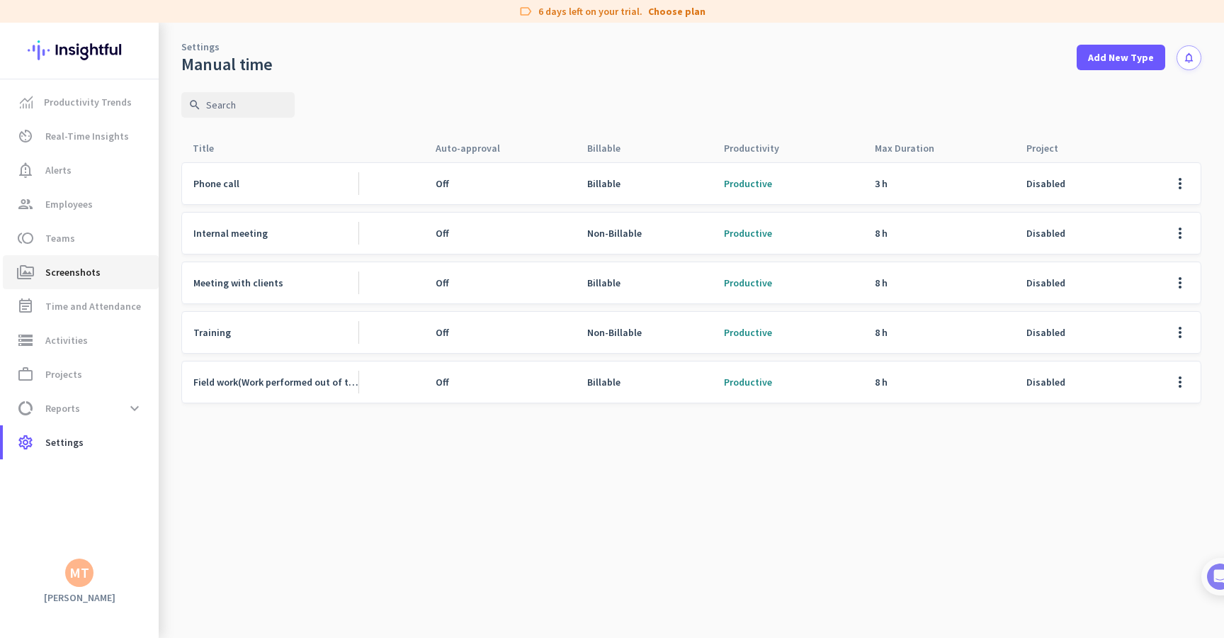
click at [79, 265] on span "Screenshots" at bounding box center [72, 272] width 55 height 17
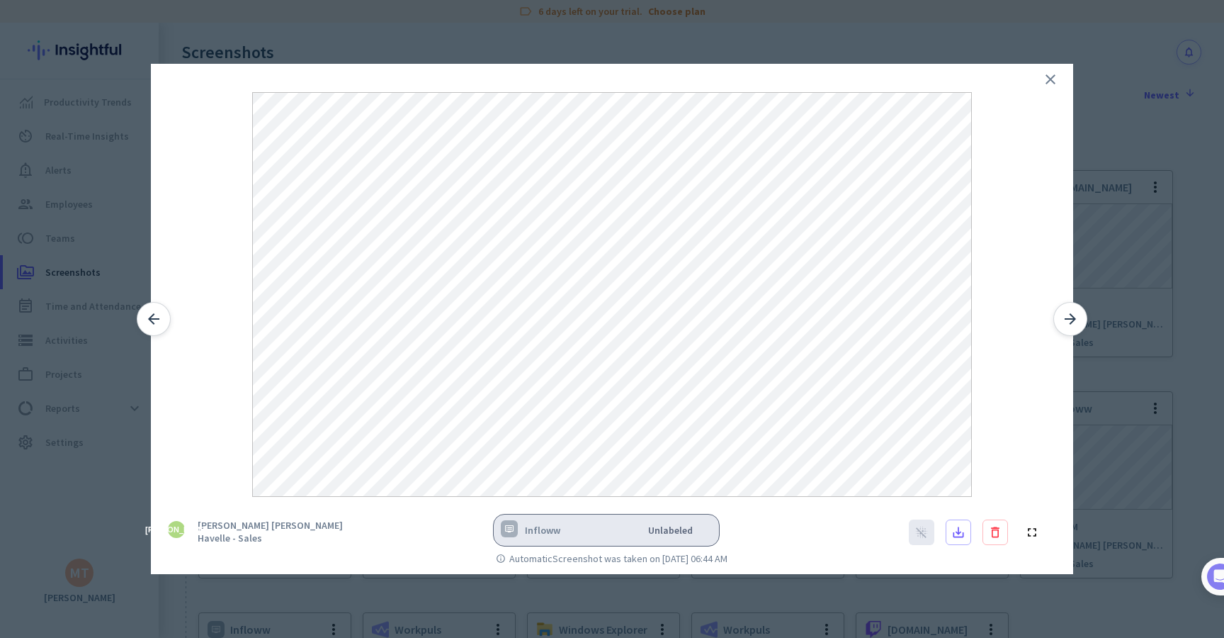
click at [381, 615] on div at bounding box center [612, 319] width 1224 height 638
click at [732, 588] on div at bounding box center [612, 319] width 1224 height 638
click at [858, 595] on div at bounding box center [612, 319] width 1224 height 638
click at [1100, 212] on div "close arrow_forward arrow_back [PERSON_NAME] [PERSON_NAME] Havelle - Sales [DOM…" at bounding box center [612, 319] width 979 height 510
click at [1100, 231] on div "close arrow_forward arrow_back [PERSON_NAME] [PERSON_NAME] Havelle - Sales [DOM…" at bounding box center [612, 319] width 979 height 510
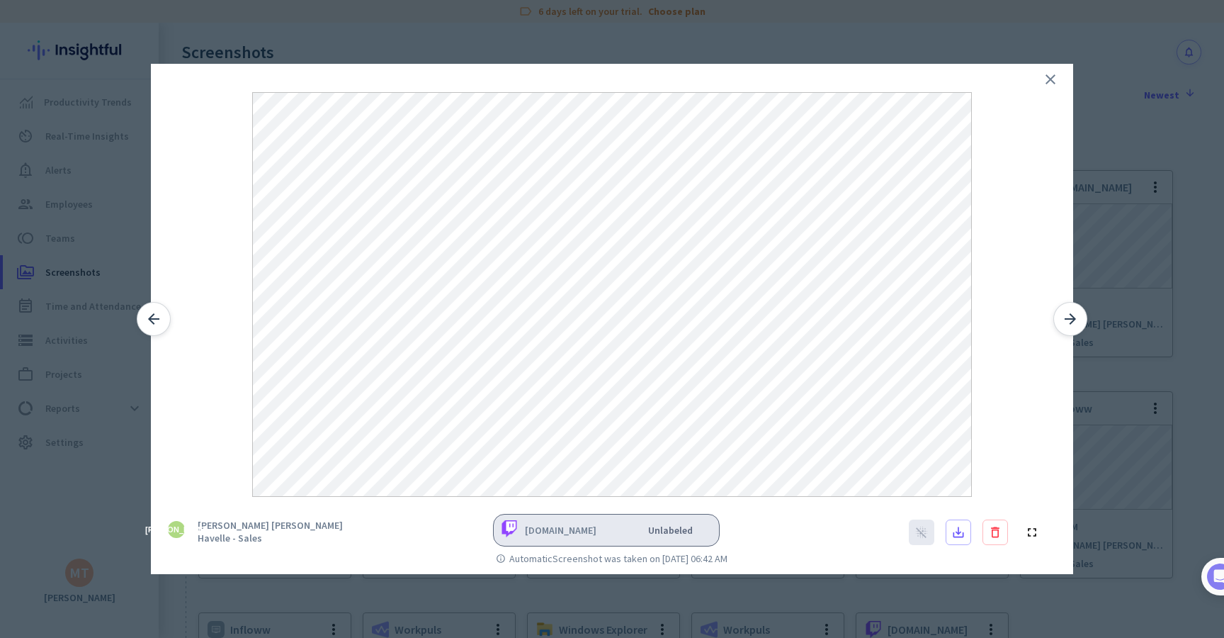
click at [1100, 255] on div "close arrow_forward arrow_back [PERSON_NAME] [PERSON_NAME] Havelle - Sales [DOM…" at bounding box center [612, 319] width 979 height 510
click at [1051, 83] on icon "close" at bounding box center [1050, 79] width 17 height 17
click at [1149, 274] on div at bounding box center [612, 319] width 1224 height 638
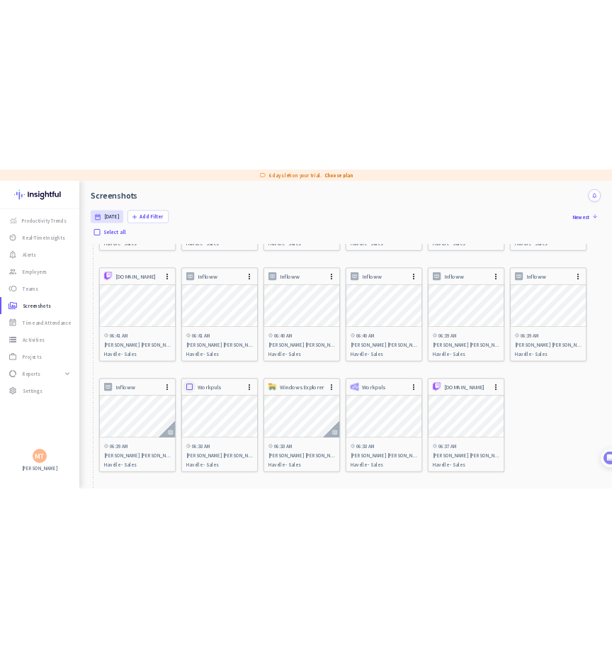
scroll to position [196, 0]
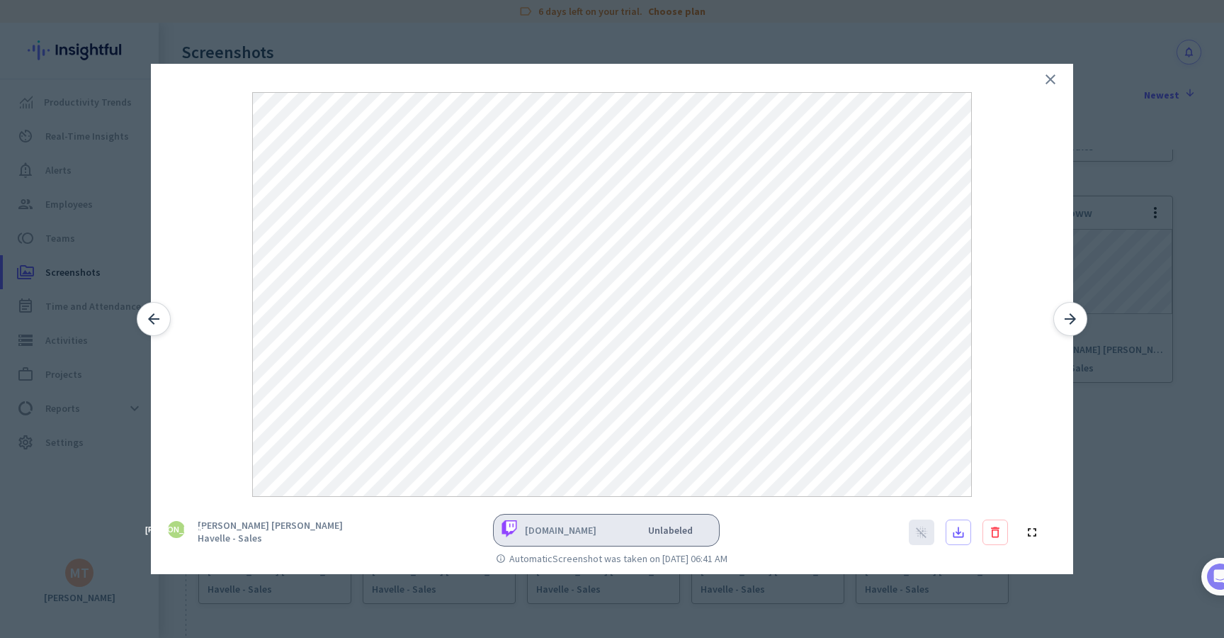
click at [101, 211] on div at bounding box center [612, 319] width 1224 height 638
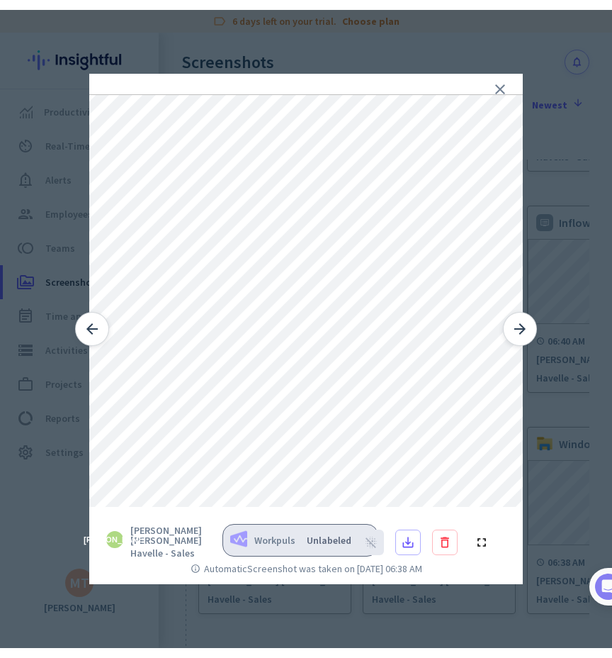
scroll to position [176, 0]
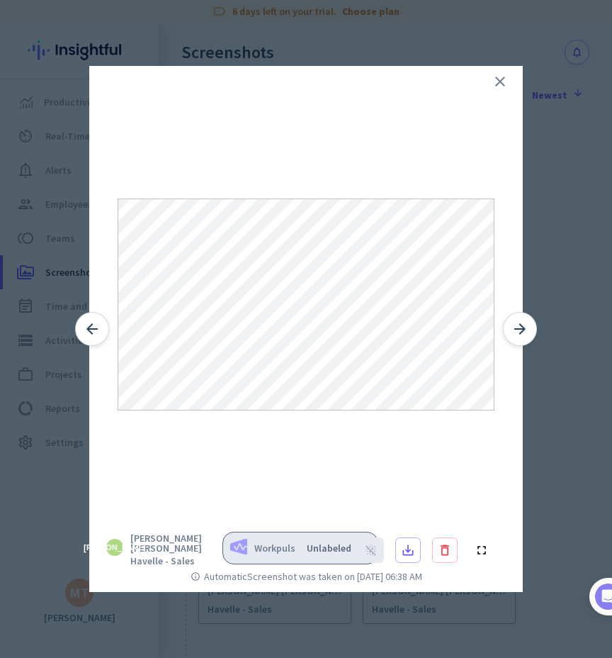
click at [515, 88] on div at bounding box center [305, 290] width 433 height 449
click at [507, 87] on icon "close" at bounding box center [500, 81] width 17 height 17
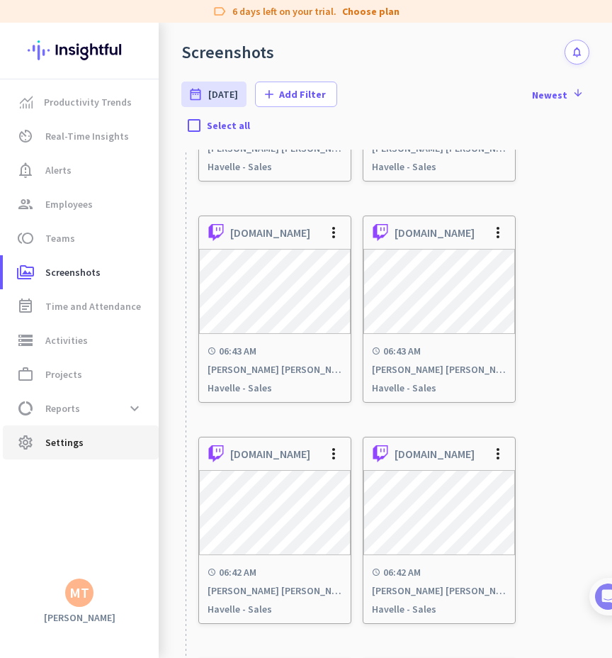
click at [98, 434] on span "settings Settings" at bounding box center [80, 442] width 133 height 17
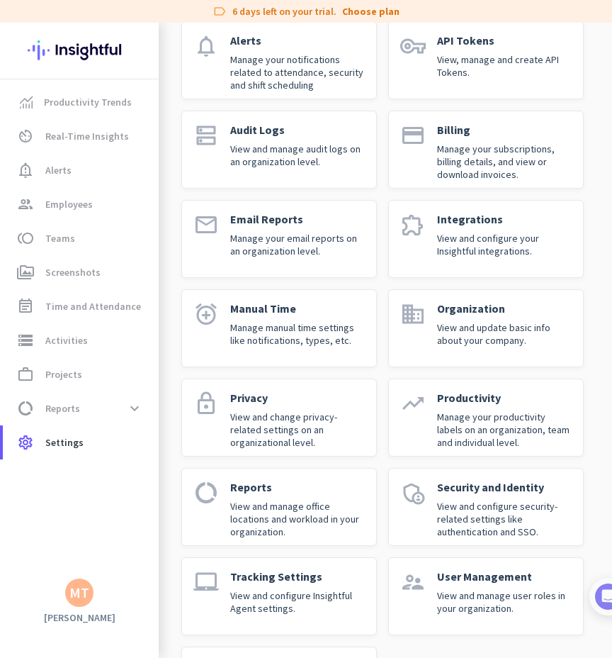
scroll to position [128, 0]
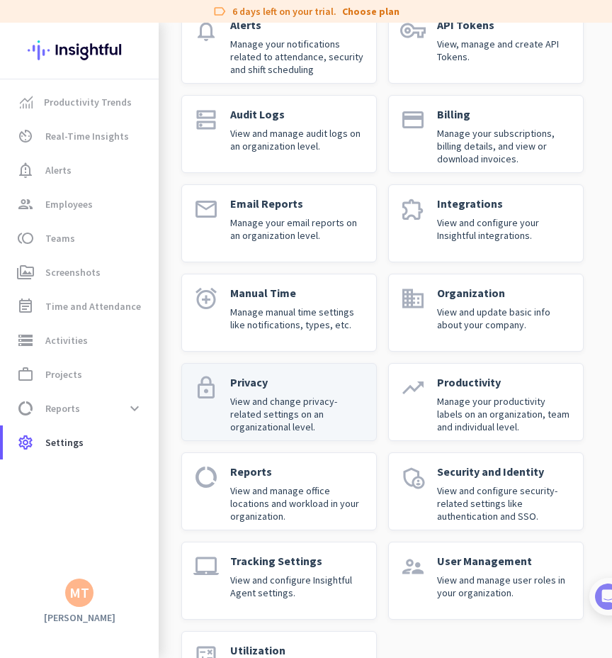
click at [329, 398] on p "View and change privacy-related settings on an organizational level." at bounding box center [297, 414] width 135 height 38
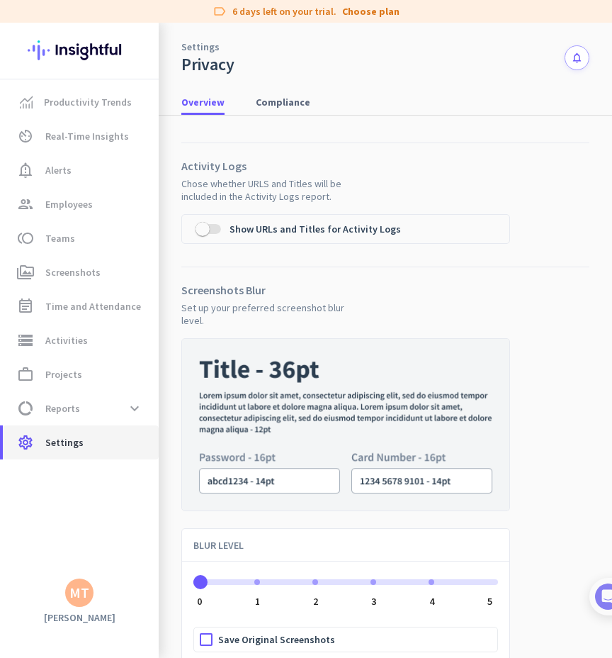
click at [64, 445] on span "Settings" at bounding box center [64, 442] width 38 height 17
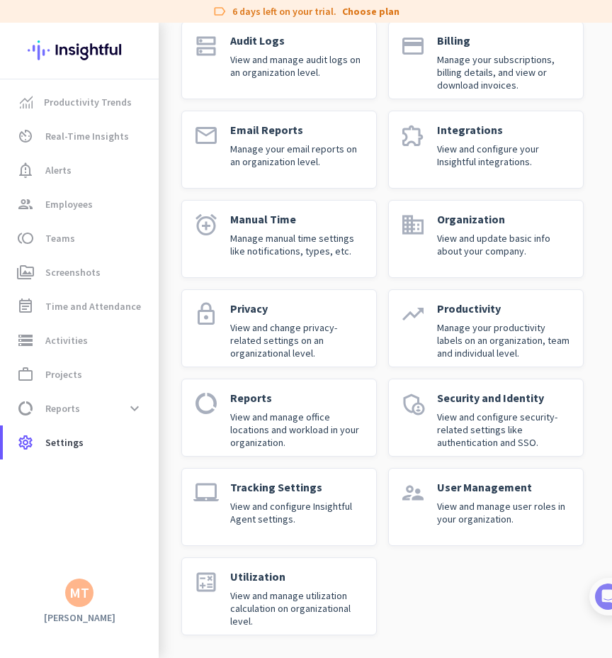
scroll to position [201, 0]
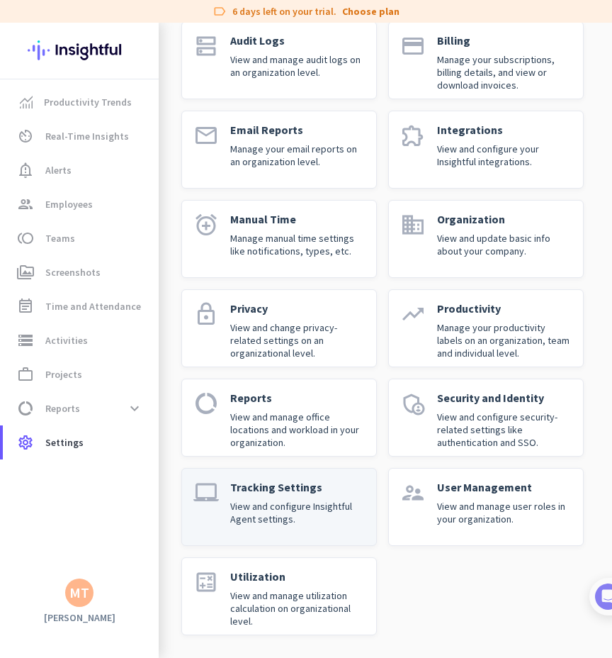
click at [333, 517] on p "View and configure Insightful Agent settings." at bounding box center [297, 513] width 135 height 26
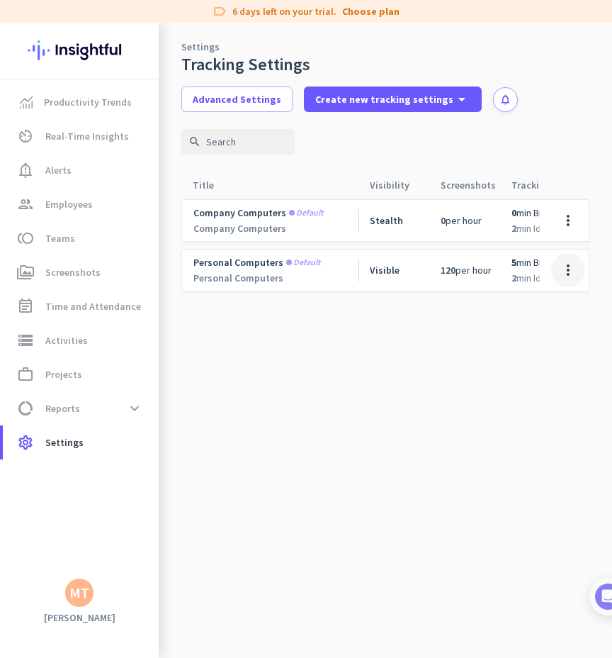
click at [560, 276] on span at bounding box center [568, 270] width 34 height 34
click at [536, 300] on span "Edit" at bounding box center [540, 300] width 68 height 14
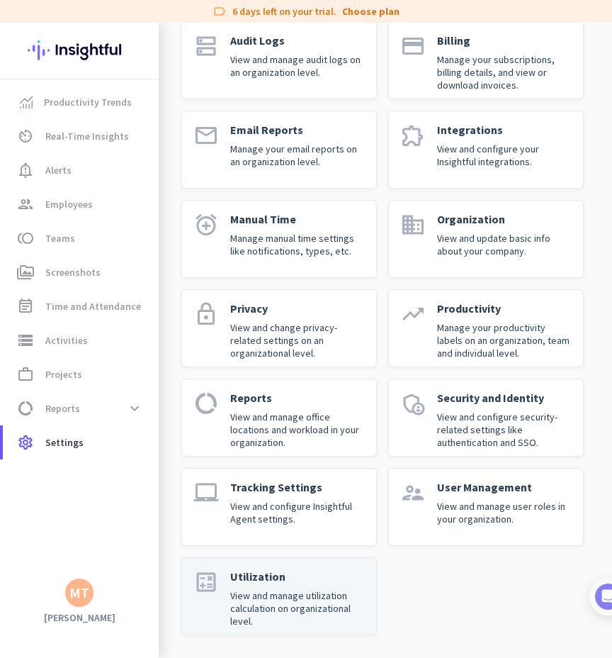
scroll to position [201, 0]
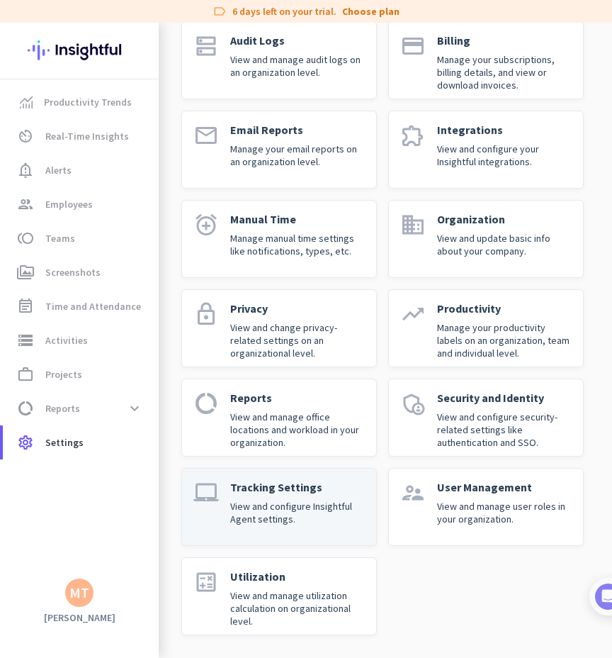
click at [285, 522] on p "View and configure Insightful Agent settings." at bounding box center [297, 513] width 135 height 26
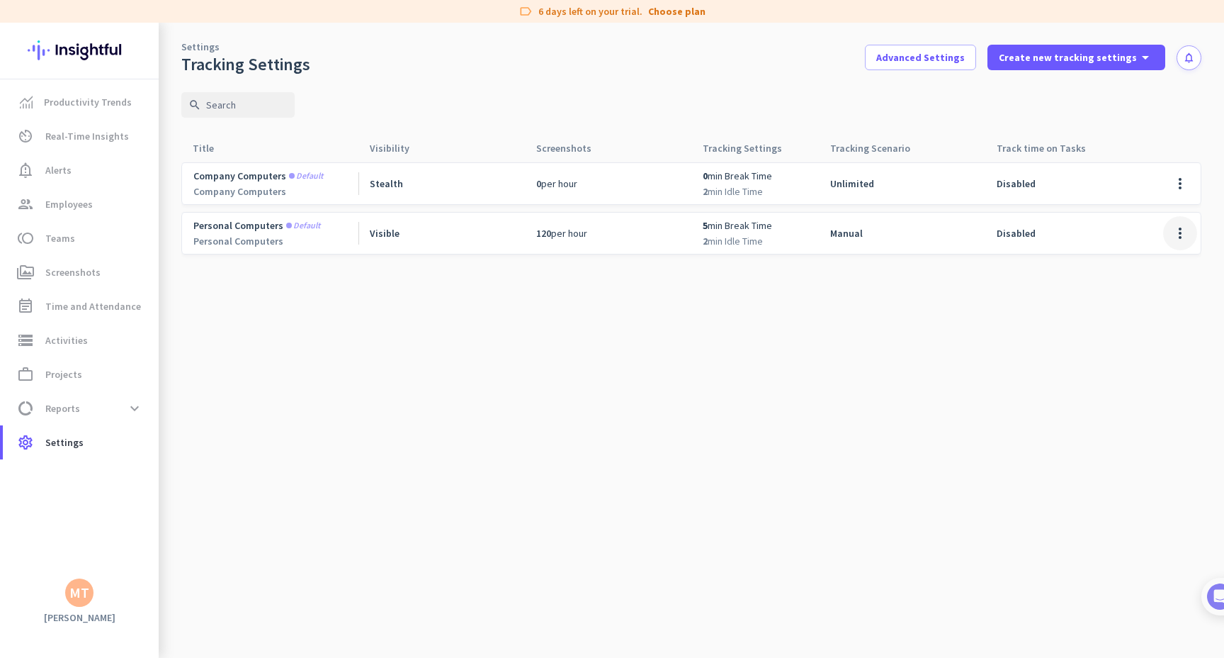
click at [1182, 232] on span at bounding box center [1180, 233] width 34 height 34
click at [1133, 261] on span "Edit" at bounding box center [1127, 263] width 18 height 13
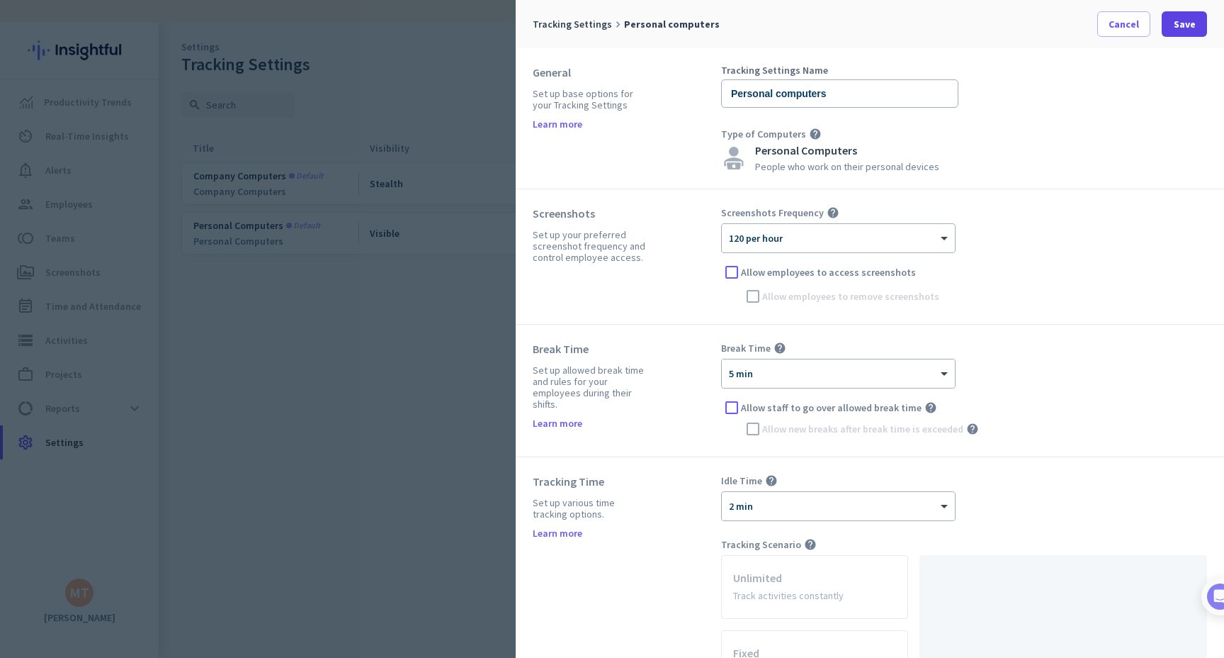
click at [1164, 29] on span at bounding box center [1184, 24] width 45 height 34
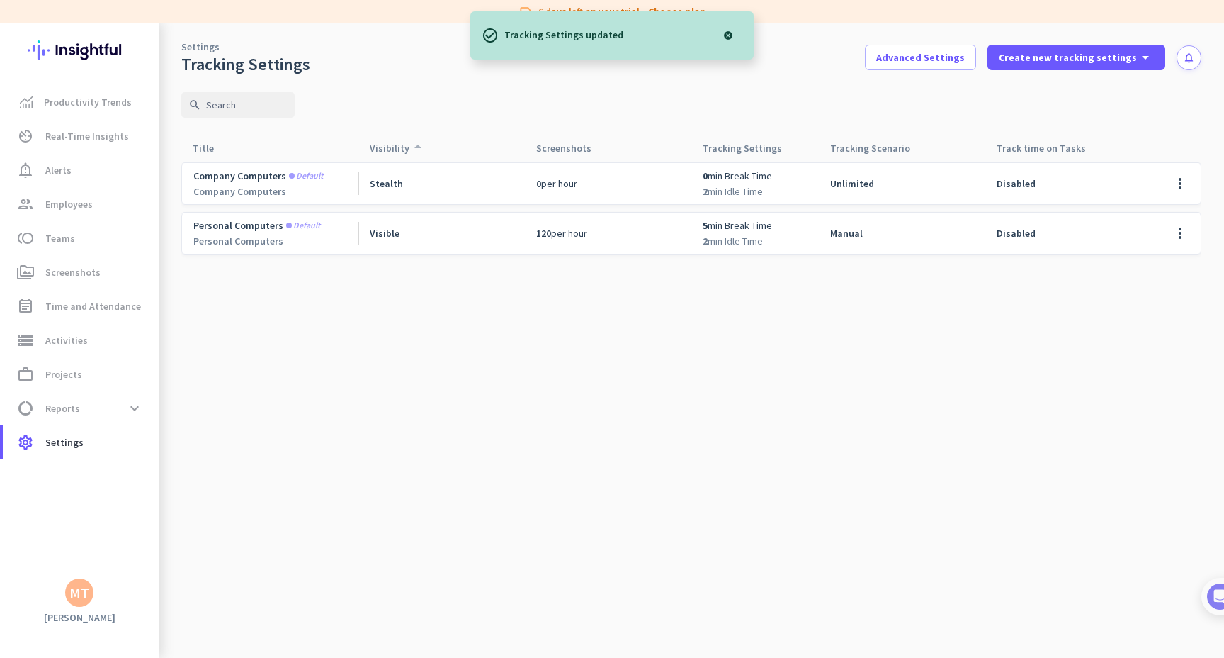
click at [383, 149] on div "Visibility arrow_drop_up" at bounding box center [398, 148] width 57 height 20
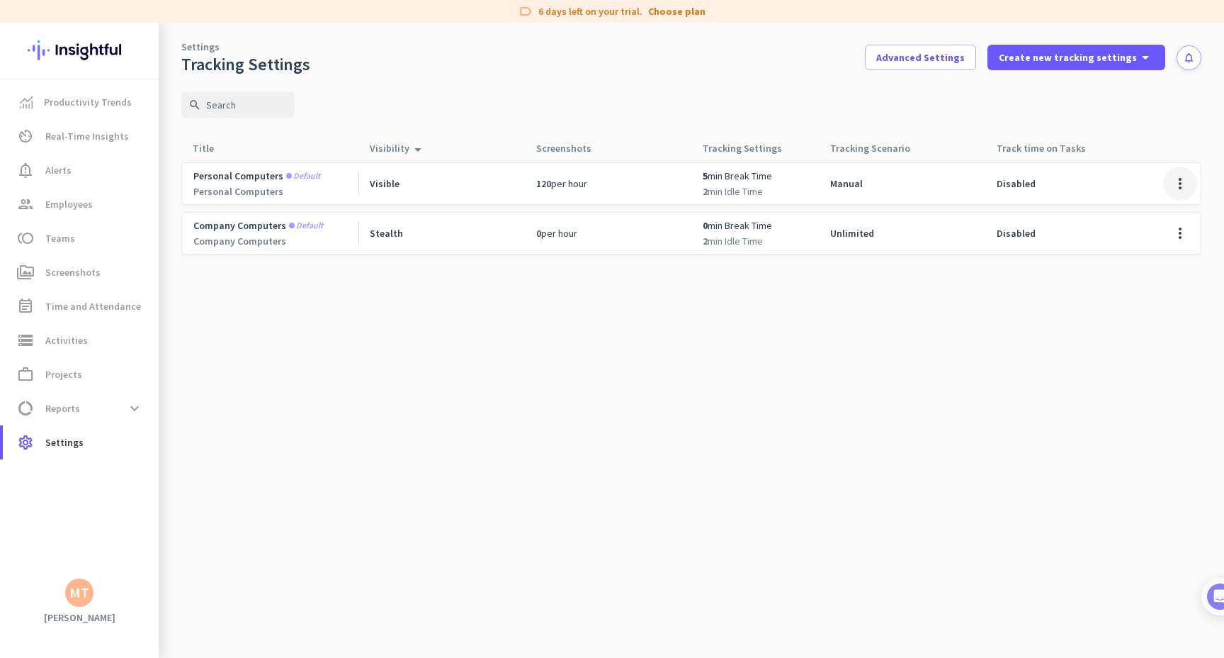
click at [1178, 190] on span at bounding box center [1180, 184] width 34 height 34
click at [1119, 207] on span "Edit" at bounding box center [1127, 213] width 18 height 13
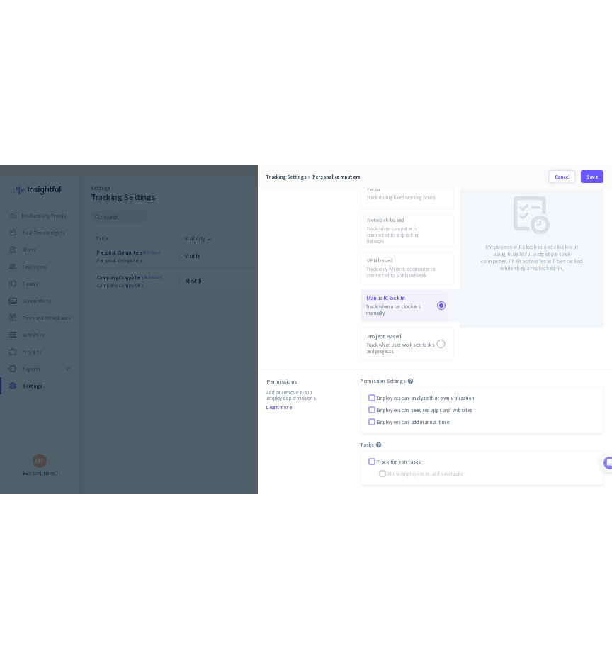
scroll to position [605, 0]
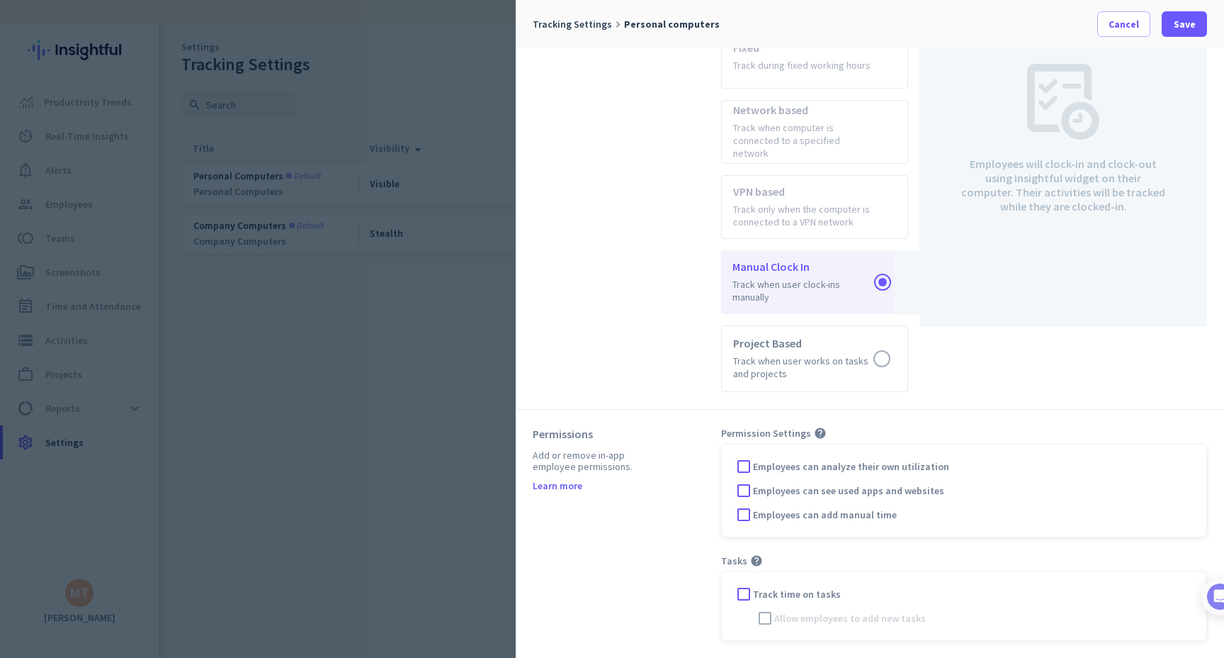
click at [423, 347] on div at bounding box center [612, 329] width 1224 height 658
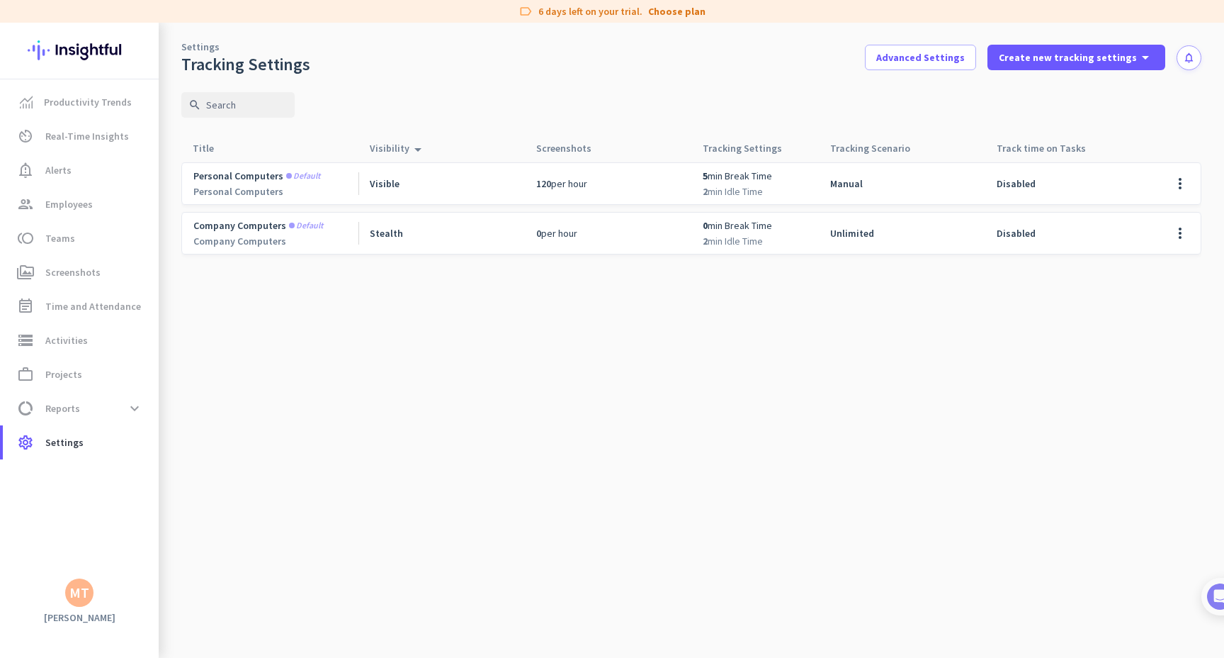
click at [423, 347] on cdk-virtual-scroll-viewport "Personal computers Default Personal Computers Visible 120 per hour 5 min Break …" at bounding box center [691, 410] width 1020 height 496
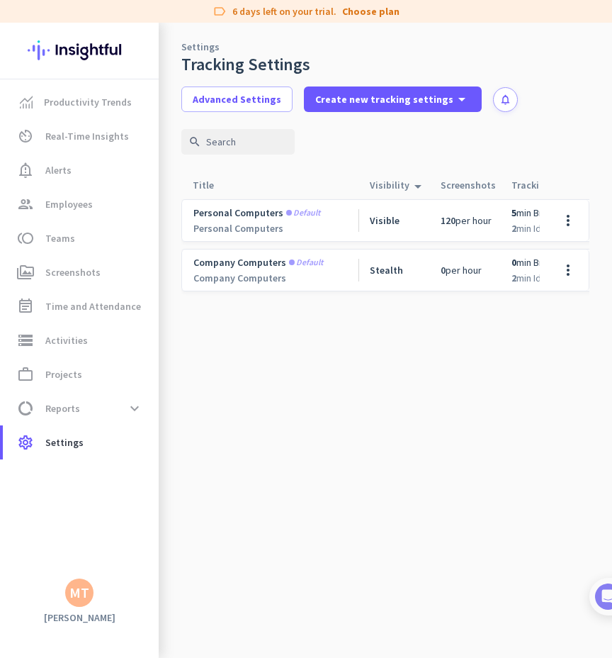
click at [569, 367] on cdk-virtual-scroll-viewport "Personal computers Default Personal Computers Visible 120 per hour 5 min Break …" at bounding box center [385, 427] width 408 height 459
click at [564, 274] on span at bounding box center [568, 270] width 34 height 34
click at [539, 305] on span "Edit" at bounding box center [540, 300] width 68 height 14
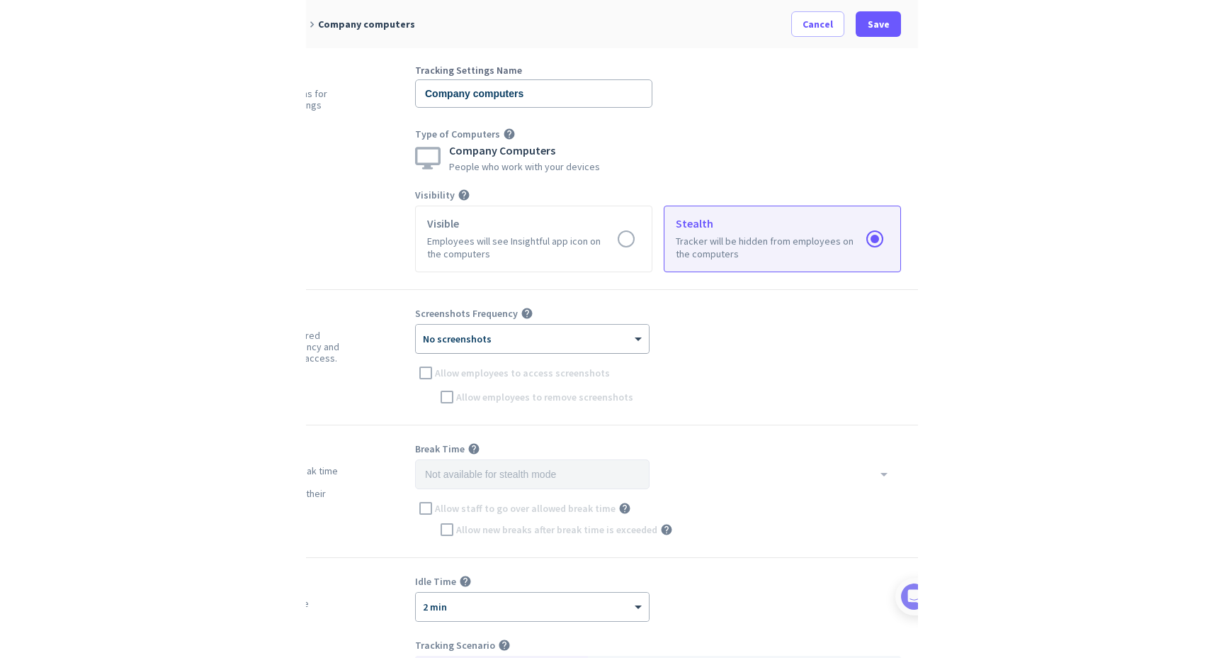
scroll to position [0, 0]
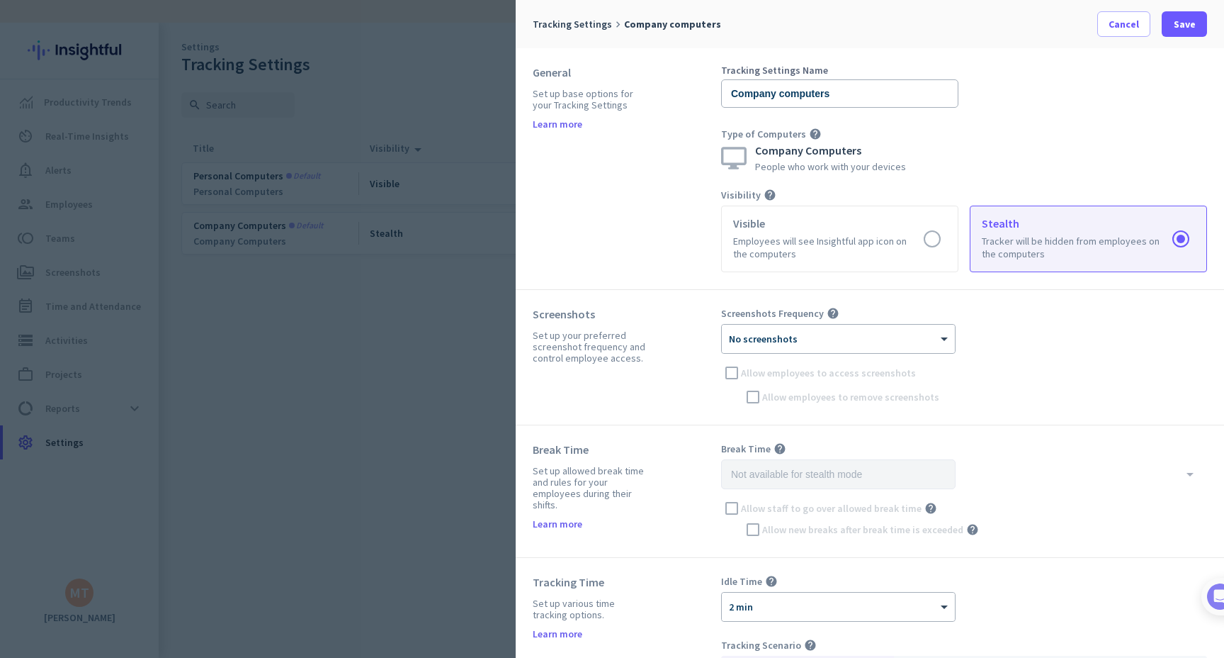
click at [367, 303] on div at bounding box center [612, 329] width 1224 height 658
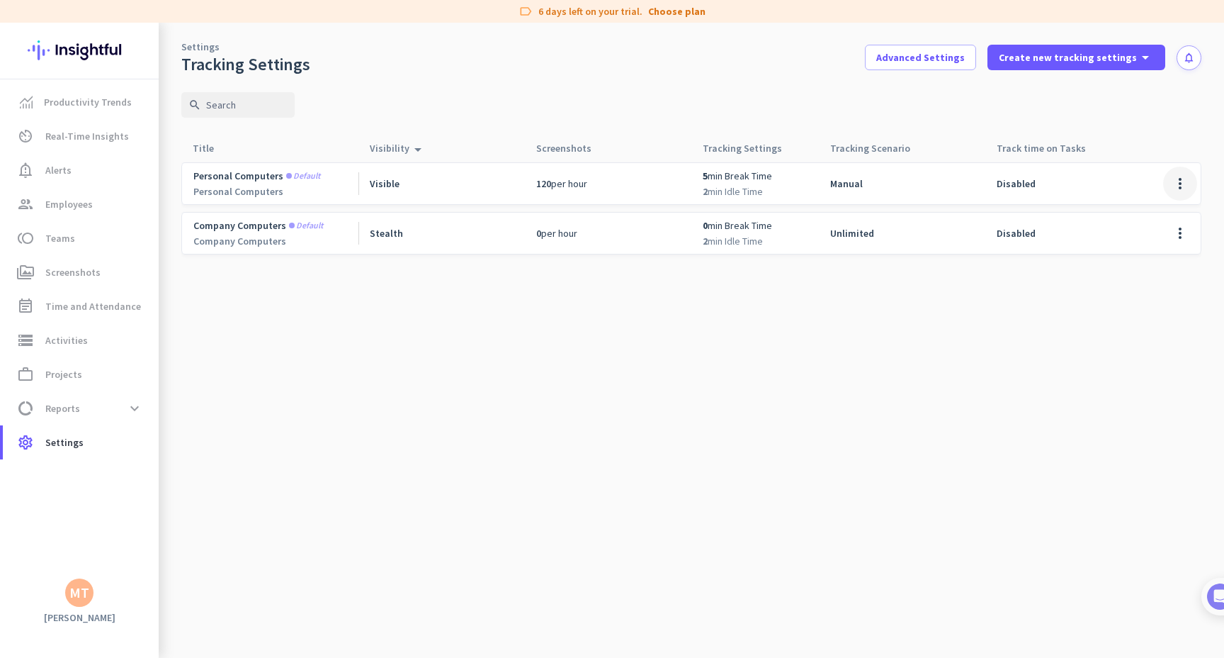
click at [1183, 184] on span at bounding box center [1180, 184] width 34 height 34
click at [1141, 203] on div "Edit" at bounding box center [1152, 214] width 91 height 26
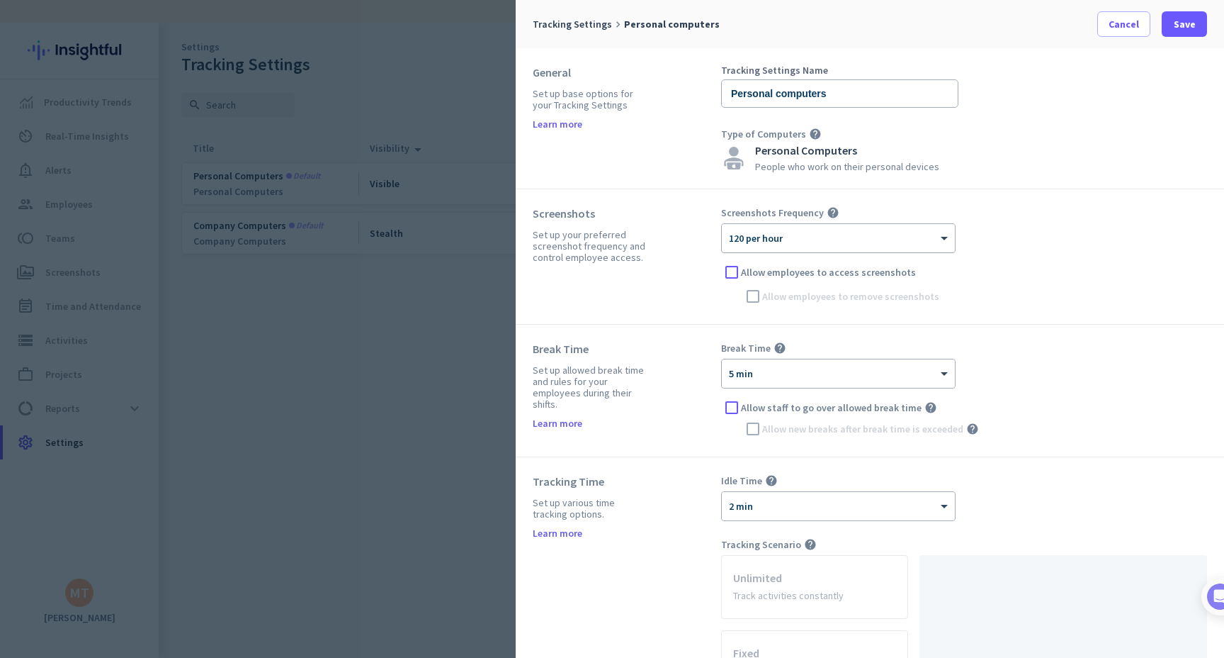
click at [777, 235] on div at bounding box center [838, 233] width 233 height 12
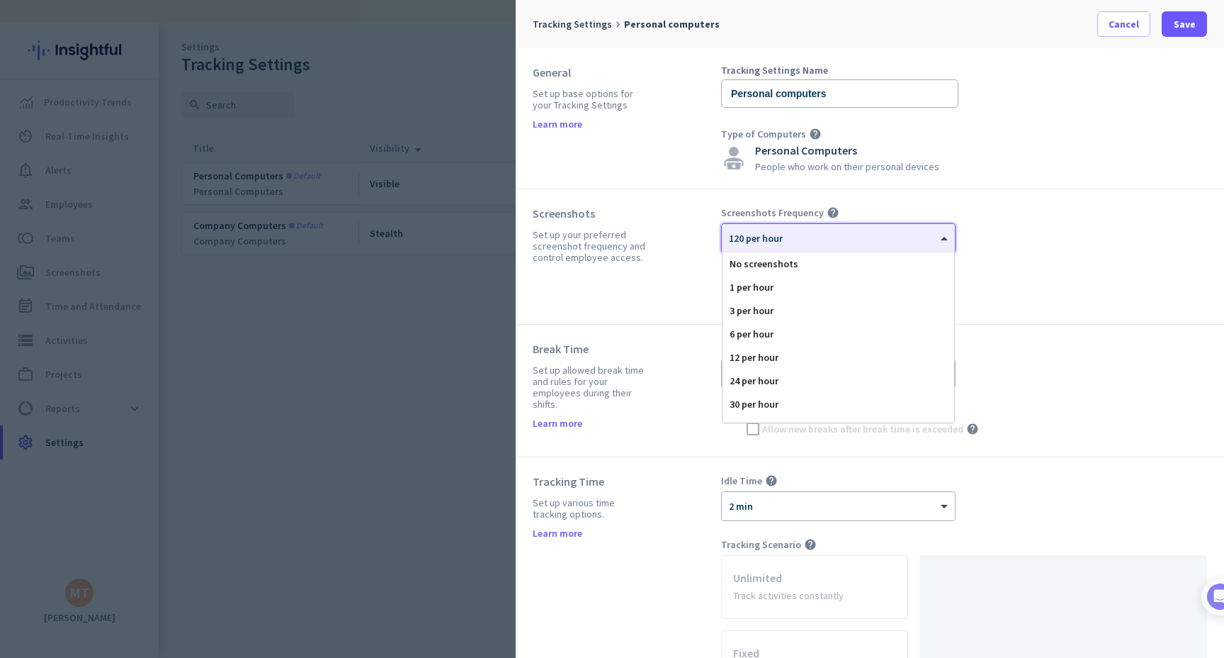
scroll to position [87, 0]
click at [777, 235] on div at bounding box center [838, 233] width 233 height 12
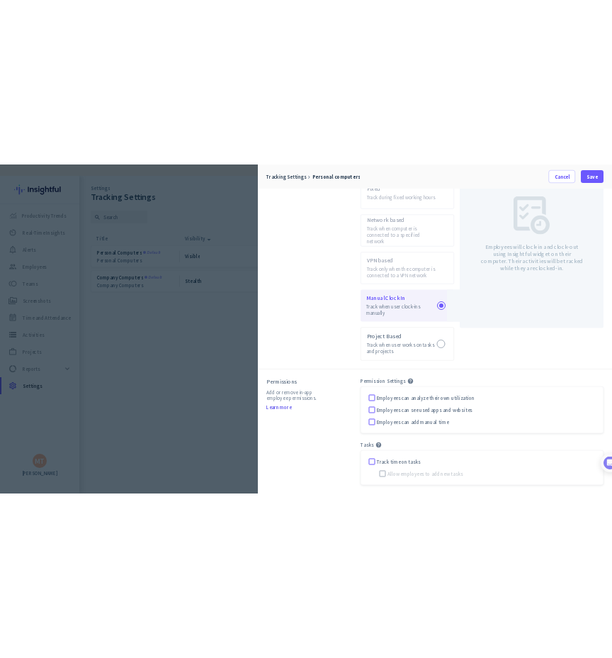
scroll to position [0, 0]
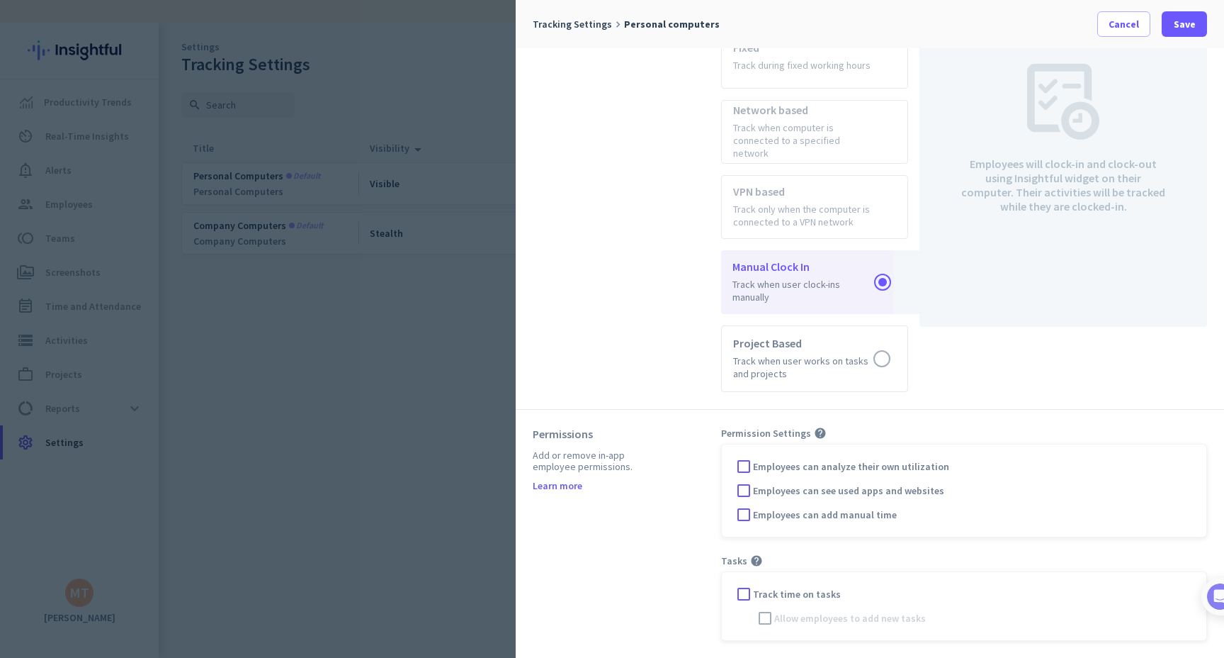
click at [439, 230] on div at bounding box center [612, 329] width 1224 height 658
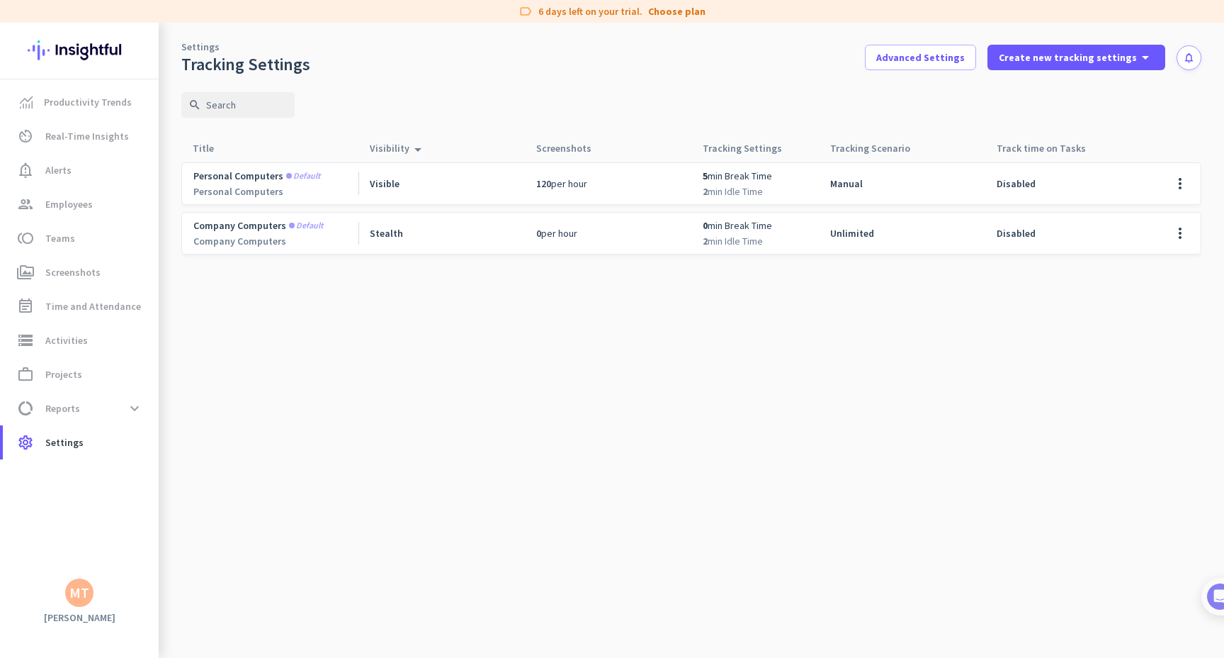
click at [566, 187] on span "per hour" at bounding box center [569, 183] width 36 height 13
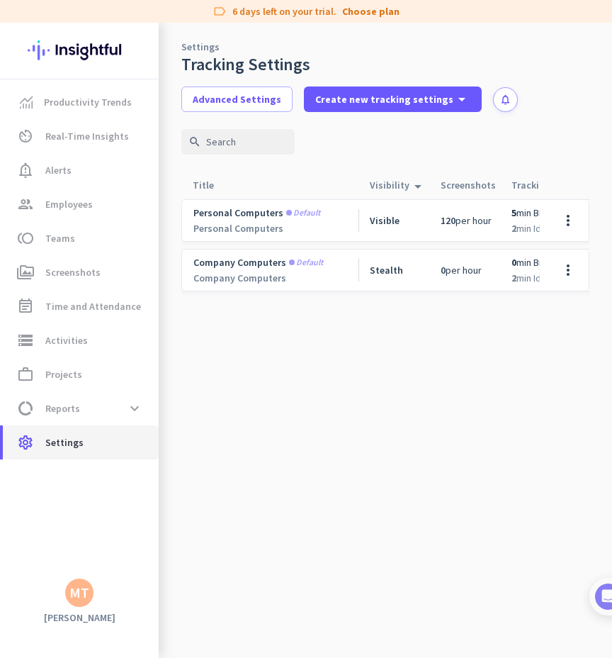
click at [56, 439] on span "Settings" at bounding box center [64, 442] width 38 height 17
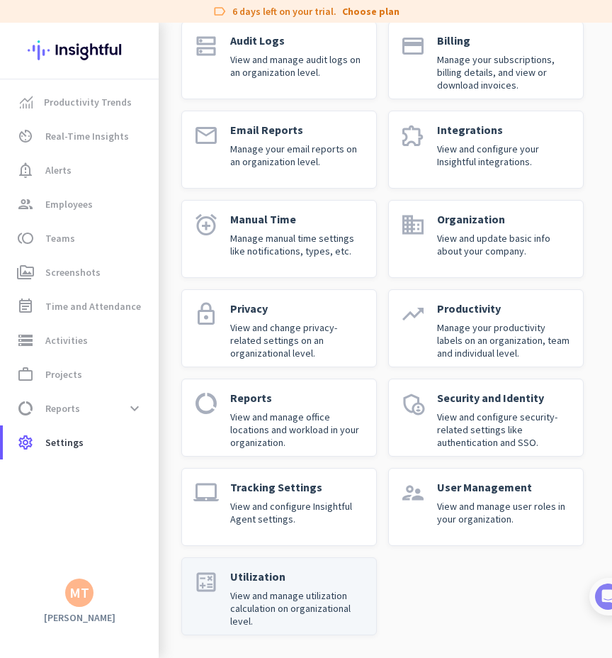
scroll to position [201, 0]
click at [314, 587] on div "Utilization View and manage utilization calculation on organizational level." at bounding box center [297, 596] width 135 height 54
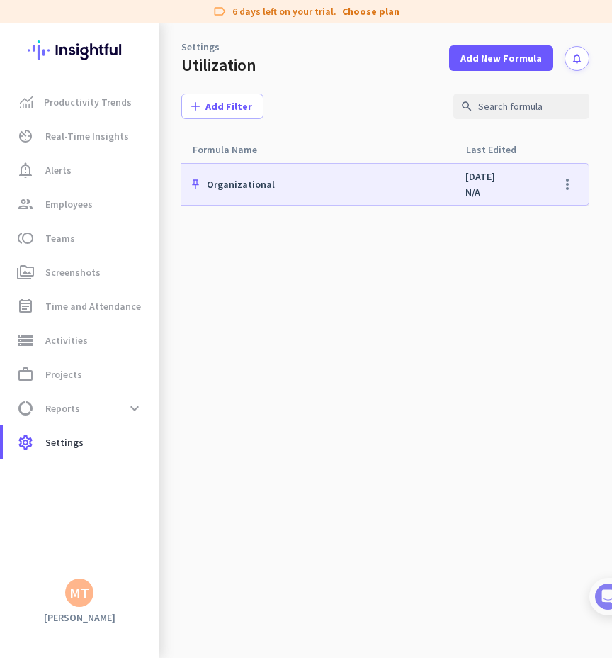
scroll to position [0, 302]
click at [502, 54] on span "Add New Formula" at bounding box center [501, 58] width 81 height 14
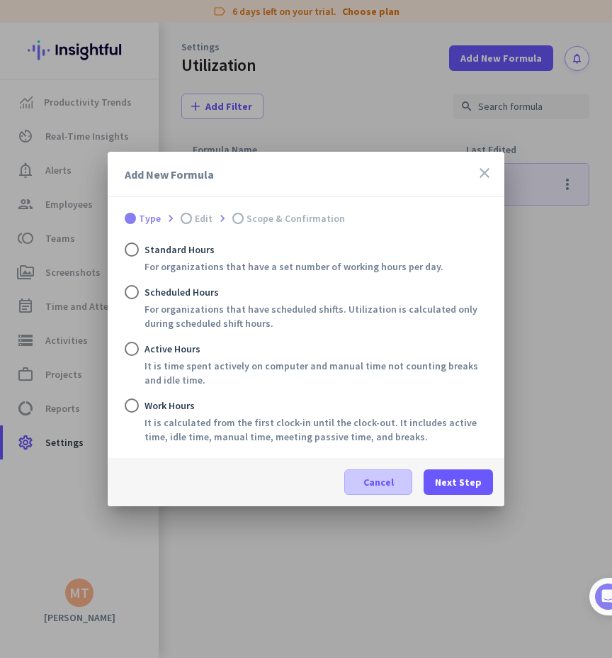
click at [394, 481] on span "Cancel" at bounding box center [378, 482] width 30 height 14
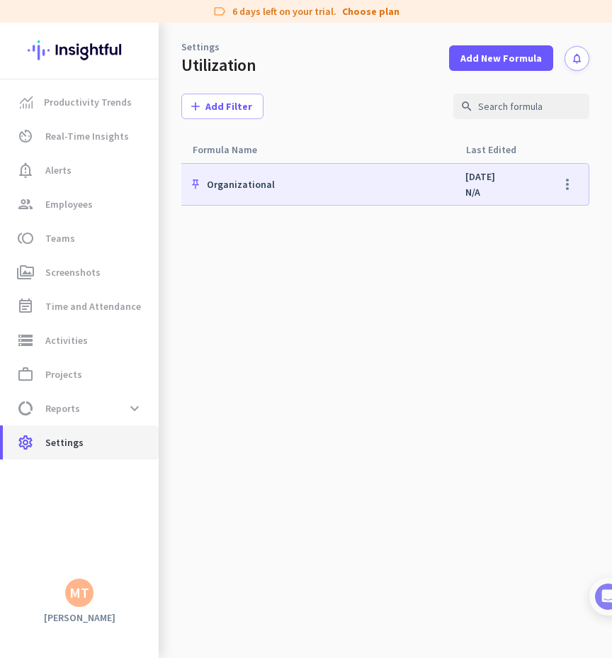
click at [79, 454] on link "settings Settings" at bounding box center [81, 442] width 156 height 34
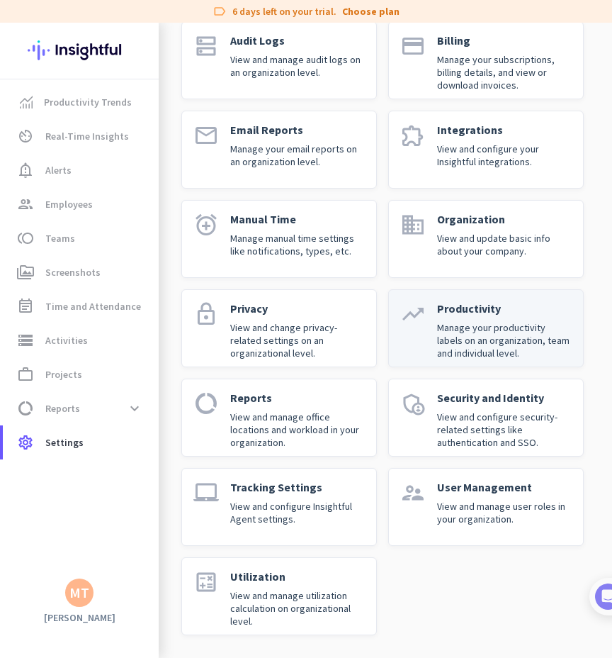
scroll to position [201, 0]
click at [463, 331] on p "Manage your productivity labels on an organization, team and individual level." at bounding box center [504, 340] width 135 height 38
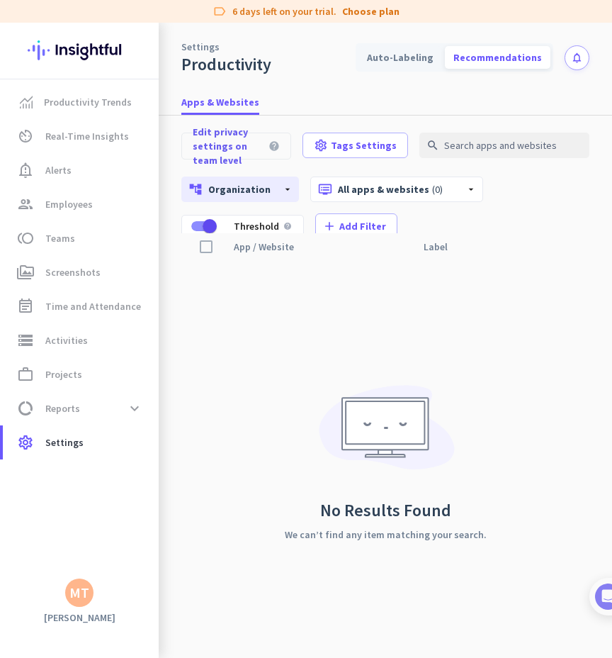
click at [310, 291] on div "No Results Found We can’t find any item matching your search." at bounding box center [386, 459] width 202 height 398
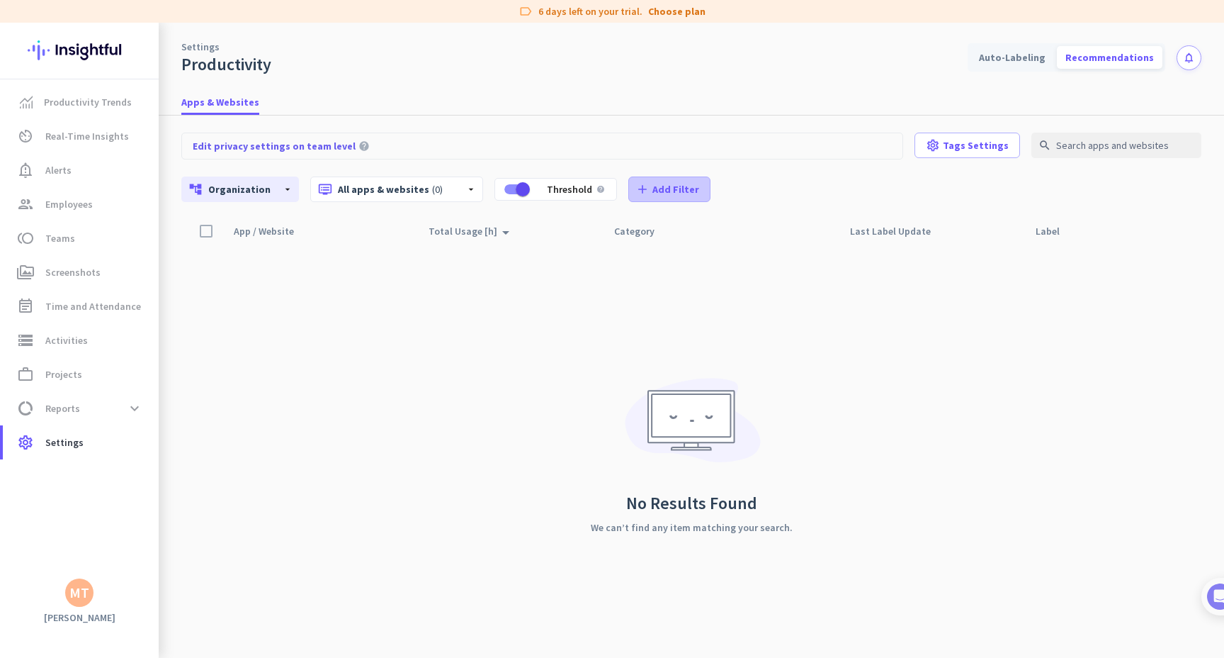
click at [636, 194] on icon "add" at bounding box center [643, 189] width 14 height 14
click at [539, 313] on div at bounding box center [612, 329] width 1224 height 658
click at [675, 196] on span "Add Filter" at bounding box center [676, 189] width 47 height 14
click at [694, 257] on button "Activity Settings" at bounding box center [681, 248] width 137 height 34
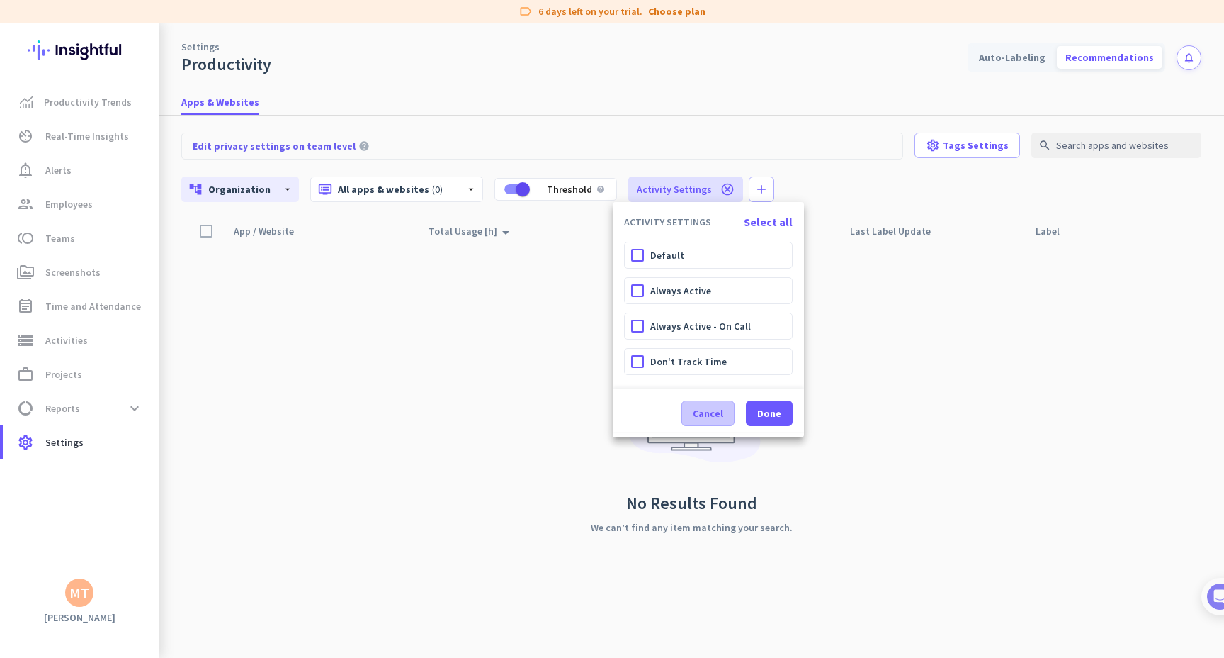
click at [720, 417] on span "Cancel" at bounding box center [708, 413] width 30 height 14
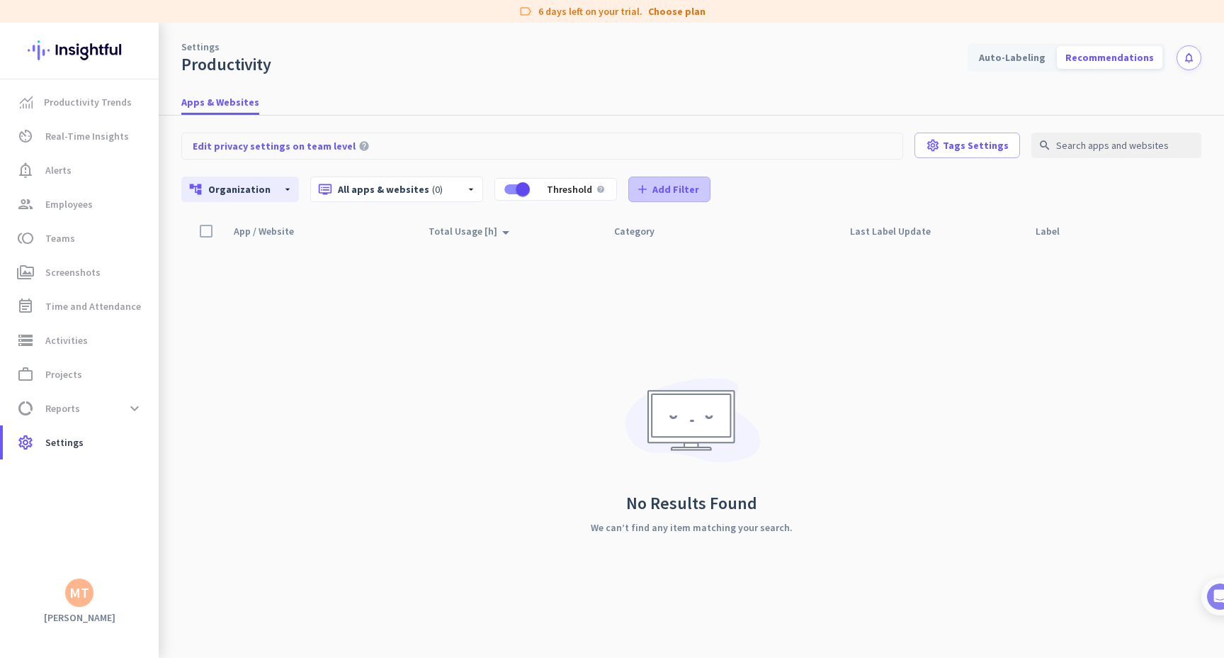
click at [663, 179] on span at bounding box center [669, 189] width 81 height 34
click at [681, 278] on span "Category" at bounding box center [682, 282] width 116 height 14
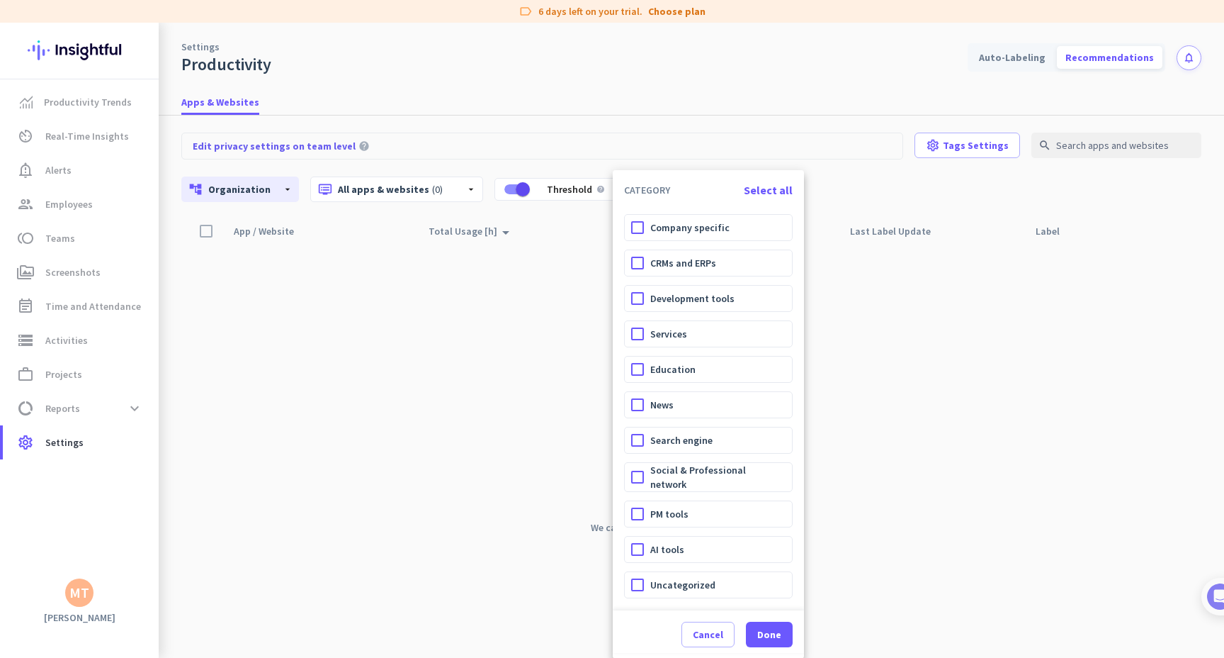
scroll to position [172, 0]
click at [481, 268] on div at bounding box center [612, 329] width 1224 height 658
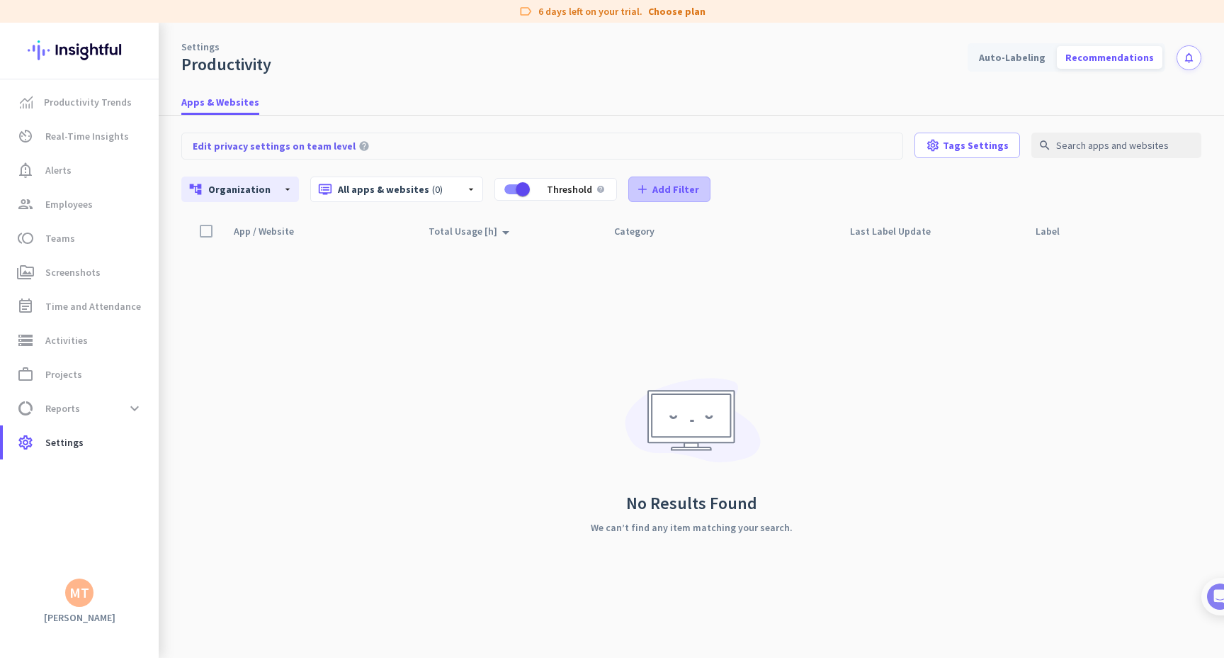
click at [653, 191] on span "Add Filter" at bounding box center [676, 189] width 47 height 14
click at [643, 349] on span "Tags" at bounding box center [682, 350] width 116 height 14
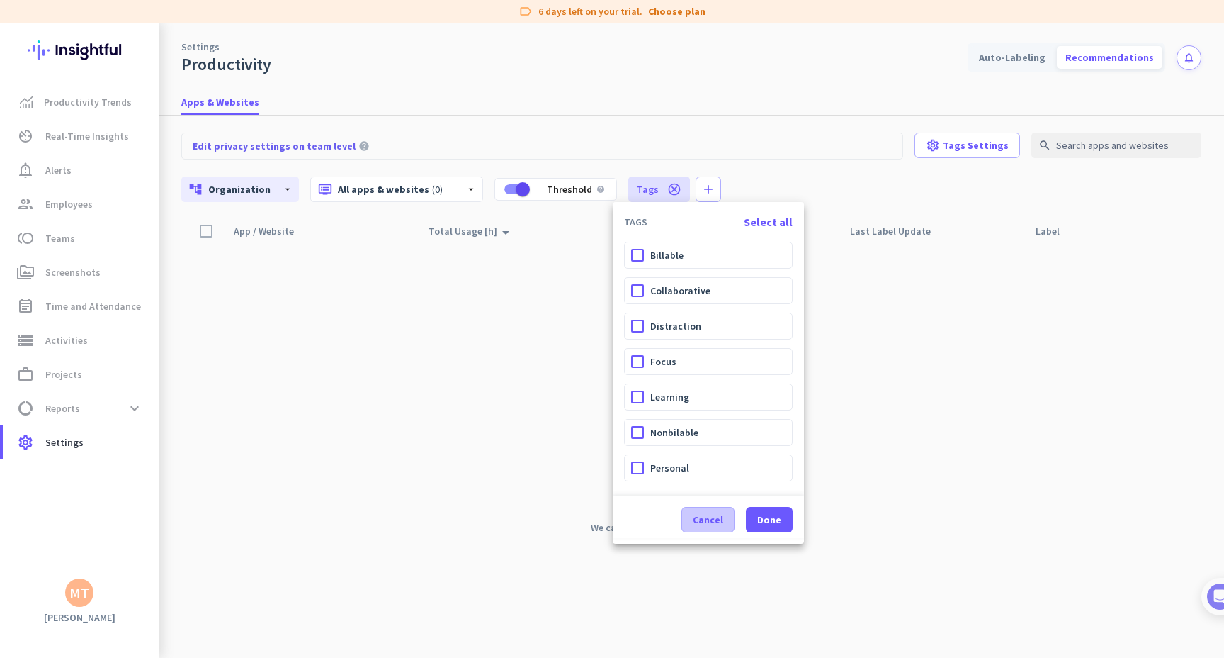
click at [703, 515] on span "Cancel" at bounding box center [708, 519] width 30 height 14
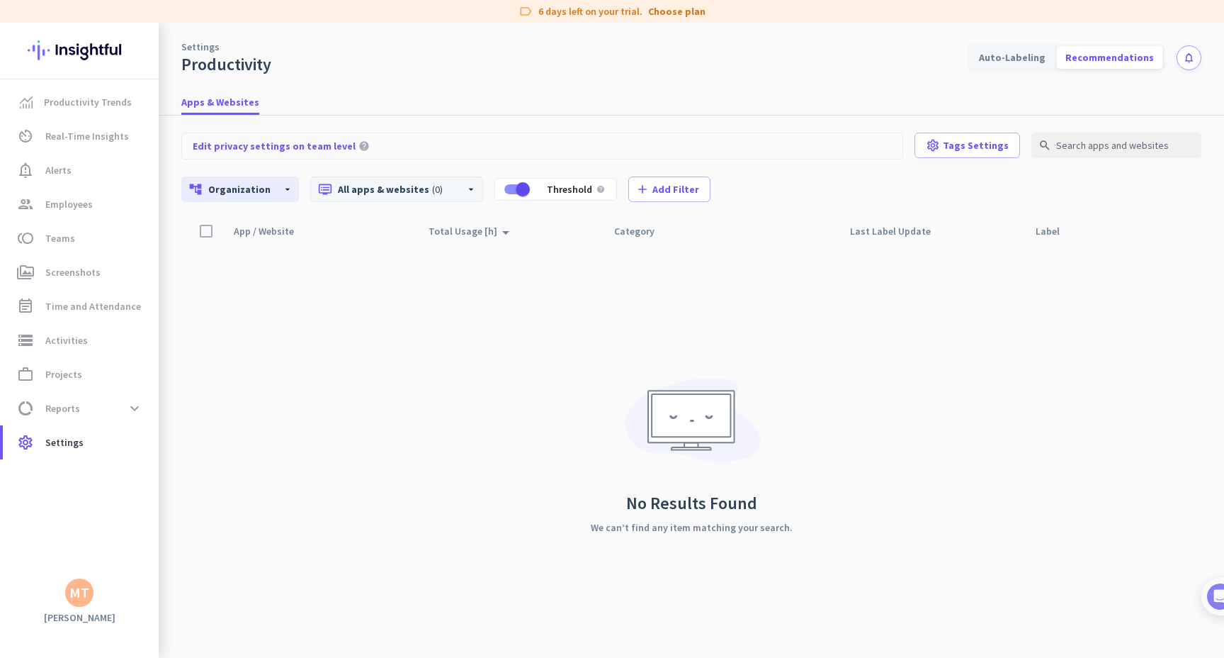
click at [382, 190] on p "dvr All apps & websites (0)" at bounding box center [386, 189] width 136 height 14
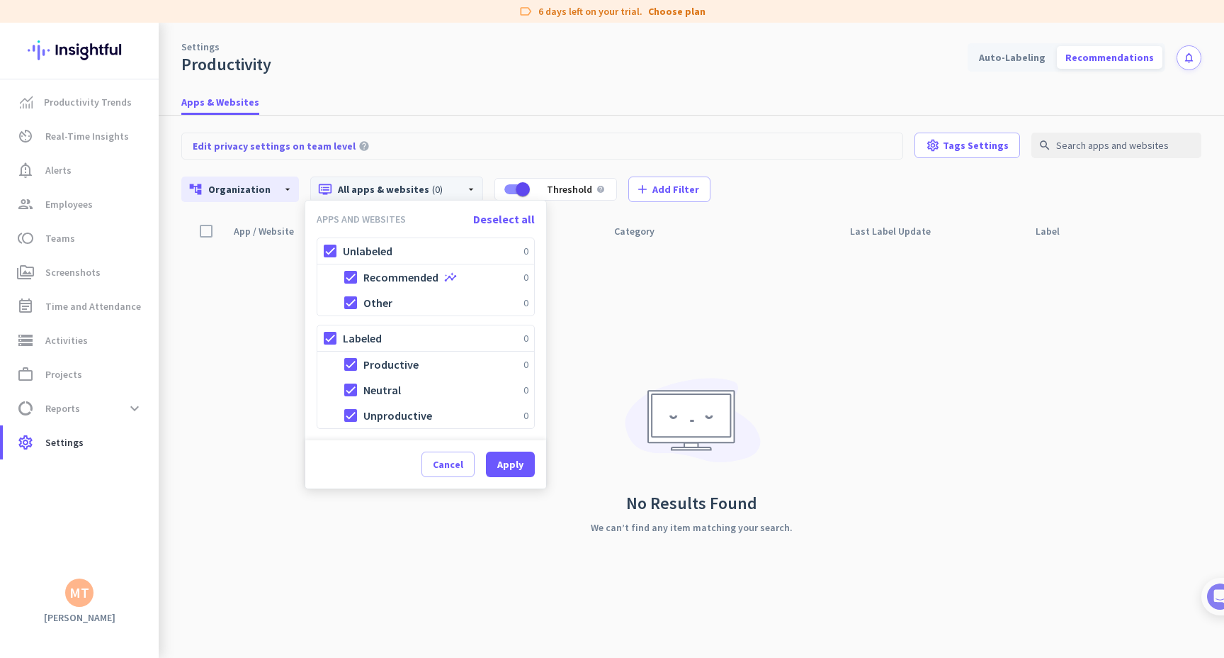
scroll to position [0, 0]
click at [195, 260] on div at bounding box center [612, 329] width 1224 height 658
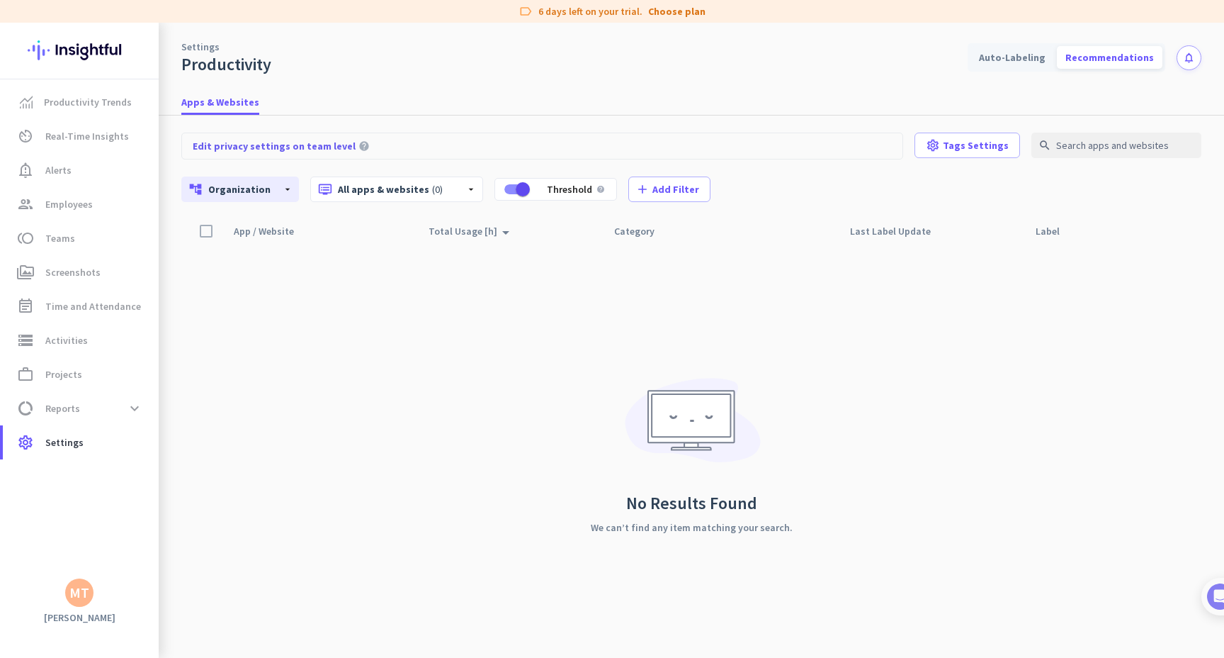
click at [214, 173] on div "Edit privacy settings on team level help settings Tags Settings search account_…" at bounding box center [691, 166] width 1020 height 102
click at [216, 188] on span "Organization" at bounding box center [239, 189] width 62 height 13
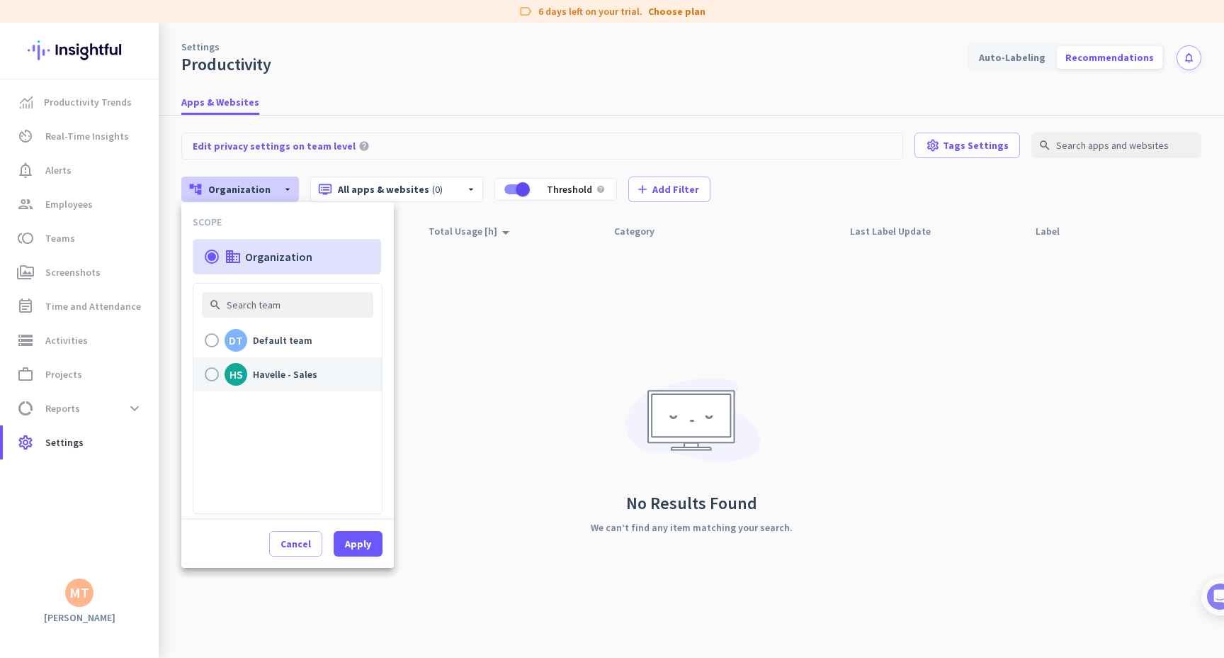
click at [301, 363] on label "HS Havelle - Sales" at bounding box center [287, 374] width 188 height 34
click at [0, 0] on input "HS Havelle - Sales" at bounding box center [0, 0] width 0 height 0
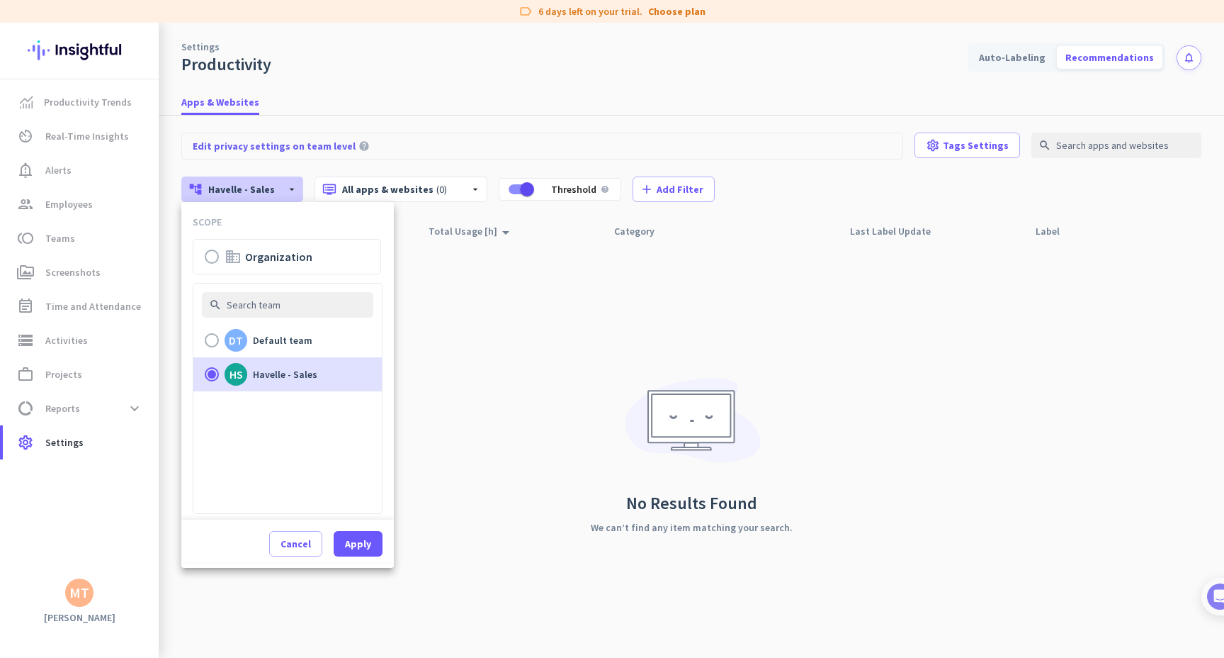
click at [380, 566] on div "SCOPE business Organization search DT Default team HS Havelle - Sales Cancel Ap…" at bounding box center [287, 385] width 213 height 366
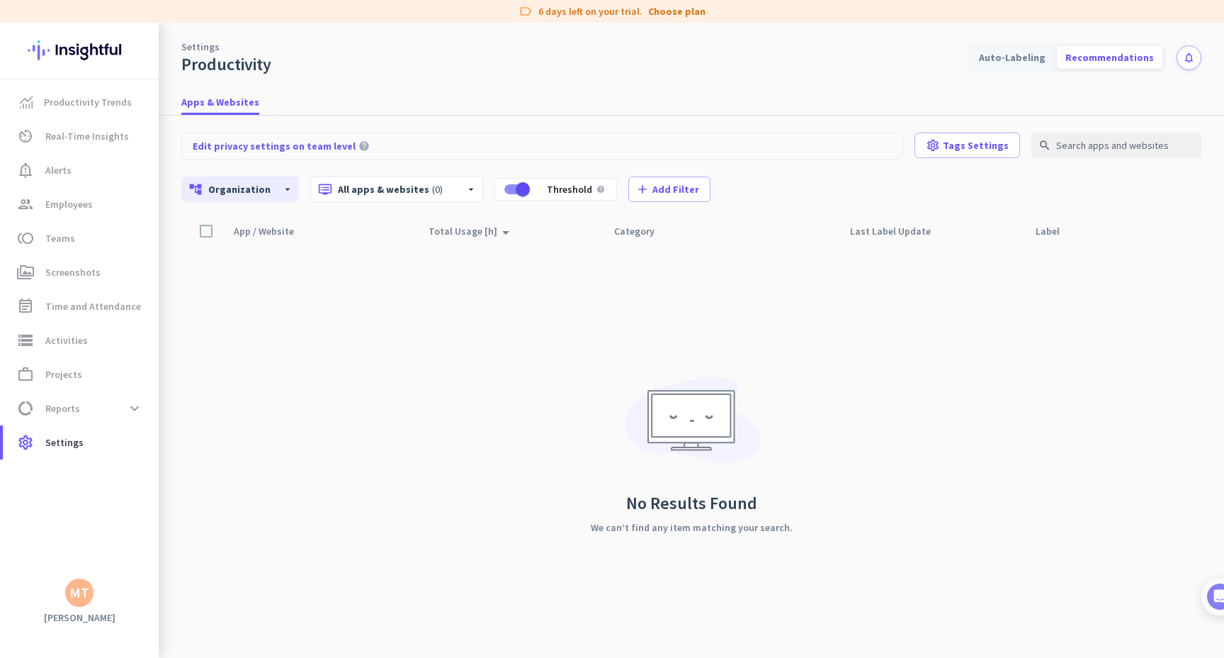
click at [372, 551] on div "App / Website arrow_drop_up Total Usage [h] arrow_drop_up Category Last Label U…" at bounding box center [691, 438] width 1020 height 440
click at [290, 144] on span "Edit privacy settings on team level" at bounding box center [274, 146] width 163 height 14
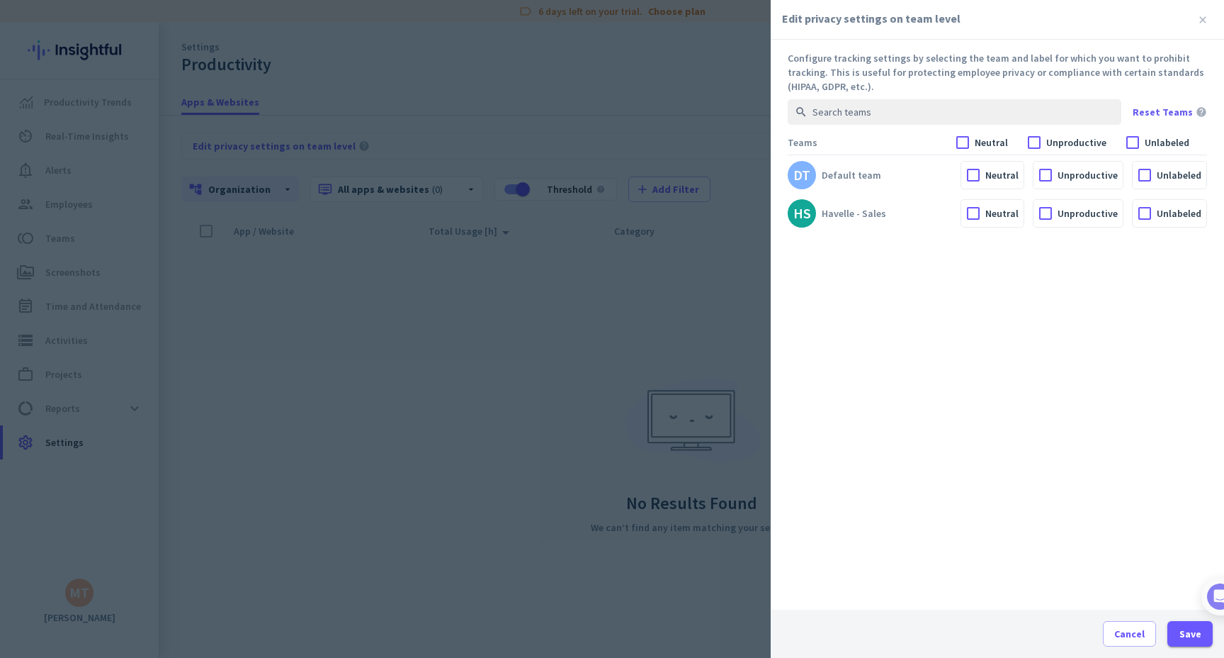
click at [700, 346] on div at bounding box center [612, 329] width 1224 height 658
click at [1122, 614] on div "Cancel Save" at bounding box center [997, 633] width 453 height 48
click at [1122, 628] on span "Cancel" at bounding box center [1130, 633] width 30 height 14
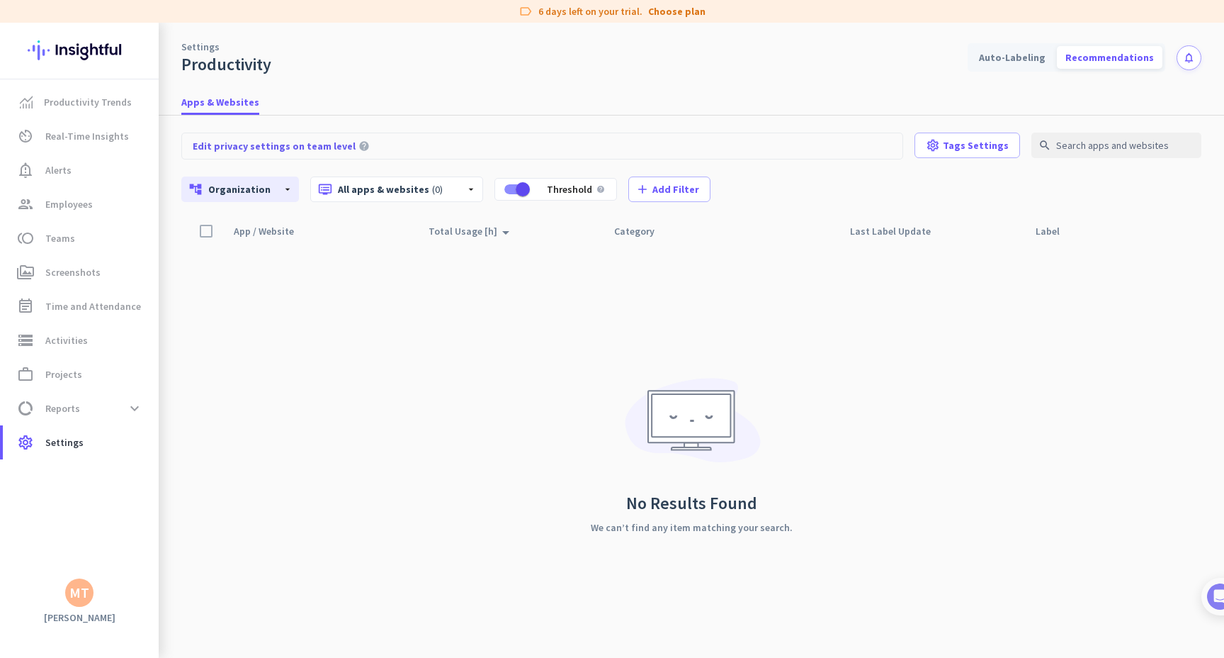
click at [710, 293] on div "No Results Found We can’t find any item matching your search." at bounding box center [692, 450] width 202 height 413
click at [958, 152] on span "Tags Settings" at bounding box center [976, 145] width 66 height 14
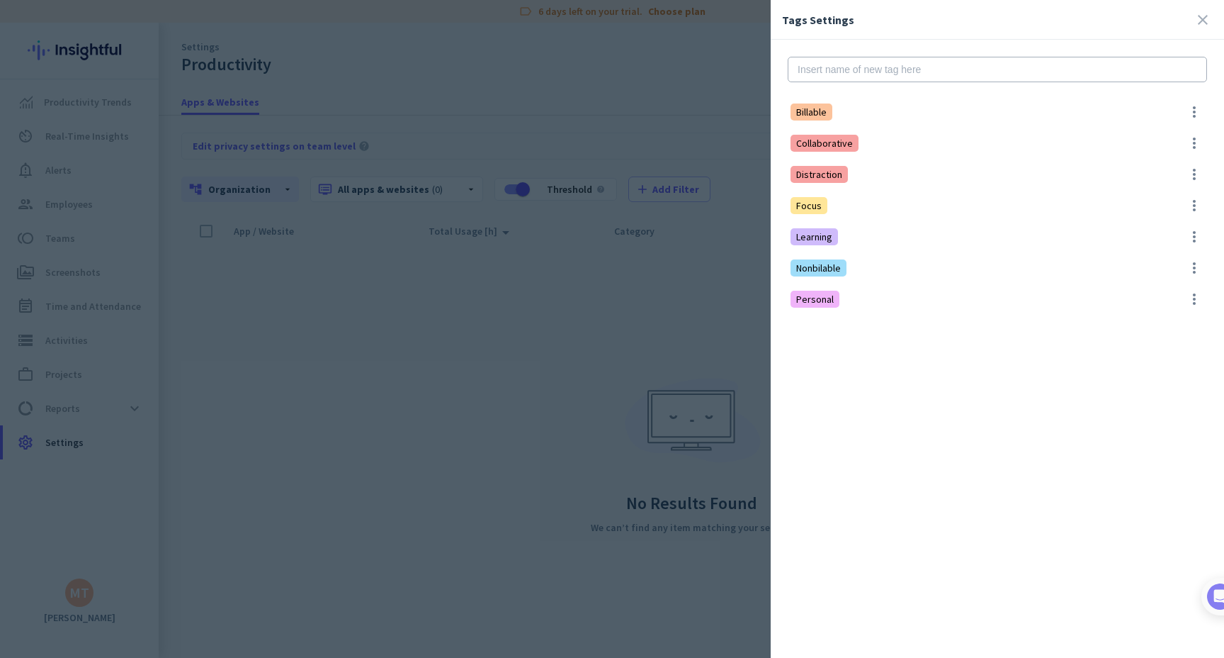
click at [711, 160] on div at bounding box center [612, 329] width 1224 height 658
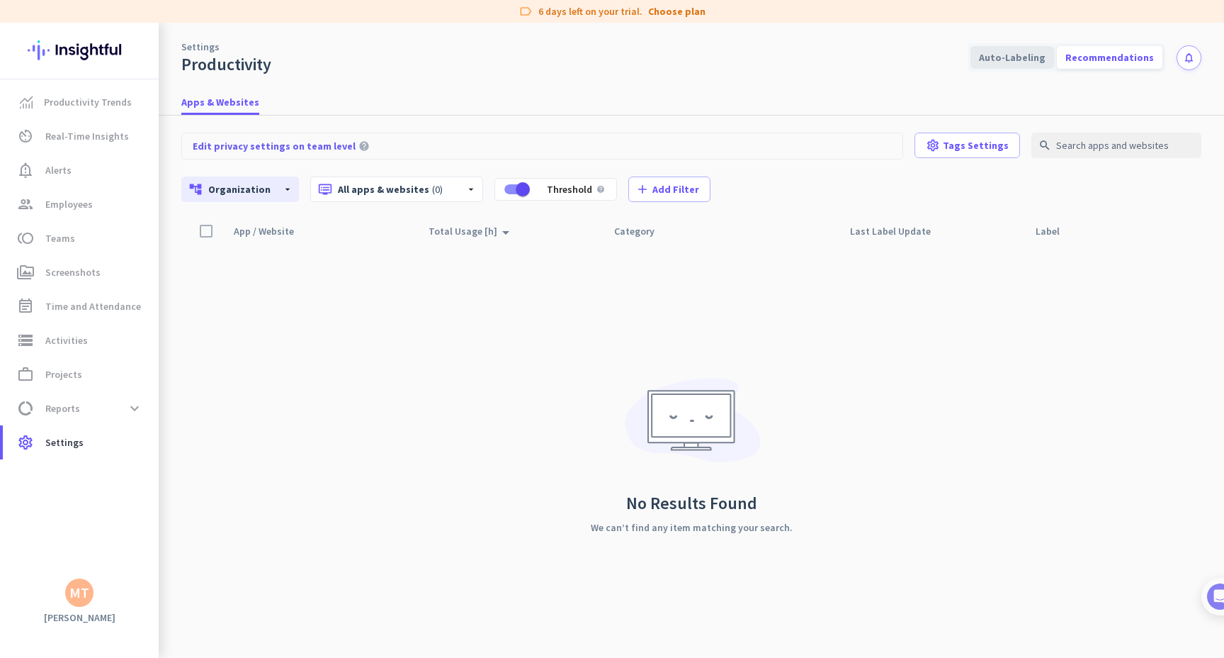
click at [1008, 60] on div "Auto-Labeling" at bounding box center [1013, 57] width 84 height 23
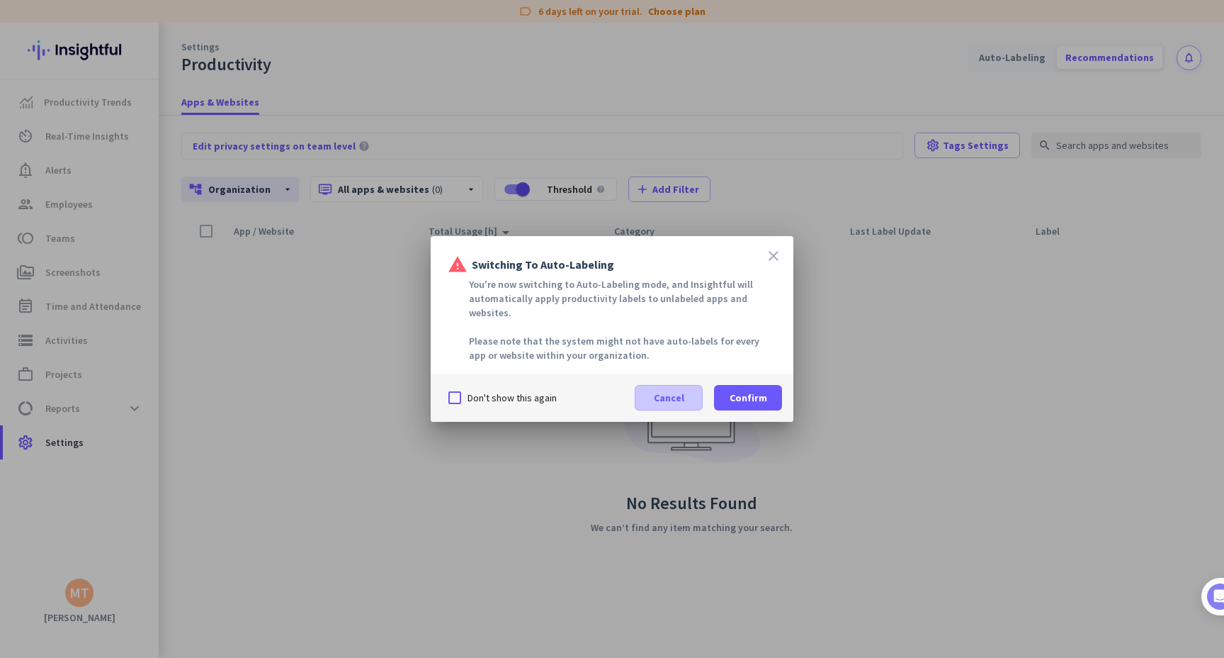
click at [689, 393] on span at bounding box center [669, 398] width 67 height 34
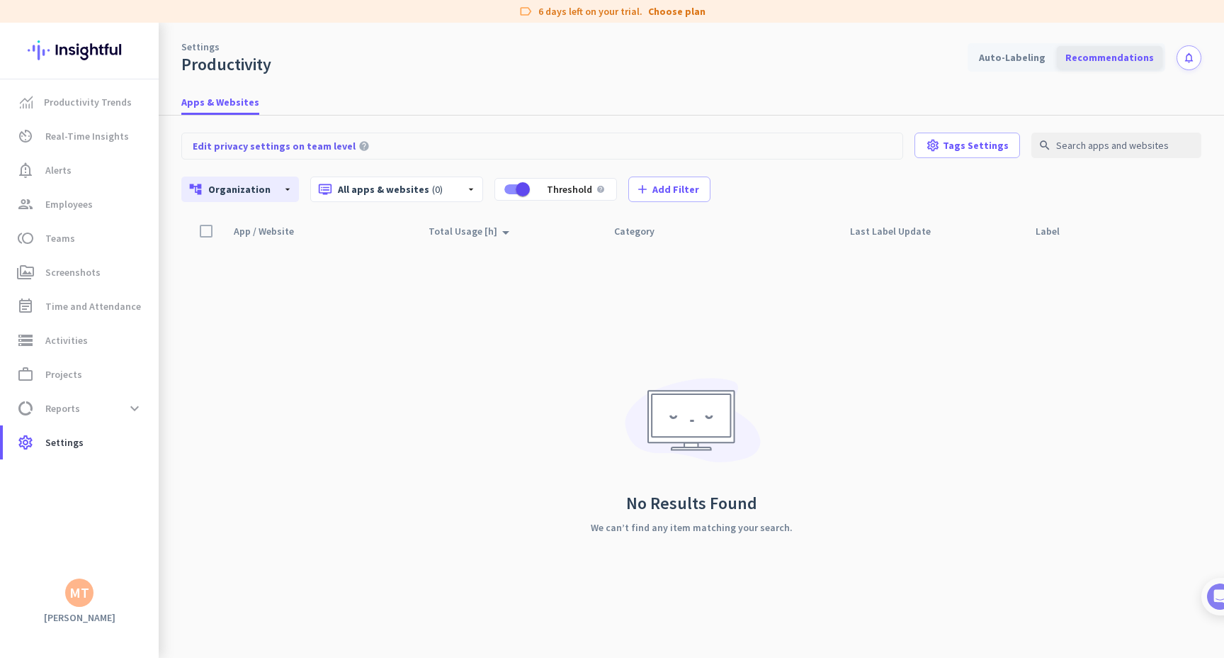
click at [1086, 60] on div "Recommendations" at bounding box center [1110, 57] width 106 height 23
click at [1042, 65] on div "Auto-Labeling" at bounding box center [1013, 57] width 84 height 23
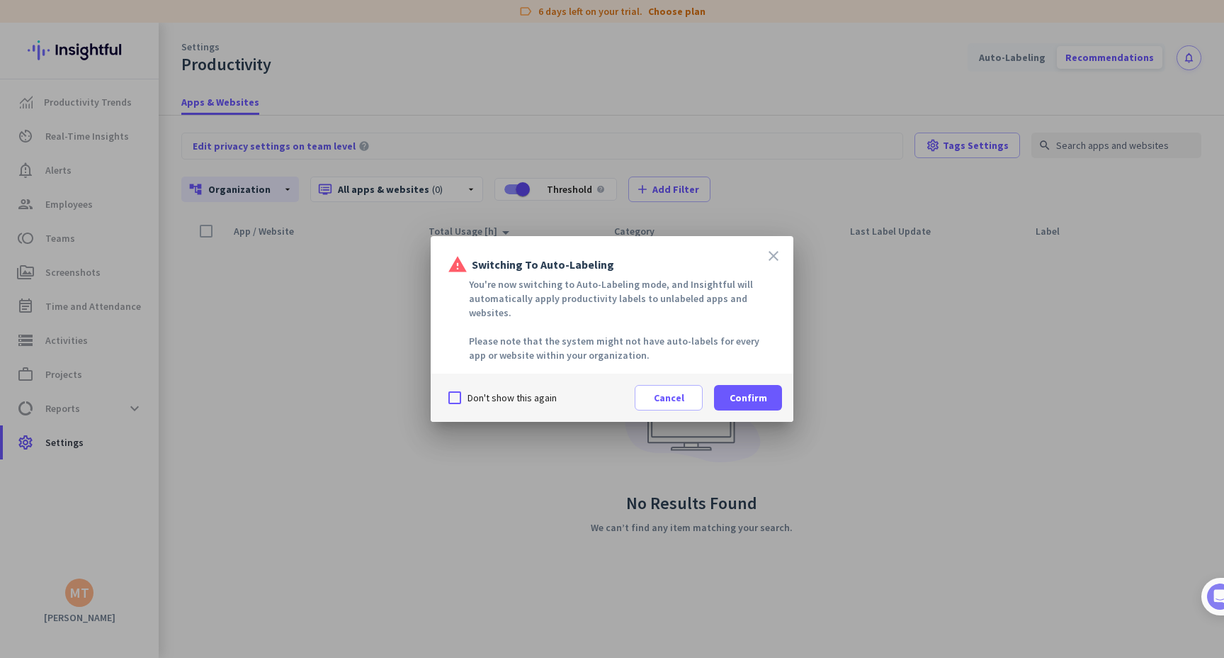
click at [516, 390] on label "Don't show this again" at bounding box center [512, 397] width 89 height 14
click at [0, 0] on input "Don't show this again" at bounding box center [0, 0] width 0 height 0
click at [709, 391] on div "Cancel Confirm" at bounding box center [708, 398] width 147 height 26
click at [719, 391] on span at bounding box center [748, 398] width 68 height 34
